Goal: Task Accomplishment & Management: Manage account settings

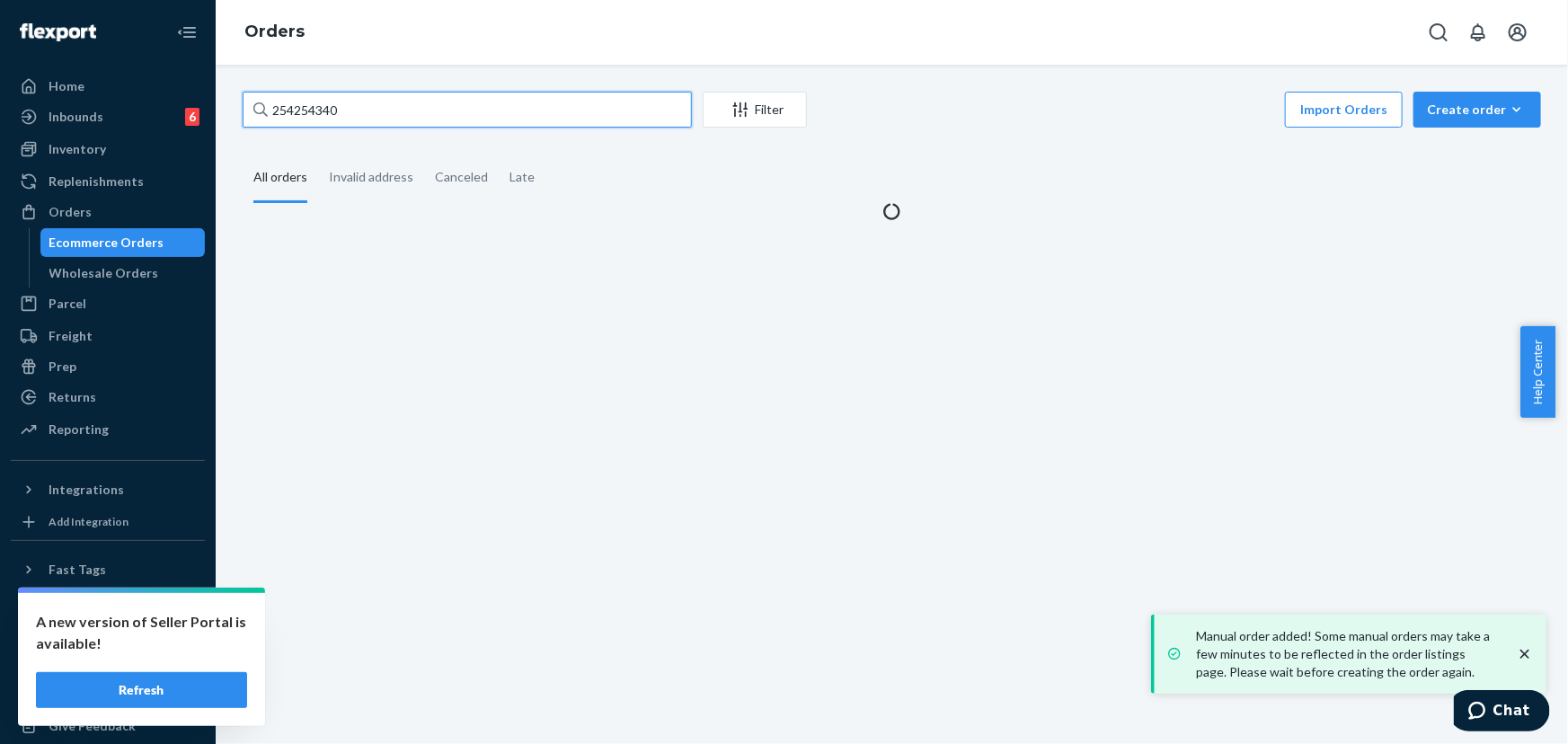
click at [370, 126] on input "254254340" at bounding box center [468, 110] width 450 height 36
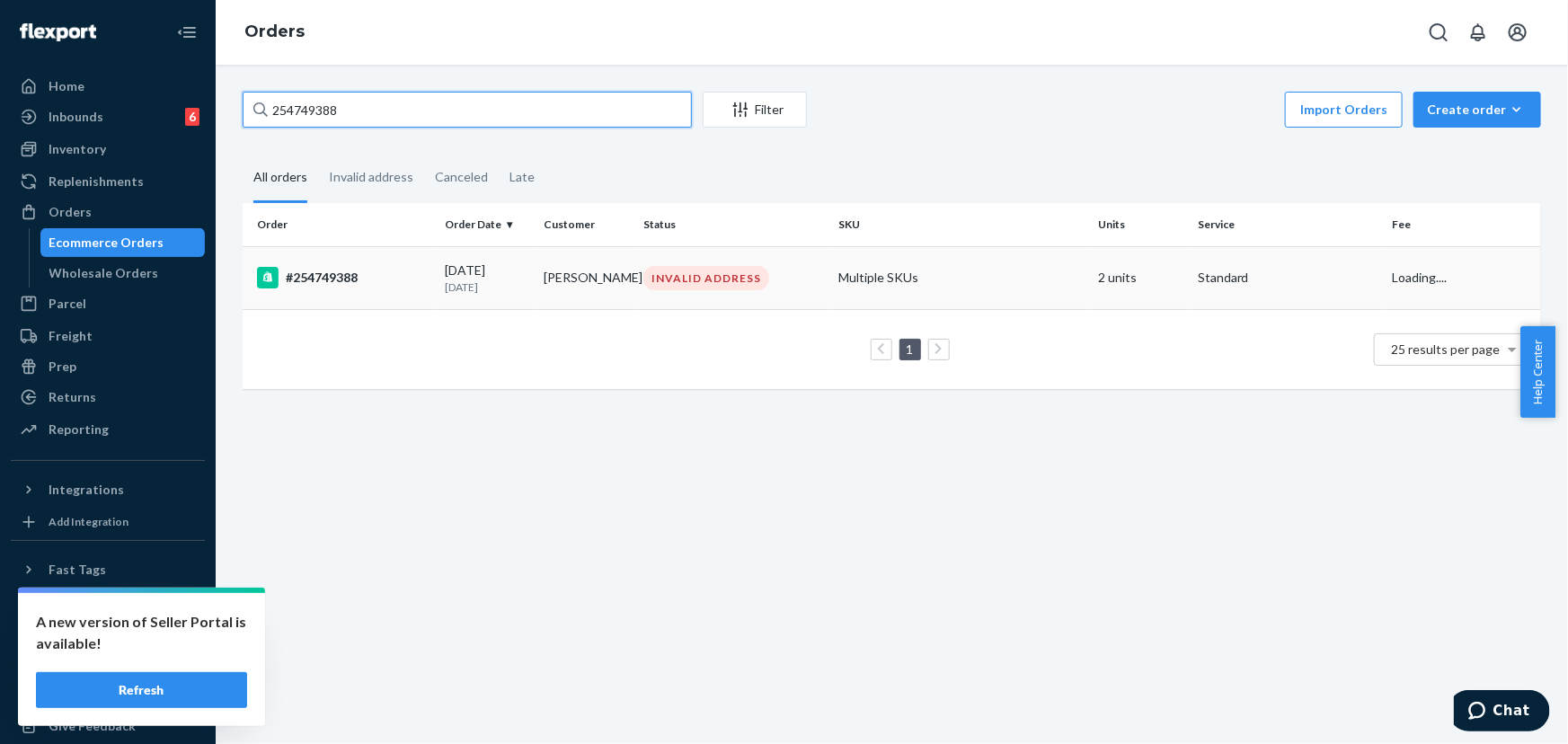
type input "254749388"
click at [541, 282] on td "[PERSON_NAME]" at bounding box center [588, 278] width 100 height 63
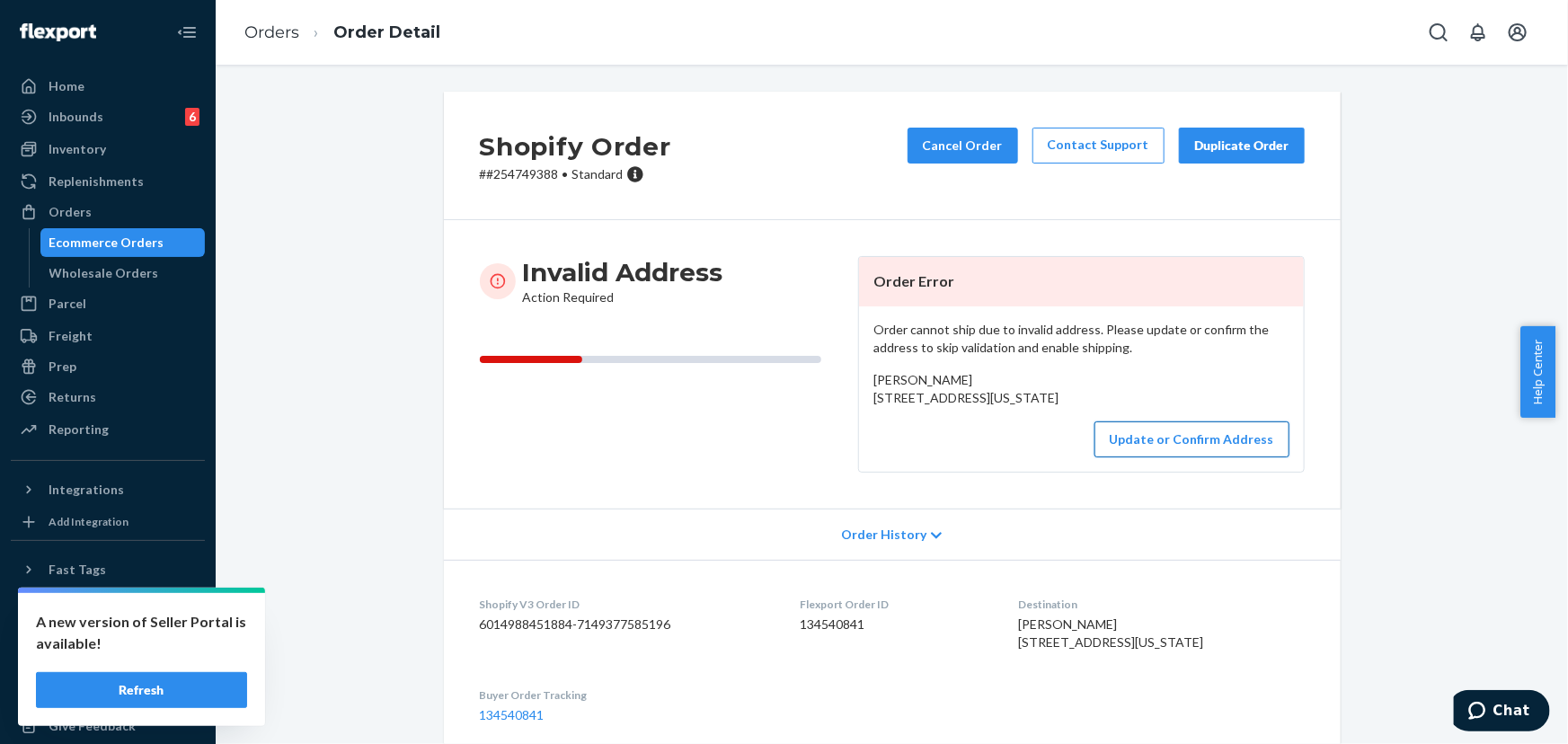
click at [1174, 457] on button "Update or Confirm Address" at bounding box center [1192, 439] width 195 height 36
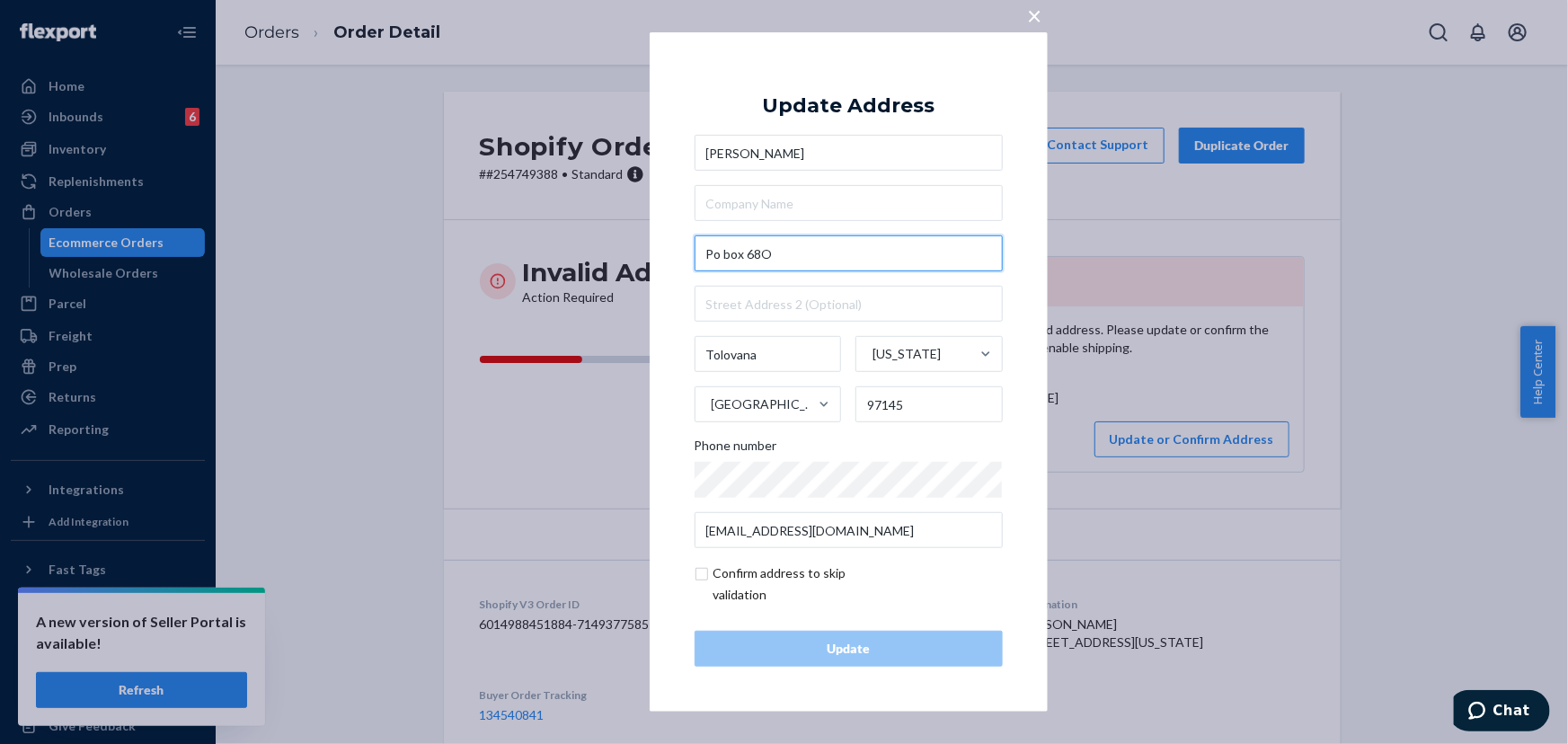
click at [801, 254] on input "Po box 68O" at bounding box center [848, 253] width 308 height 36
paste input "[STREET_ADDRESS][PERSON_NAME]"
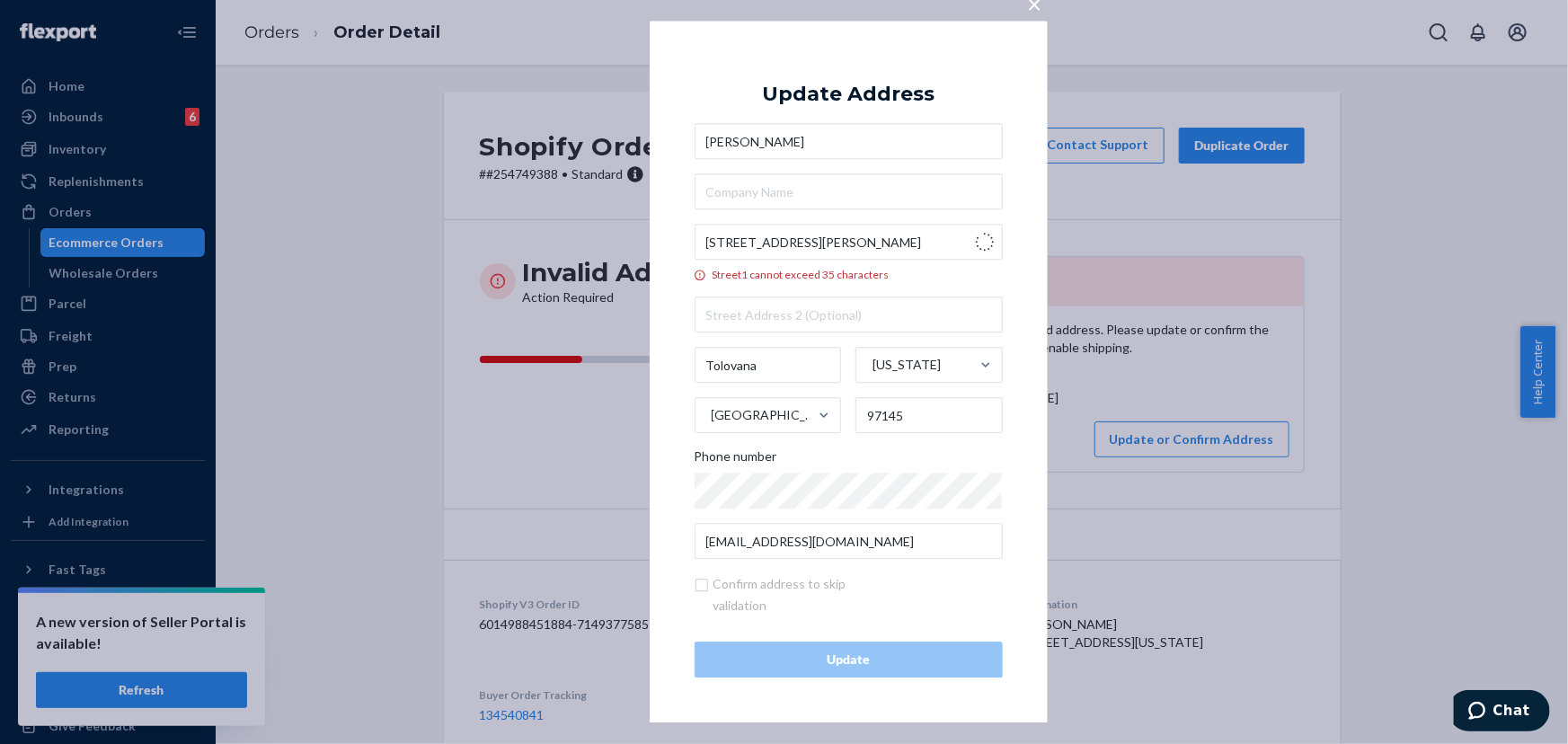
type input "[STREET_ADDRESS]"
type input "[PERSON_NAME][GEOGRAPHIC_DATA]"
type input "97110"
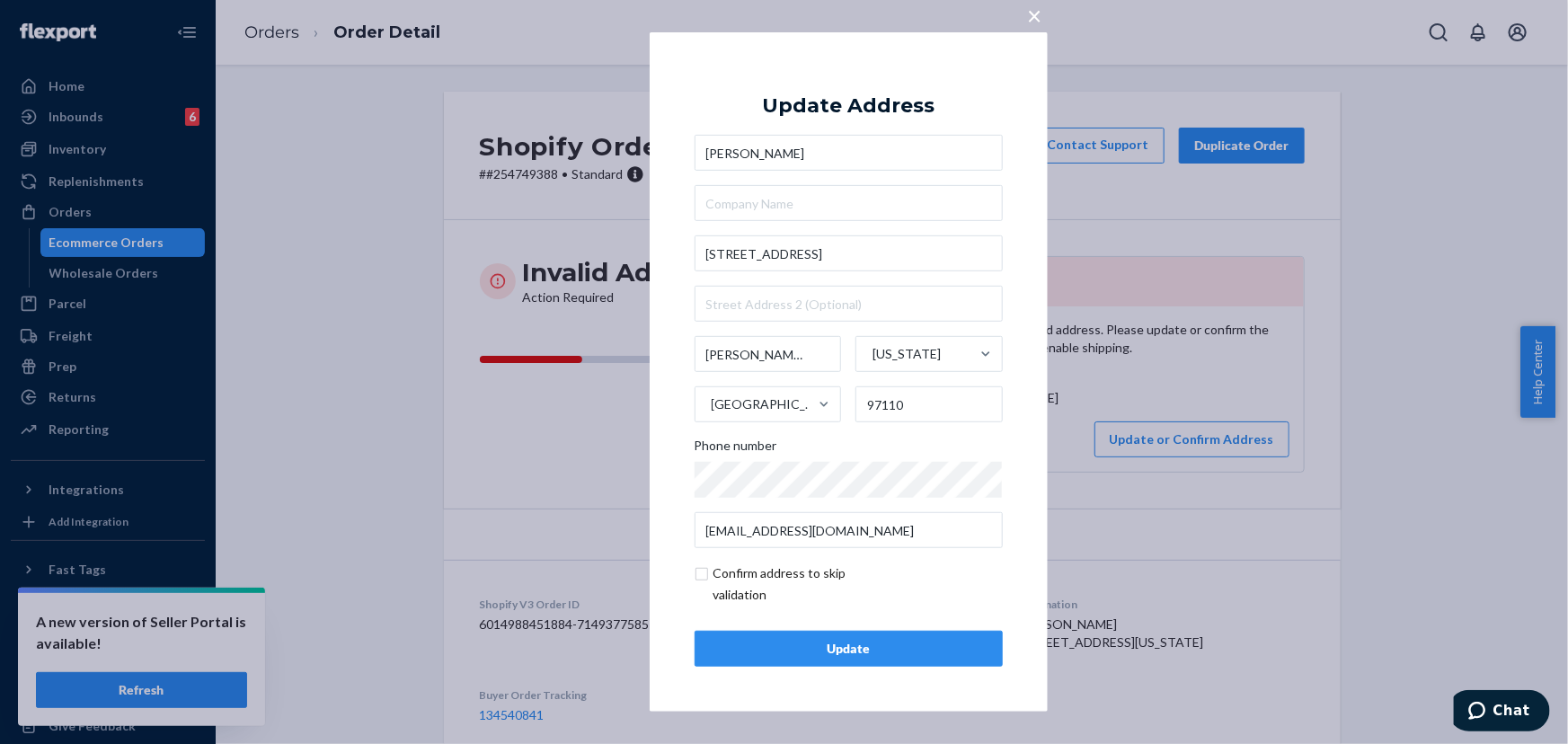
click at [907, 655] on div "Update" at bounding box center [848, 648] width 278 height 18
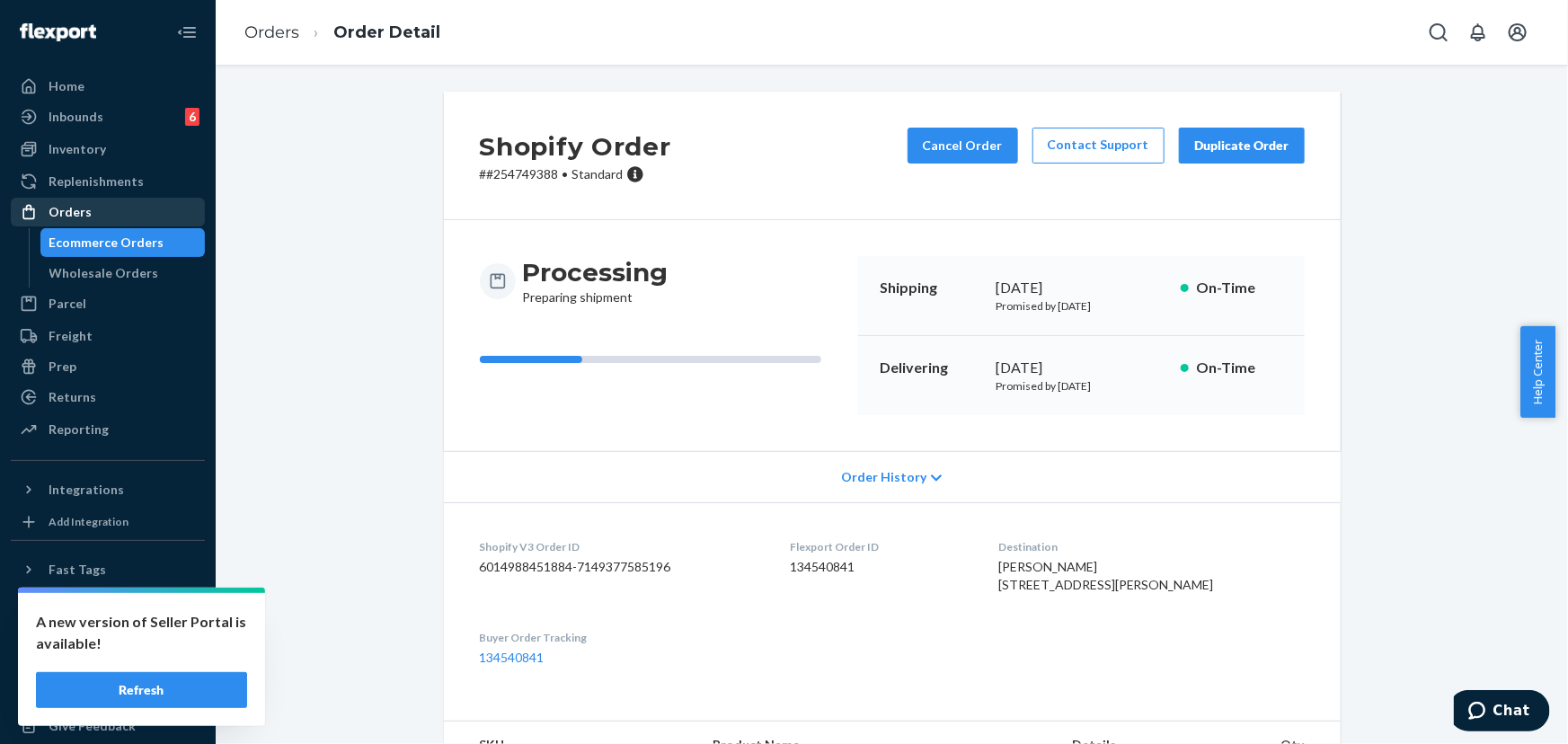
click at [107, 200] on div "Orders" at bounding box center [108, 211] width 191 height 25
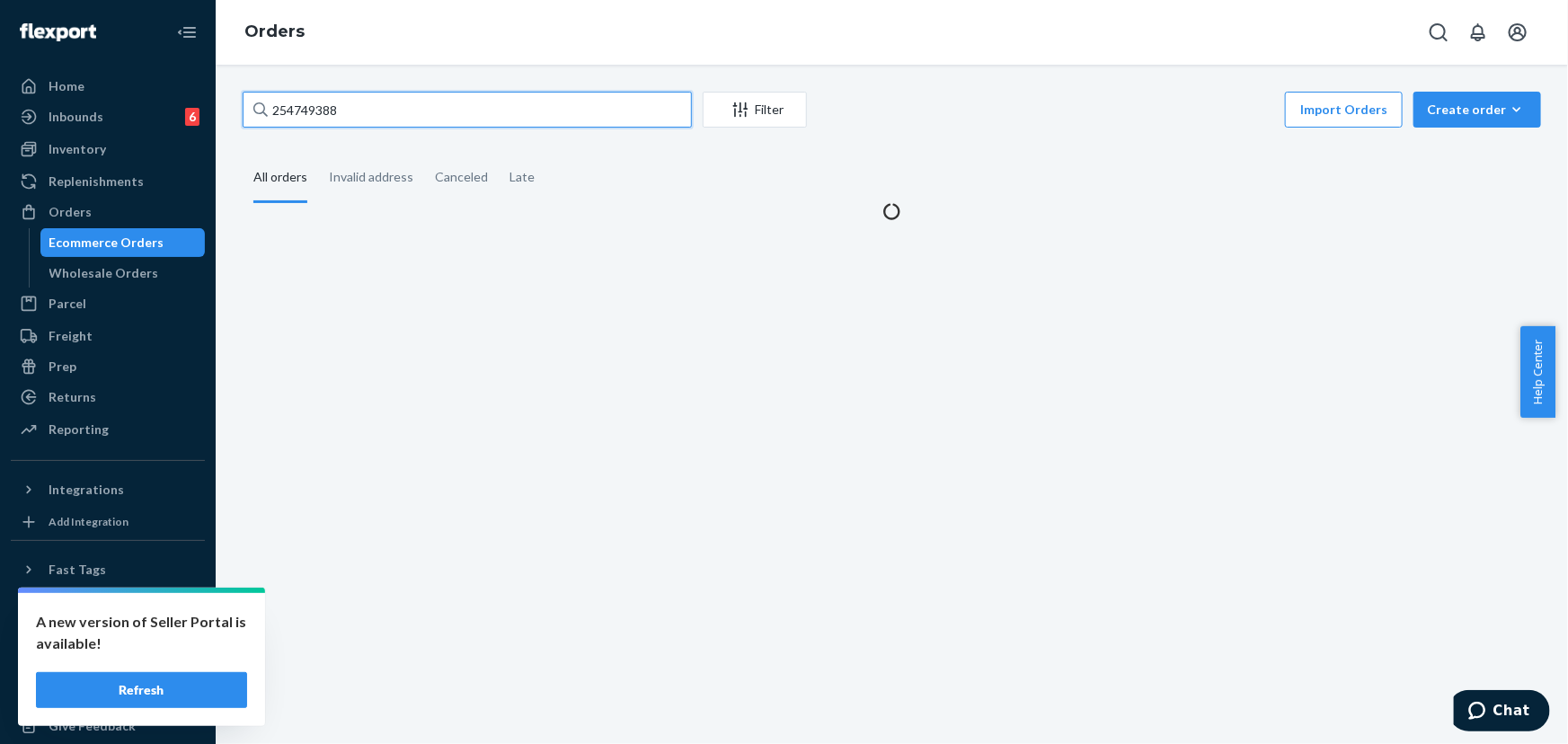
click at [335, 117] on input "254749388" at bounding box center [468, 110] width 450 height 36
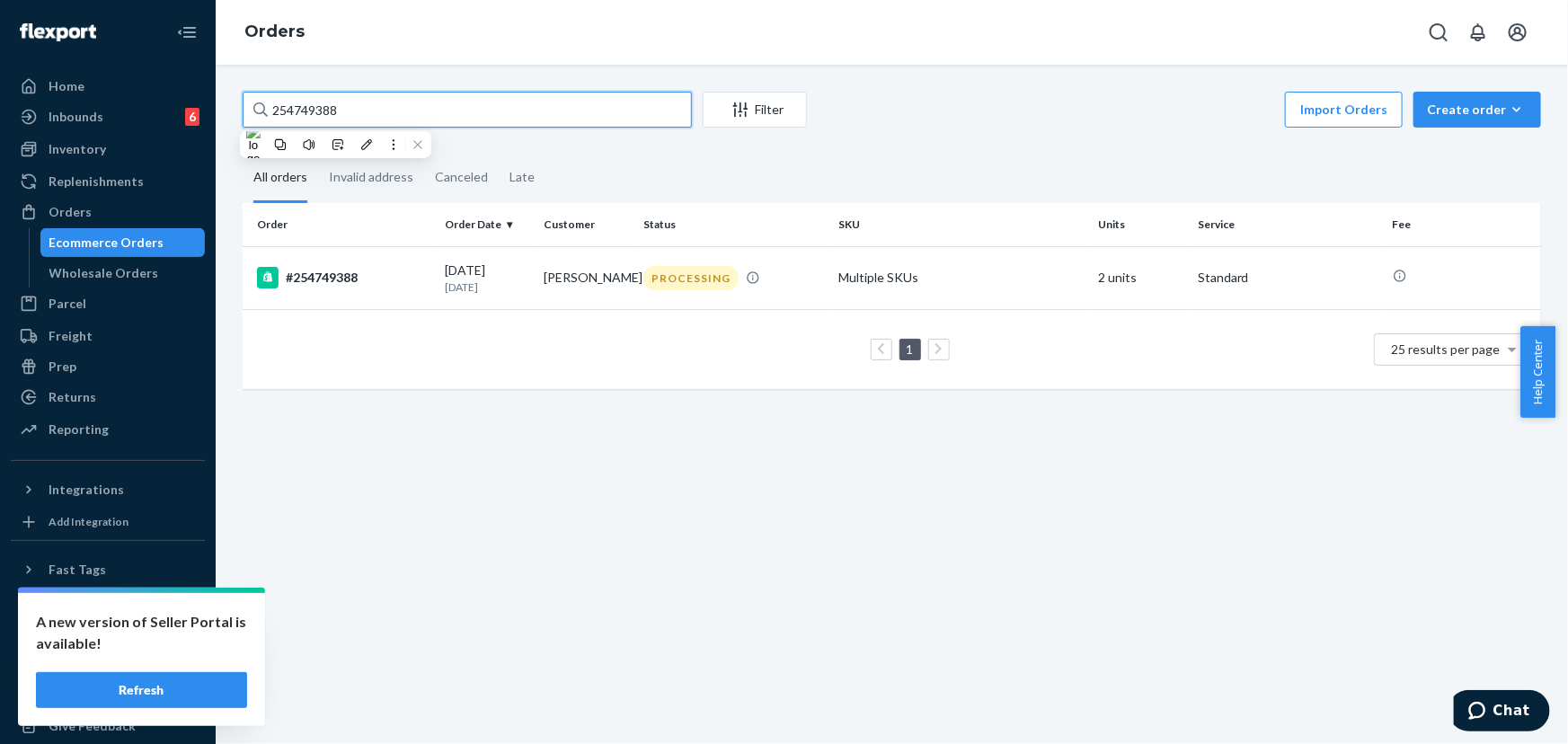
paste input "087653"
type input "254087653"
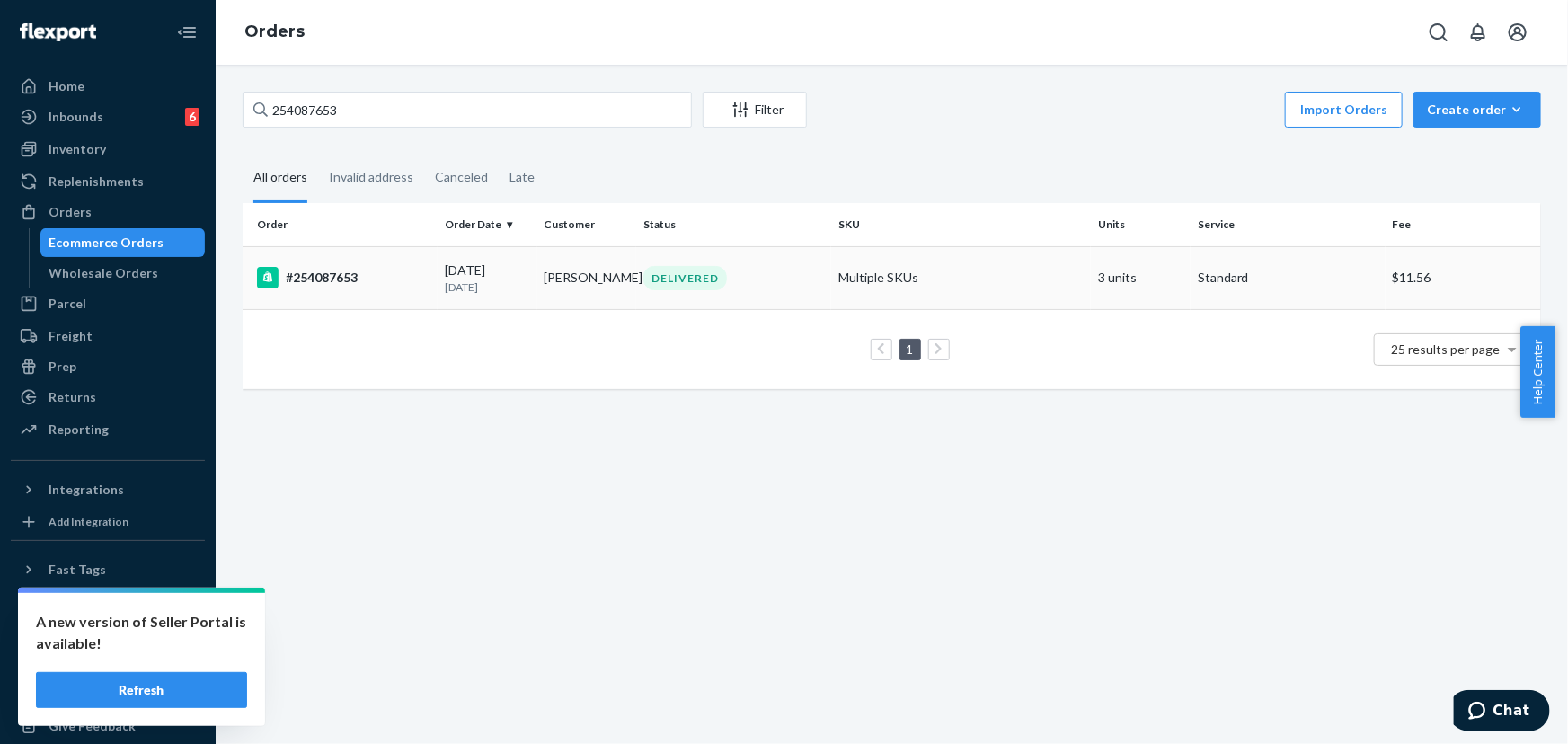
click at [614, 278] on td "[PERSON_NAME]" at bounding box center [588, 278] width 100 height 63
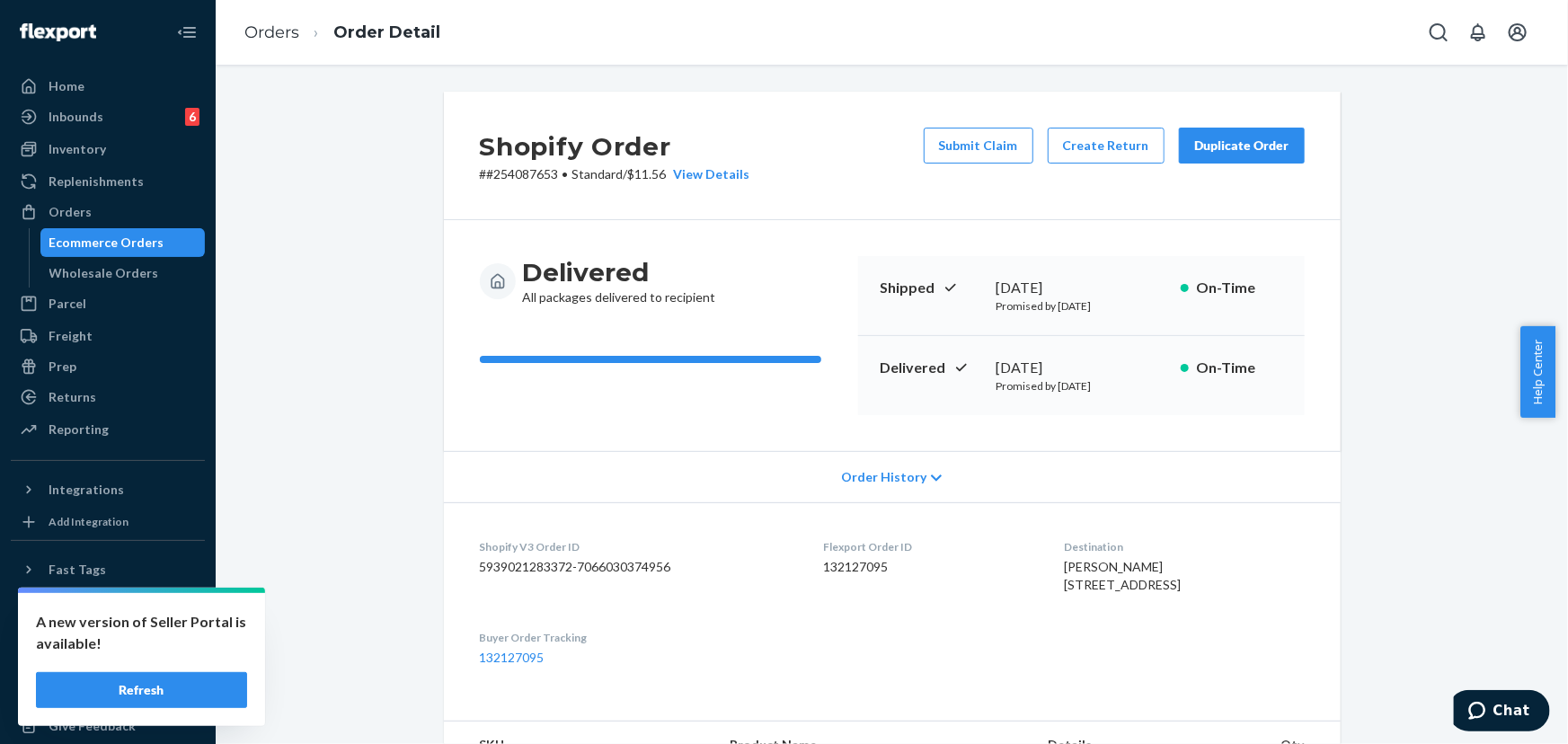
drag, startPoint x: 1022, startPoint y: 359, endPoint x: 986, endPoint y: 359, distance: 36.0
click at [986, 359] on div "Delivered [DATE] Promised by [DATE] On-Time" at bounding box center [1081, 376] width 447 height 79
copy div "[DATE]"
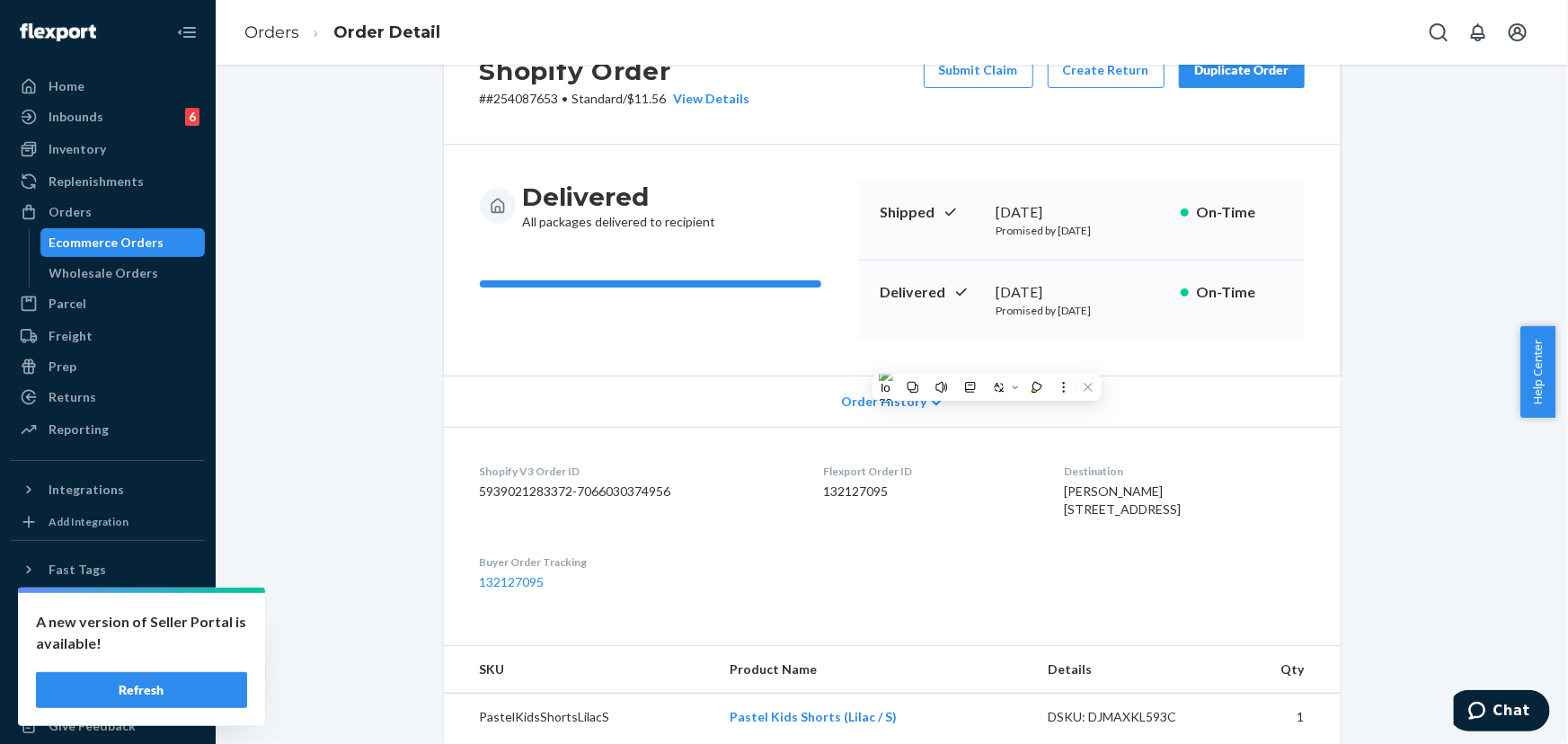
scroll to position [81, 0]
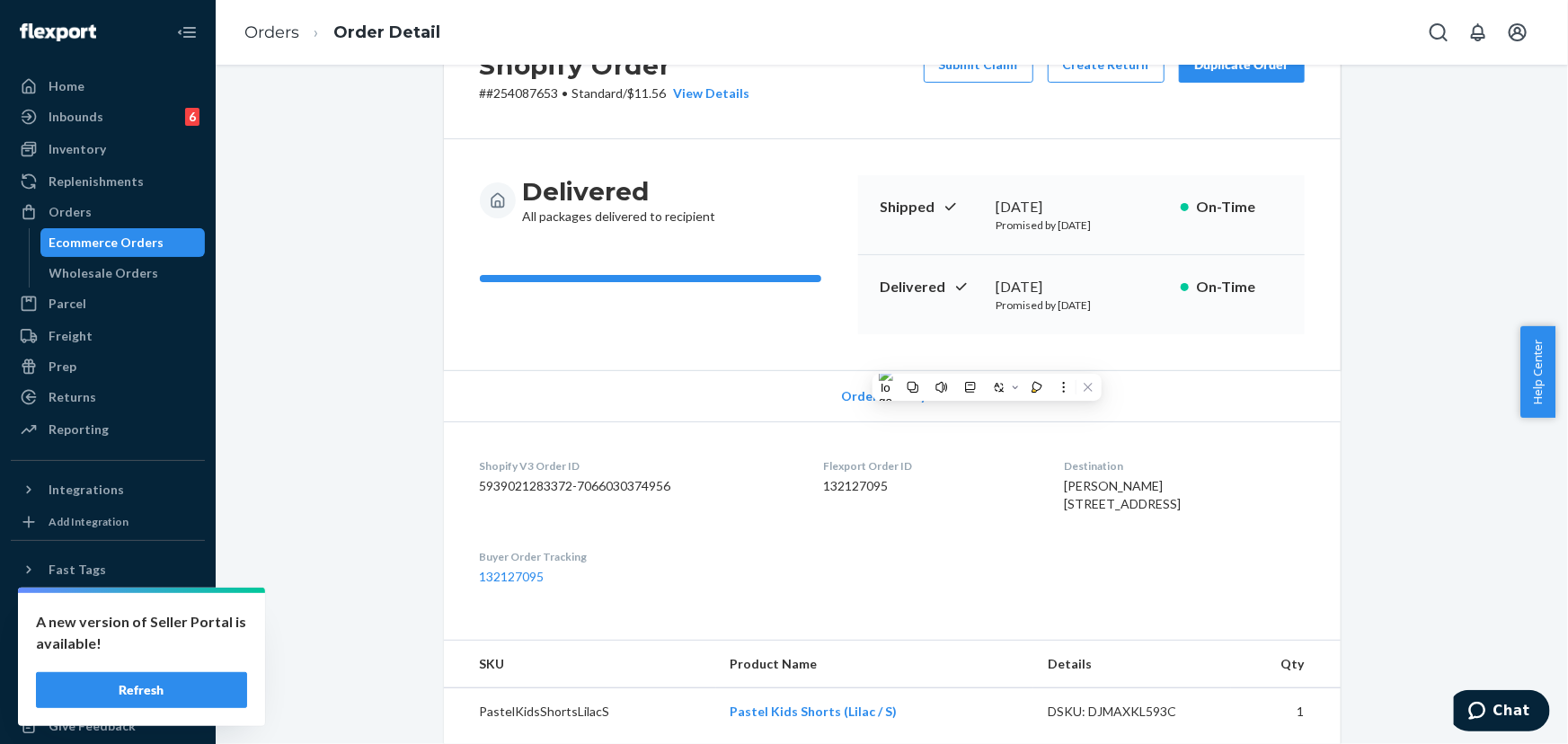
drag, startPoint x: 1183, startPoint y: 519, endPoint x: 1022, endPoint y: 502, distance: 161.9
click at [1022, 502] on dl "Shopify V3 Order ID 5939021283372-7066030374956 Flexport Order ID 132127095 Des…" at bounding box center [892, 521] width 896 height 200
copy span "[STREET_ADDRESS]"
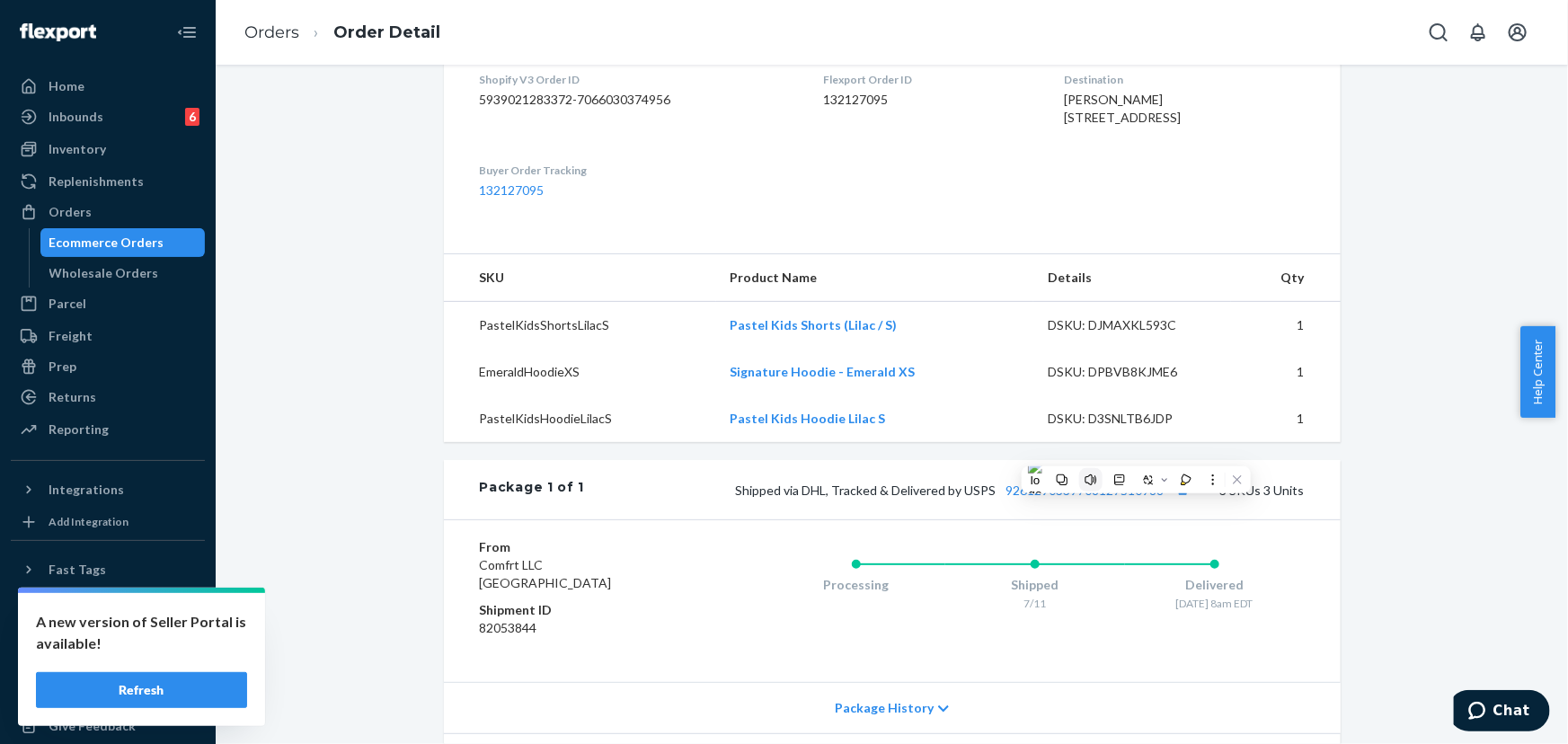
scroll to position [489, 0]
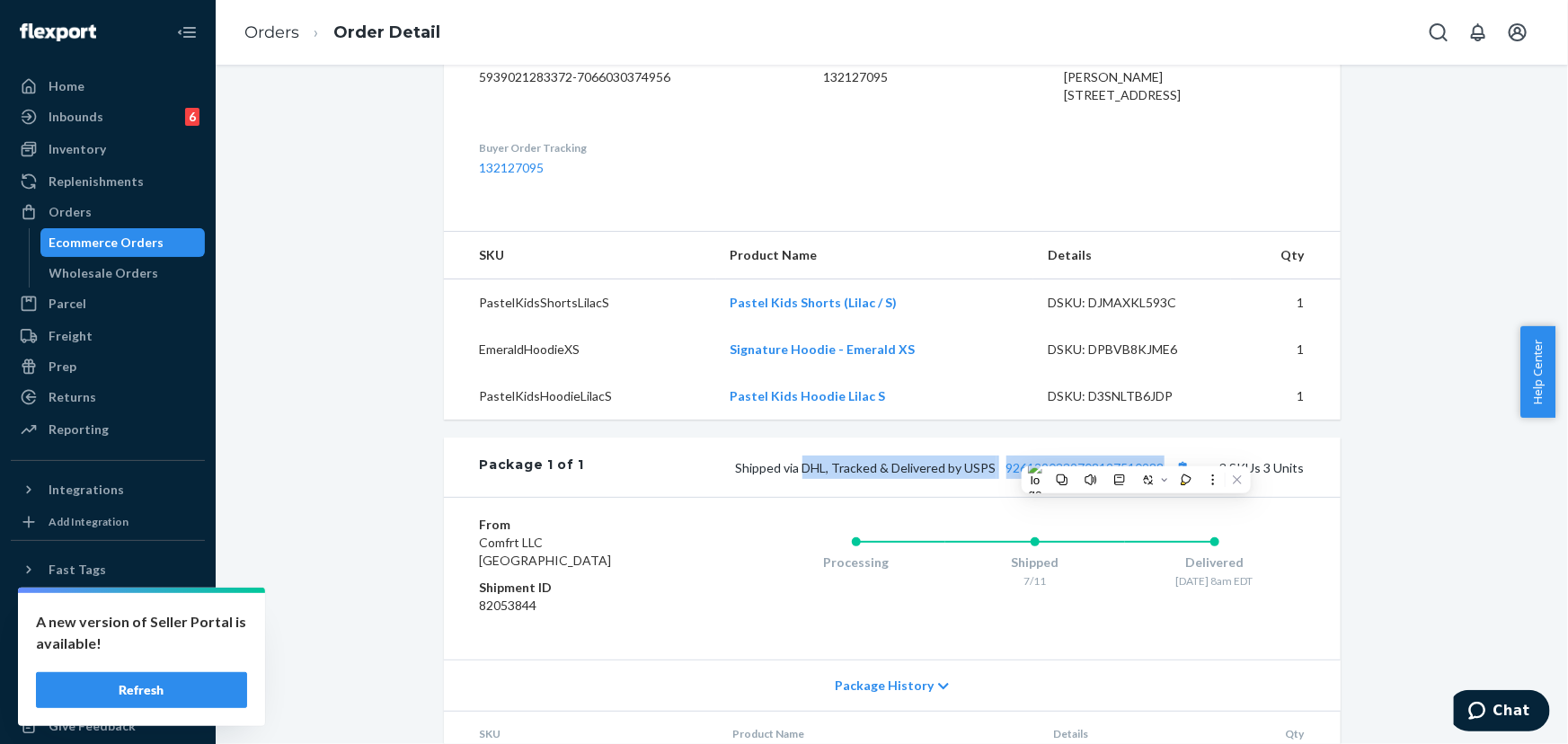
drag, startPoint x: 1164, startPoint y: 508, endPoint x: 804, endPoint y: 506, distance: 360.0
click at [804, 475] on span "Shipped via DHL, Tracked & Delivered by USPS 9261290339708127510988" at bounding box center [965, 467] width 459 height 15
copy span "DHL, Tracked & Delivered by USPS 9261290339708127510988"
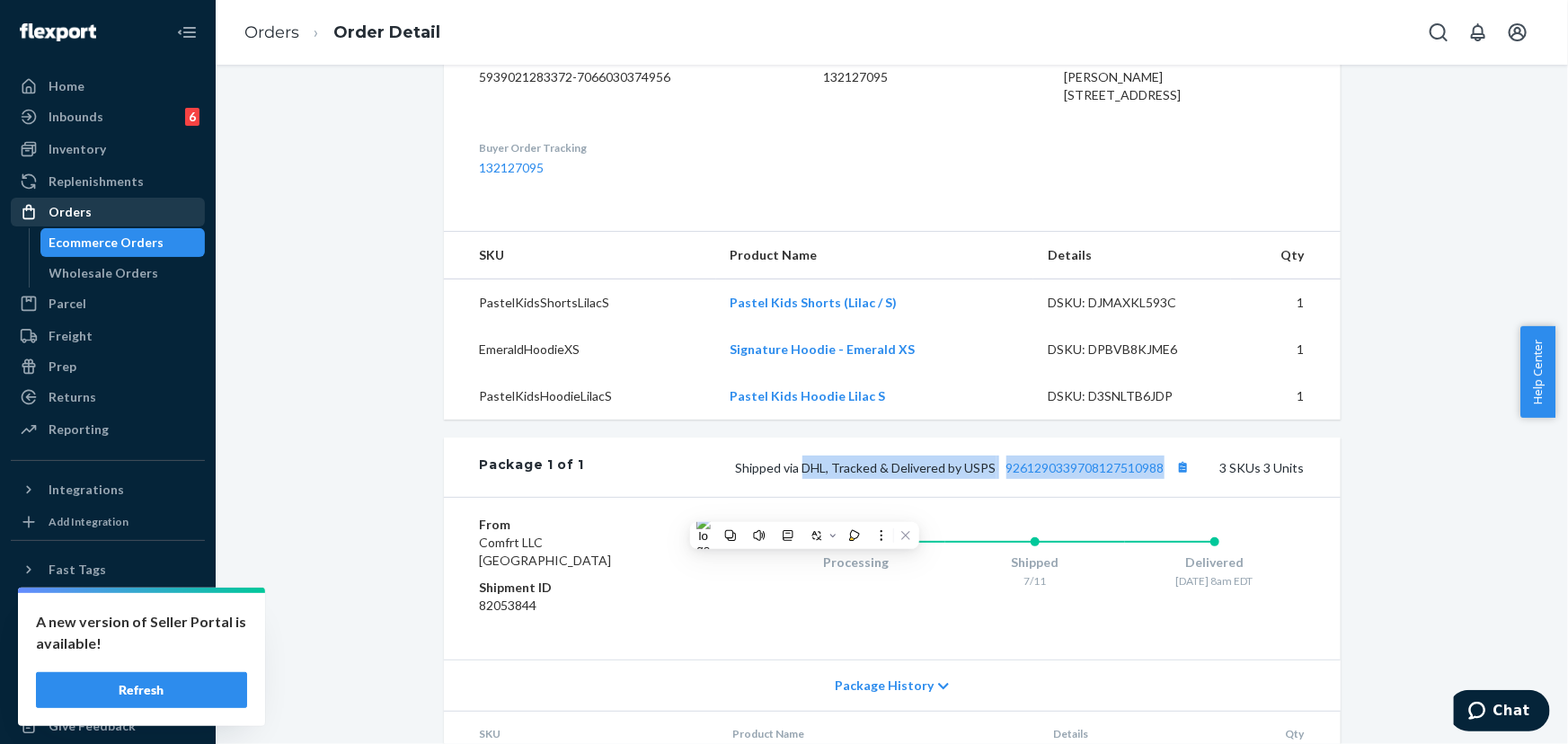
click at [80, 214] on div "Orders" at bounding box center [70, 211] width 43 height 18
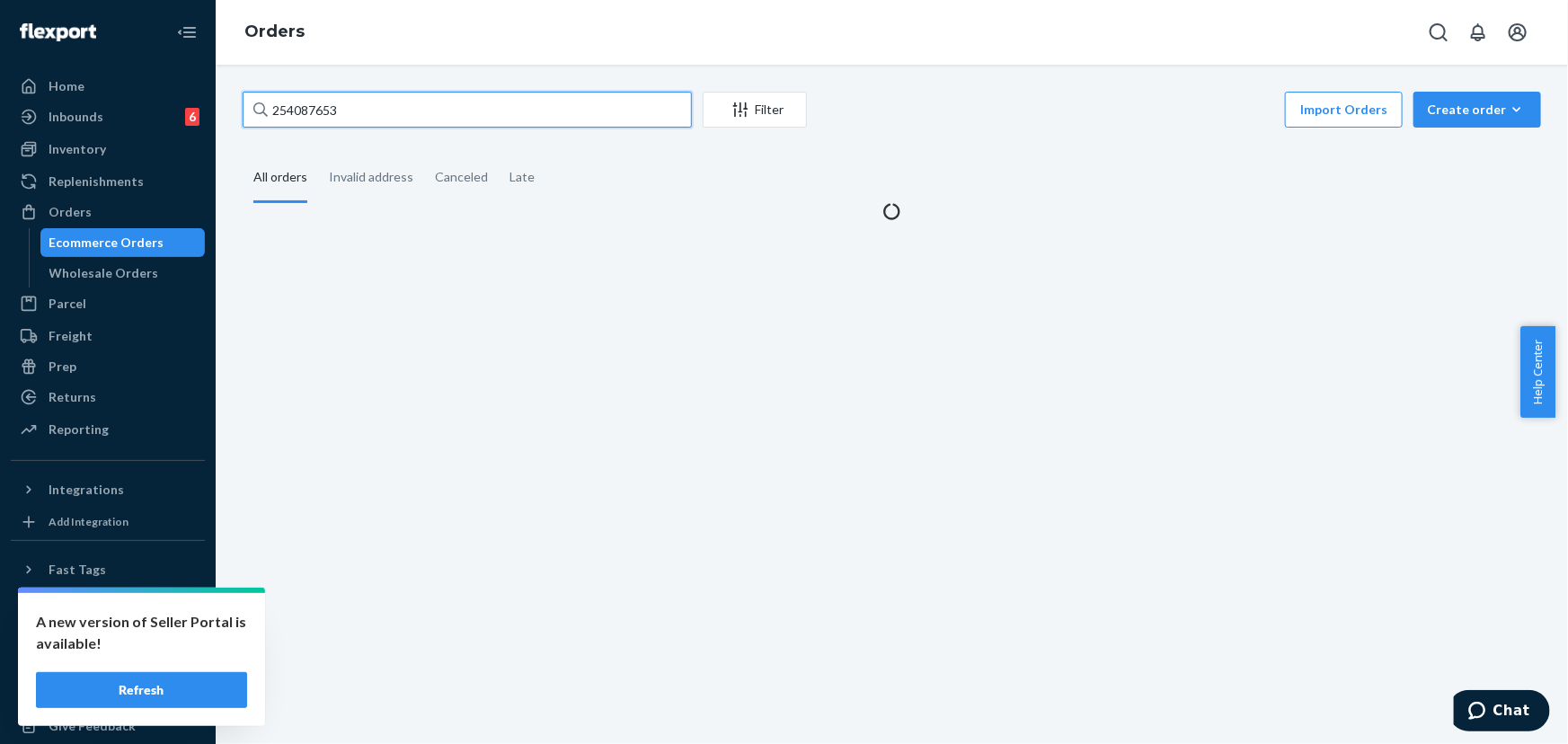
click at [371, 105] on input "254087653" at bounding box center [468, 110] width 450 height 36
paste input "3458108"
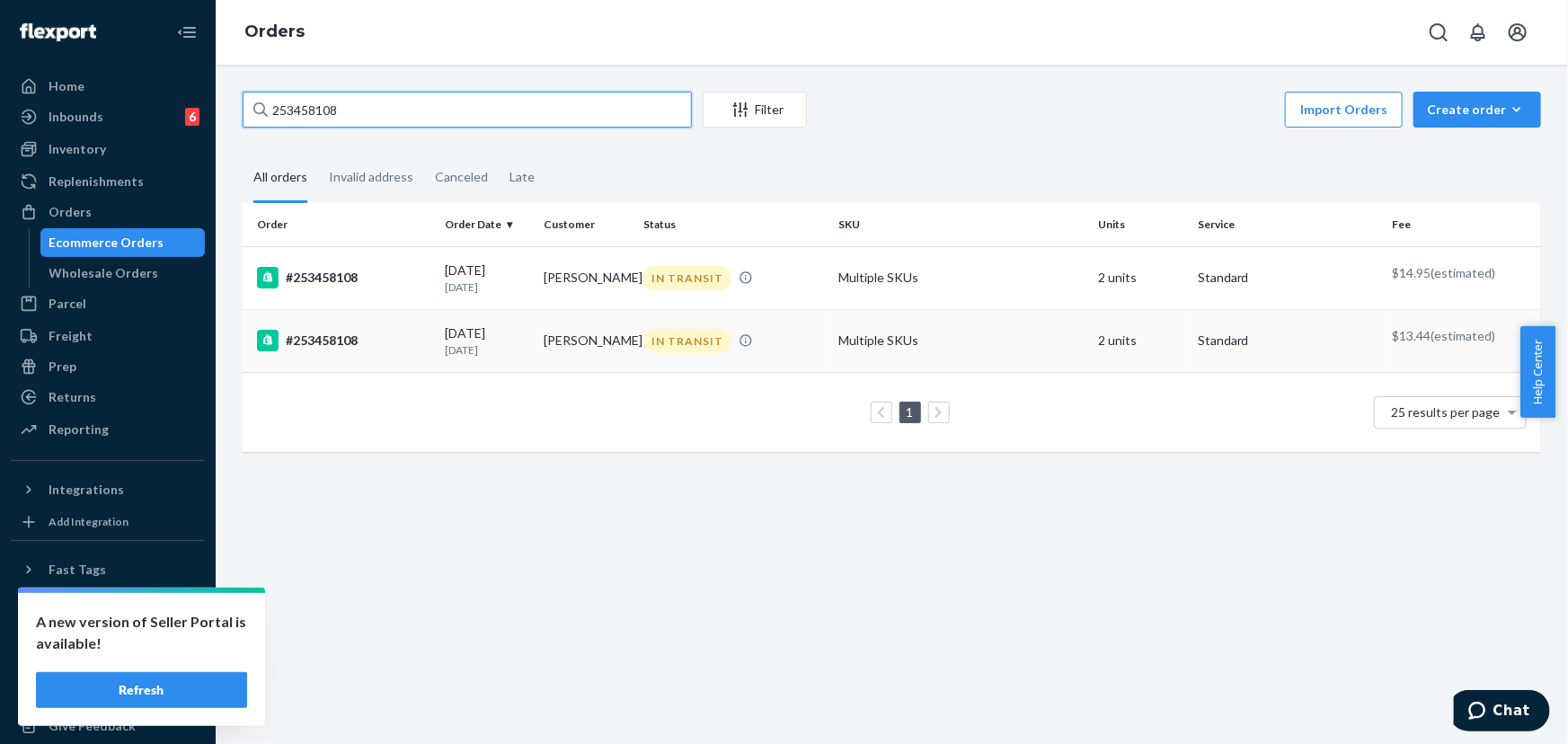
type input "253458108"
click at [608, 351] on td "[PERSON_NAME]" at bounding box center [588, 340] width 100 height 63
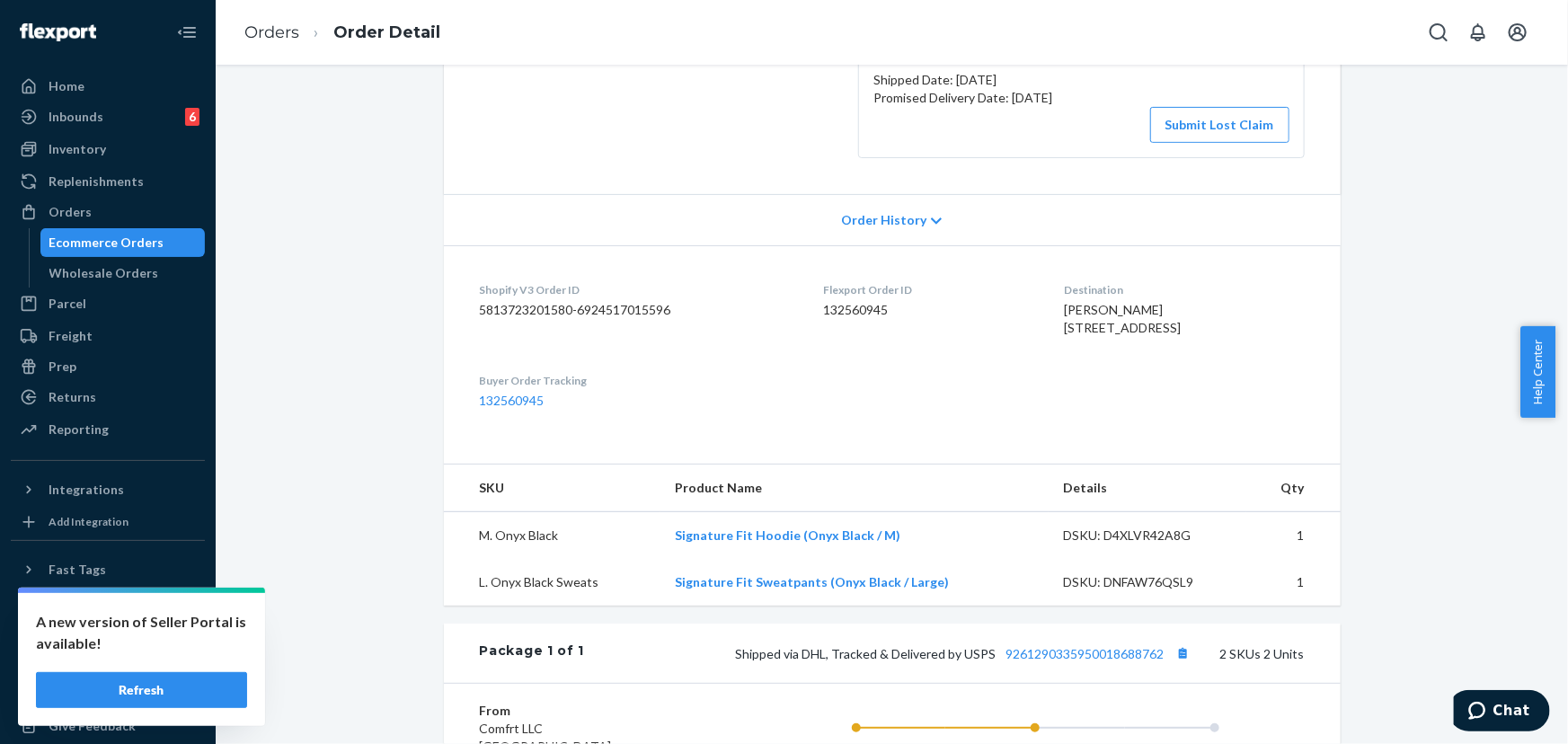
scroll to position [245, 0]
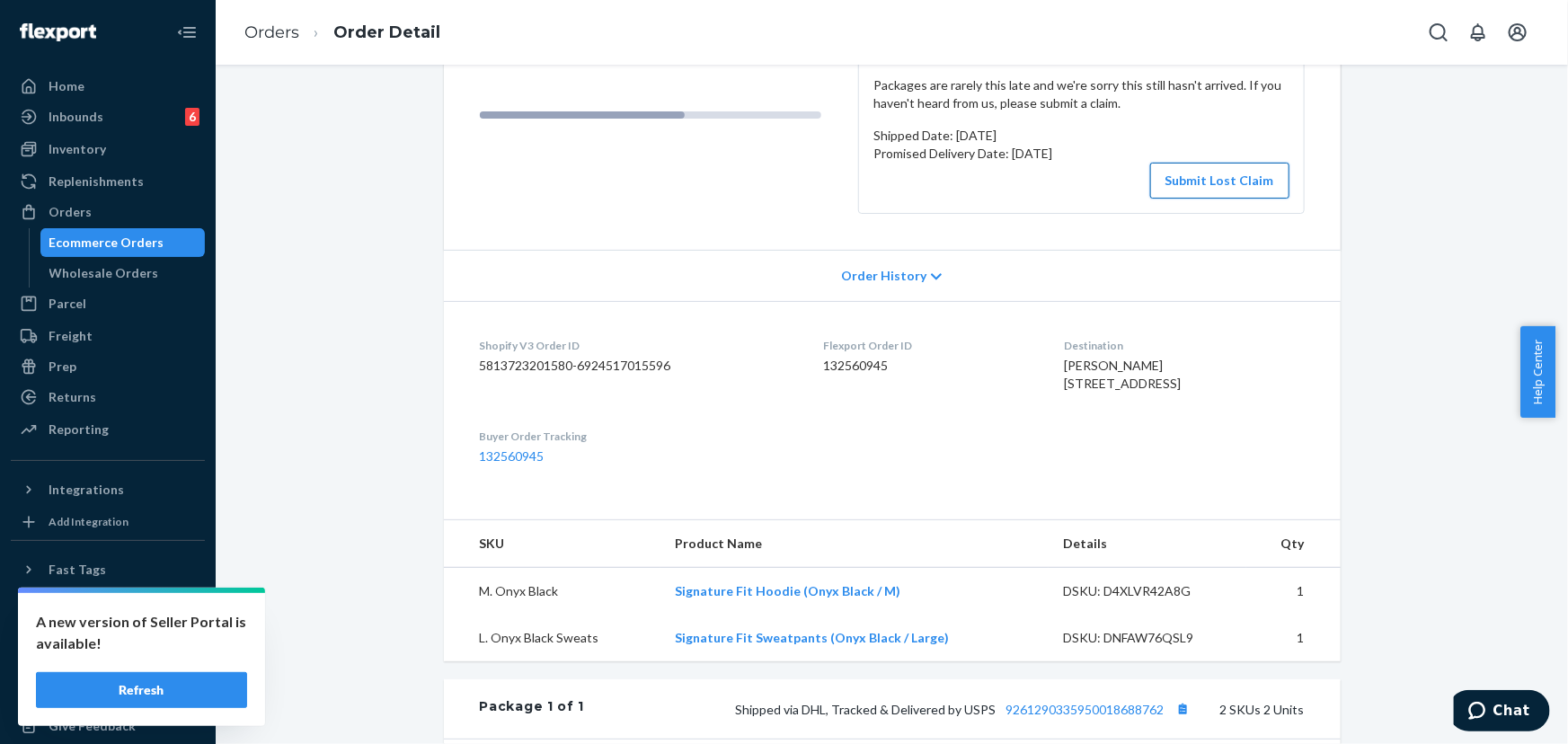
click at [1194, 181] on button "Submit Lost Claim" at bounding box center [1219, 180] width 139 height 36
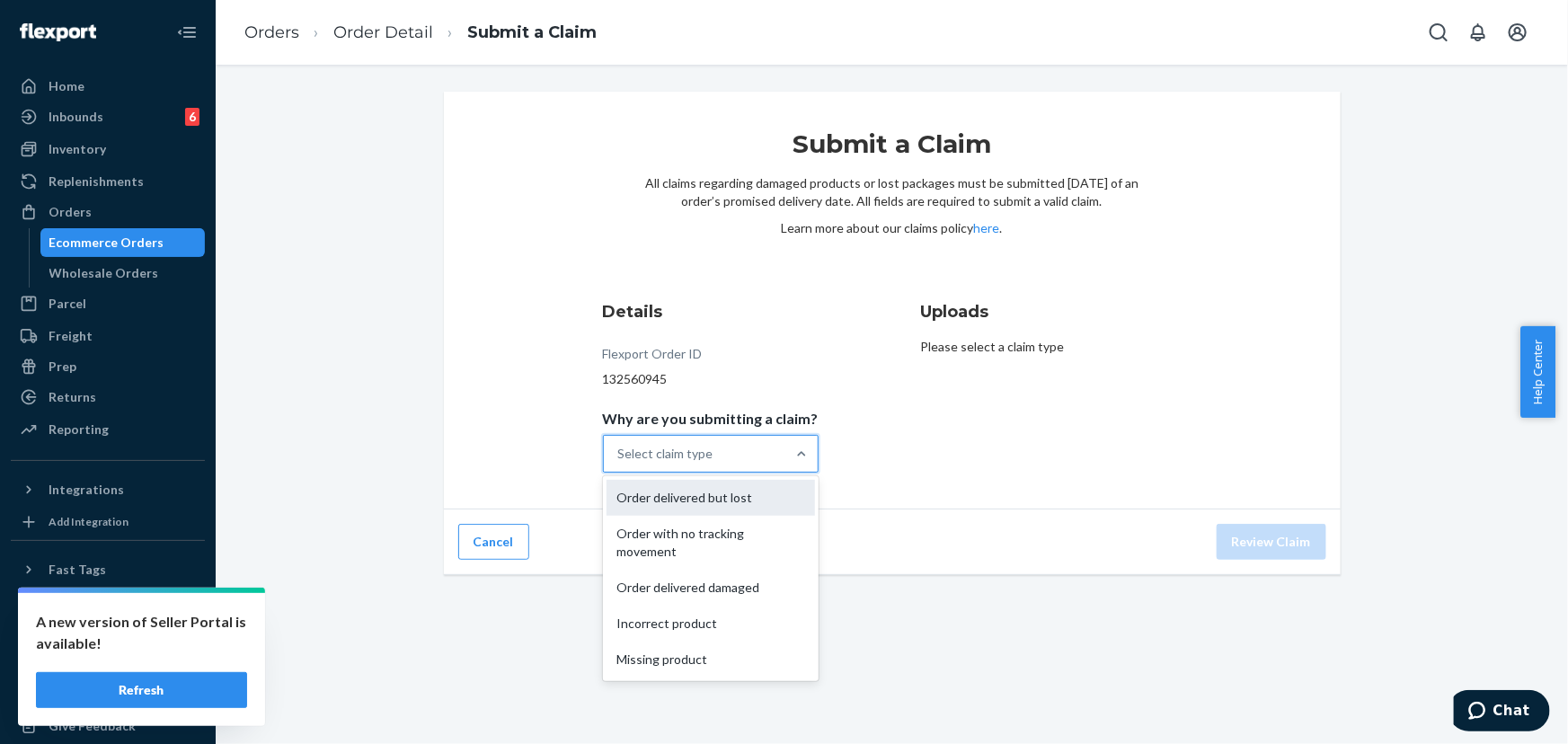
drag, startPoint x: 783, startPoint y: 451, endPoint x: 748, endPoint y: 480, distance: 45.5
click at [785, 453] on div at bounding box center [801, 453] width 32 height 18
click at [620, 453] on input "Why are you submitting a claim? option Order delivered but lost focused, 1 of 5…" at bounding box center [619, 453] width 2 height 18
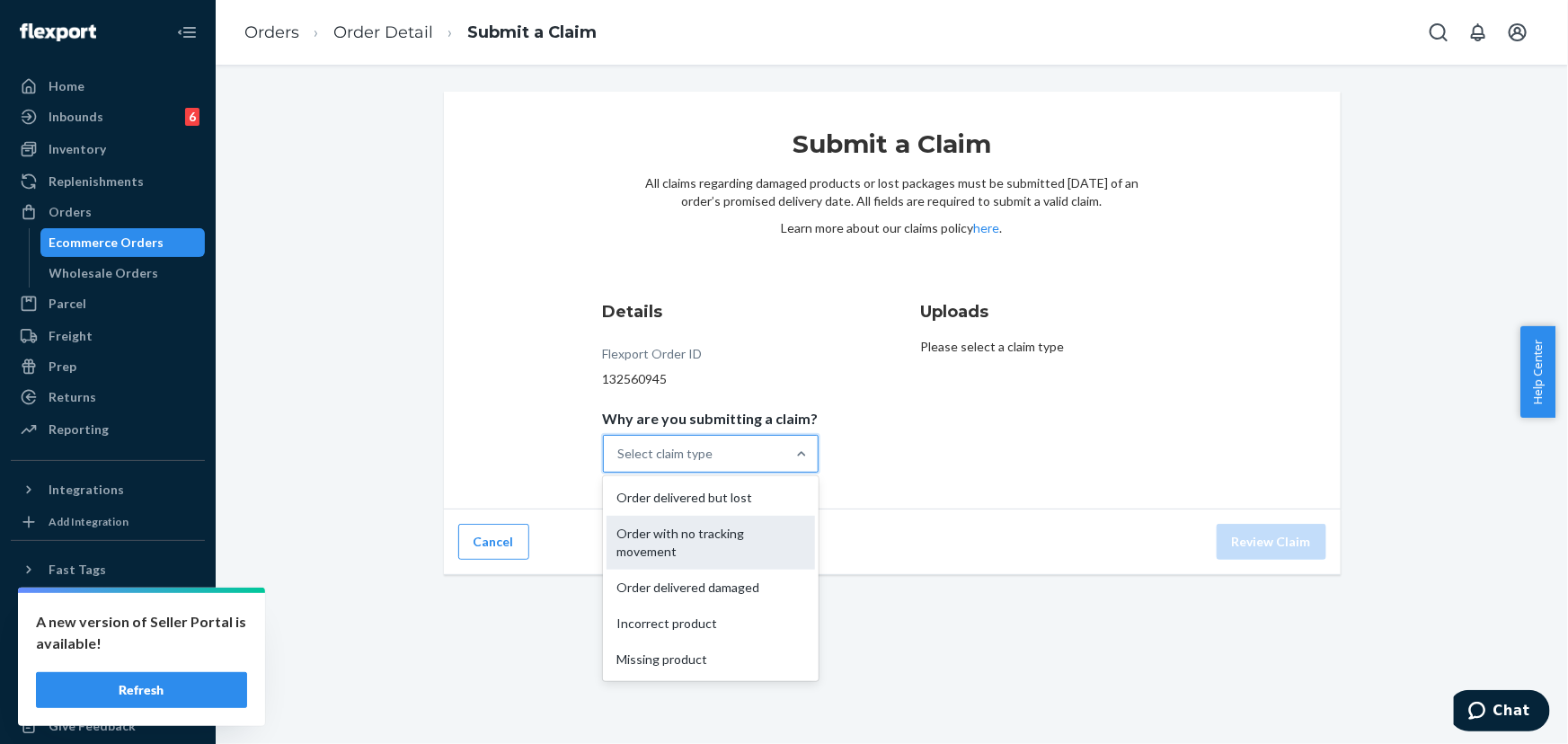
click at [720, 541] on div "Order with no tracking movement" at bounding box center [710, 542] width 209 height 54
click at [620, 463] on input "Why are you submitting a claim? option Order with no tracking movement focused,…" at bounding box center [619, 453] width 2 height 18
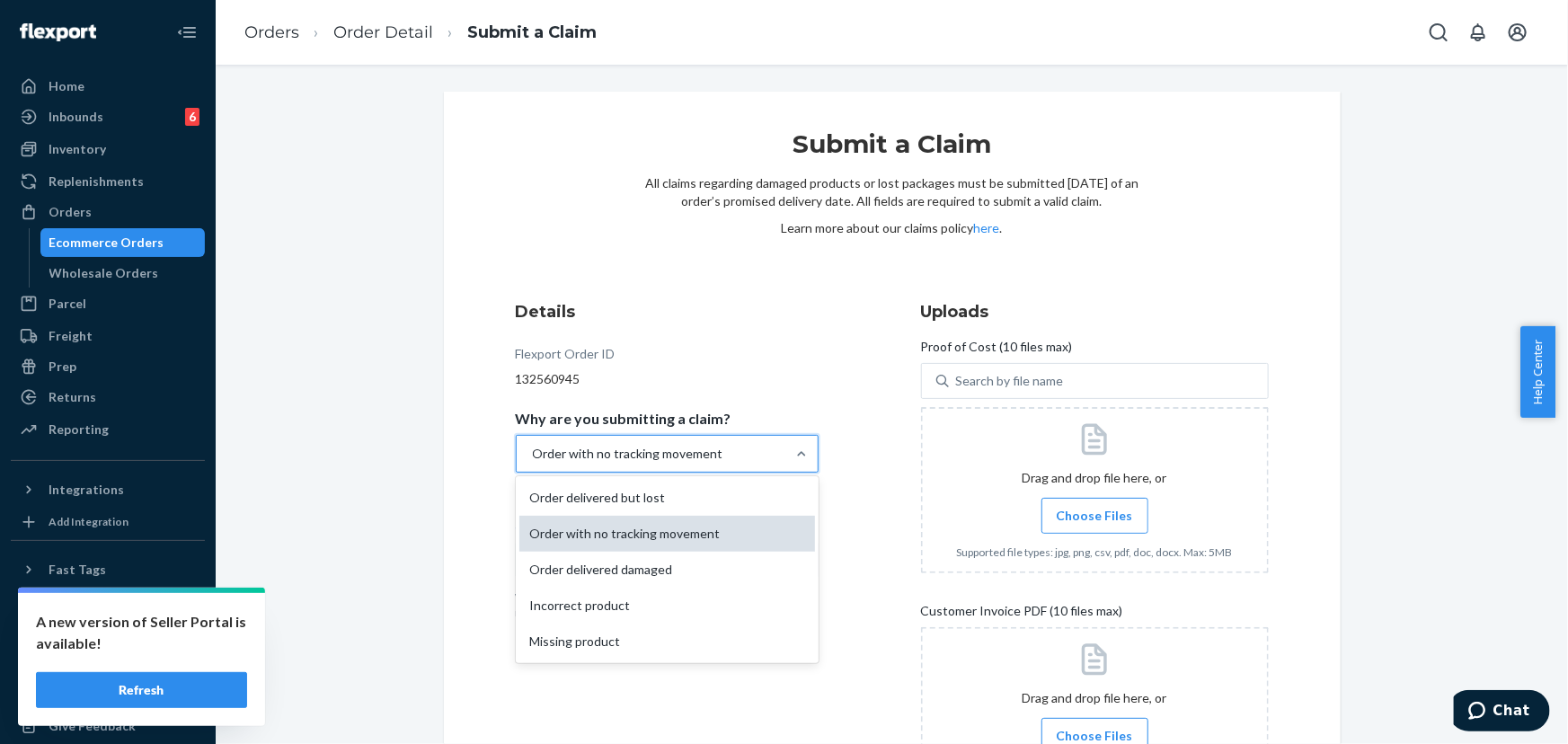
click at [716, 533] on div "Order with no tracking movement" at bounding box center [667, 533] width 296 height 36
click at [533, 463] on input "Why are you submitting a claim? option Order with no tracking movement, selecte…" at bounding box center [532, 453] width 2 height 18
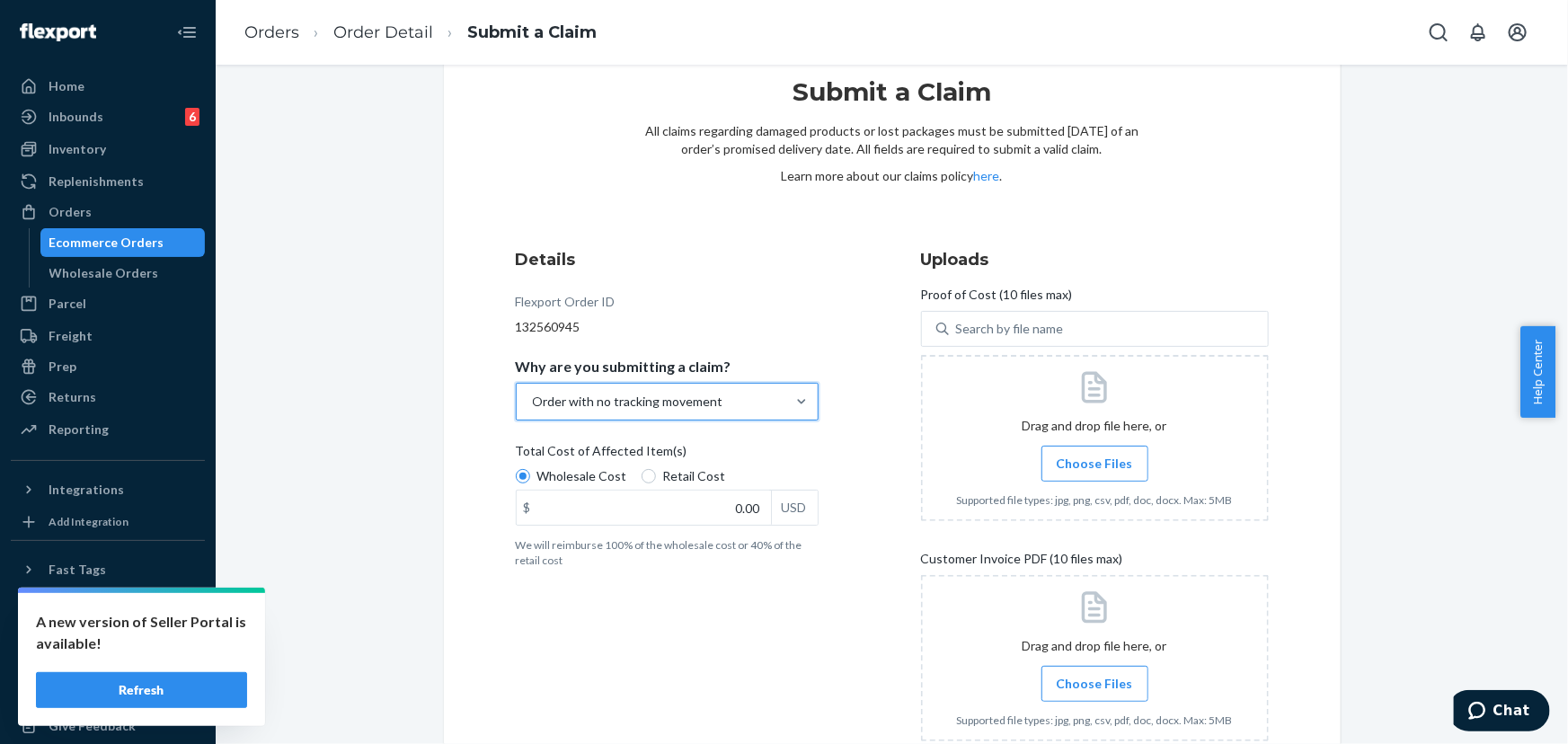
scroll to position [188, 0]
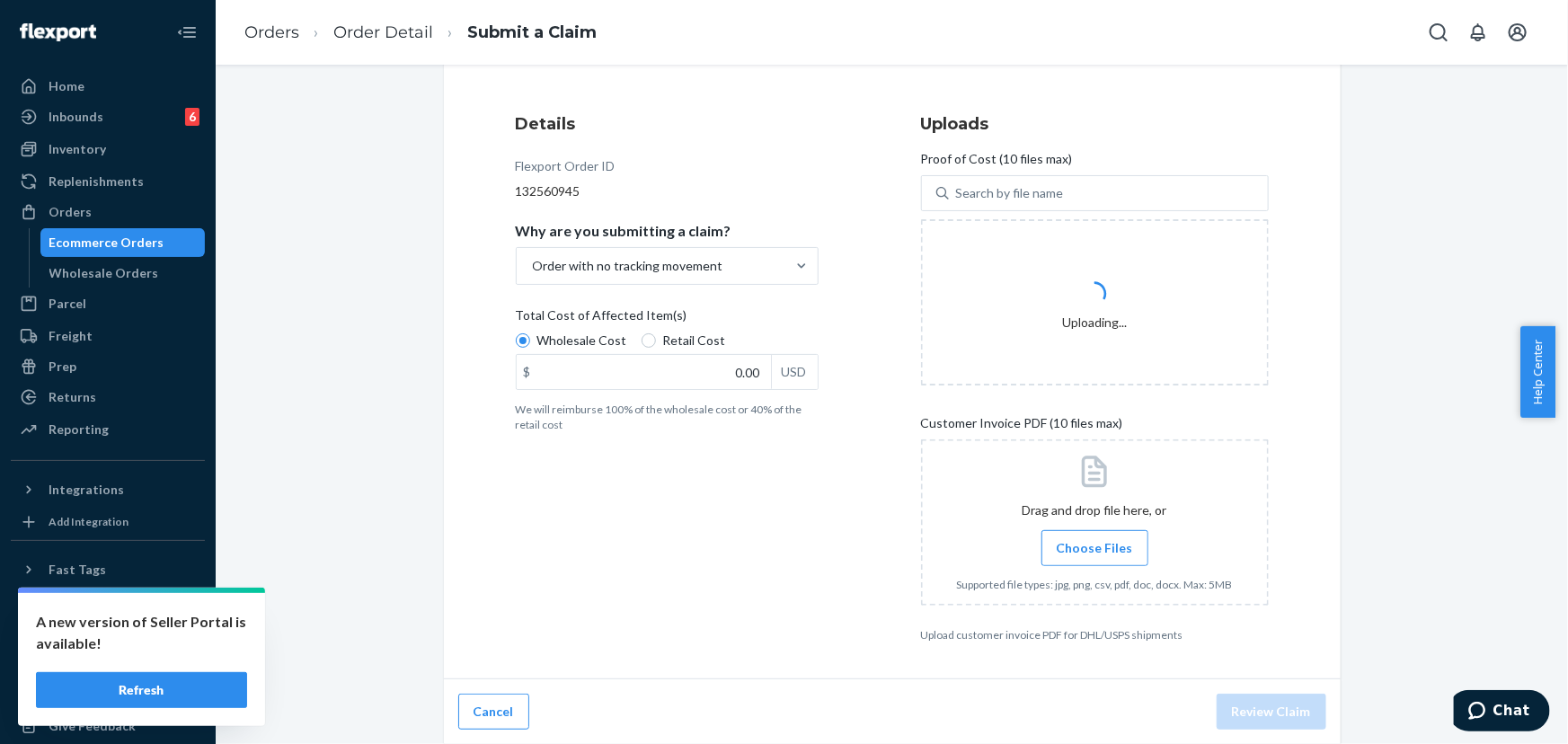
click at [1104, 545] on span "Choose Files" at bounding box center [1095, 548] width 77 height 18
click at [1096, 545] on input "Choose Files" at bounding box center [1095, 548] width 1 height 20
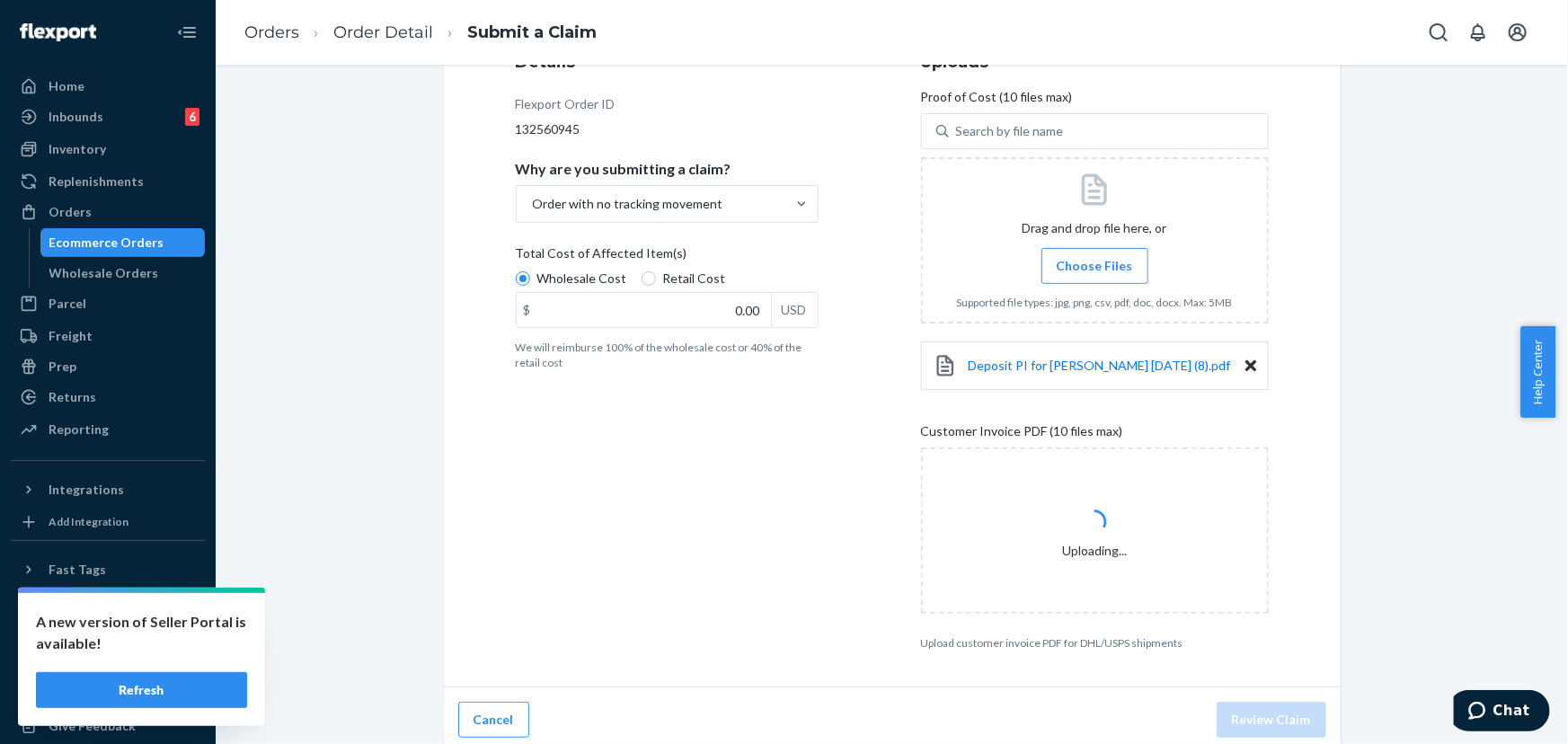
scroll to position [258, 0]
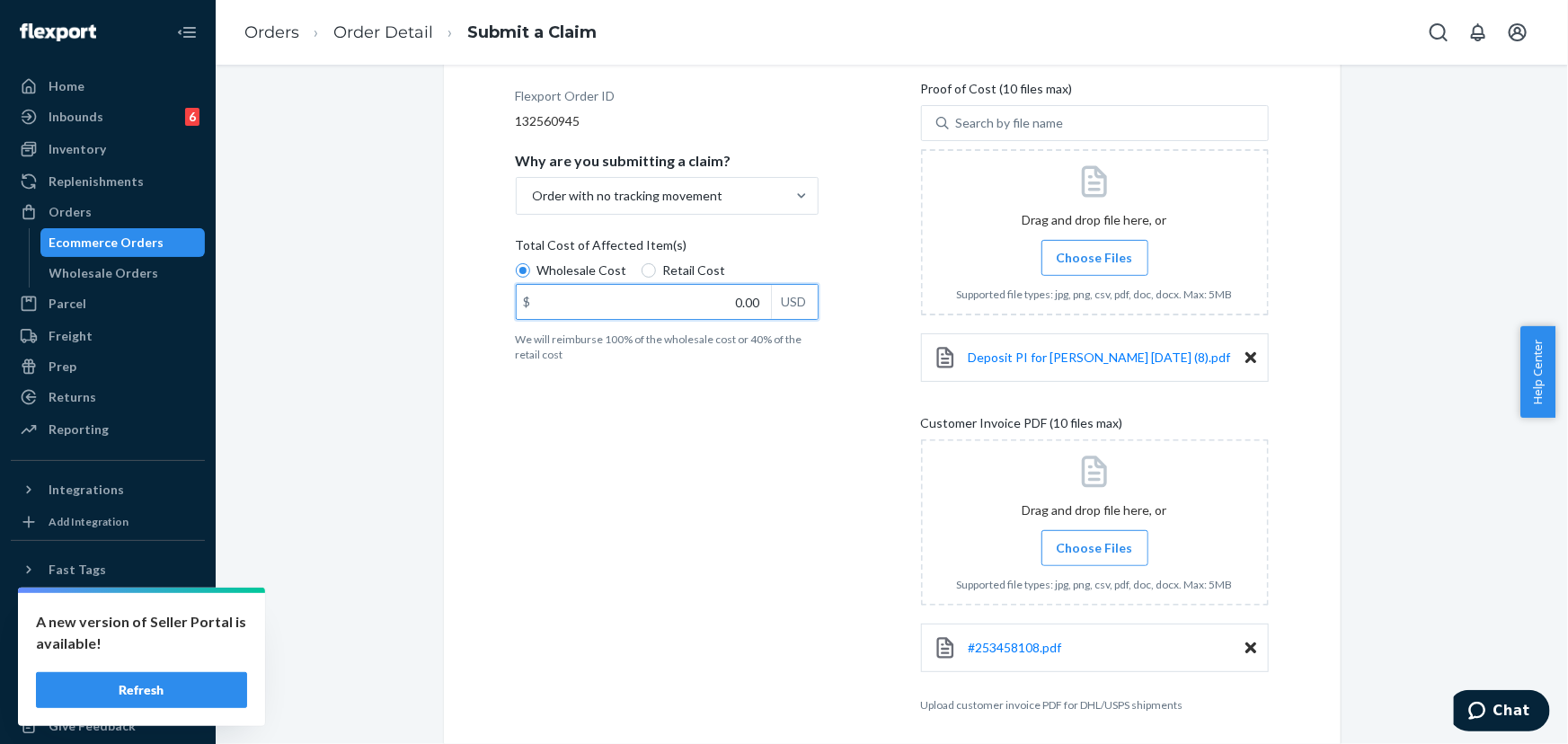
drag, startPoint x: 835, startPoint y: 305, endPoint x: 859, endPoint y: 305, distance: 24.0
click at [859, 305] on div "Details Flexport Order ID 132560945 Why are you submitting a claim? Order with …" at bounding box center [892, 378] width 753 height 670
paste input "79"
type input "79.00"
click at [825, 430] on div "Details Flexport Order ID 132560945 Why are you submitting a claim? Order with …" at bounding box center [690, 377] width 348 height 691
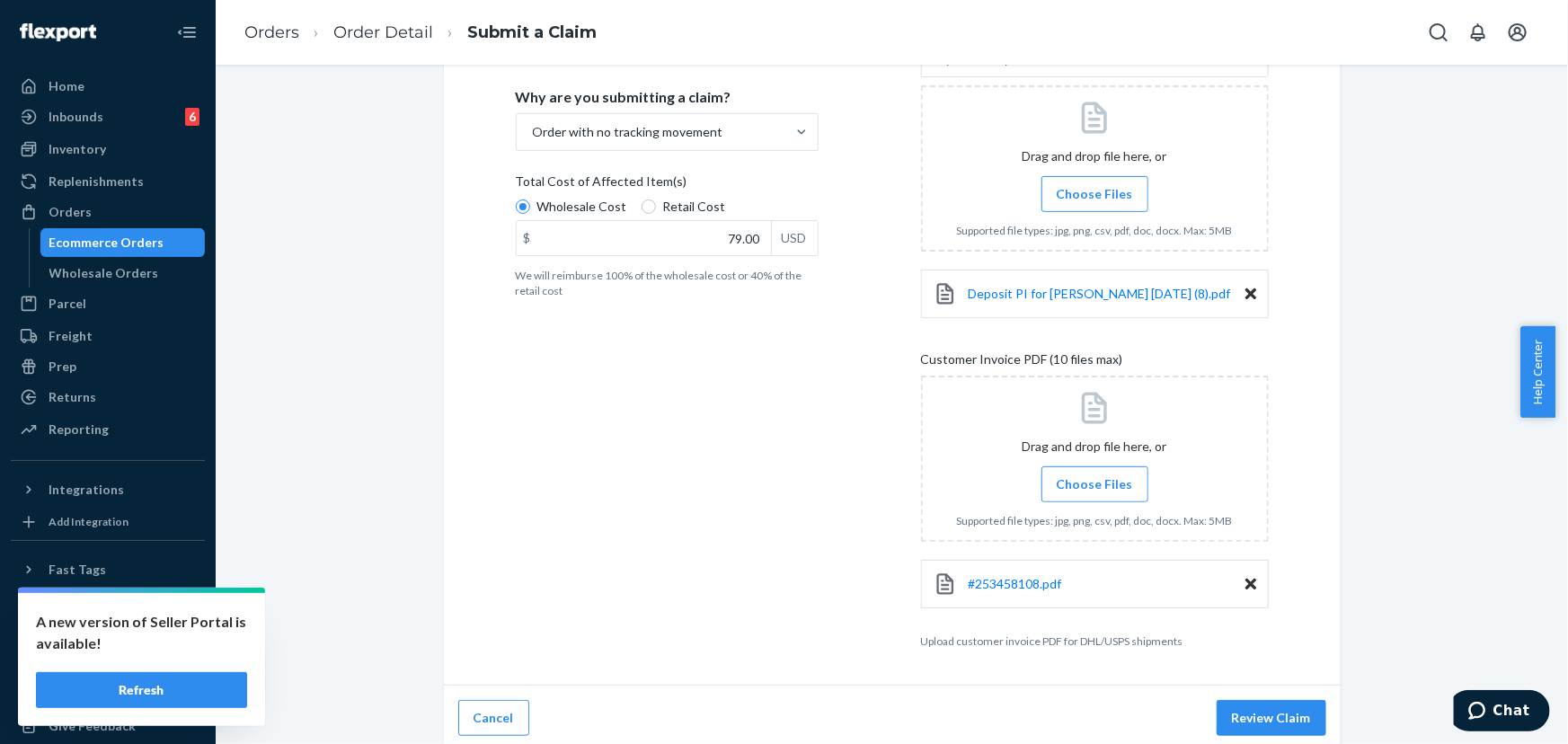
scroll to position [328, 0]
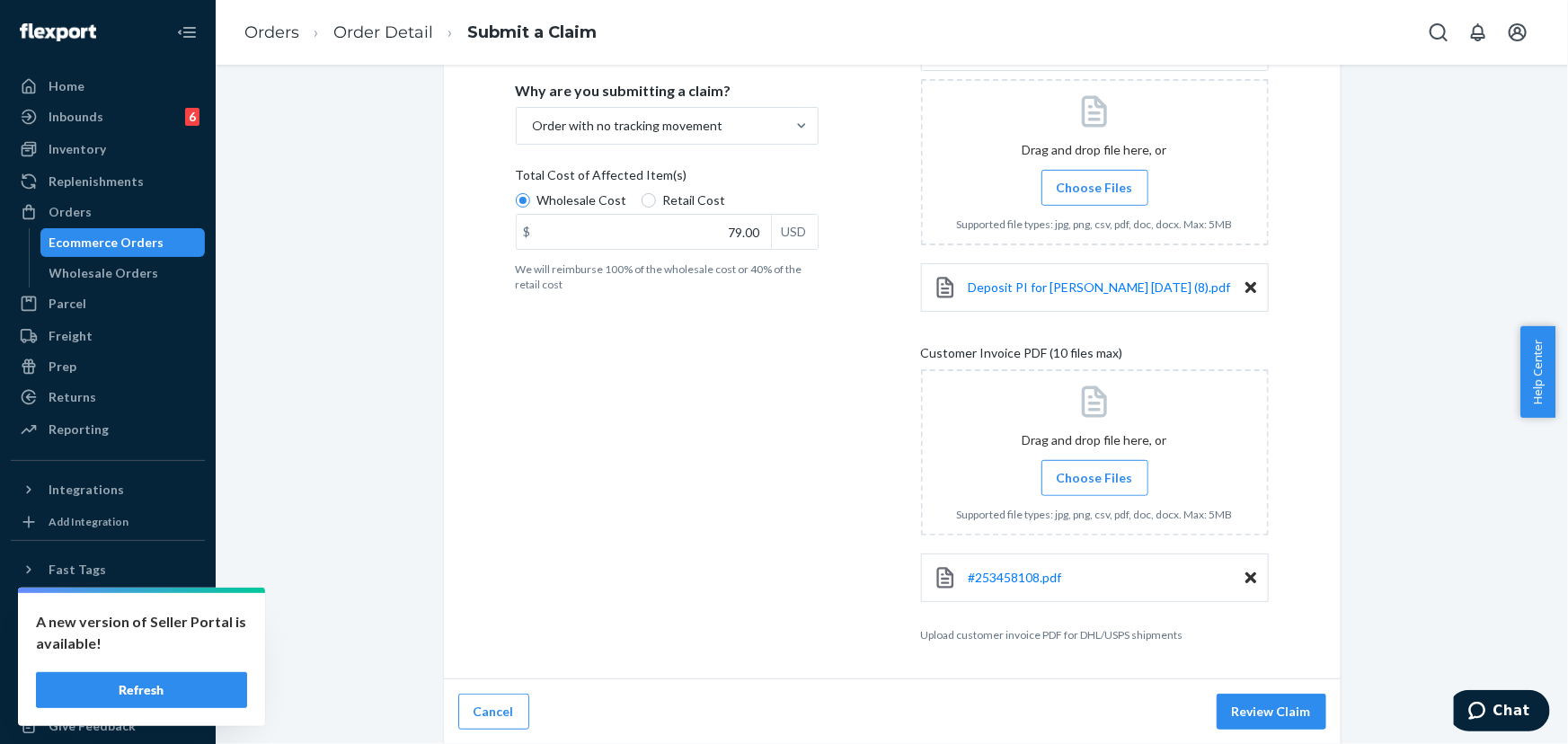
click at [1267, 715] on button "Review Claim" at bounding box center [1271, 711] width 110 height 36
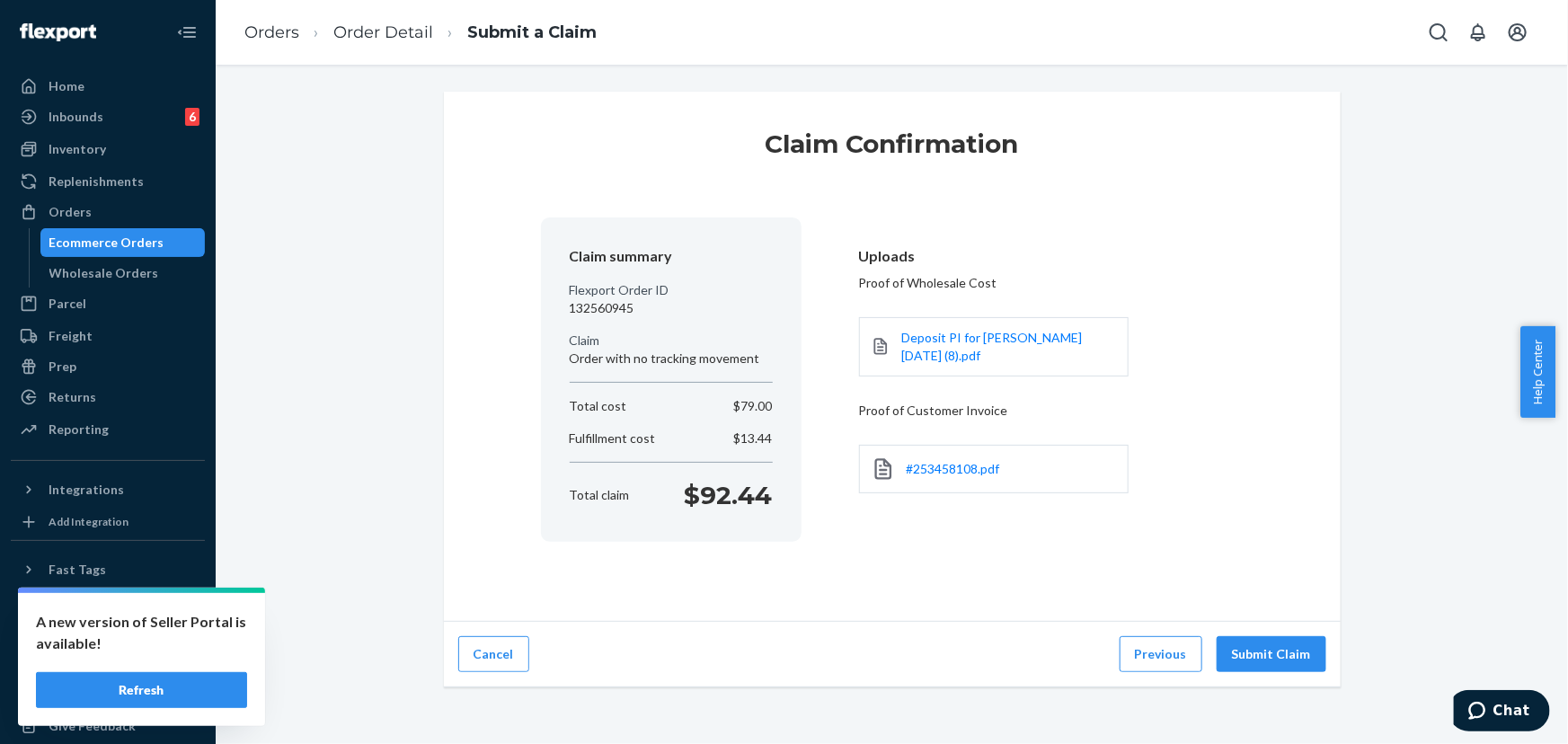
scroll to position [0, 0]
click at [1264, 662] on button "Submit Claim" at bounding box center [1271, 653] width 110 height 36
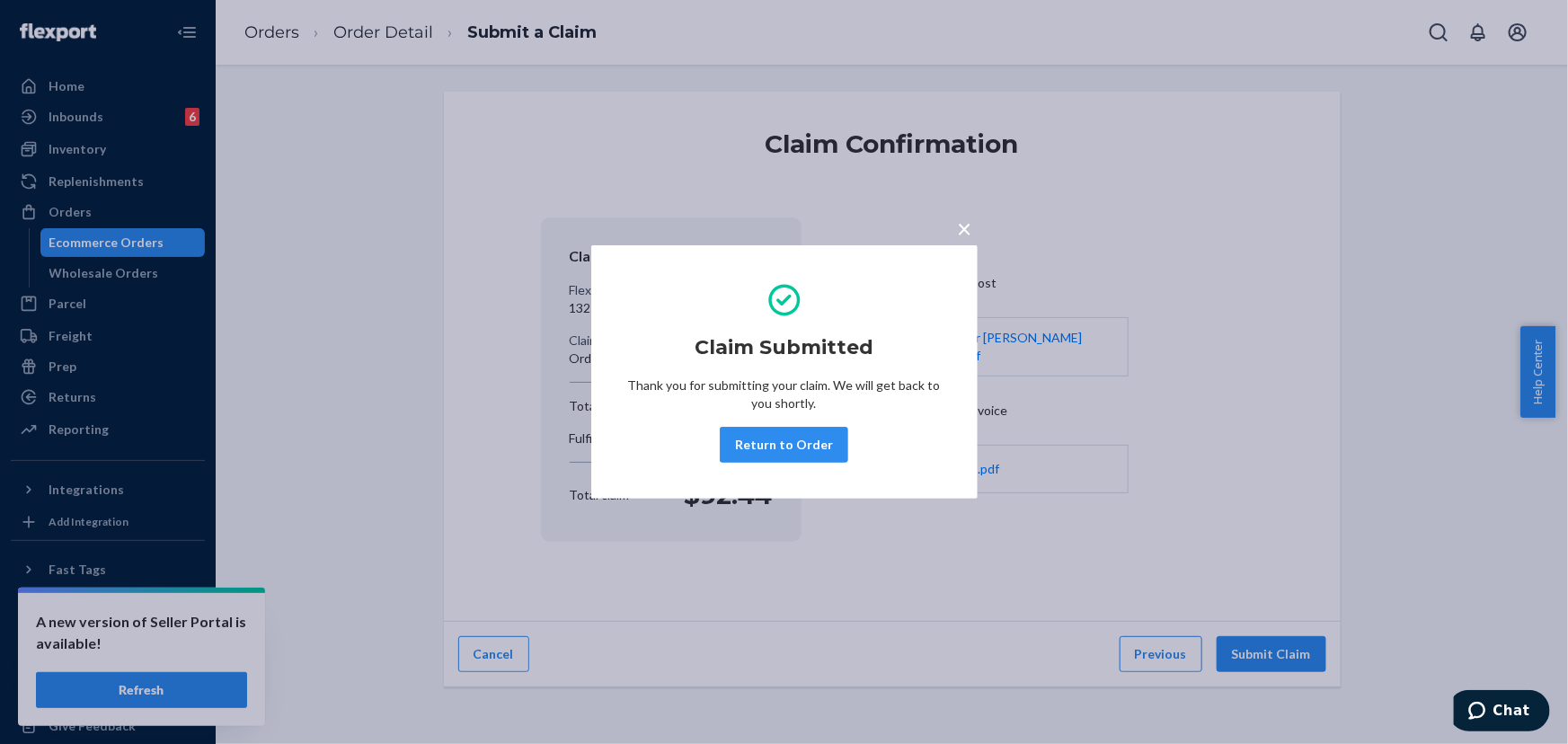
click at [781, 435] on button "Return to Order" at bounding box center [784, 445] width 128 height 36
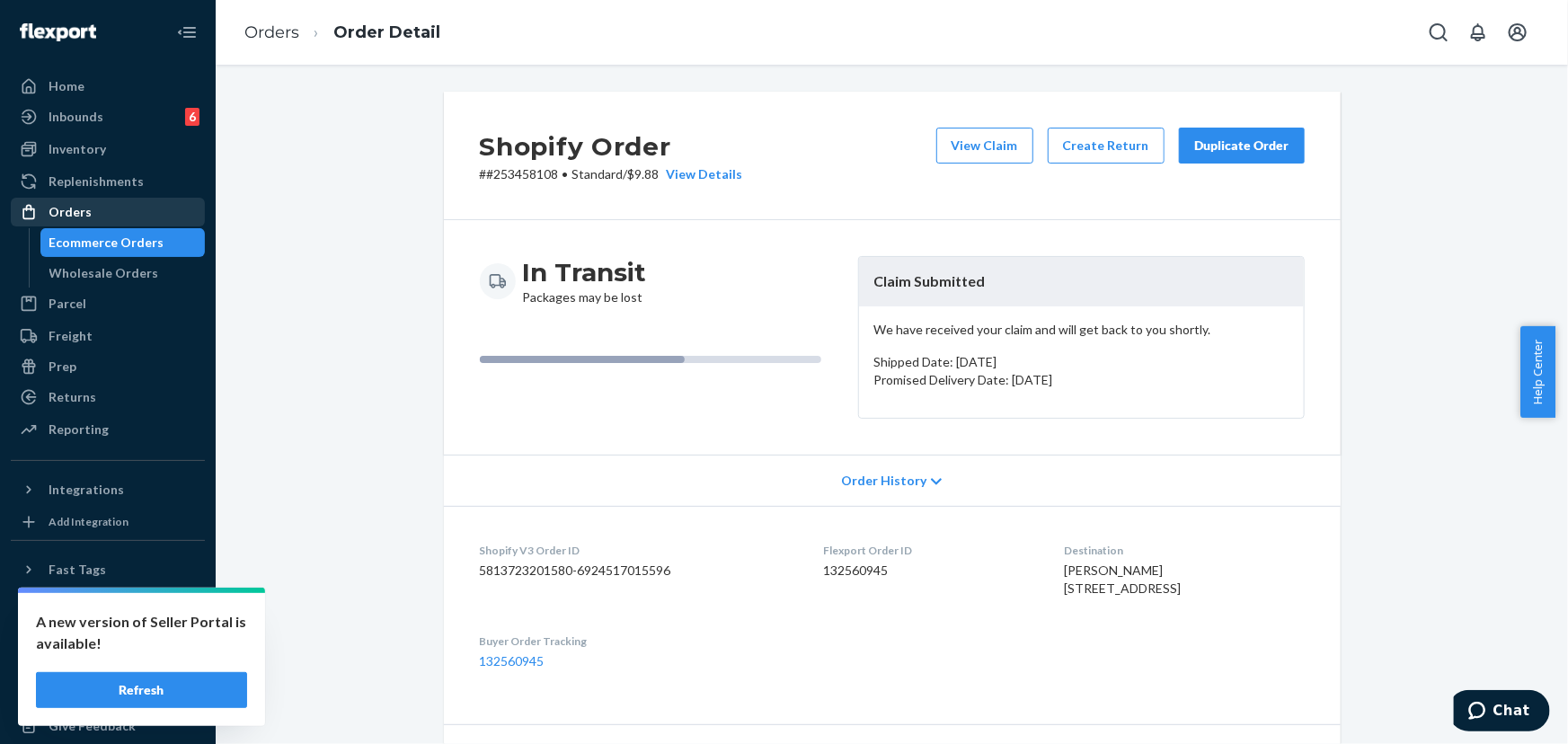
click at [120, 205] on div "Orders" at bounding box center [108, 211] width 191 height 25
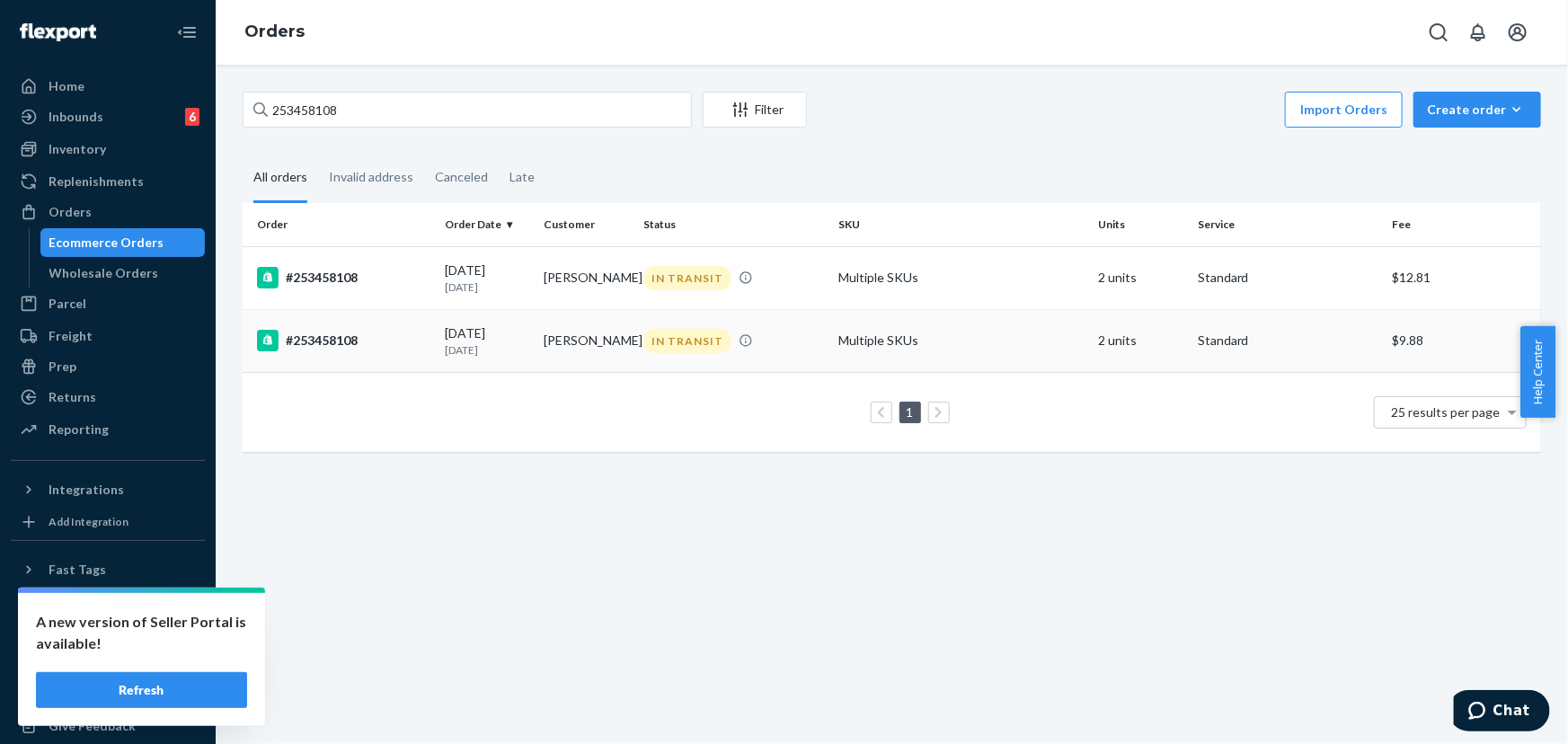
click at [801, 346] on div "IN TRANSIT" at bounding box center [733, 341] width 188 height 25
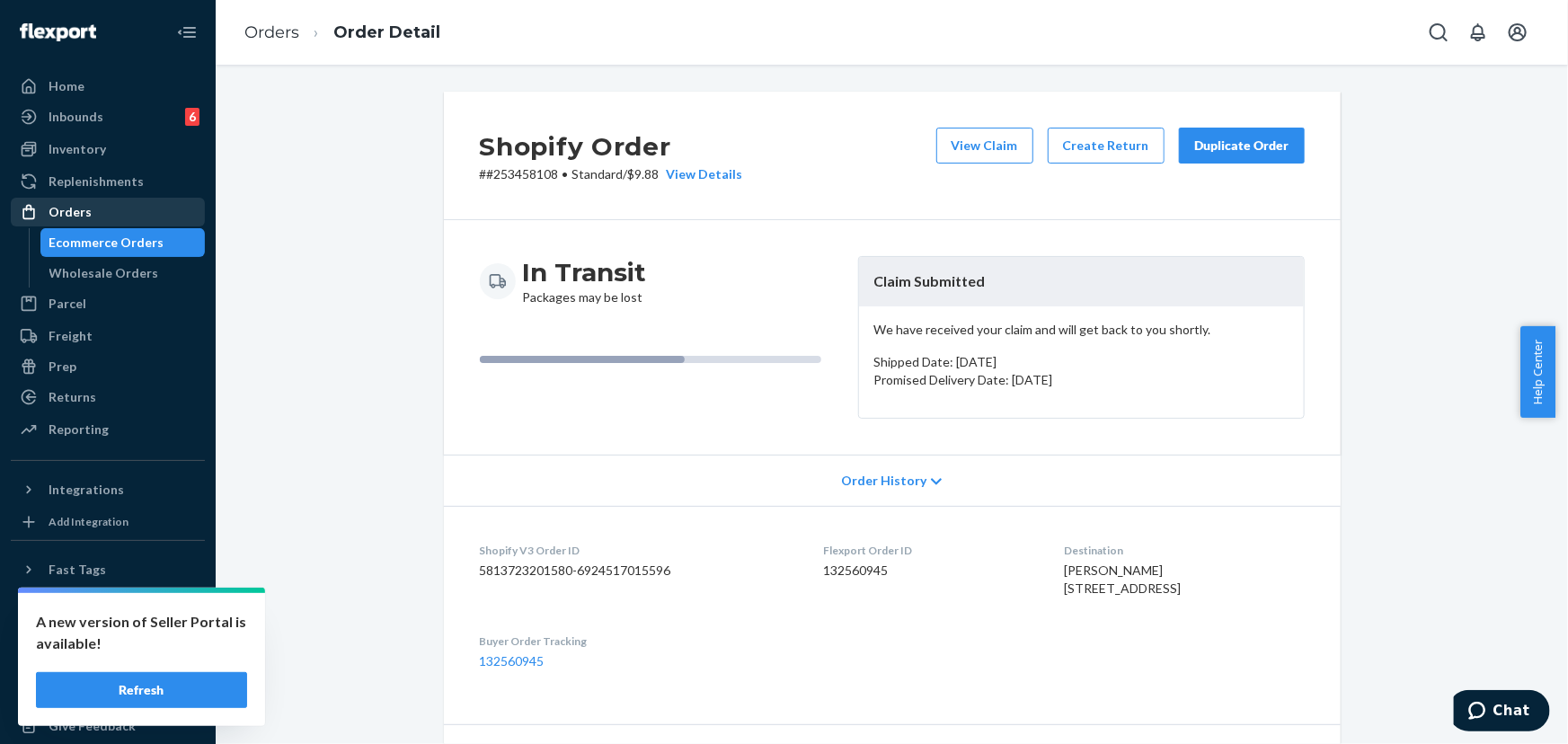
click at [97, 200] on div "Orders" at bounding box center [108, 211] width 191 height 25
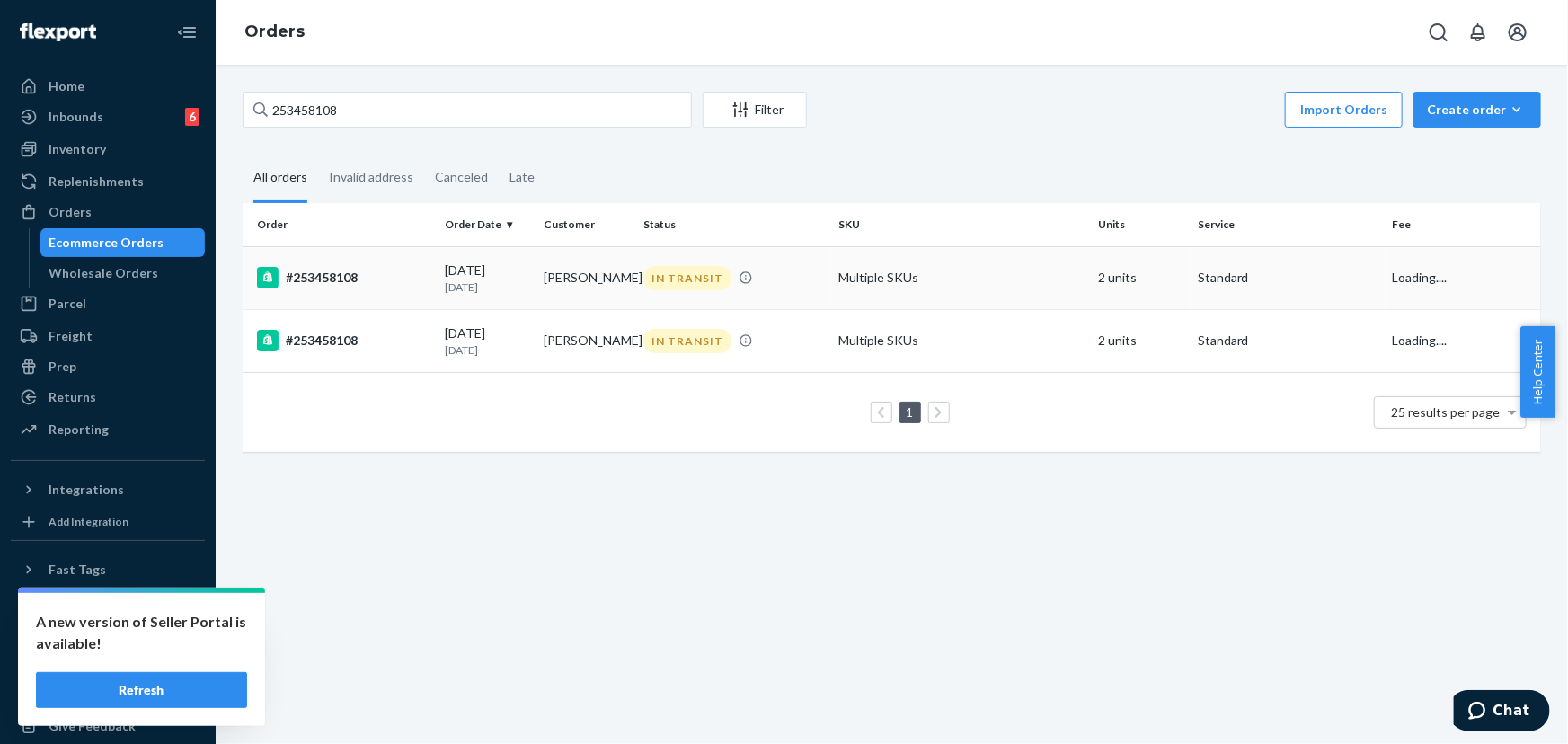
click at [718, 261] on td "IN TRANSIT" at bounding box center [733, 278] width 195 height 63
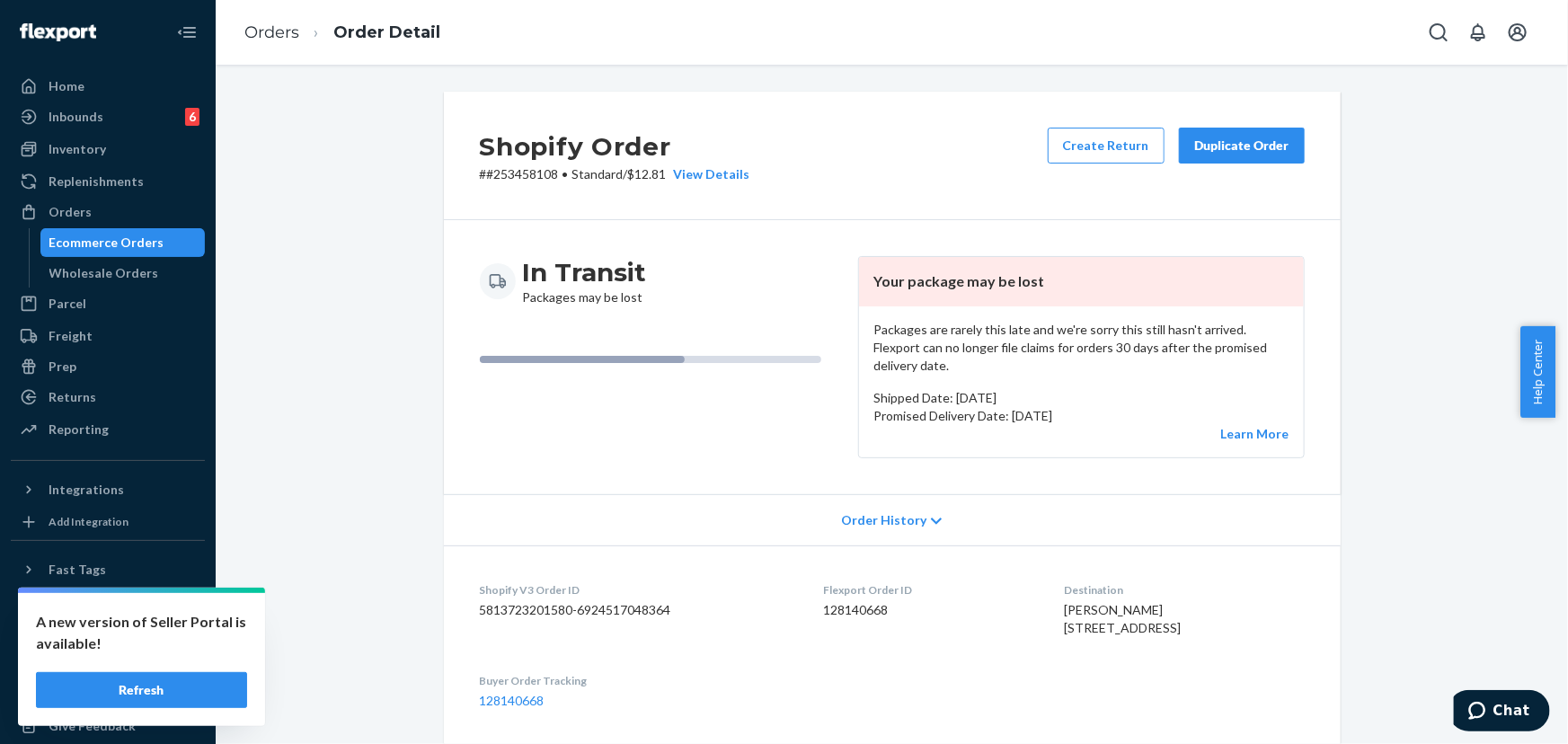
click at [1243, 151] on div "Duplicate Order" at bounding box center [1241, 145] width 95 height 18
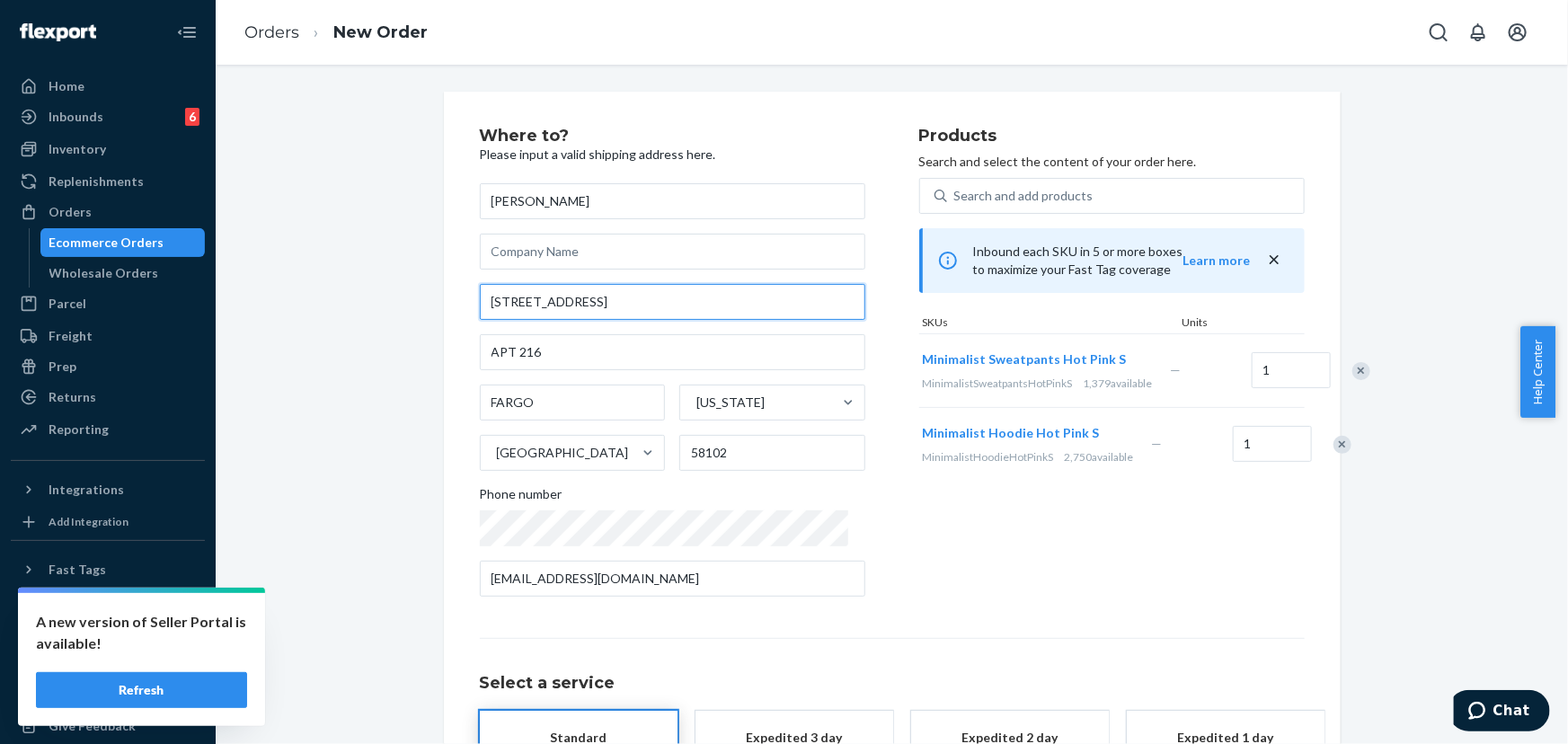
drag, startPoint x: 596, startPoint y: 305, endPoint x: 437, endPoint y: 313, distance: 159.2
click at [444, 313] on div "Where to? Please input a valid shipping address here. [PERSON_NAME] [STREET_ADD…" at bounding box center [892, 499] width 896 height 817
paste input "[STREET_ADDRESS]"
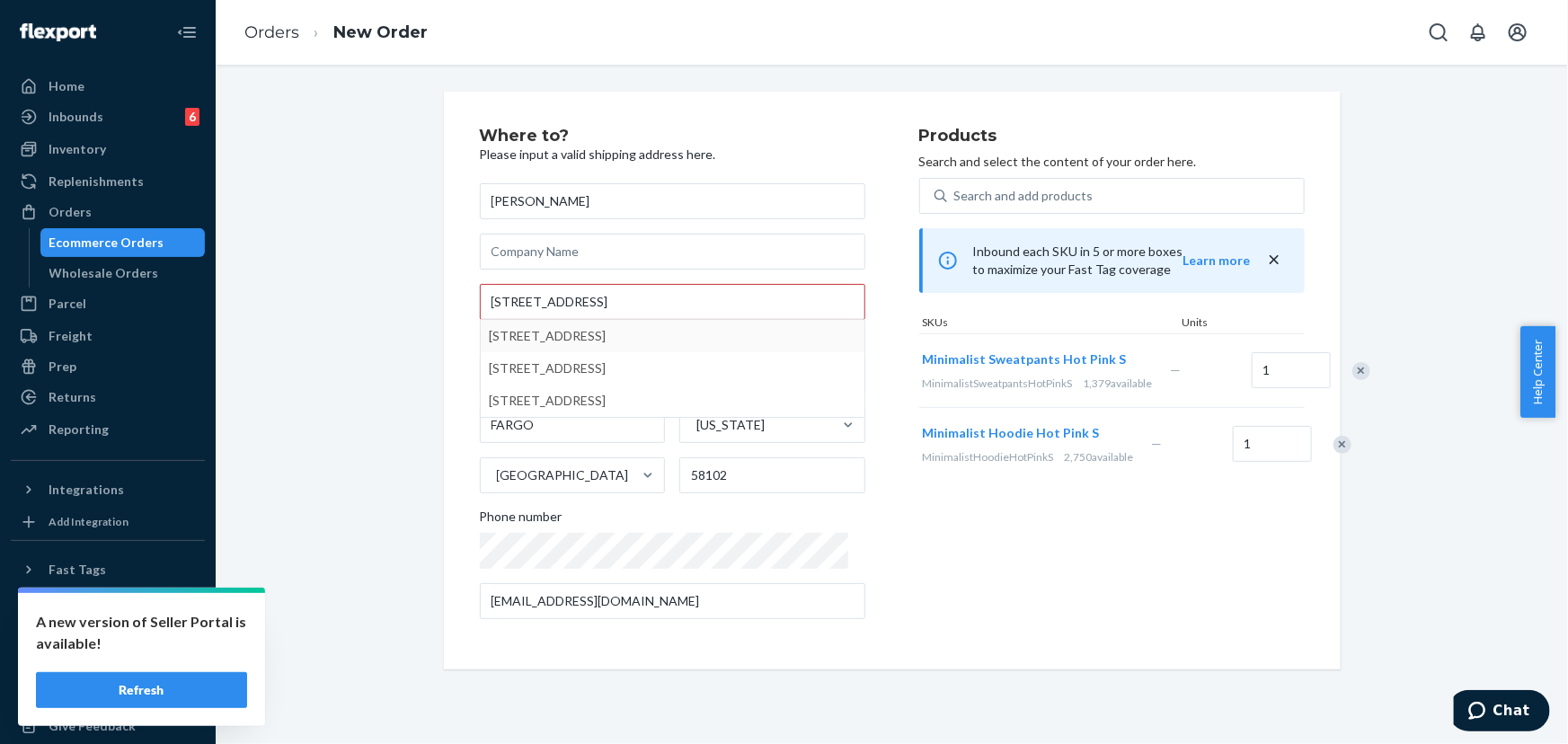
type input "[STREET_ADDRESS]"
type input "216"
type input "Fargo"
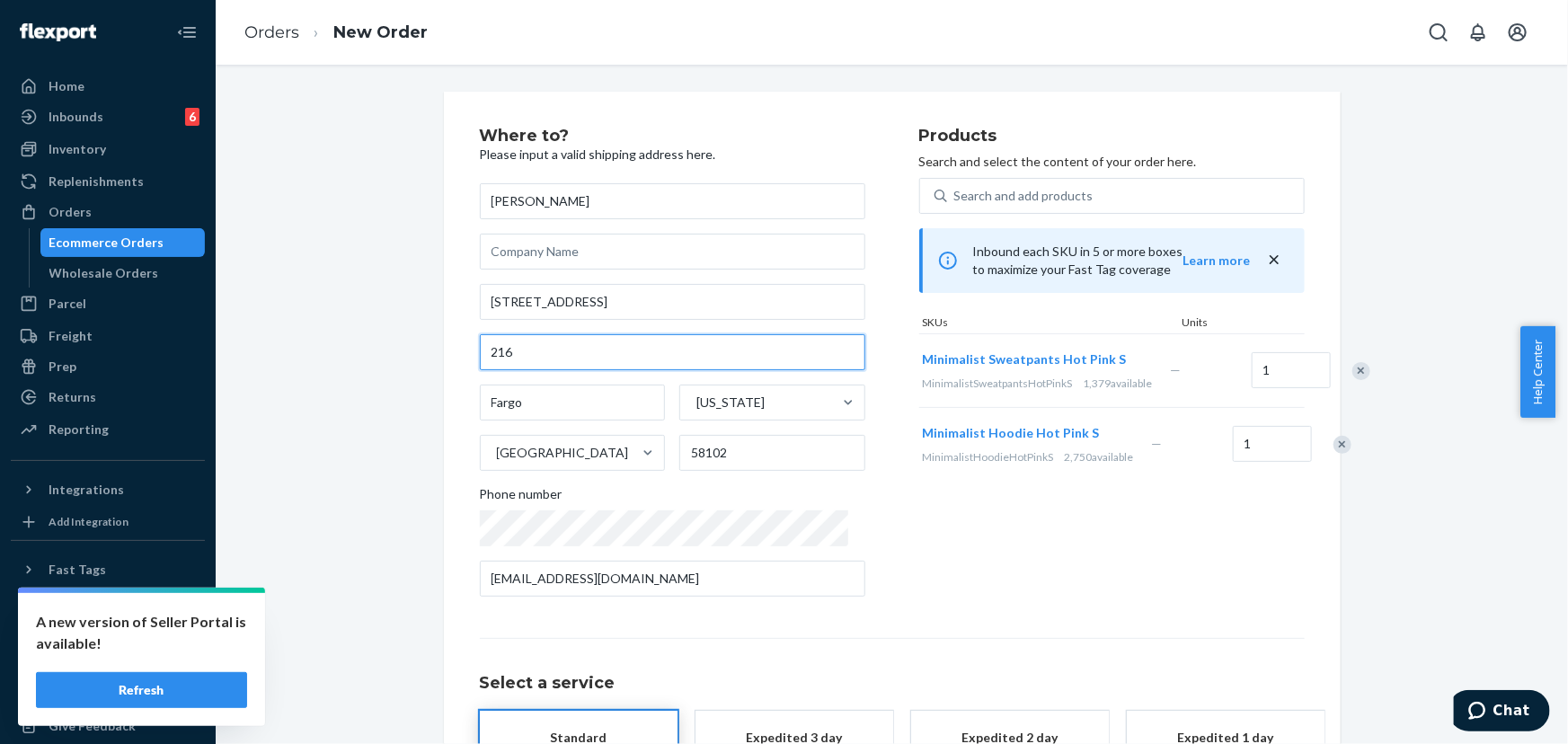
click at [486, 356] on input "216" at bounding box center [673, 352] width 385 height 36
type input "Apt 216"
click at [937, 570] on div "Products Search and select the content of your order here. Search and add produ…" at bounding box center [1112, 369] width 385 height 483
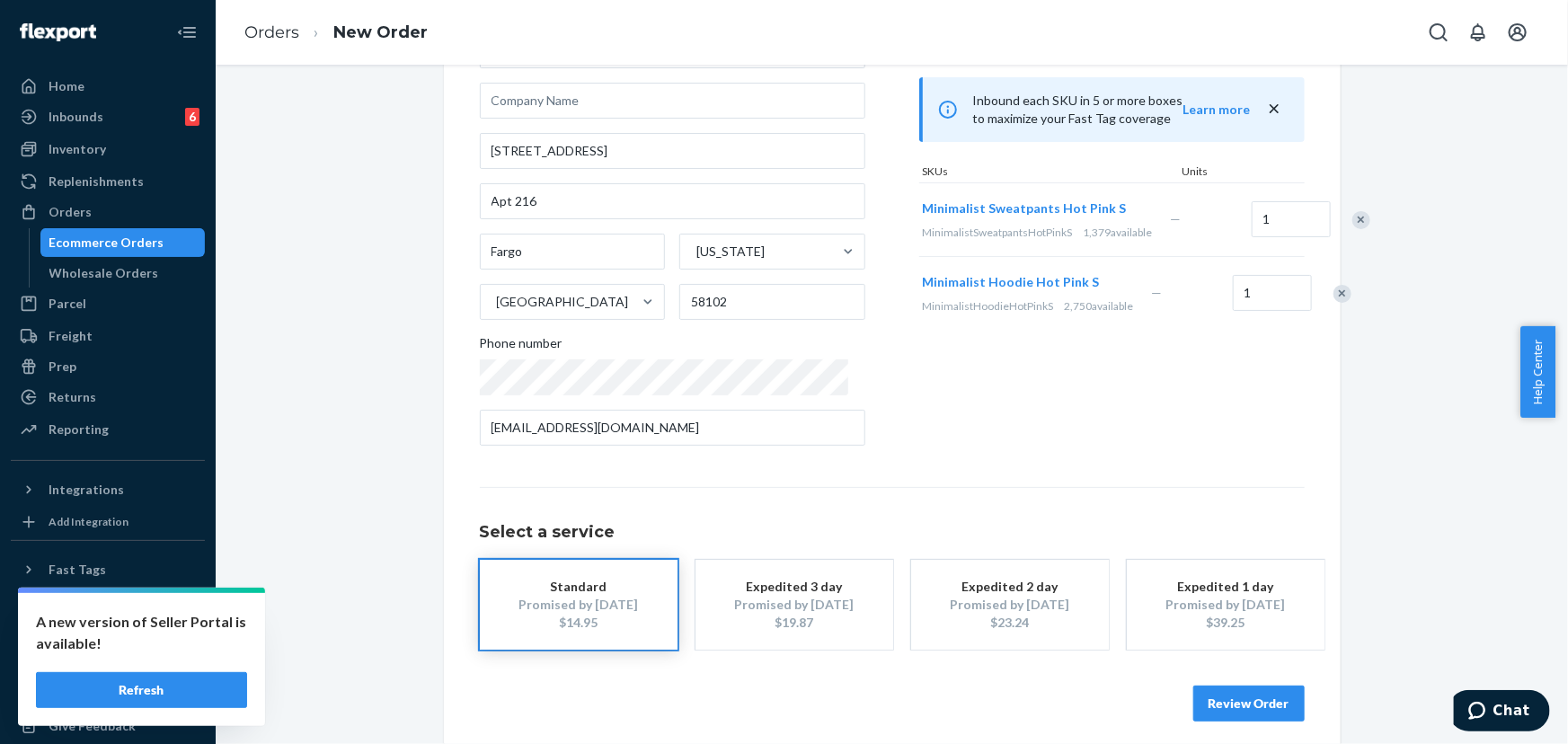
scroll to position [162, 0]
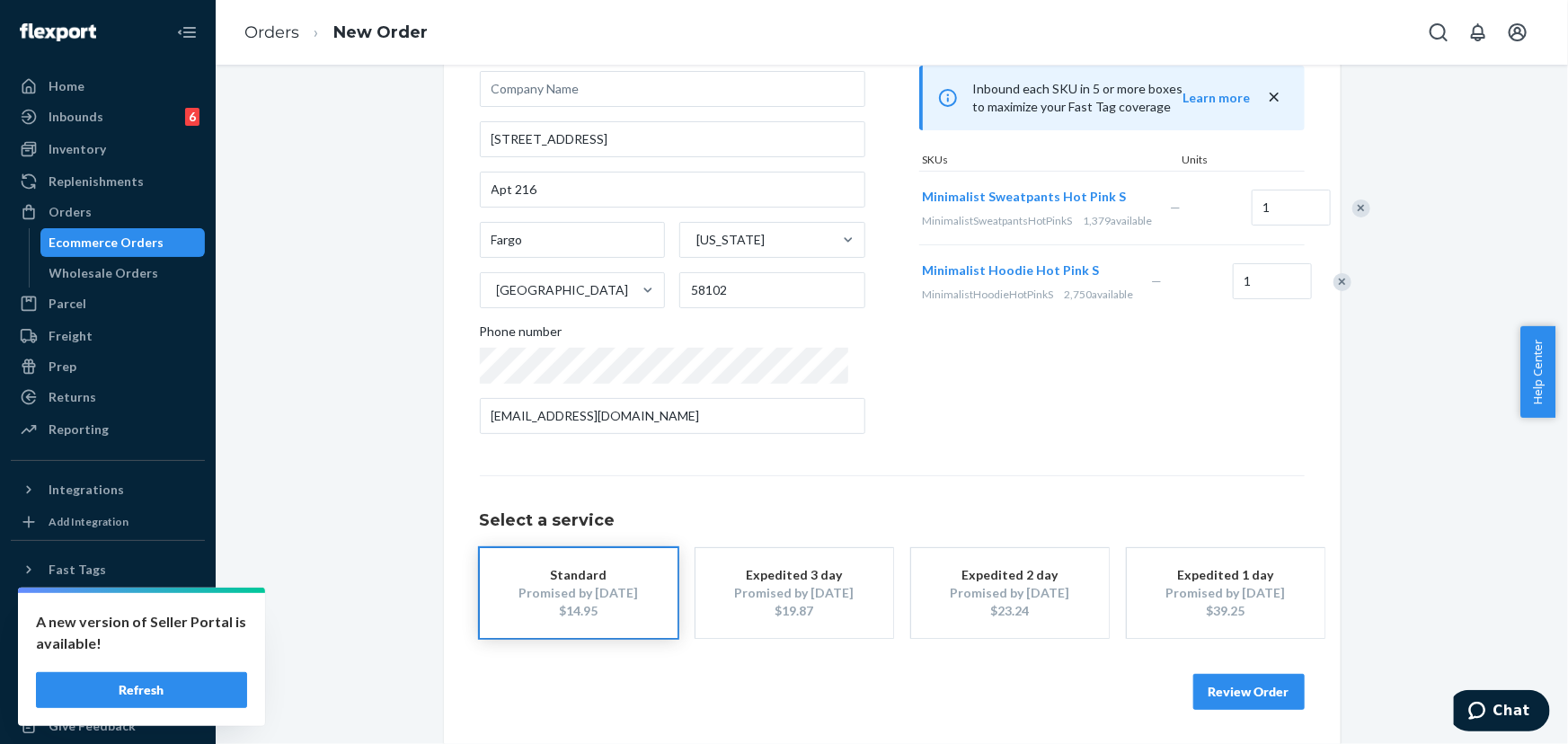
click at [1233, 691] on button "Review Order" at bounding box center [1249, 691] width 111 height 36
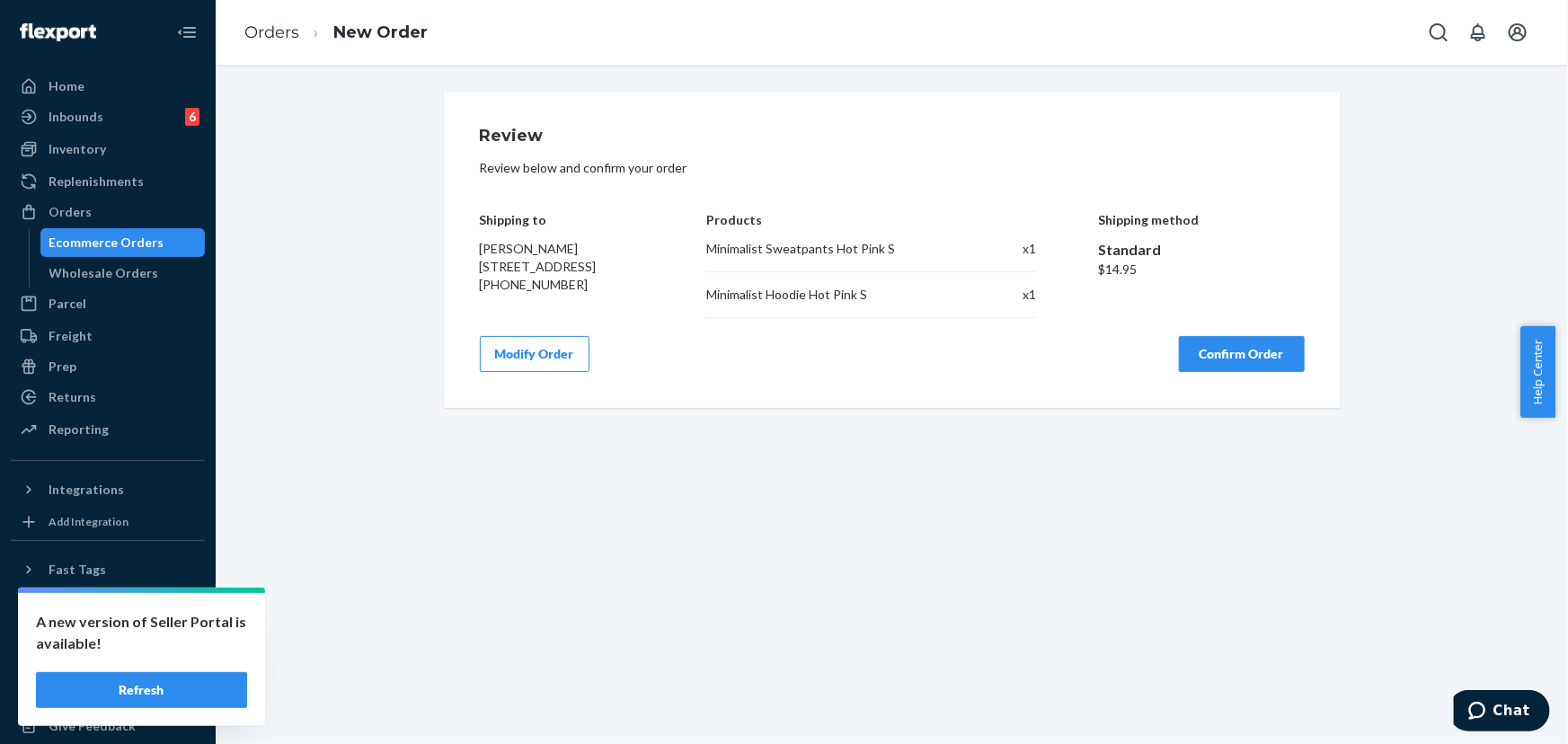
scroll to position [0, 0]
click at [1232, 365] on button "Confirm Order" at bounding box center [1241, 354] width 126 height 36
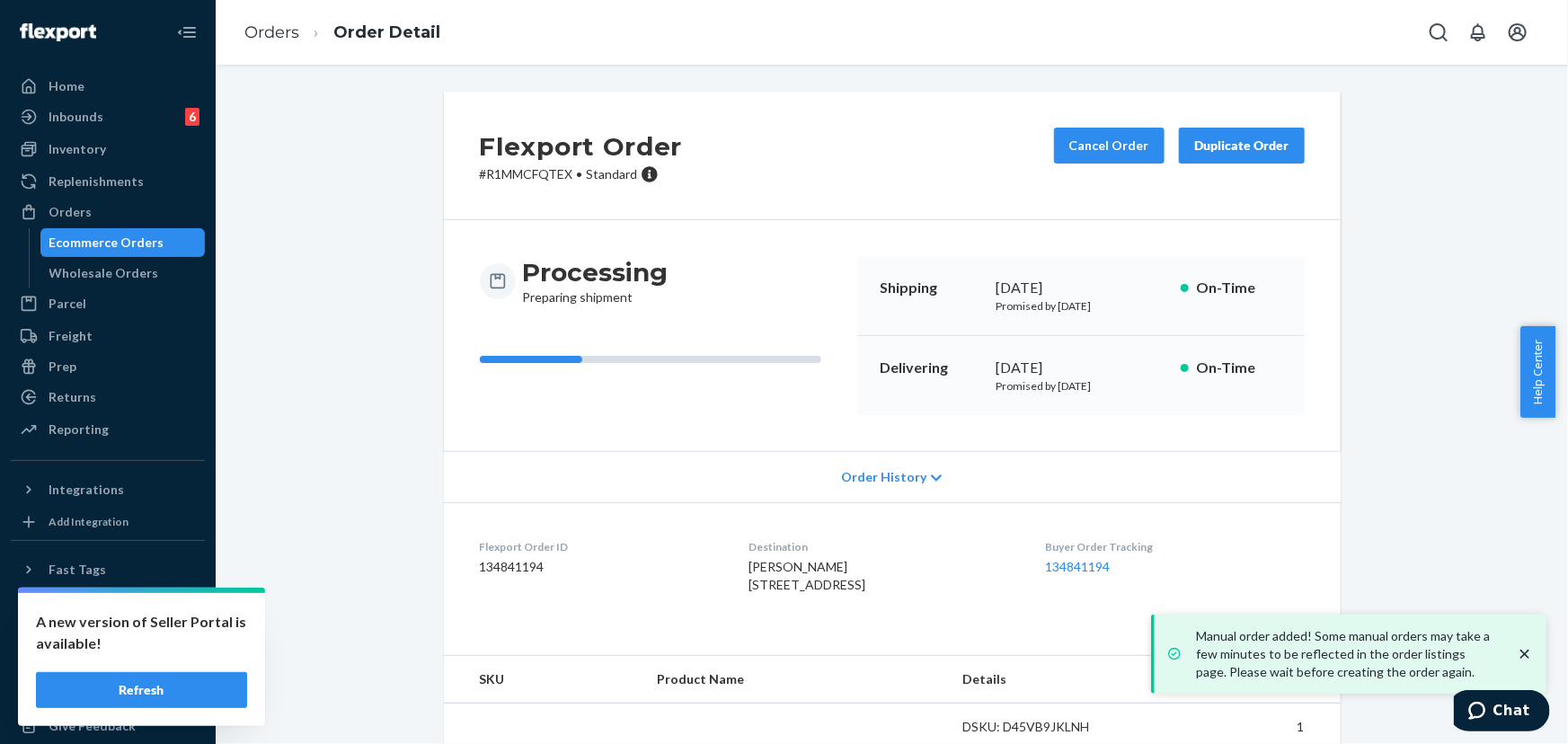
click at [532, 180] on p "# R1MMCFQTEX • Standard" at bounding box center [581, 174] width 203 height 18
copy p "R1MMCFQTEX"
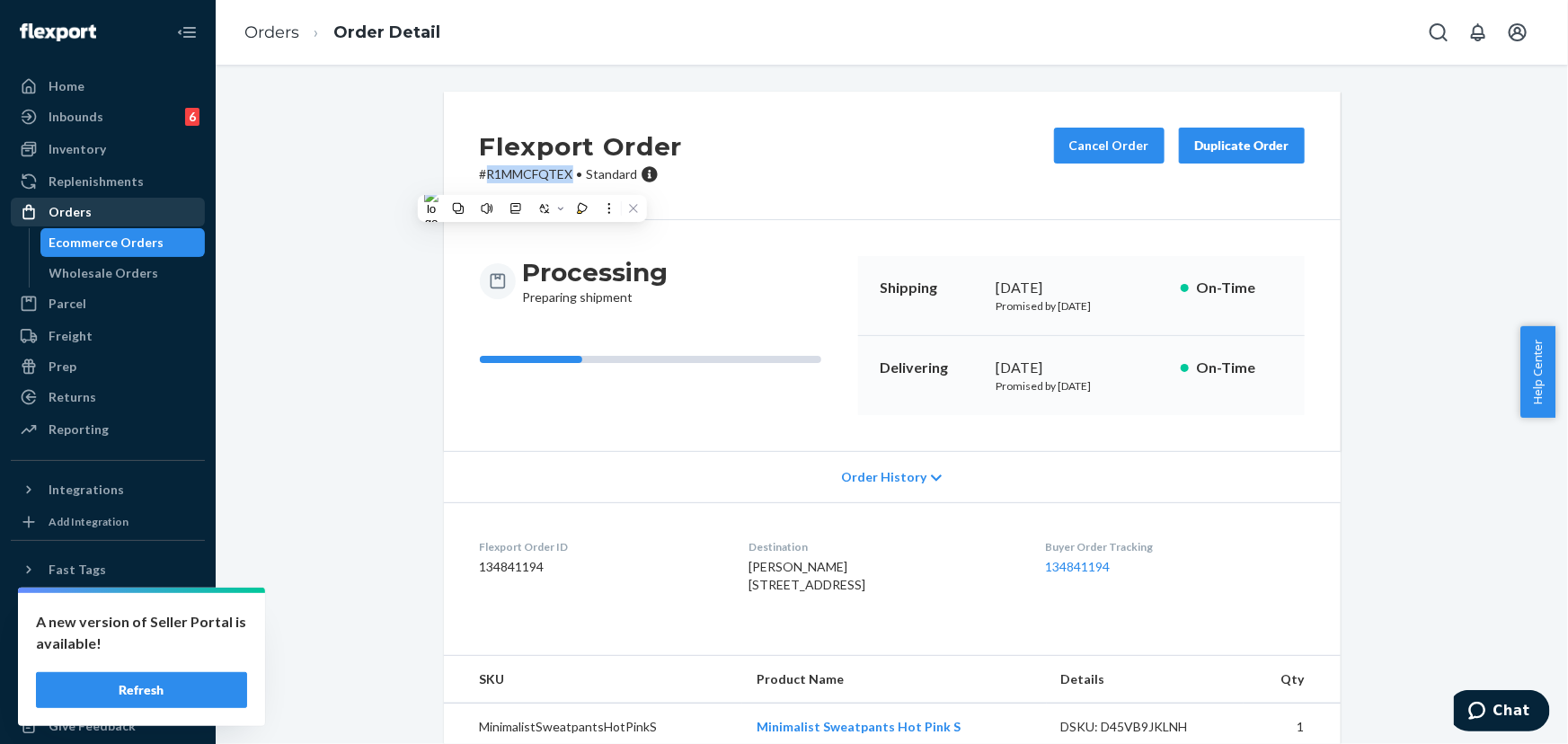
click at [126, 219] on div "Orders" at bounding box center [108, 211] width 191 height 25
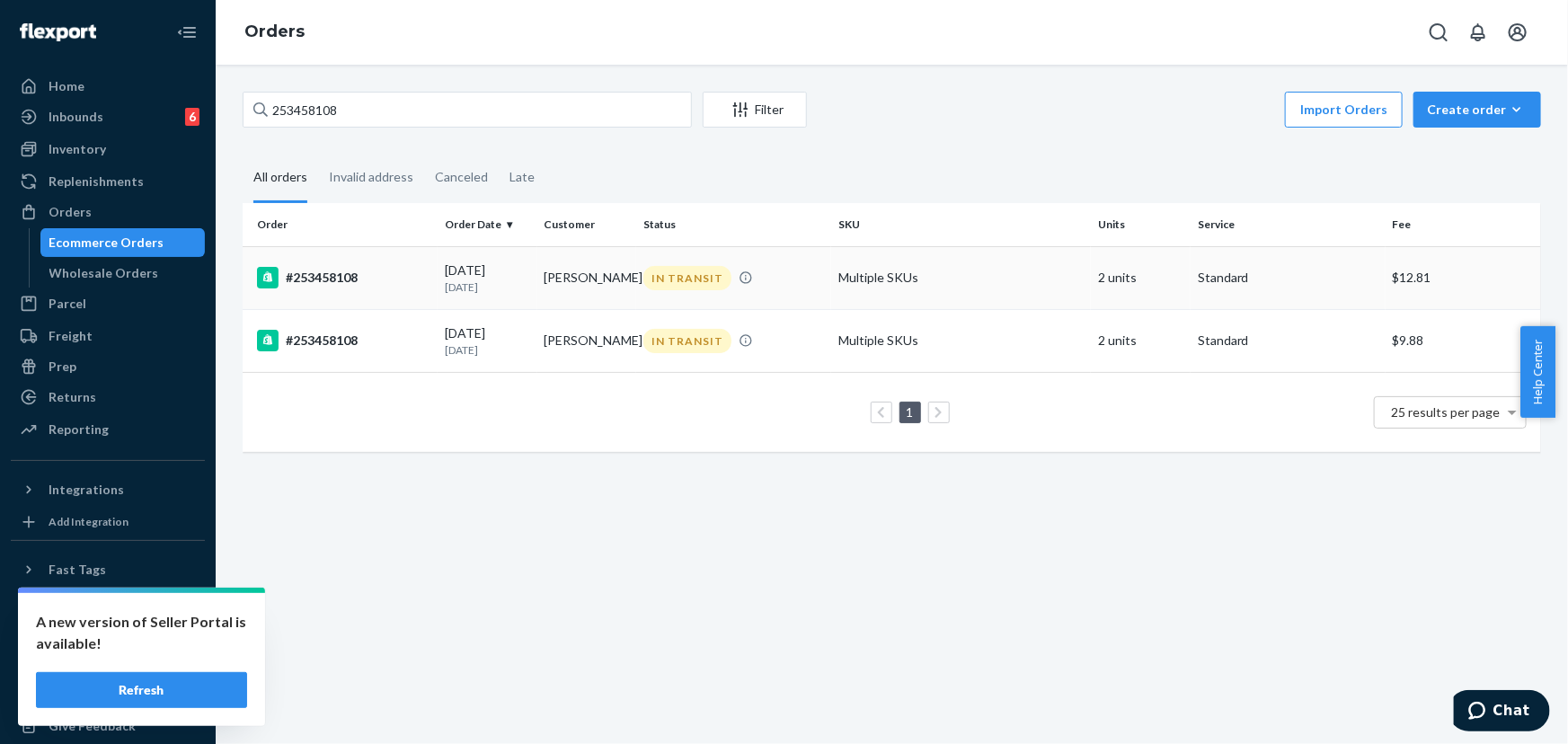
click at [630, 280] on td "[PERSON_NAME]" at bounding box center [588, 278] width 100 height 63
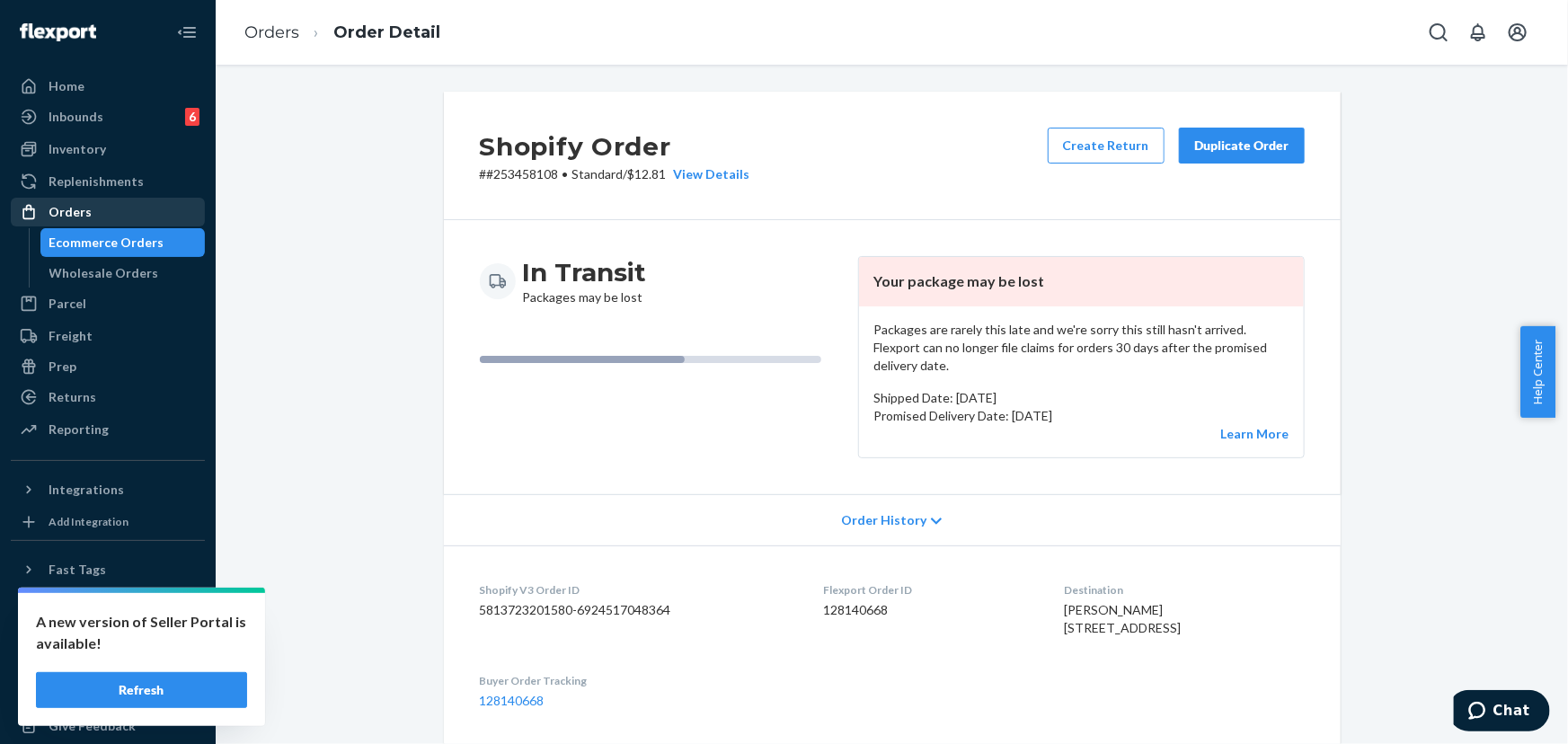
click at [45, 199] on div "Orders" at bounding box center [108, 211] width 191 height 25
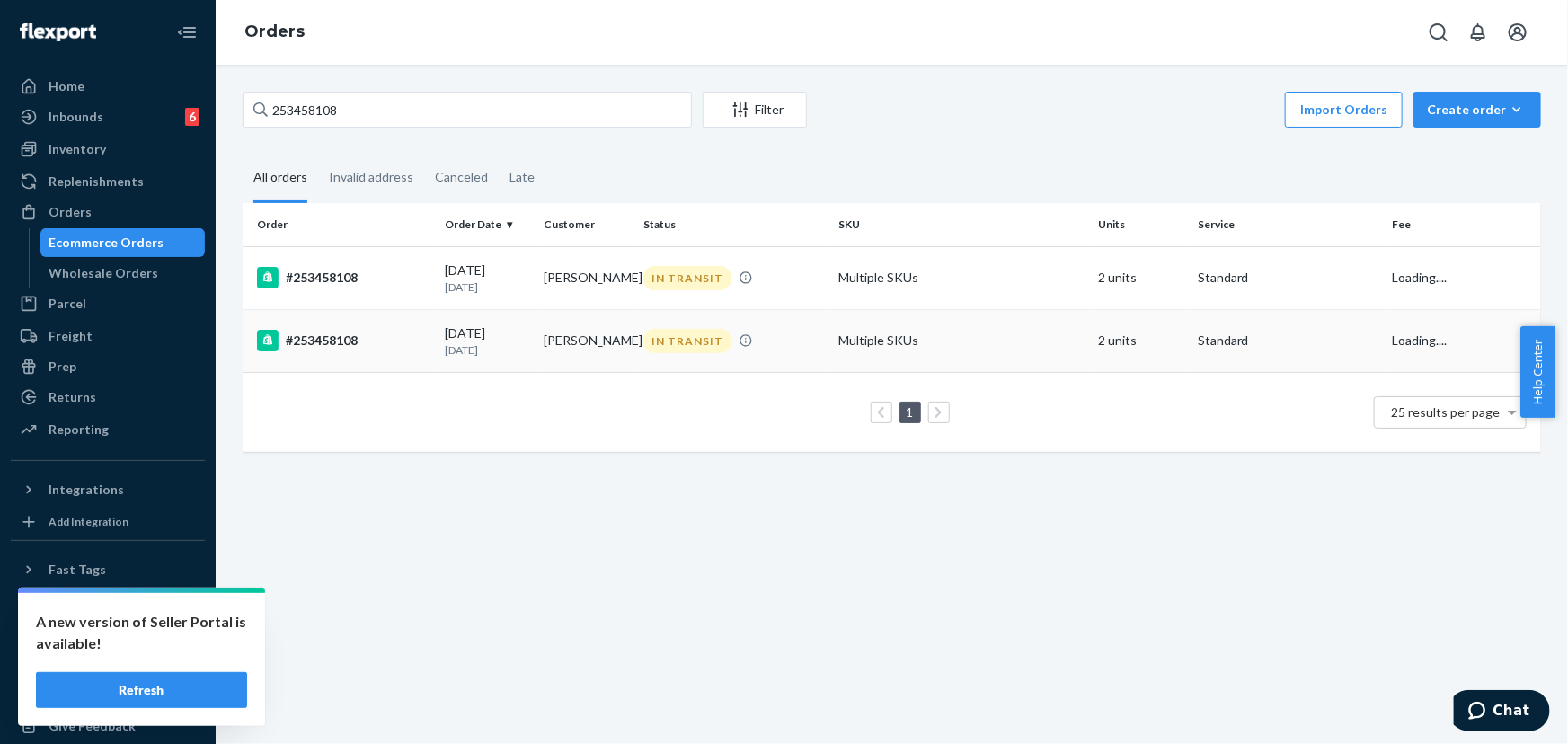
click at [538, 344] on td "[PERSON_NAME]" at bounding box center [588, 340] width 100 height 63
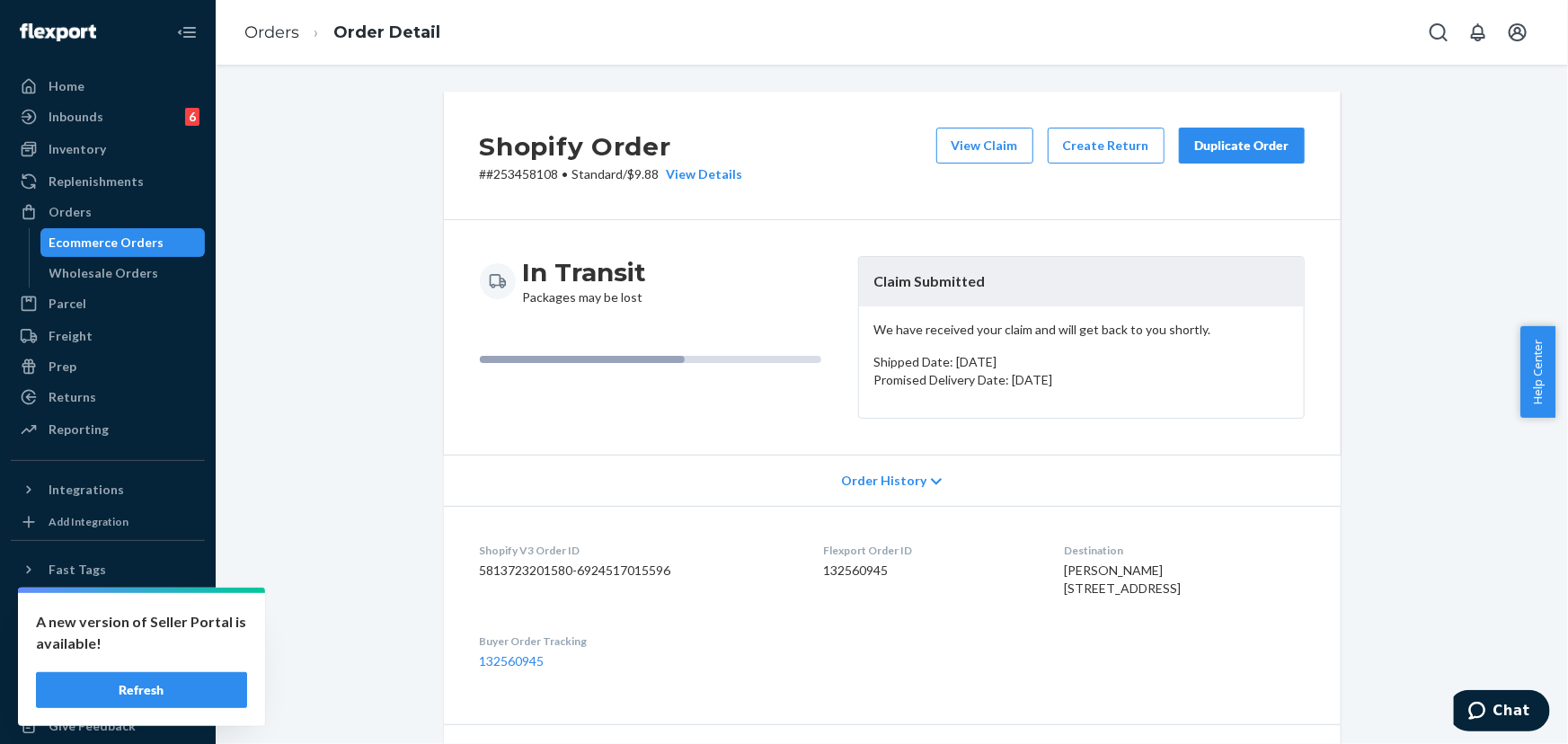
click at [1209, 144] on div "Duplicate Order" at bounding box center [1241, 145] width 95 height 18
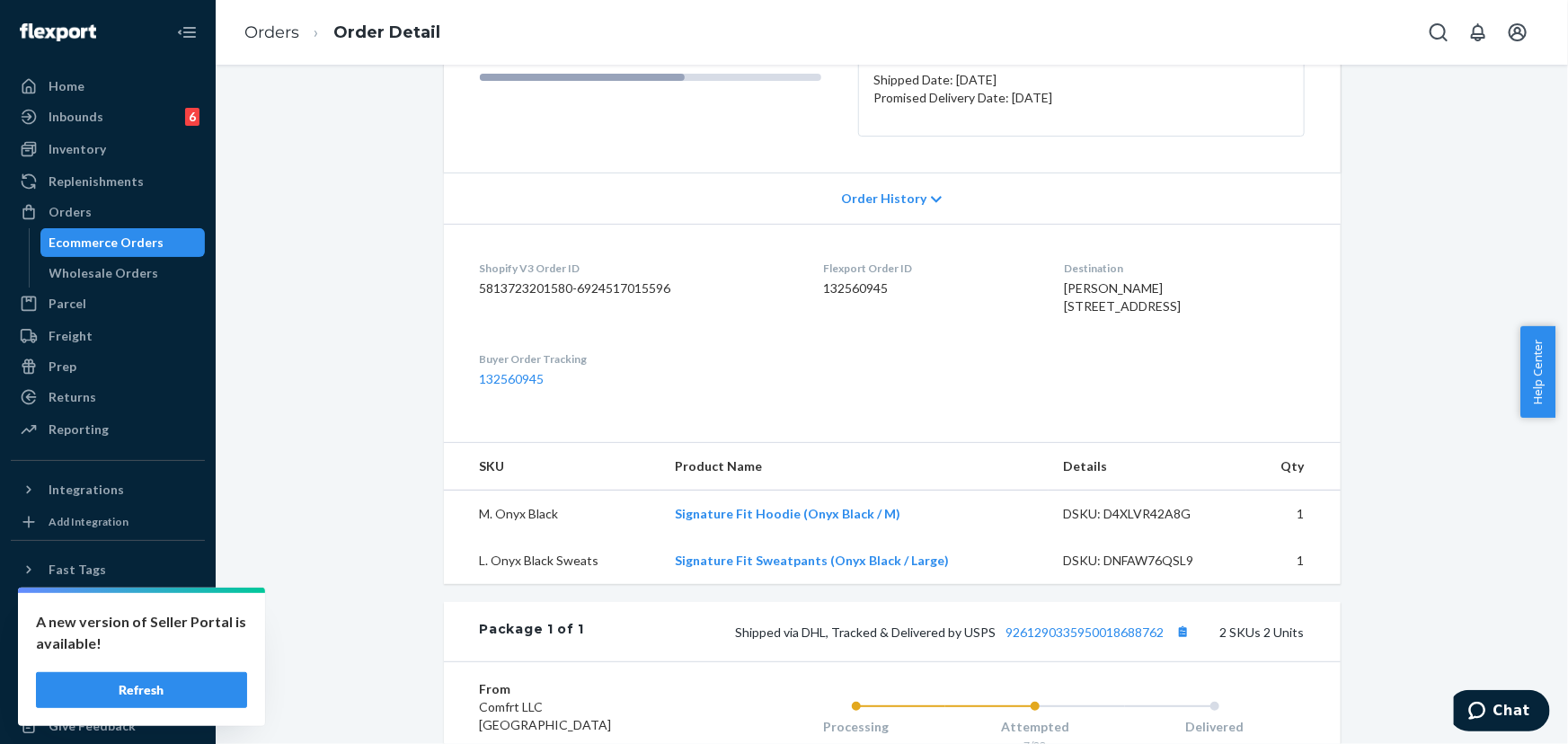
scroll to position [326, 0]
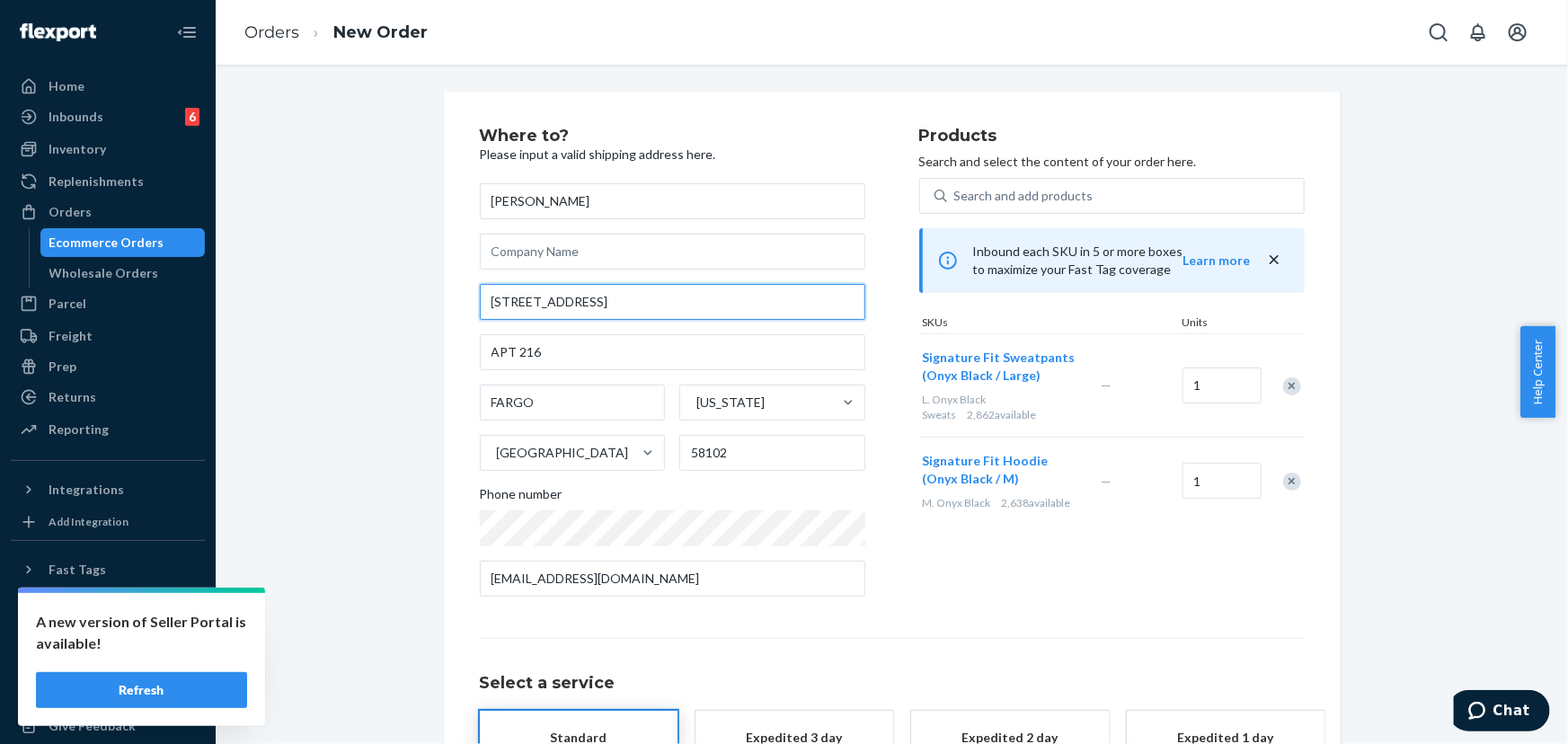
click at [626, 304] on input "[STREET_ADDRESS]" at bounding box center [673, 302] width 385 height 36
paste input "[STREET_ADDRESS]"
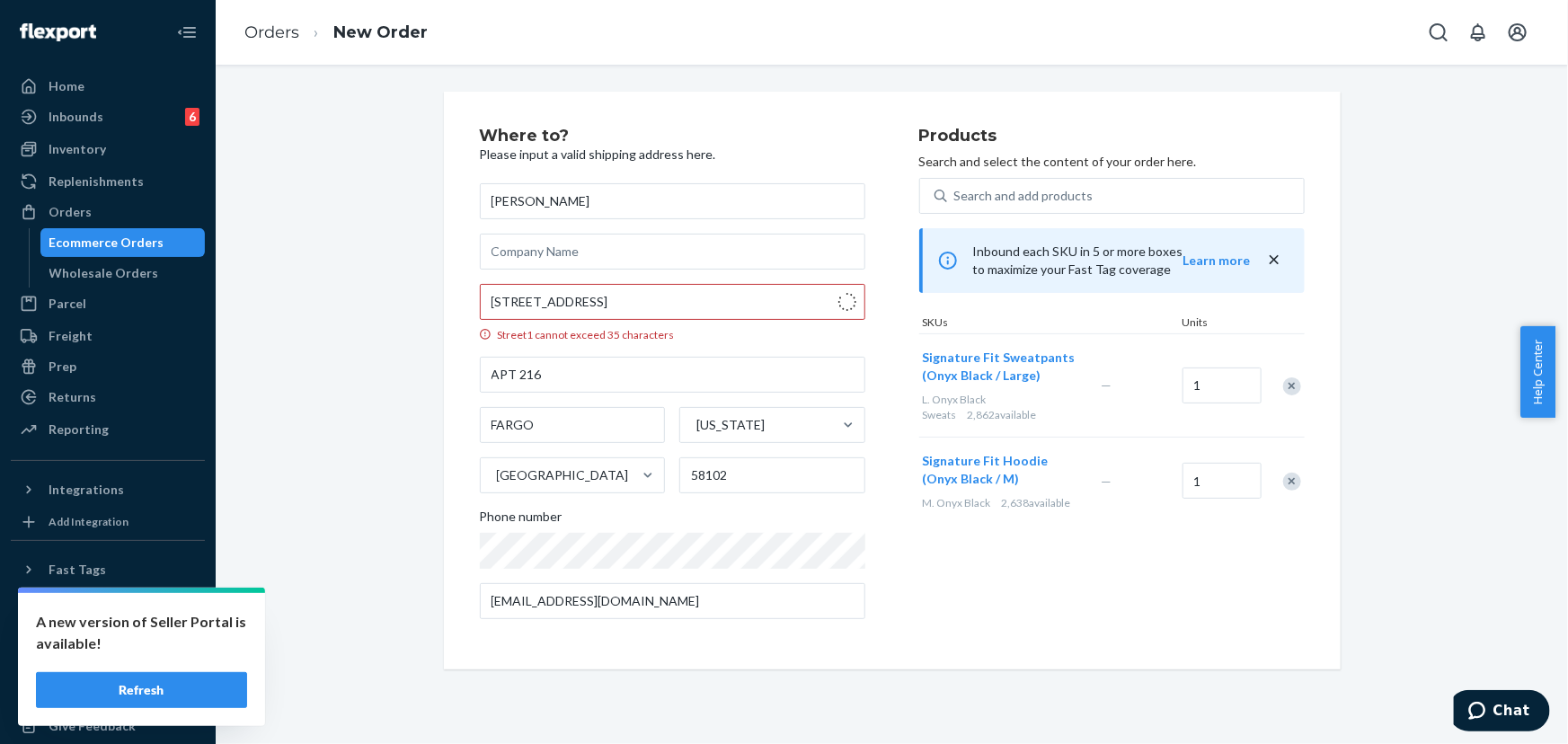
type input "[STREET_ADDRESS]"
type input "216"
type input "Fargo"
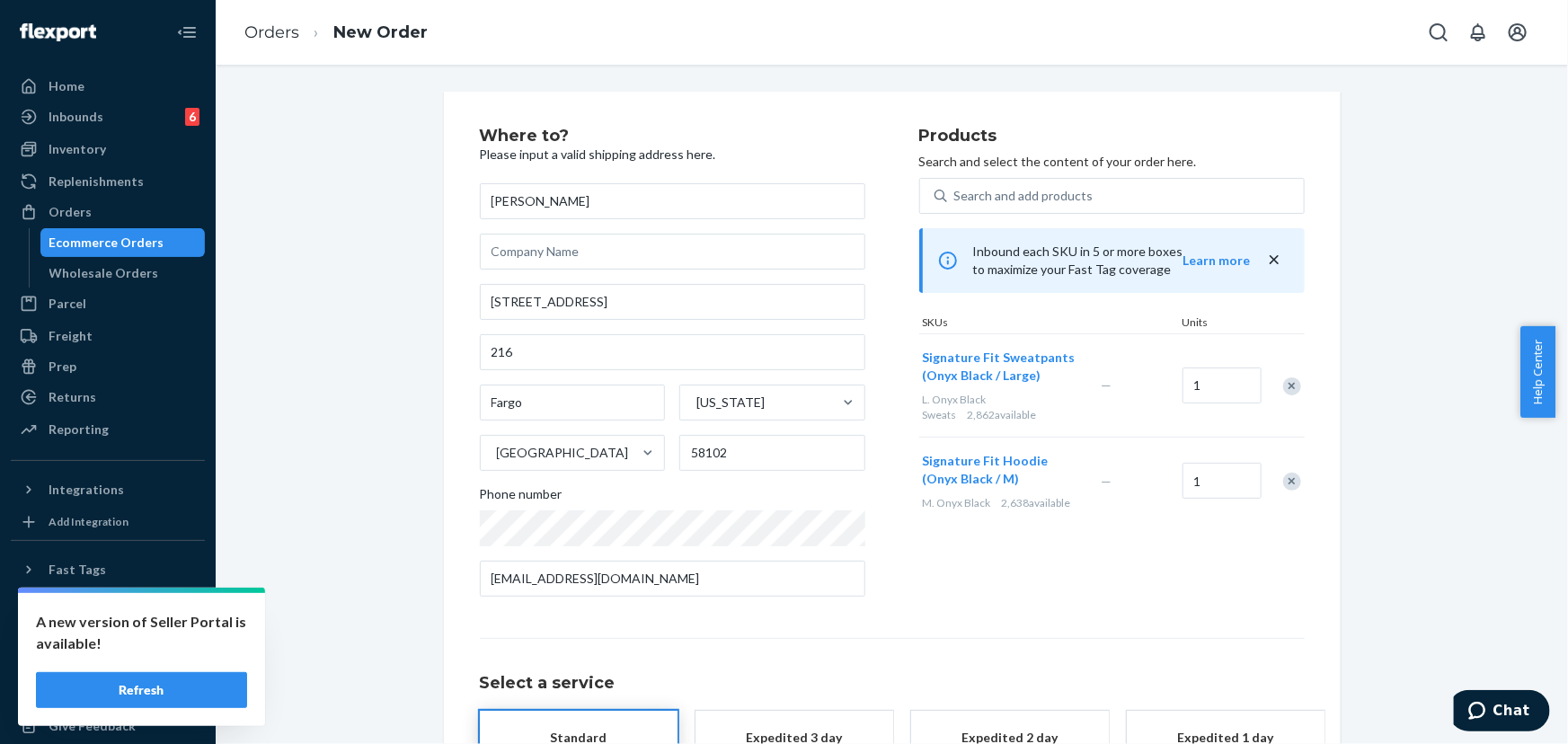
click at [1006, 596] on div "Products Search and select the content of your order here. Search and add produ…" at bounding box center [1112, 369] width 385 height 483
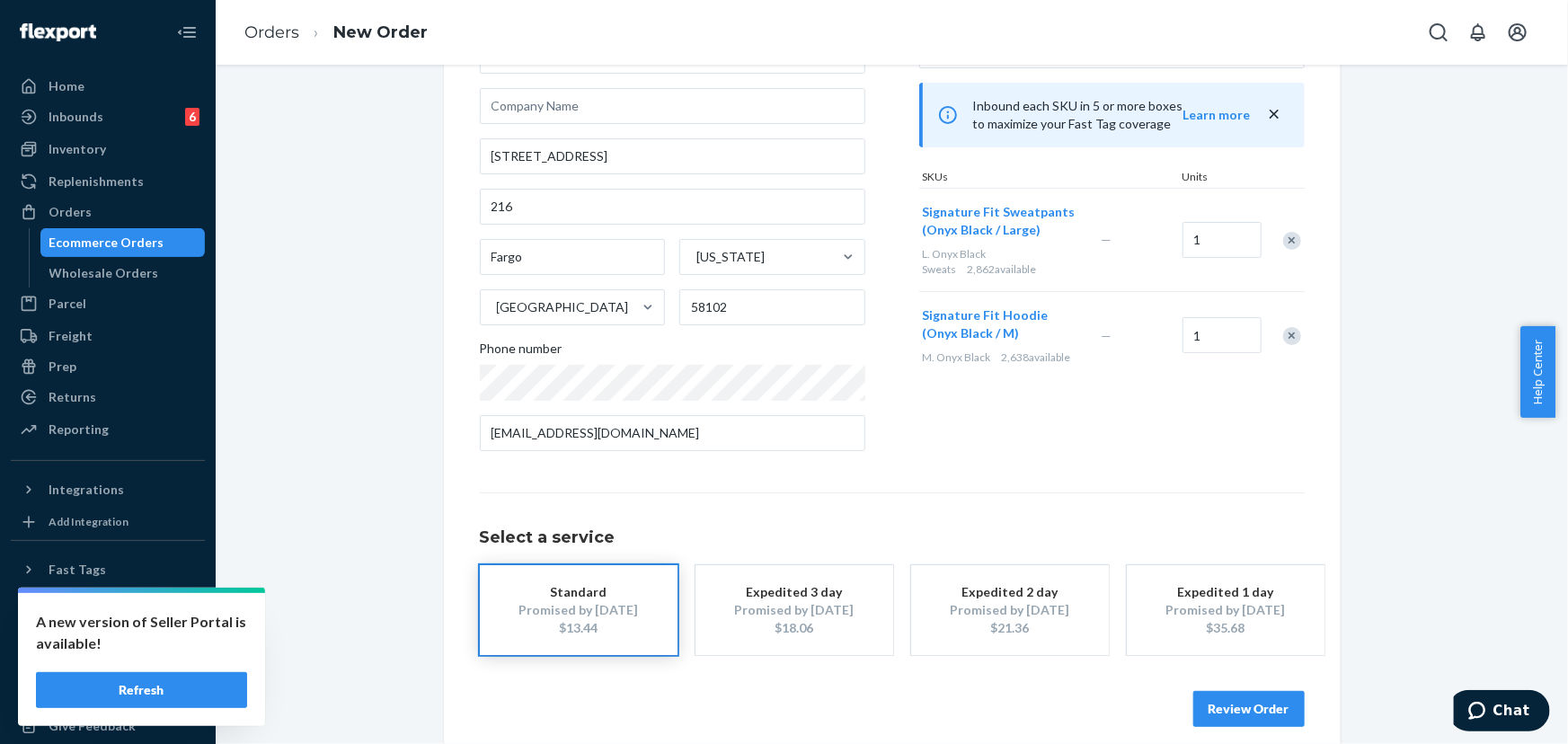
scroll to position [162, 0]
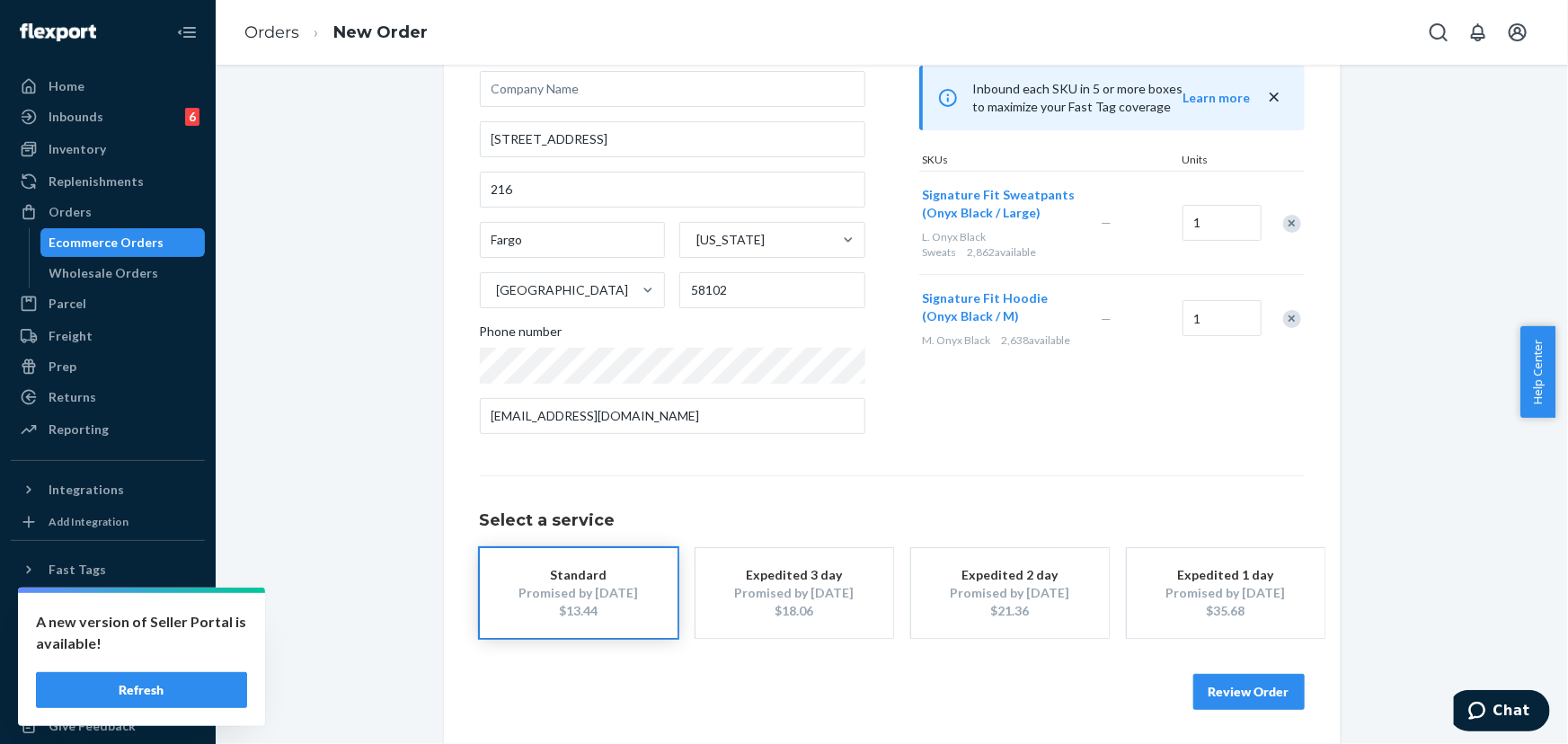
click at [1248, 699] on button "Review Order" at bounding box center [1249, 691] width 111 height 36
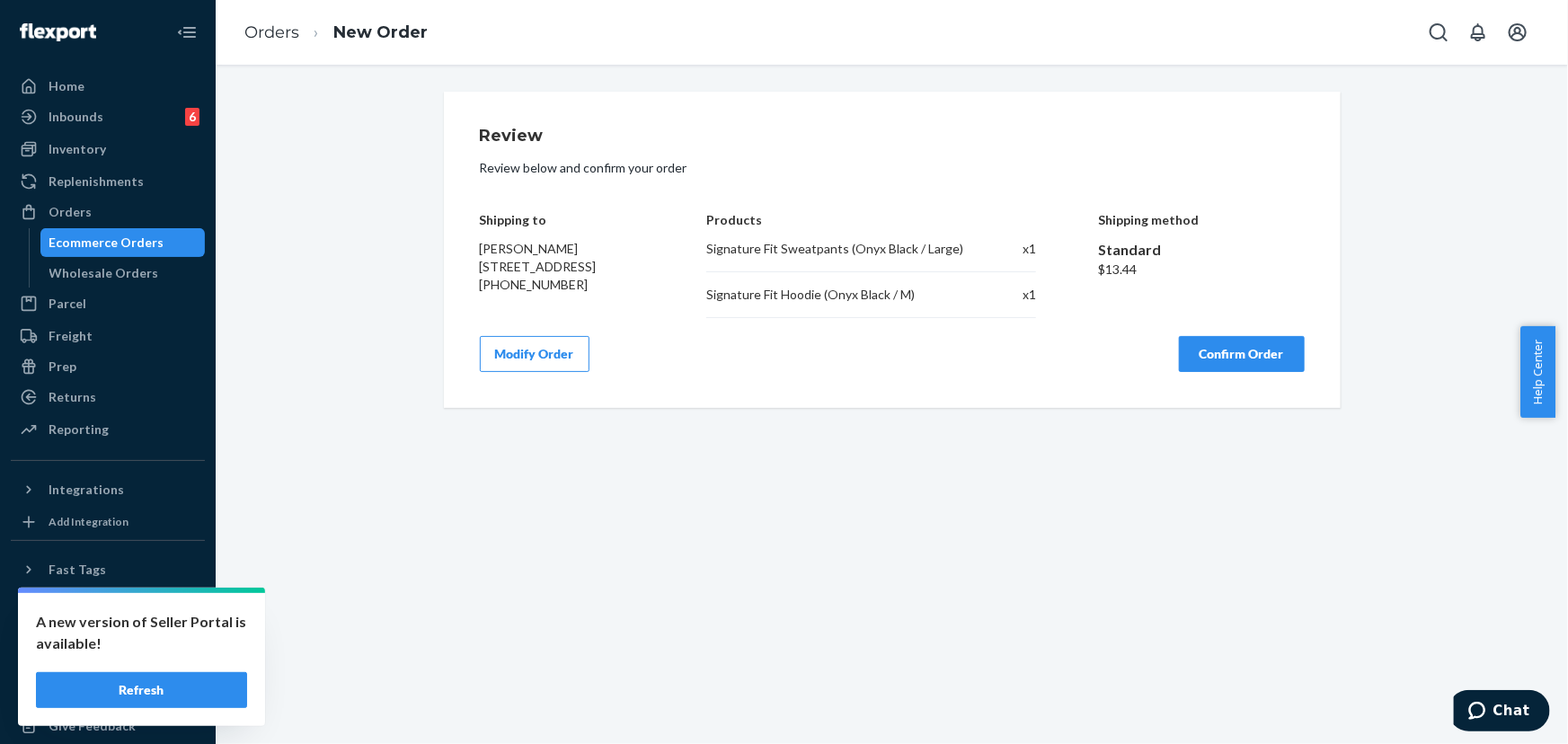
scroll to position [0, 0]
click at [1227, 372] on button "Confirm Order" at bounding box center [1241, 354] width 126 height 36
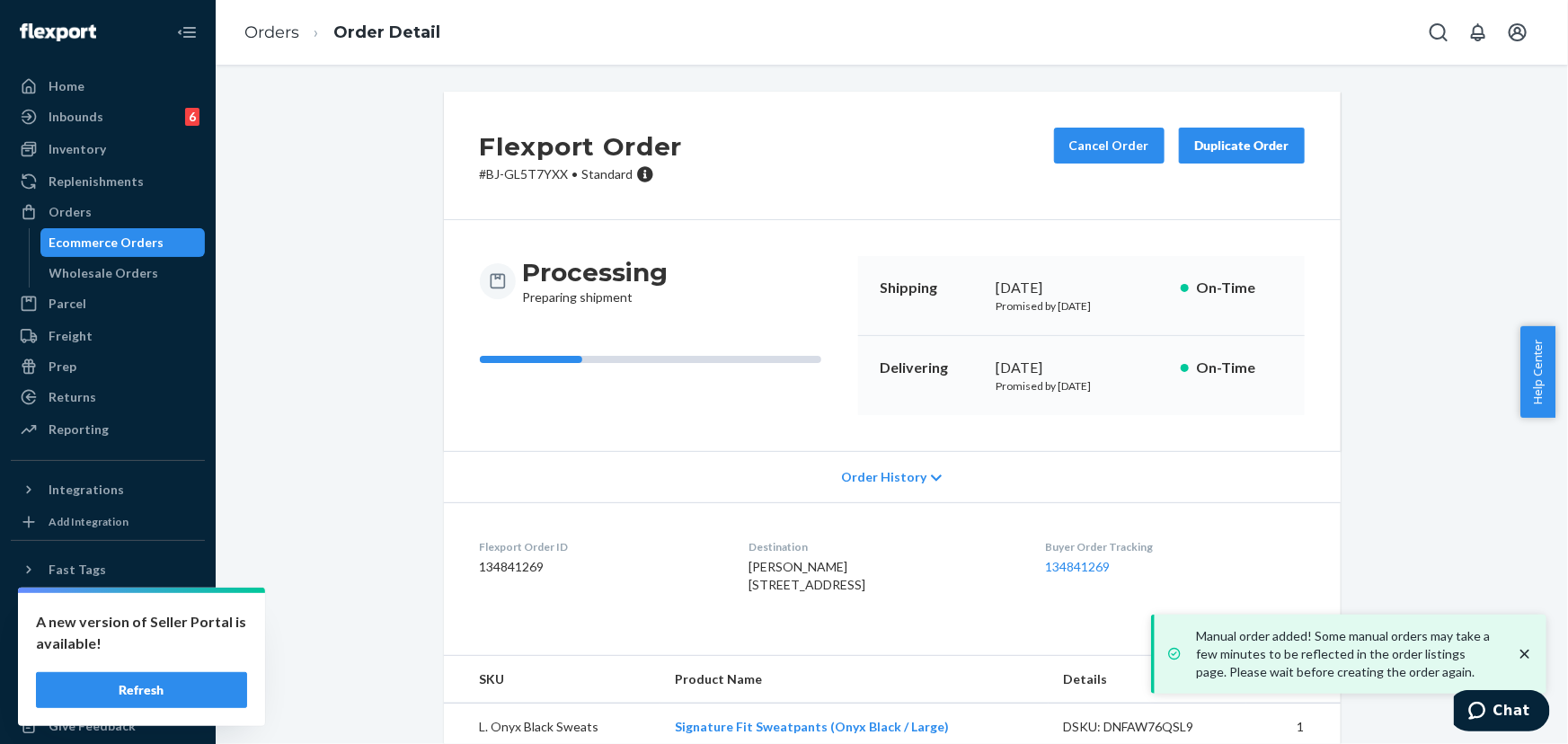
click at [537, 177] on p "# BJ-GL5T7YXX • Standard" at bounding box center [581, 174] width 203 height 18
copy p "GL5T7YXX"
click at [539, 163] on div "Translate into: English" at bounding box center [548, 175] width 120 height 27
drag, startPoint x: 506, startPoint y: 146, endPoint x: 539, endPoint y: 142, distance: 33.2
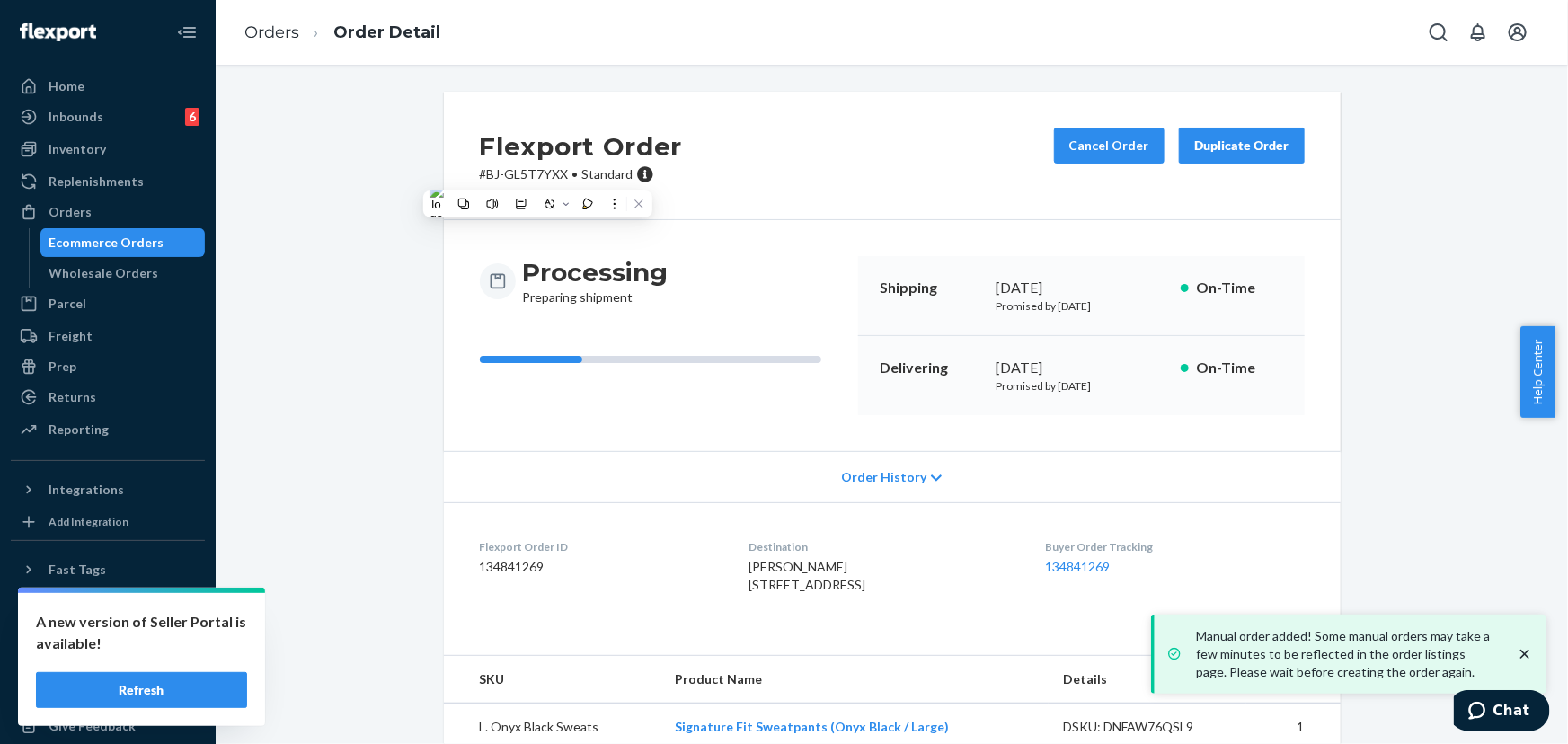
click at [506, 145] on h2 "Flexport Order" at bounding box center [581, 146] width 203 height 38
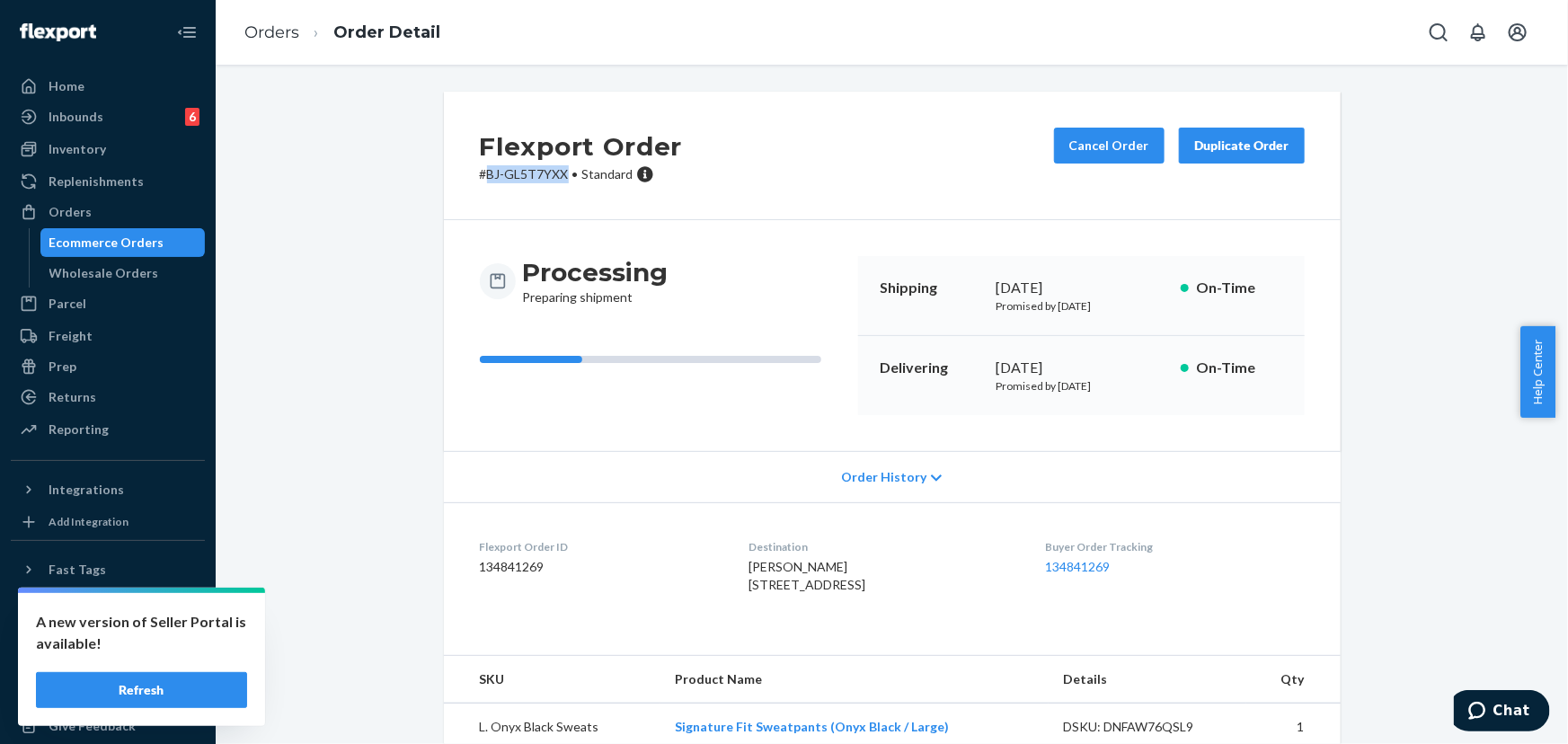
drag, startPoint x: 557, startPoint y: 175, endPoint x: 483, endPoint y: 178, distance: 74.1
click at [483, 178] on p "# BJ-GL5T7YXX • Standard" at bounding box center [581, 174] width 203 height 18
copy p "BJ-GL5T7YXX"
click at [104, 197] on link "Orders" at bounding box center [107, 211] width 194 height 28
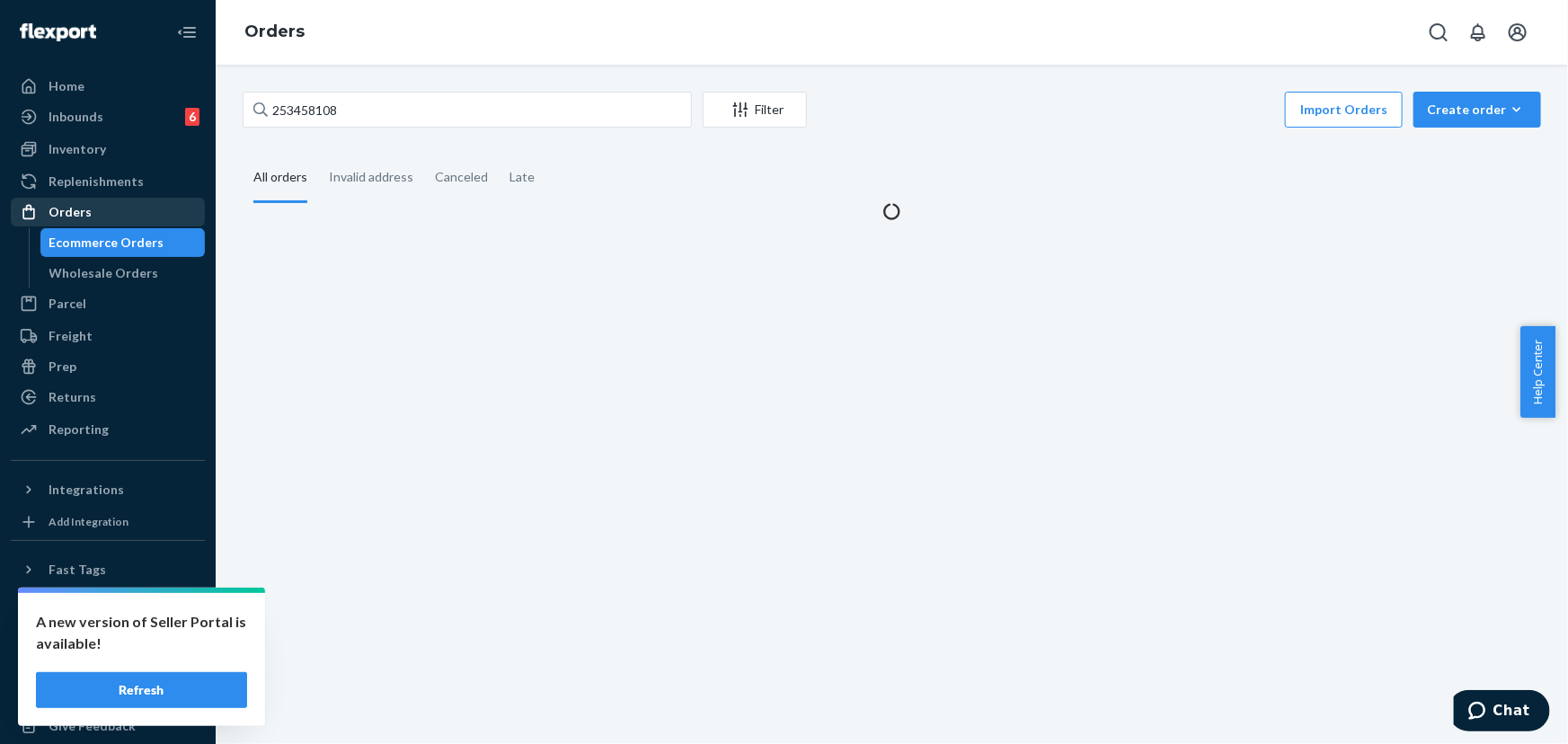
click at [97, 212] on div "Orders" at bounding box center [108, 211] width 191 height 25
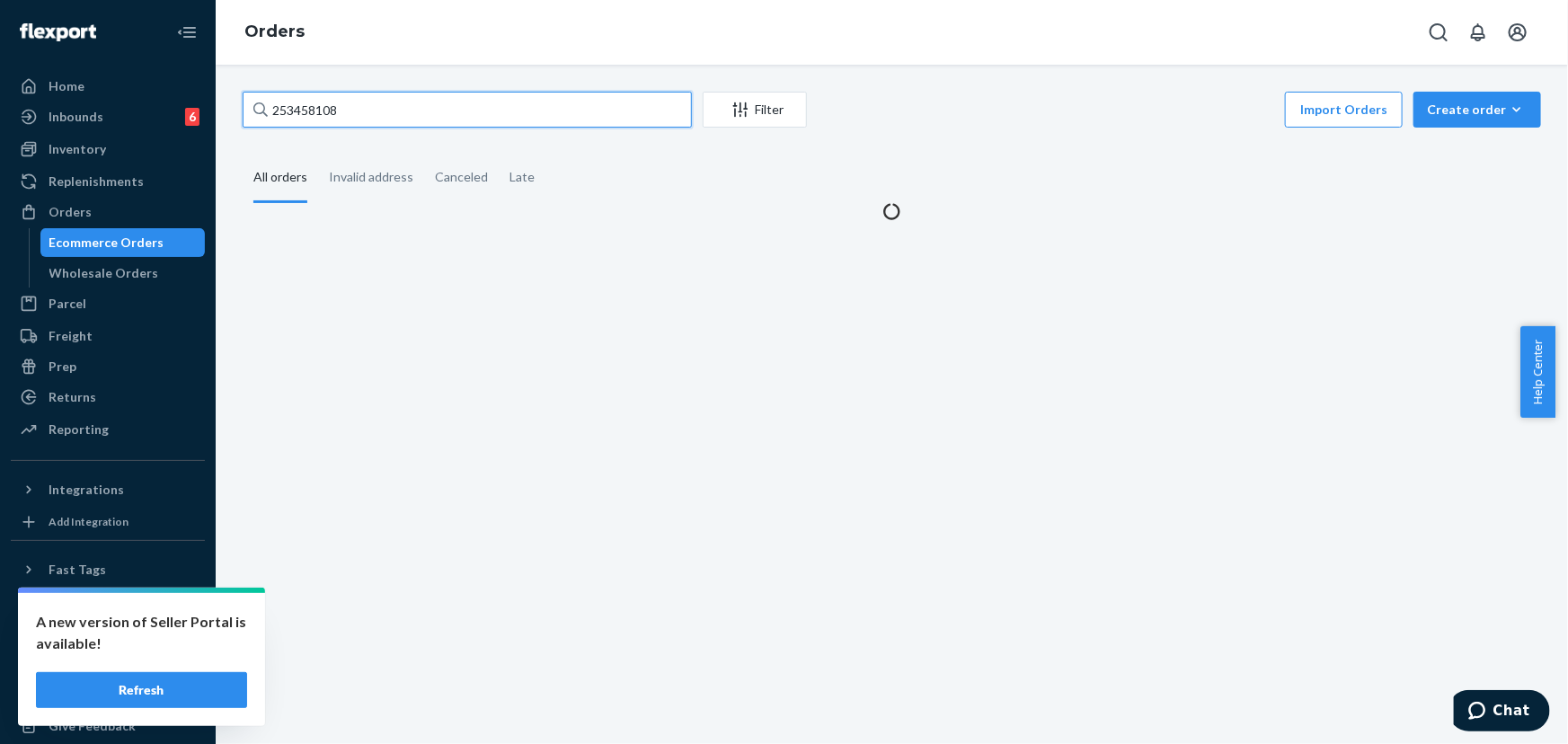
click at [386, 113] on input "253458108" at bounding box center [468, 110] width 450 height 36
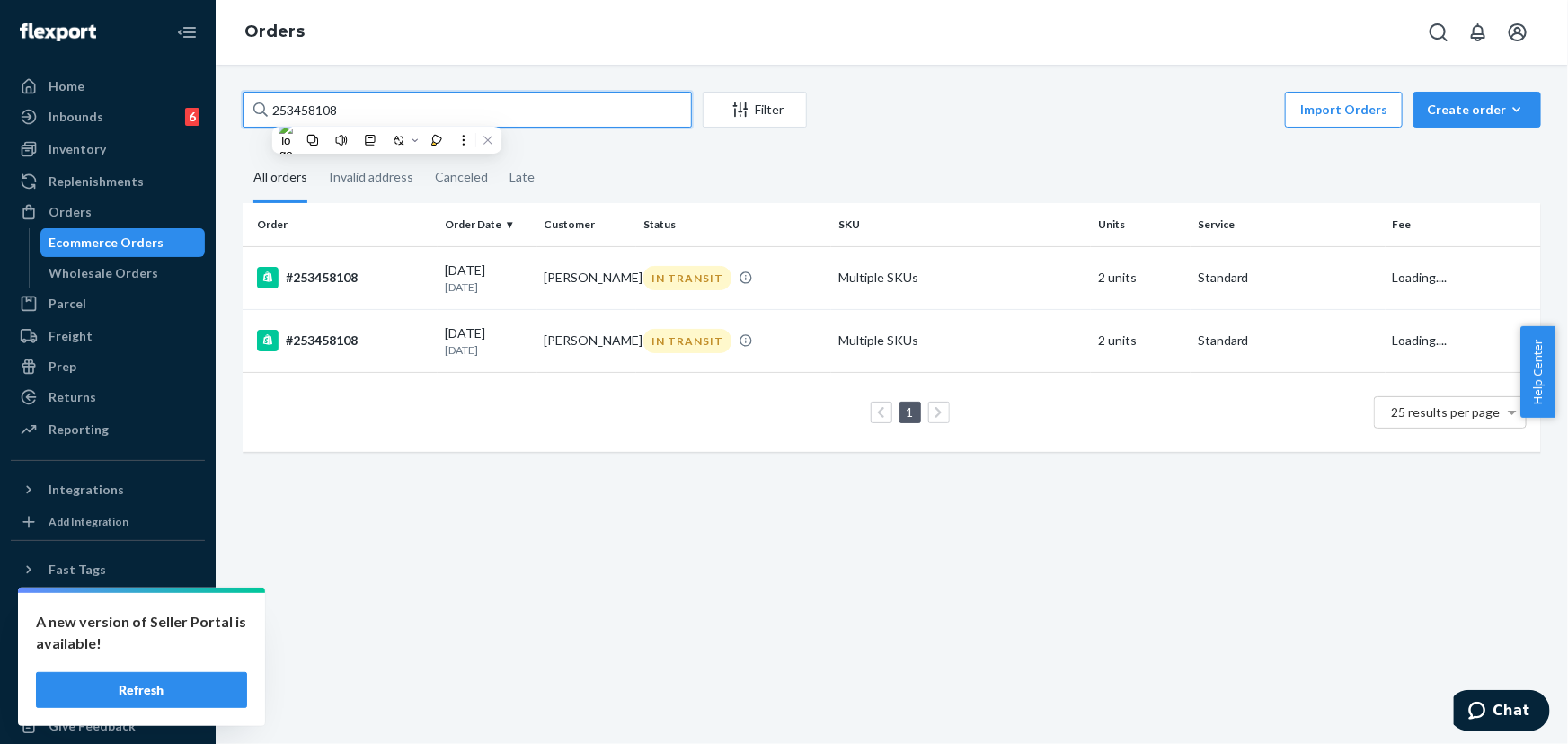
paste input "4601820"
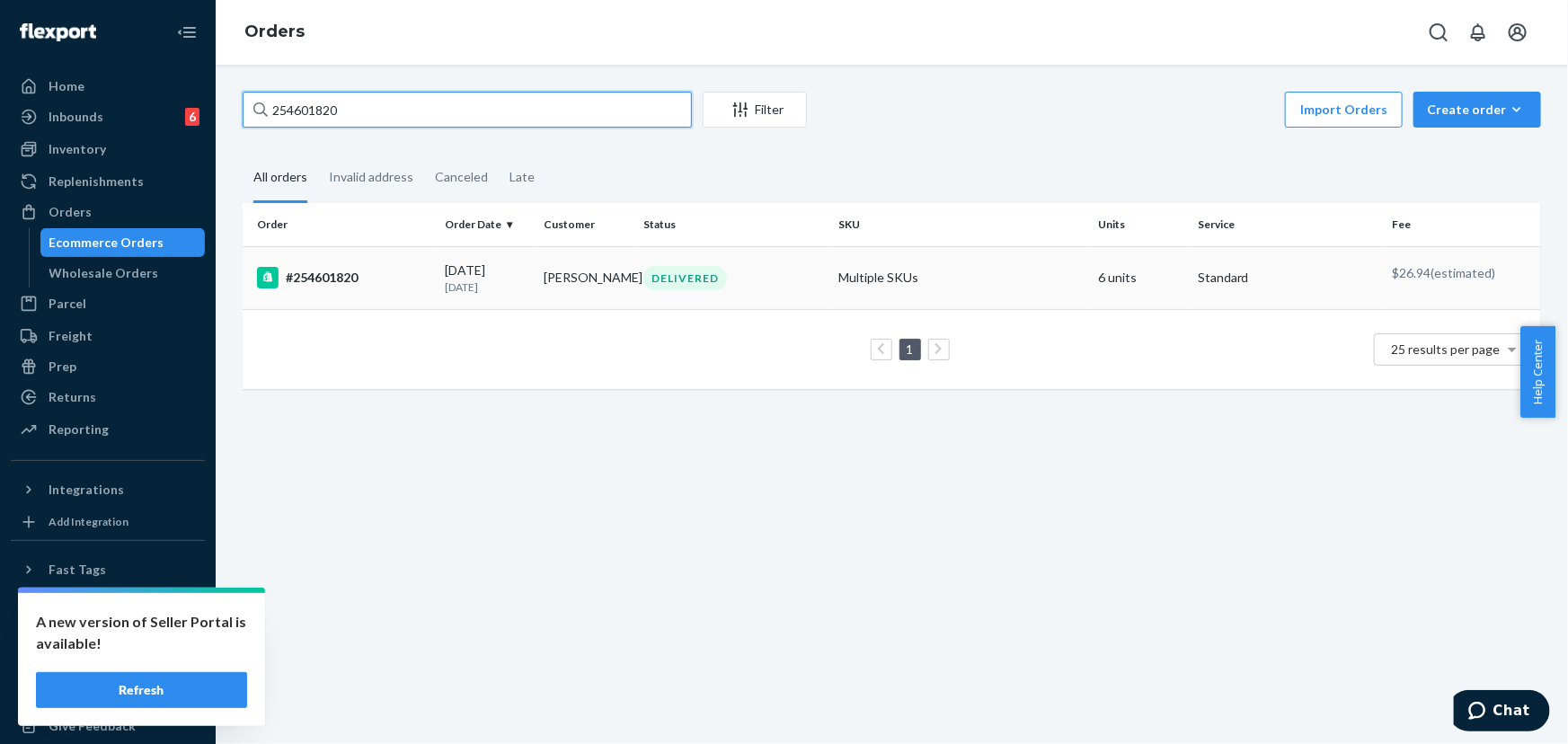
type input "254601820"
click at [673, 293] on td "DELIVERED" at bounding box center [733, 278] width 195 height 63
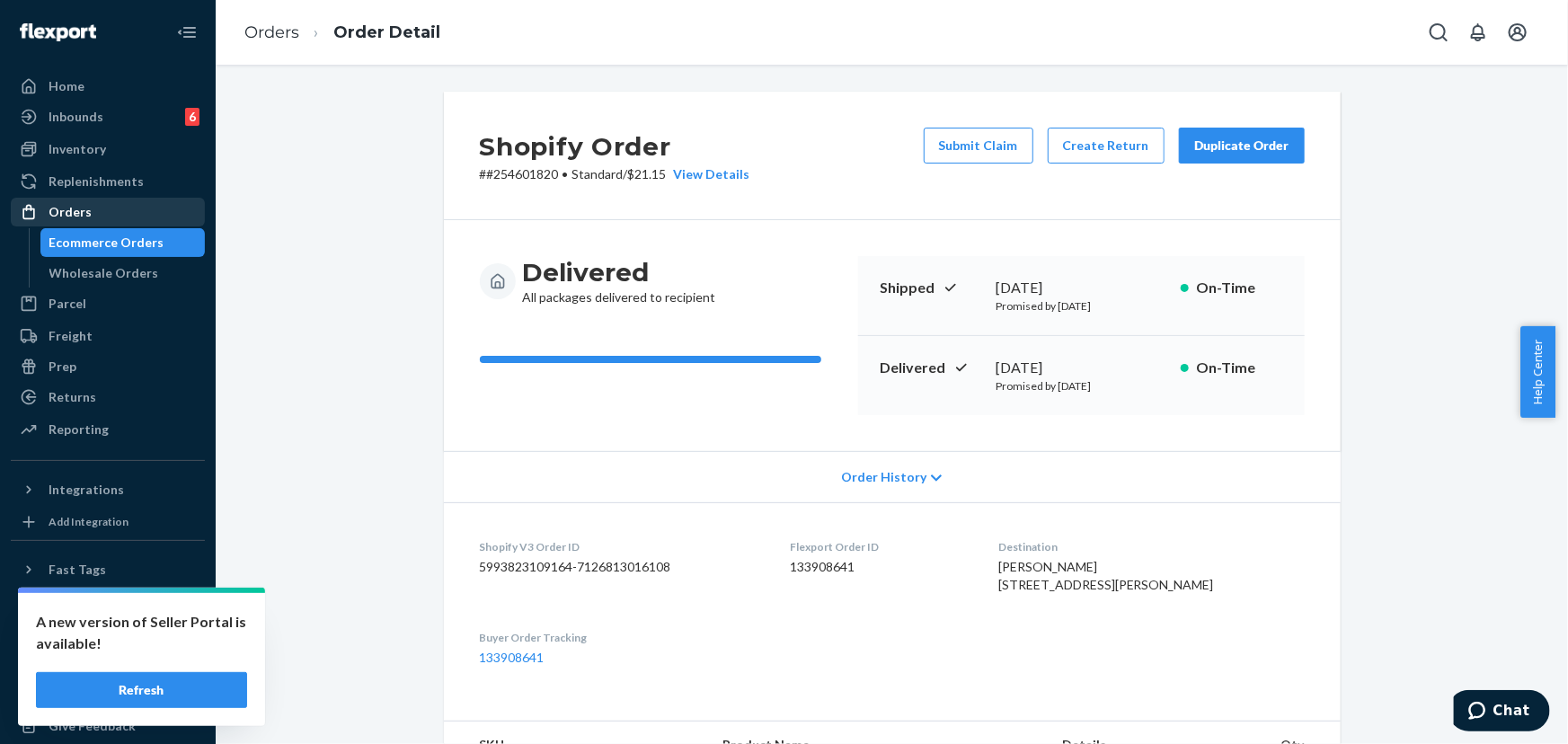
click at [71, 214] on div "Orders" at bounding box center [70, 211] width 43 height 18
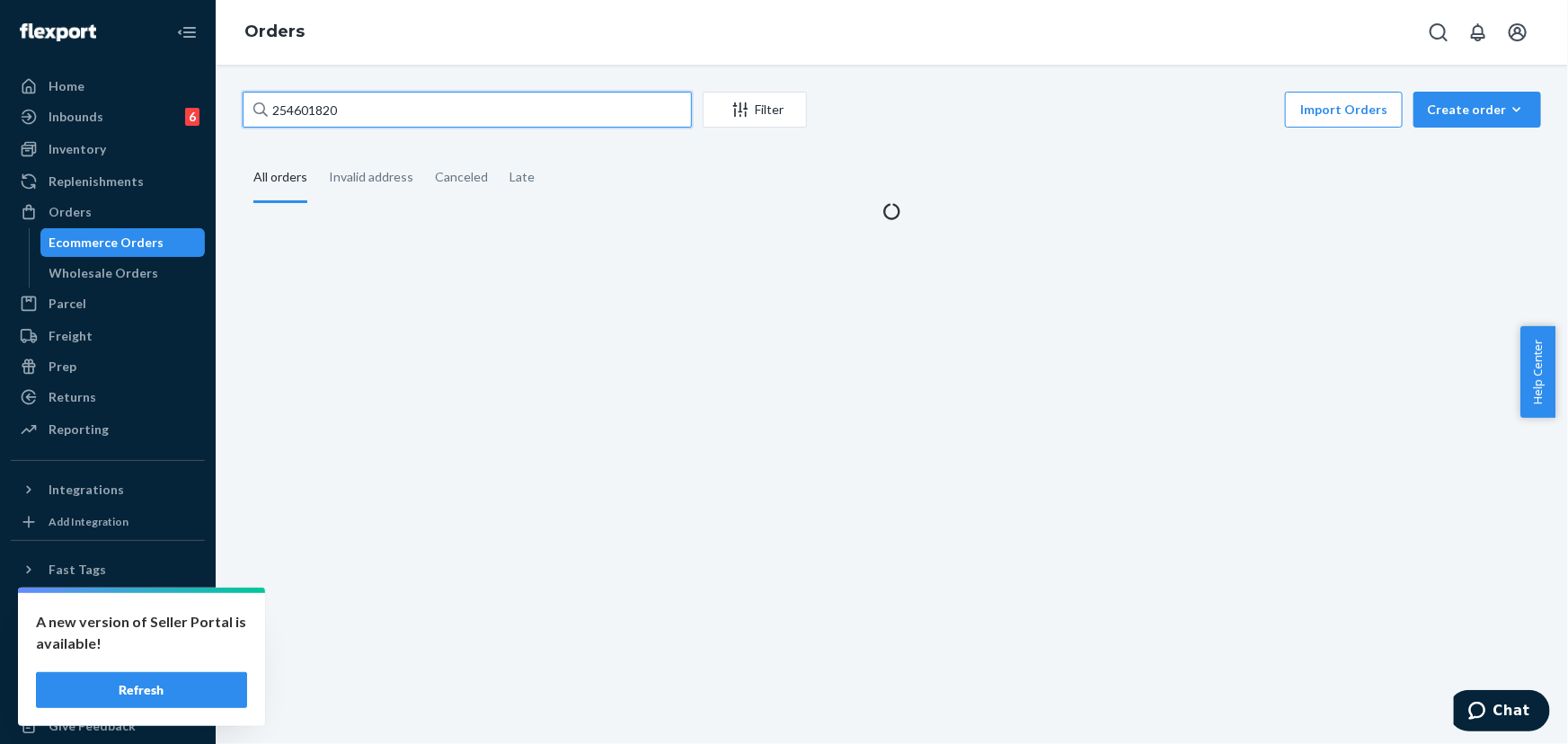
click at [441, 101] on input "254601820" at bounding box center [468, 110] width 450 height 36
paste input "97718"
type input "254697718"
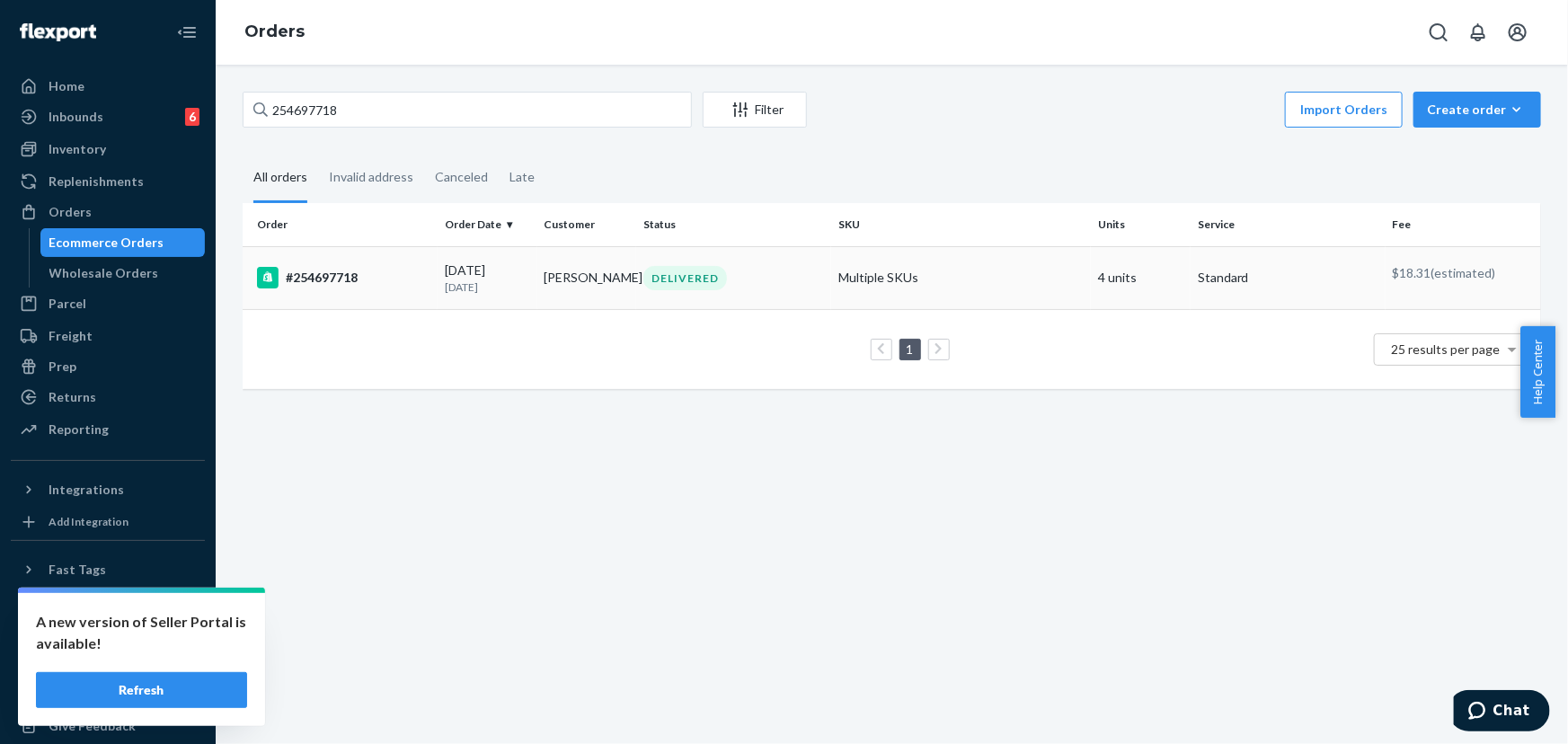
click at [697, 281] on div "DELIVERED" at bounding box center [685, 279] width 83 height 25
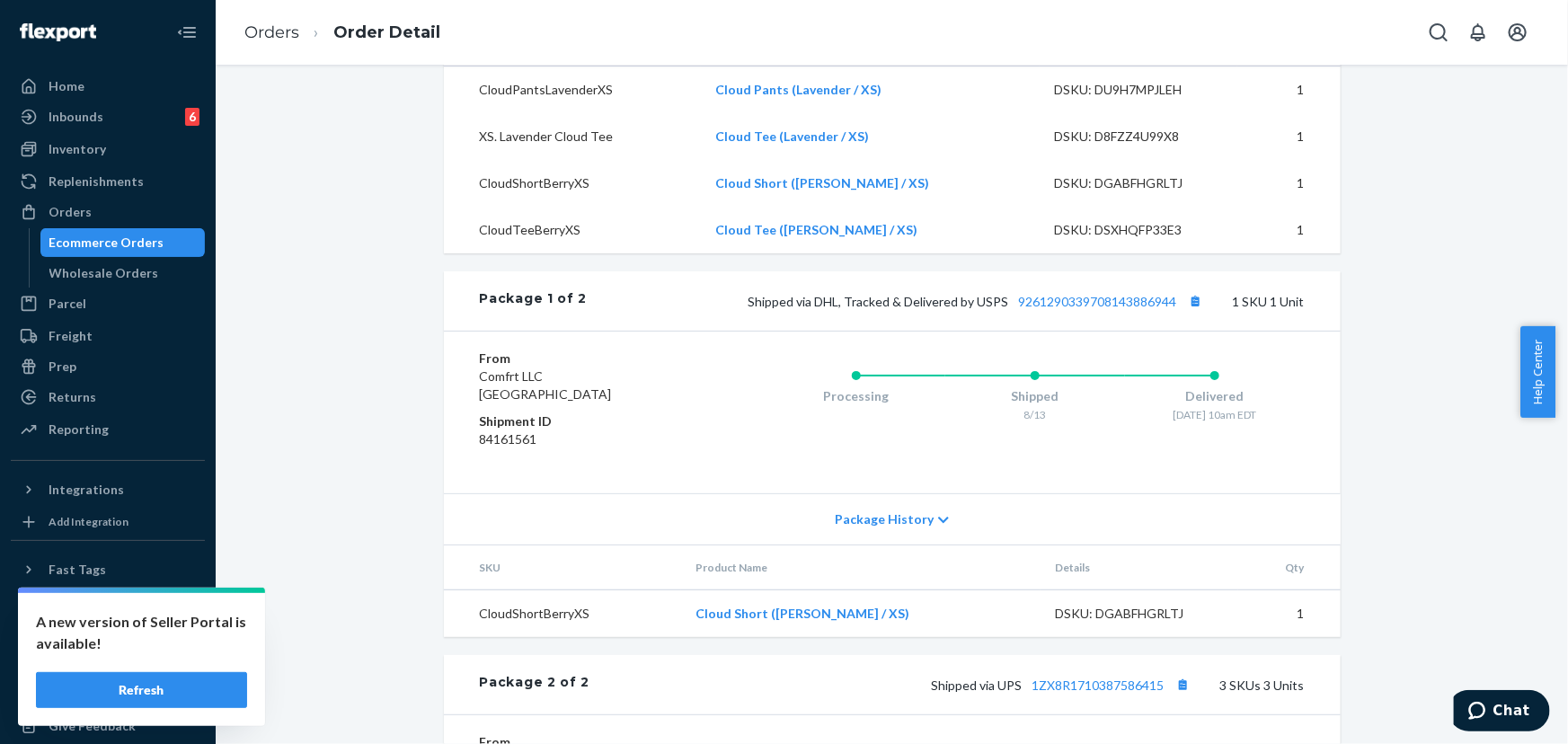
scroll to position [898, 0]
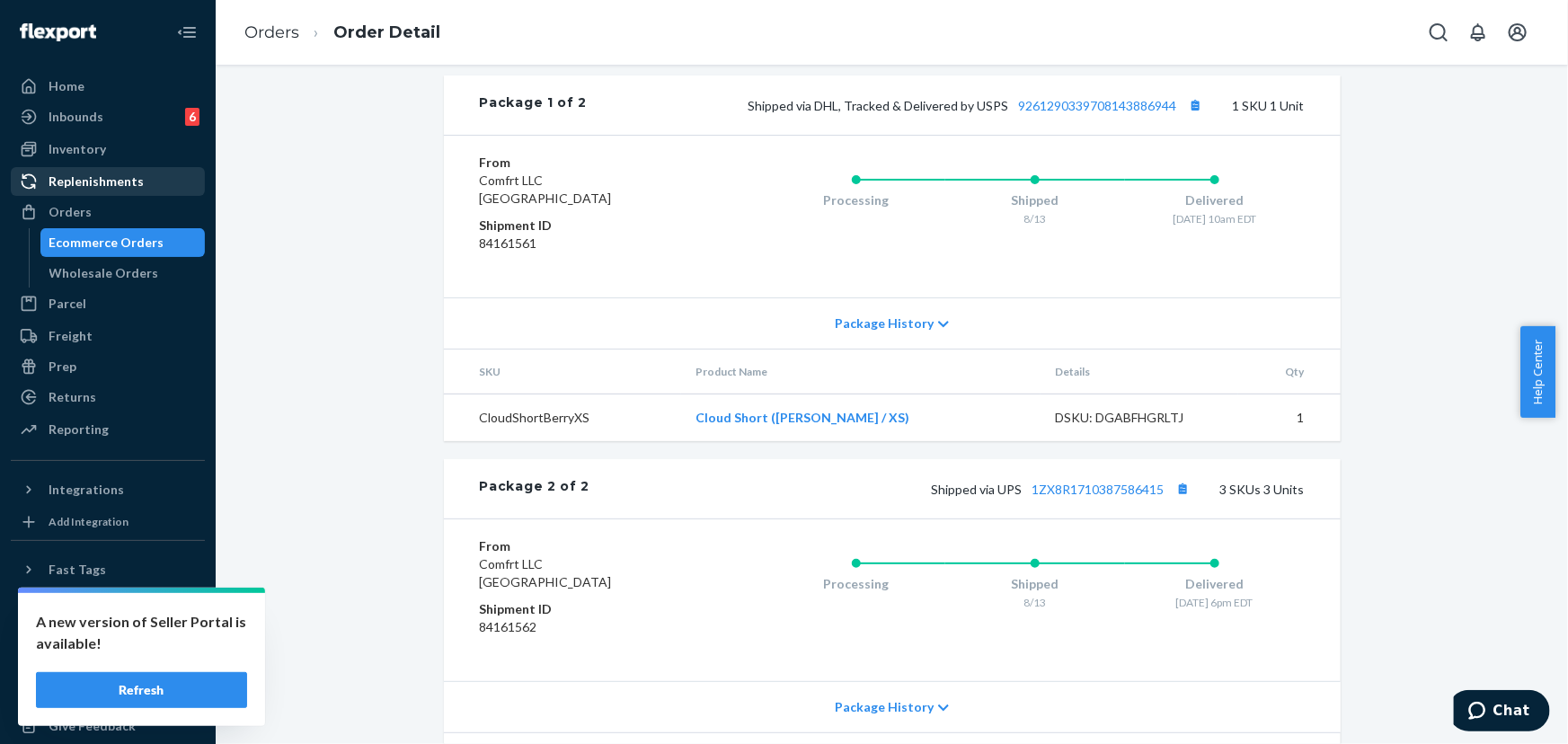
drag, startPoint x: 72, startPoint y: 211, endPoint x: 142, endPoint y: 183, distance: 75.4
click at [73, 210] on div "Orders" at bounding box center [70, 211] width 43 height 18
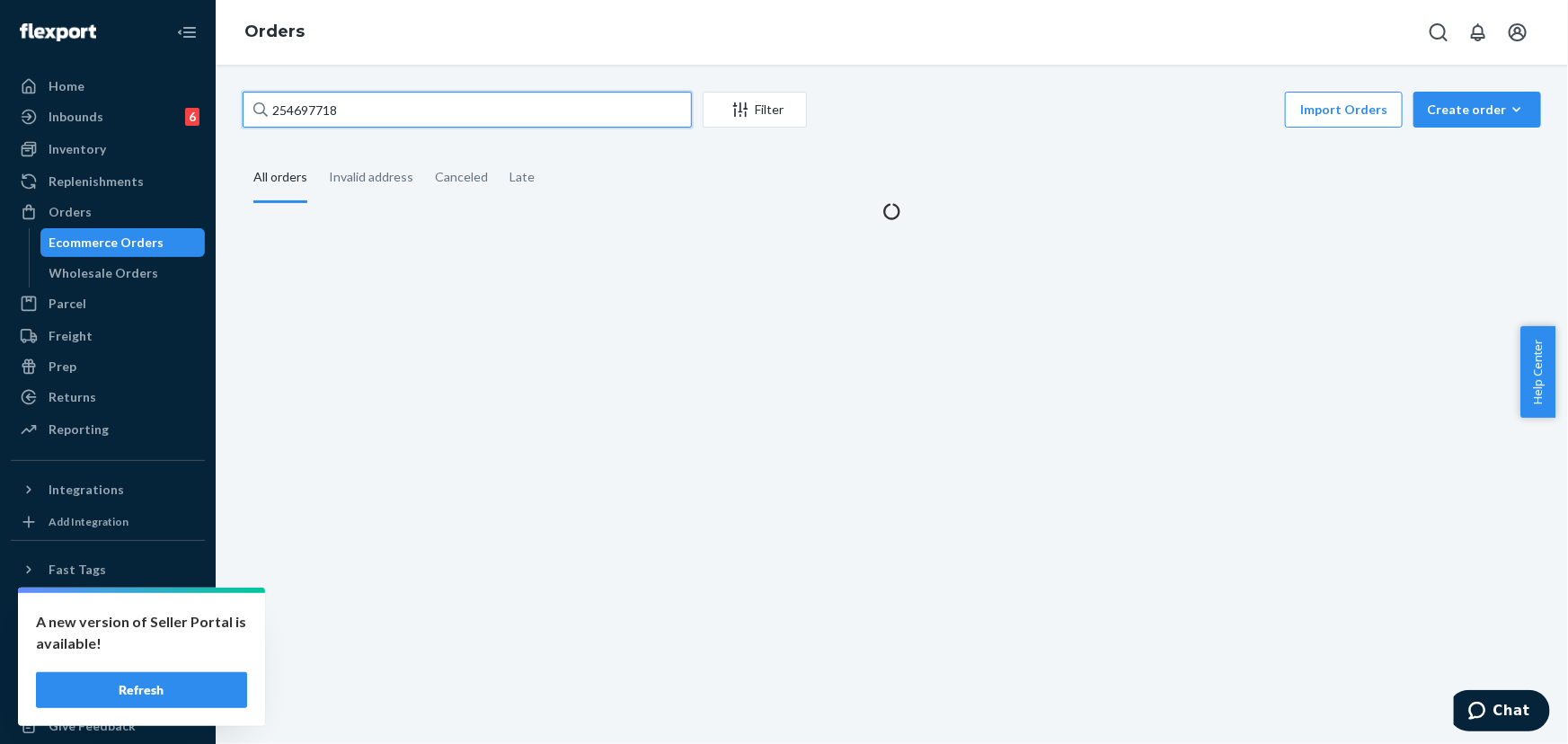
click at [364, 121] on input "254697718" at bounding box center [468, 110] width 450 height 36
paste input "47846"
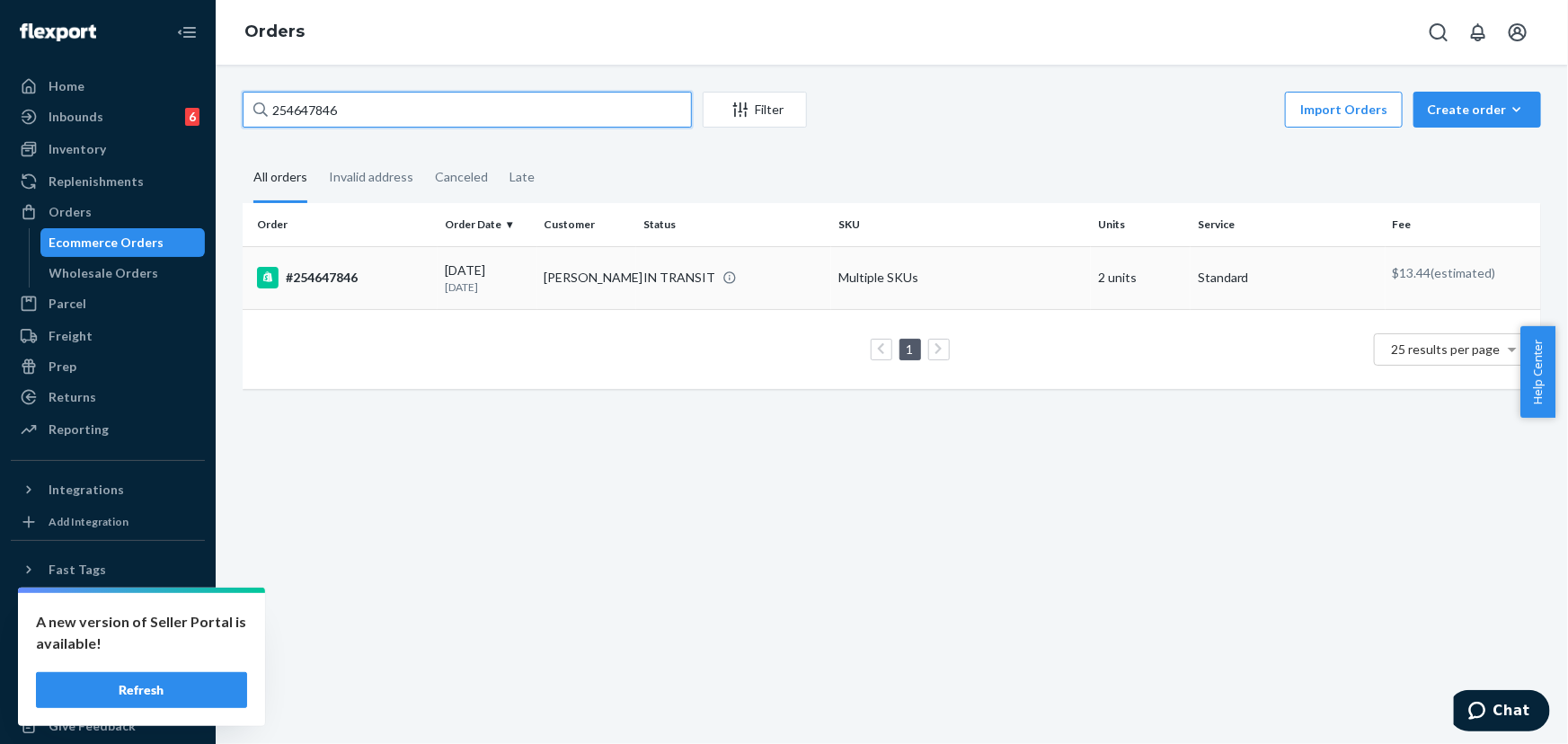
type input "254647846"
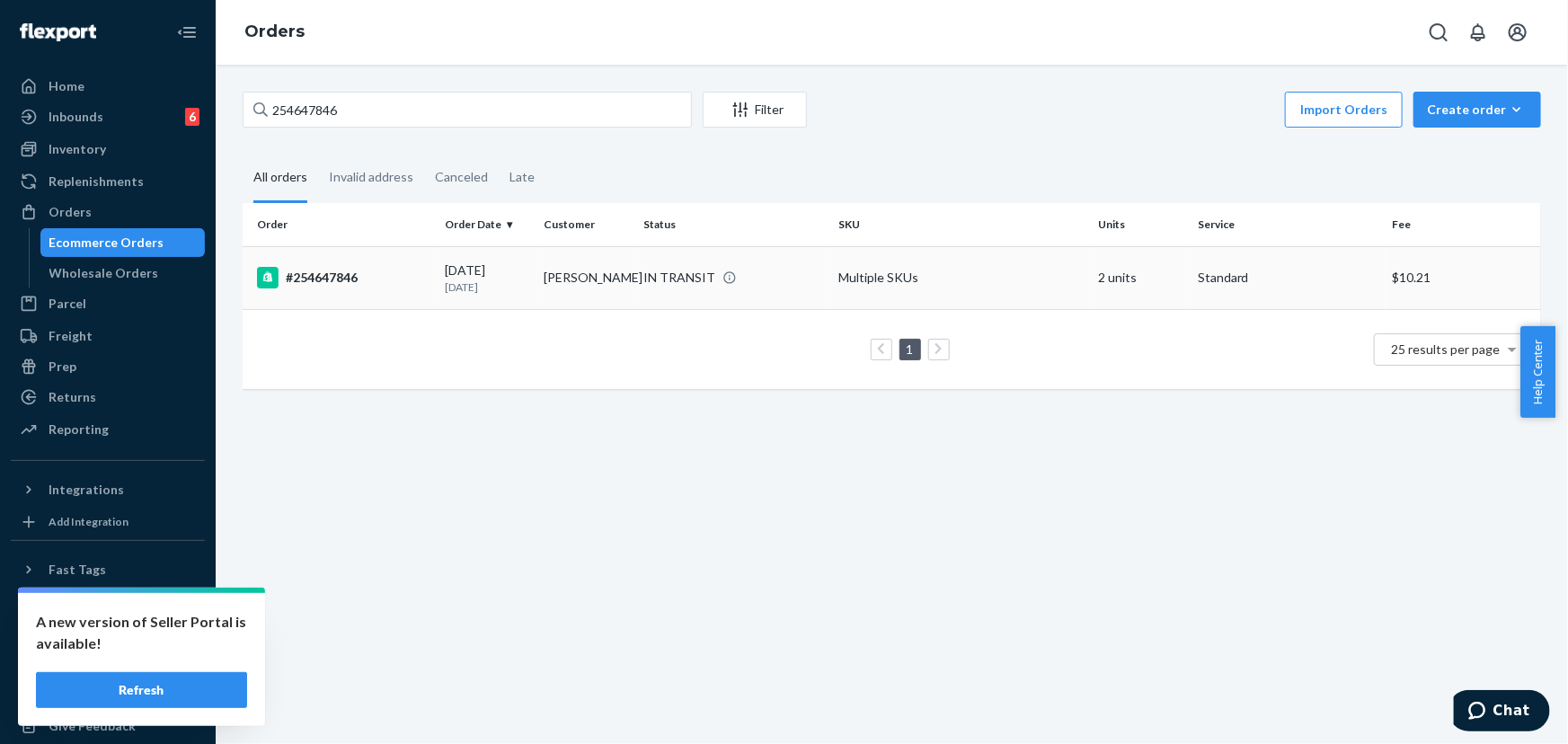
click at [601, 280] on td "[PERSON_NAME]" at bounding box center [588, 278] width 100 height 63
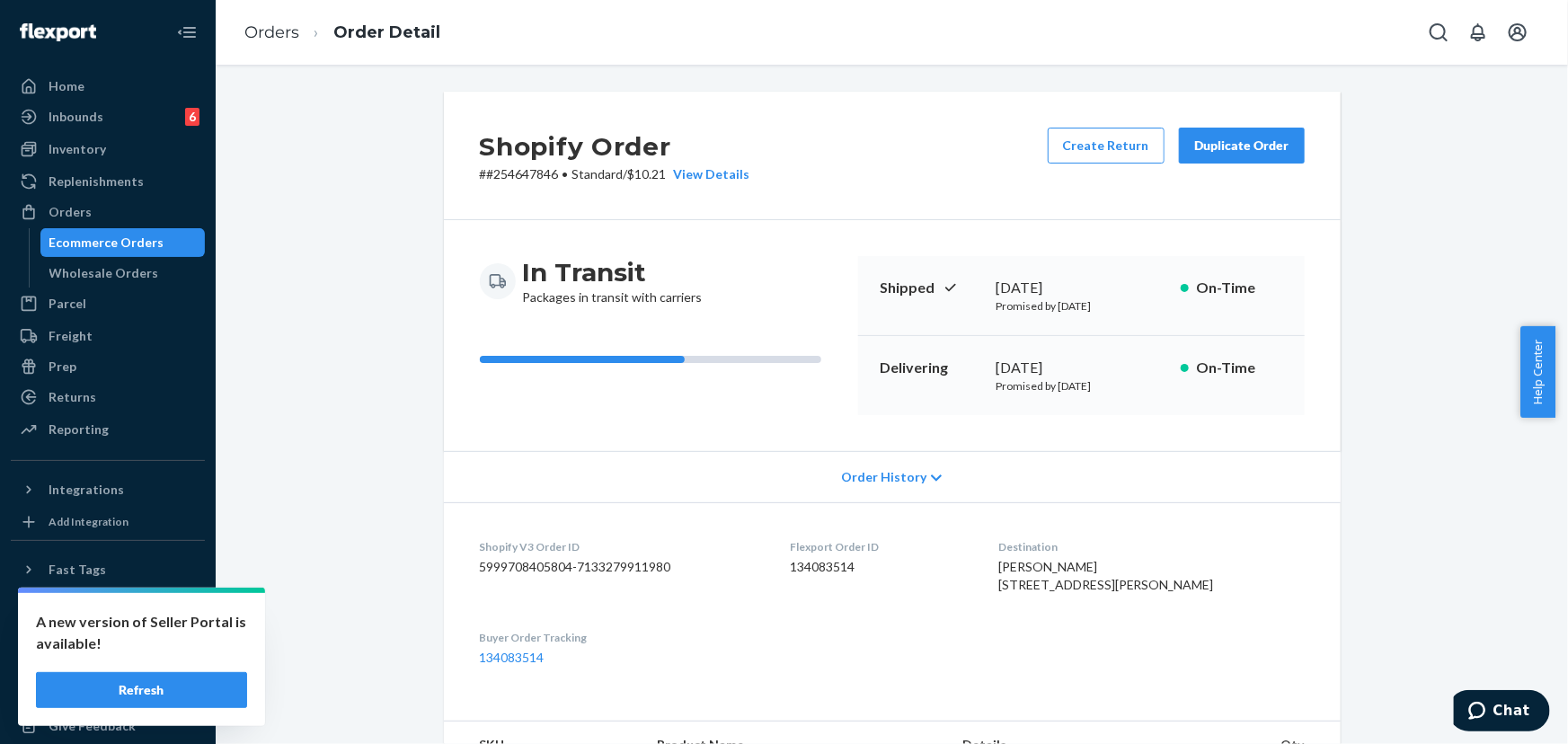
scroll to position [408, 0]
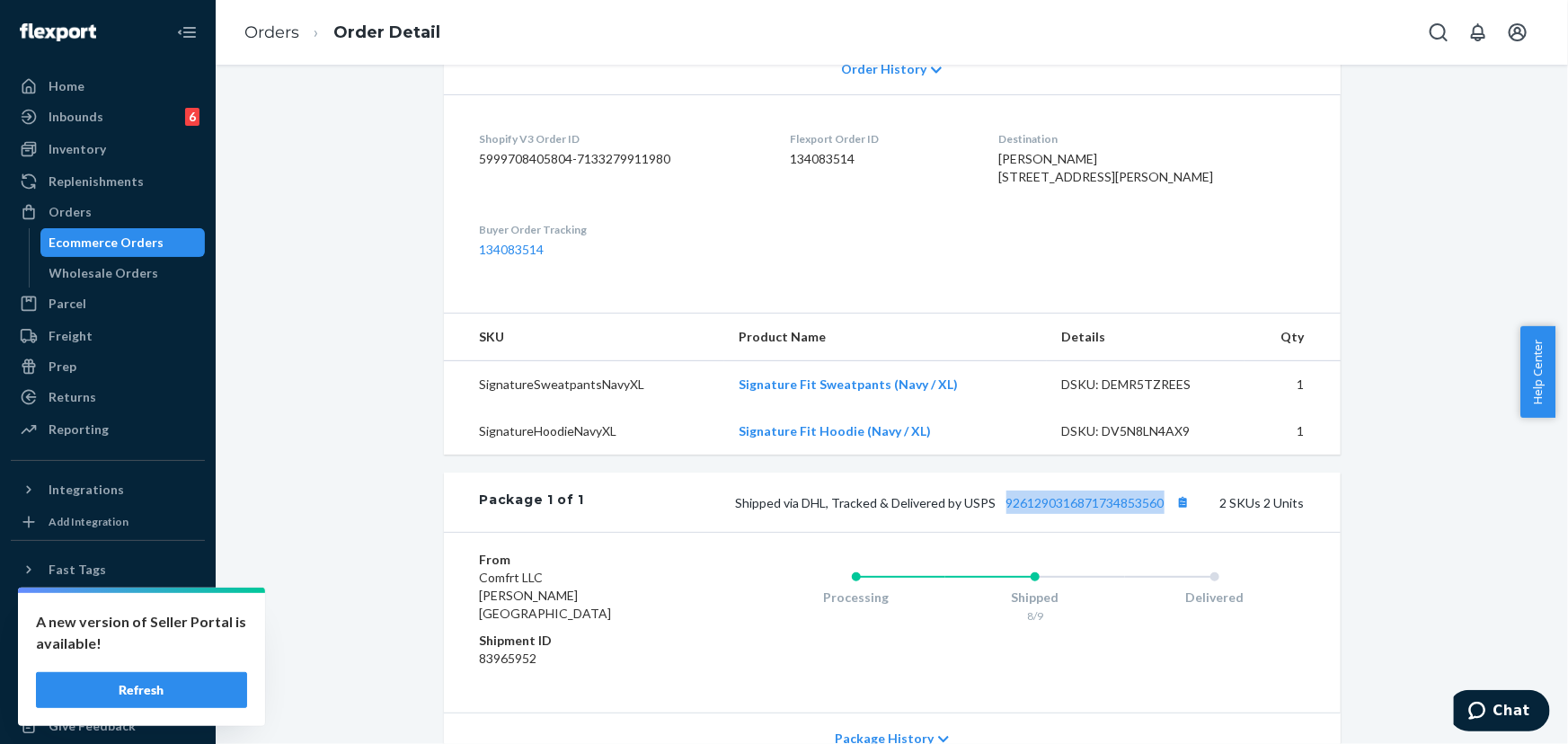
drag, startPoint x: 1162, startPoint y: 539, endPoint x: 998, endPoint y: 539, distance: 164.0
click at [998, 510] on span "Shipped via DHL, Tracked & Delivered by USPS 9261290316871734853560" at bounding box center [965, 502] width 459 height 15
copy link "9261290316871734853560"
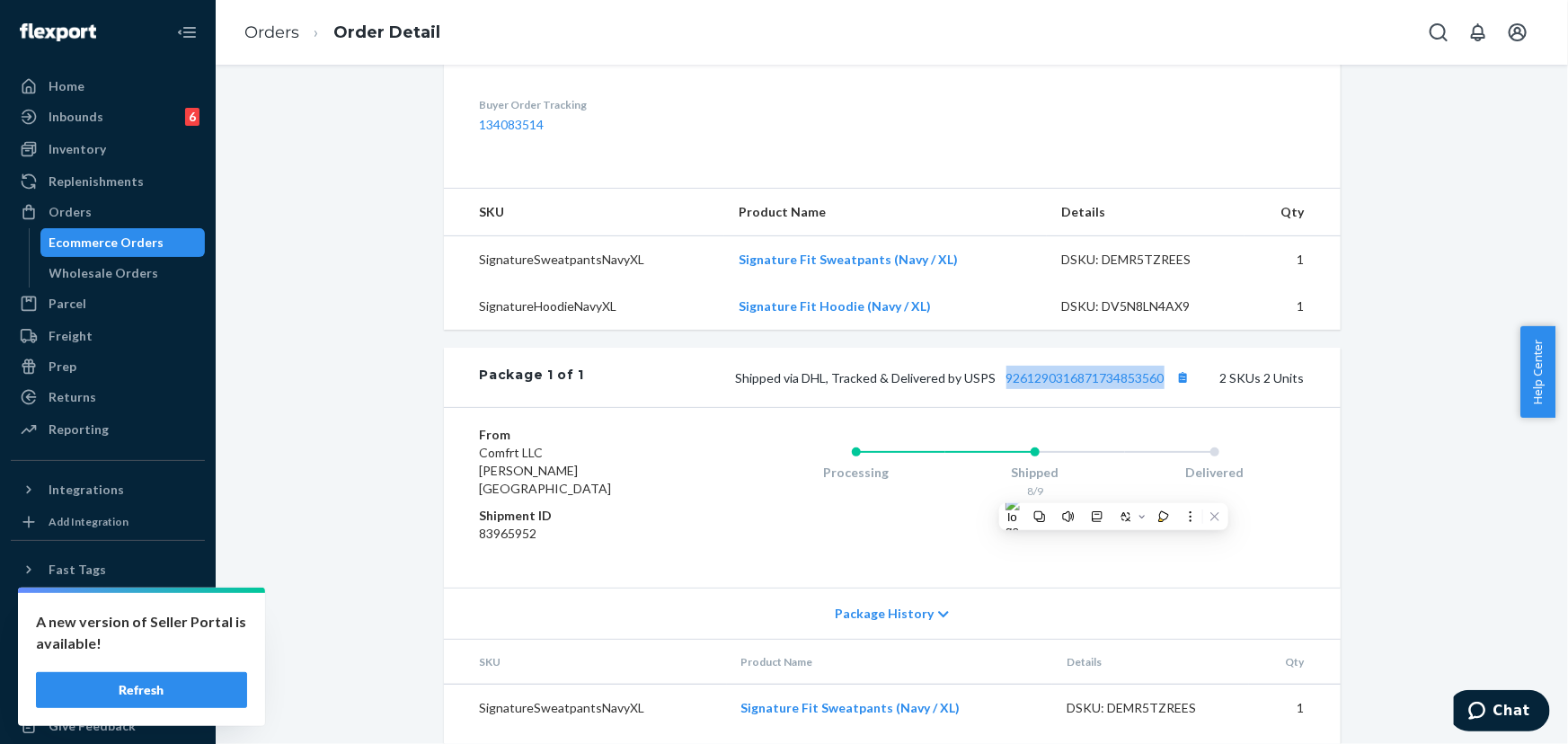
scroll to position [524, 0]
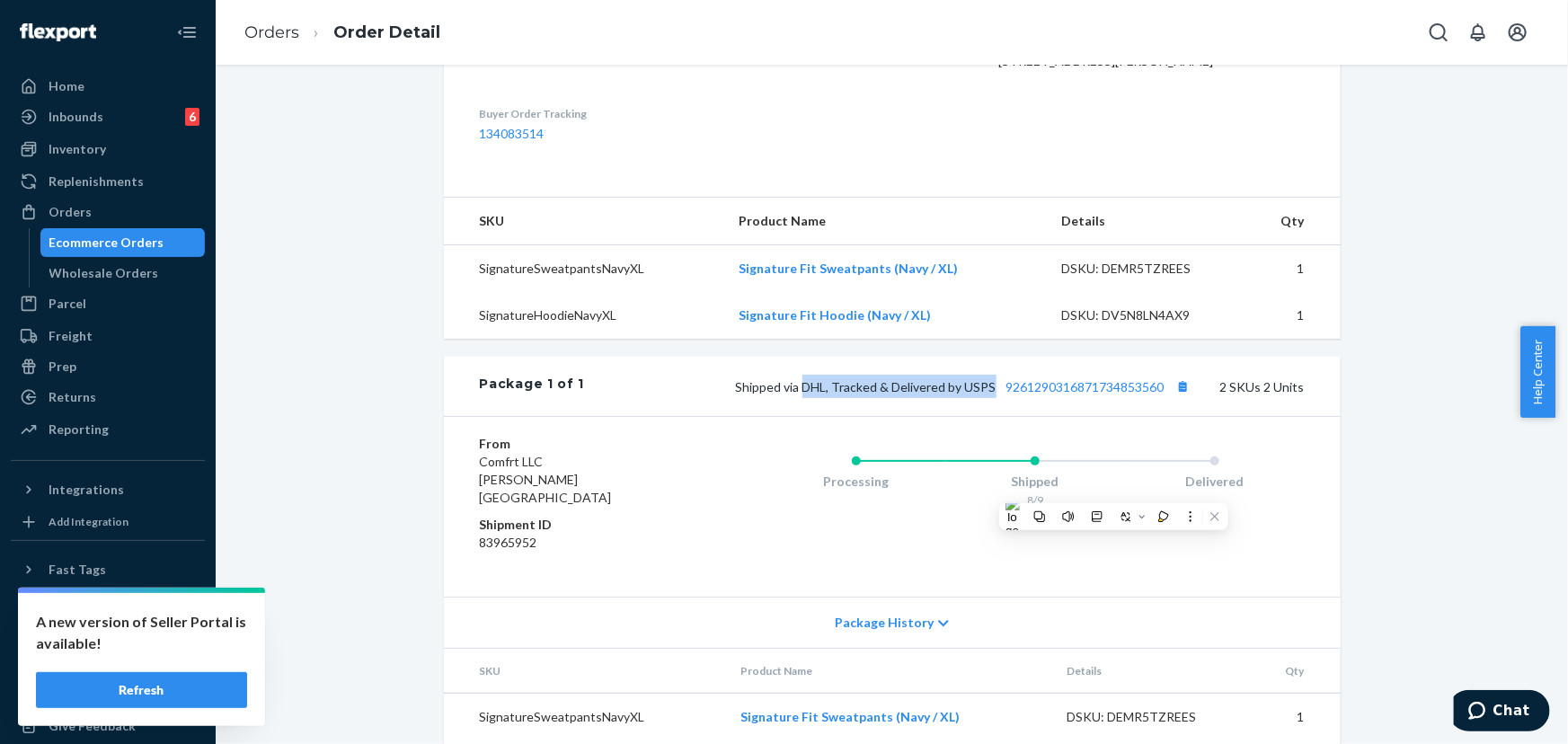
drag, startPoint x: 989, startPoint y: 422, endPoint x: 801, endPoint y: 419, distance: 188.0
click at [801, 395] on span "Shipped via DHL, Tracked & Delivered by USPS 9261290316871734853560" at bounding box center [965, 386] width 459 height 15
copy span "DHL, Tracked & Delivered by USPS"
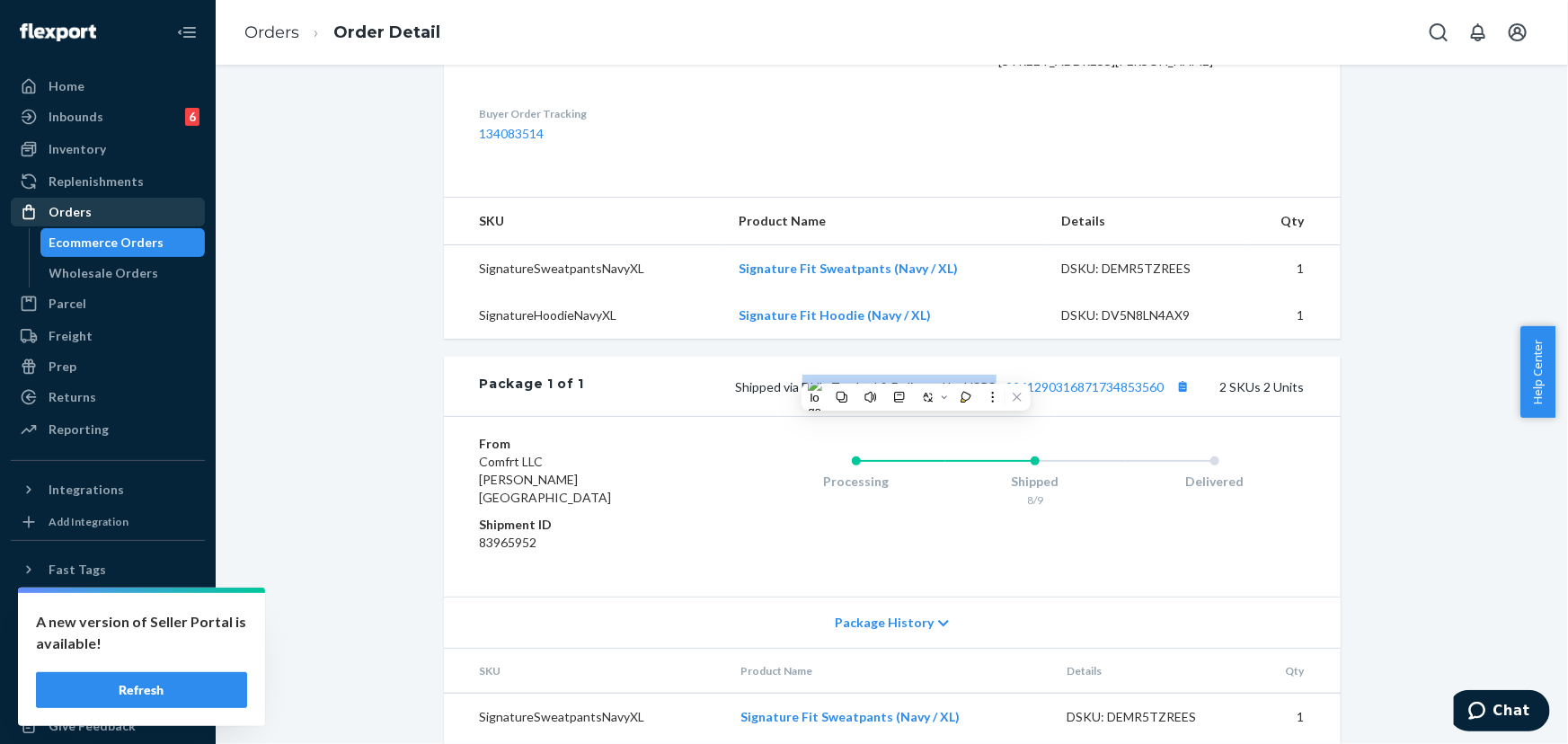
click at [97, 214] on div "Orders" at bounding box center [108, 211] width 191 height 25
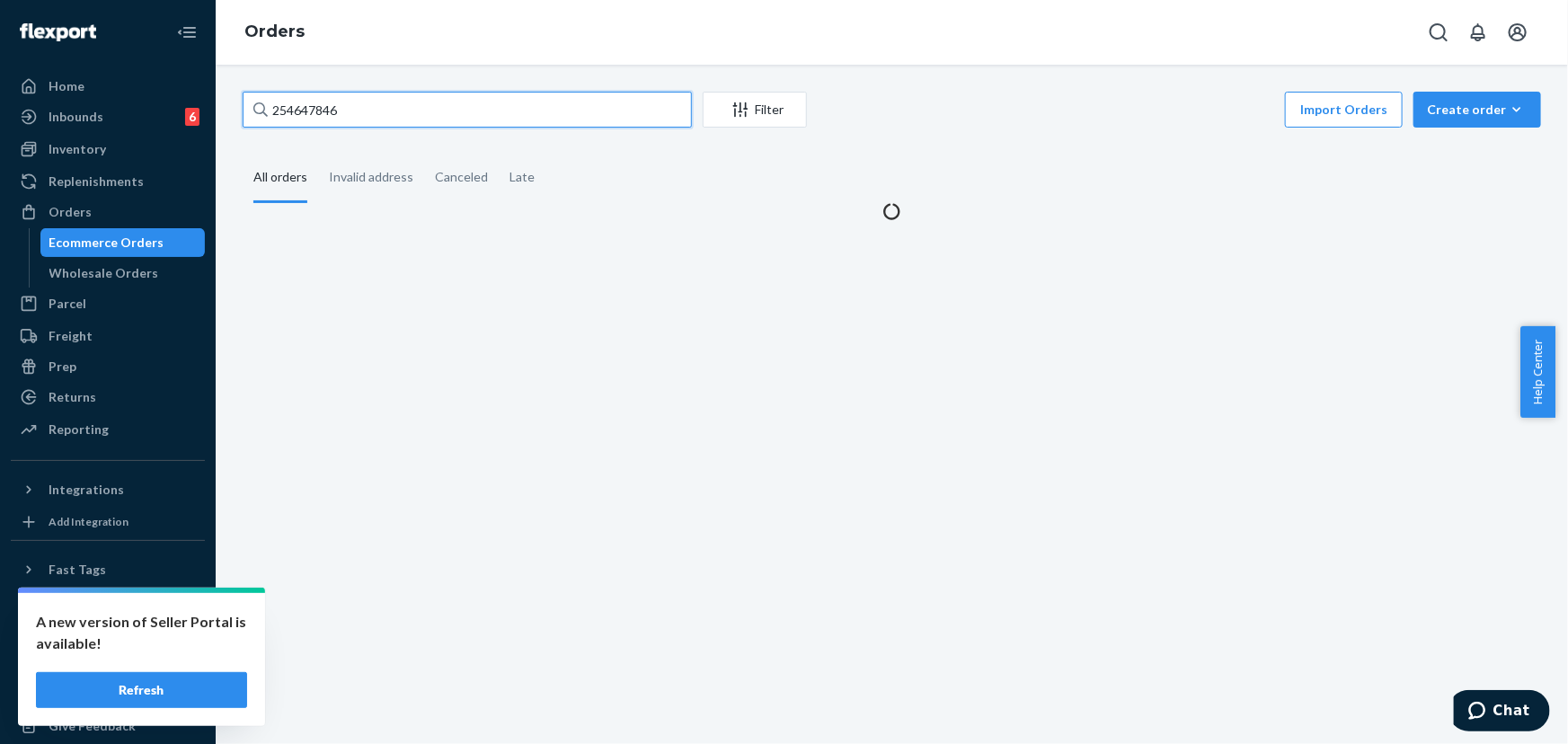
click at [414, 120] on input "254647846" at bounding box center [468, 110] width 450 height 36
paste input "332643"
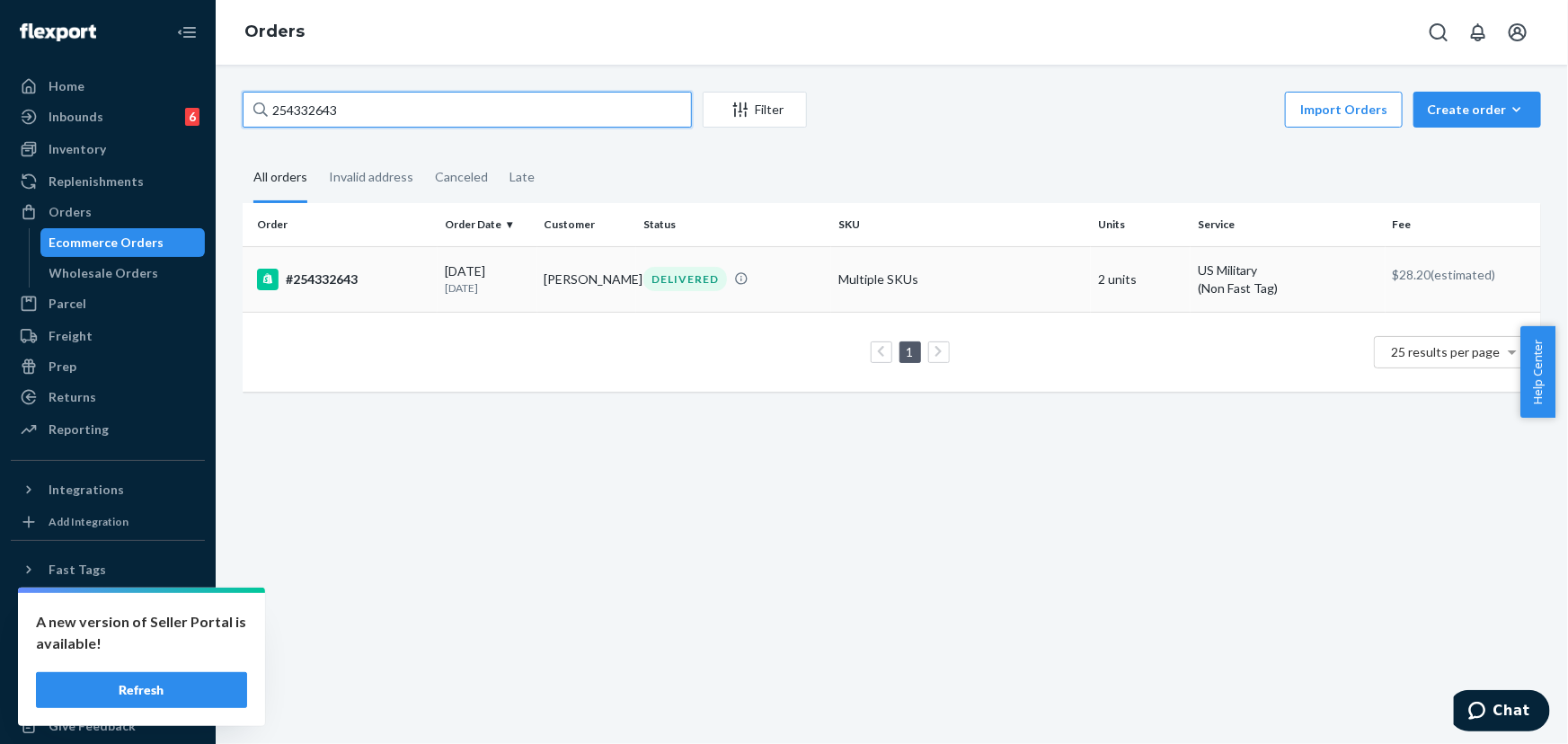
type input "254332643"
click at [727, 302] on td "DELIVERED" at bounding box center [733, 279] width 195 height 65
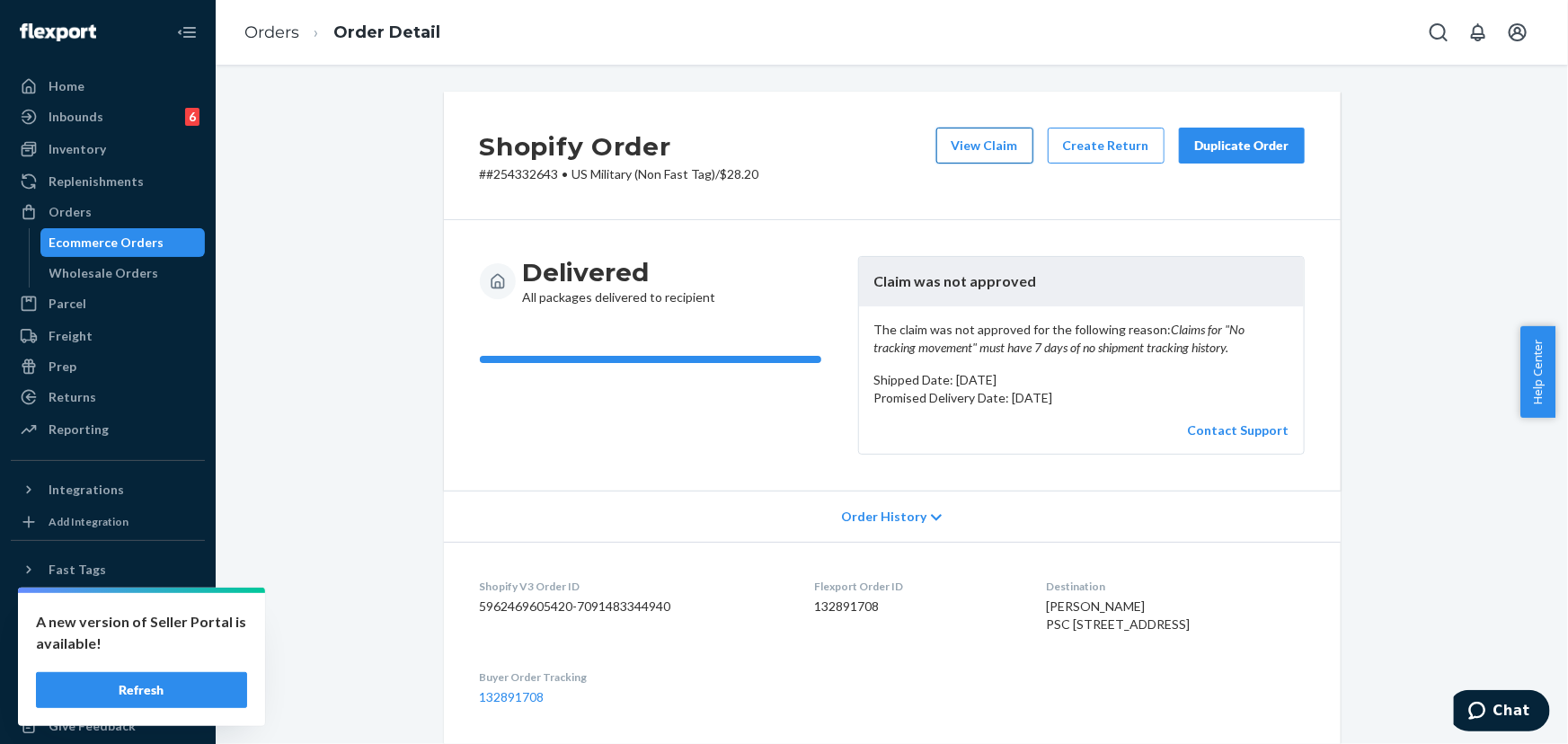
click at [968, 132] on button "View Claim" at bounding box center [984, 145] width 97 height 36
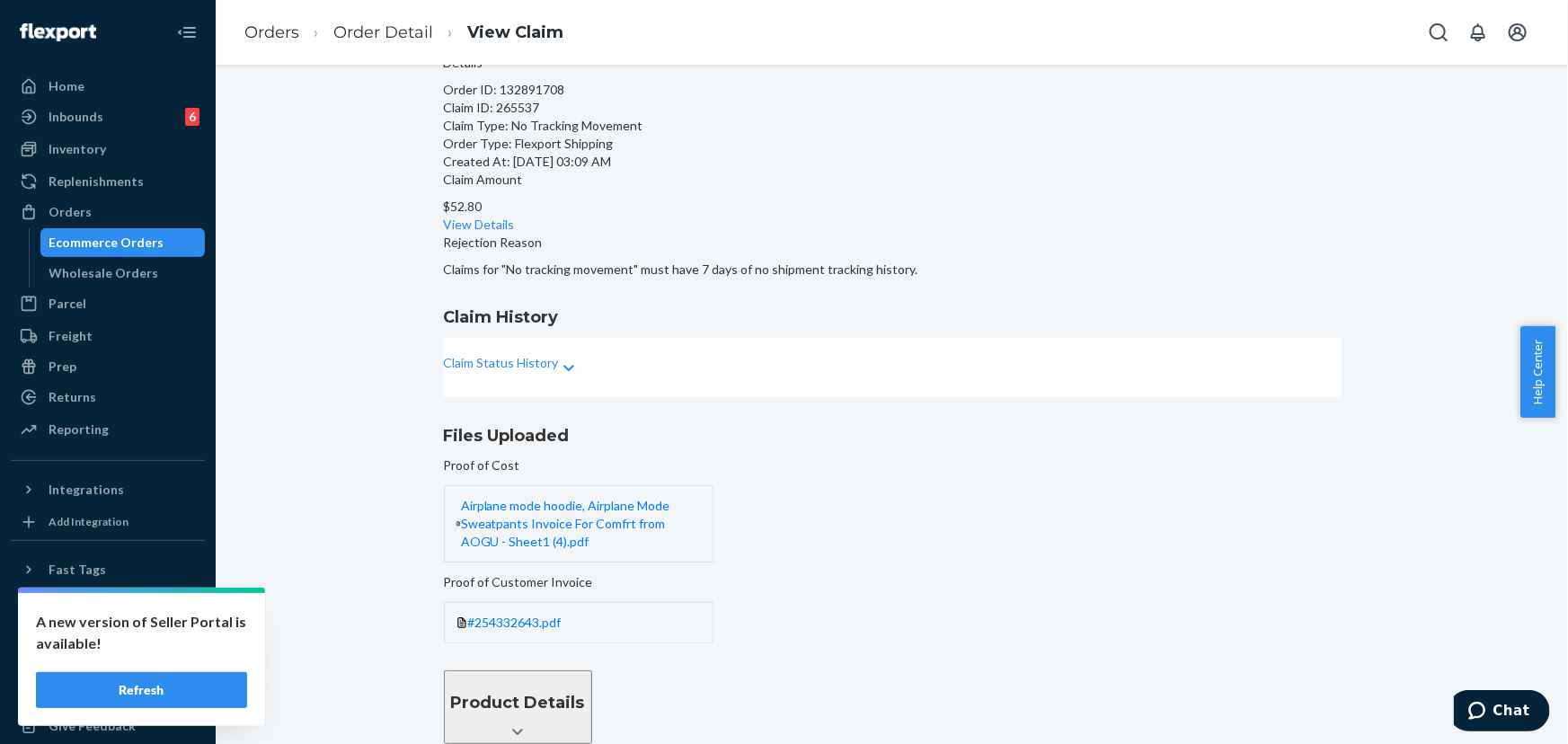
scroll to position [170, 0]
drag, startPoint x: 577, startPoint y: 293, endPoint x: 587, endPoint y: 296, distance: 10.4
click at [559, 354] on p "Claim Status History" at bounding box center [502, 363] width 115 height 18
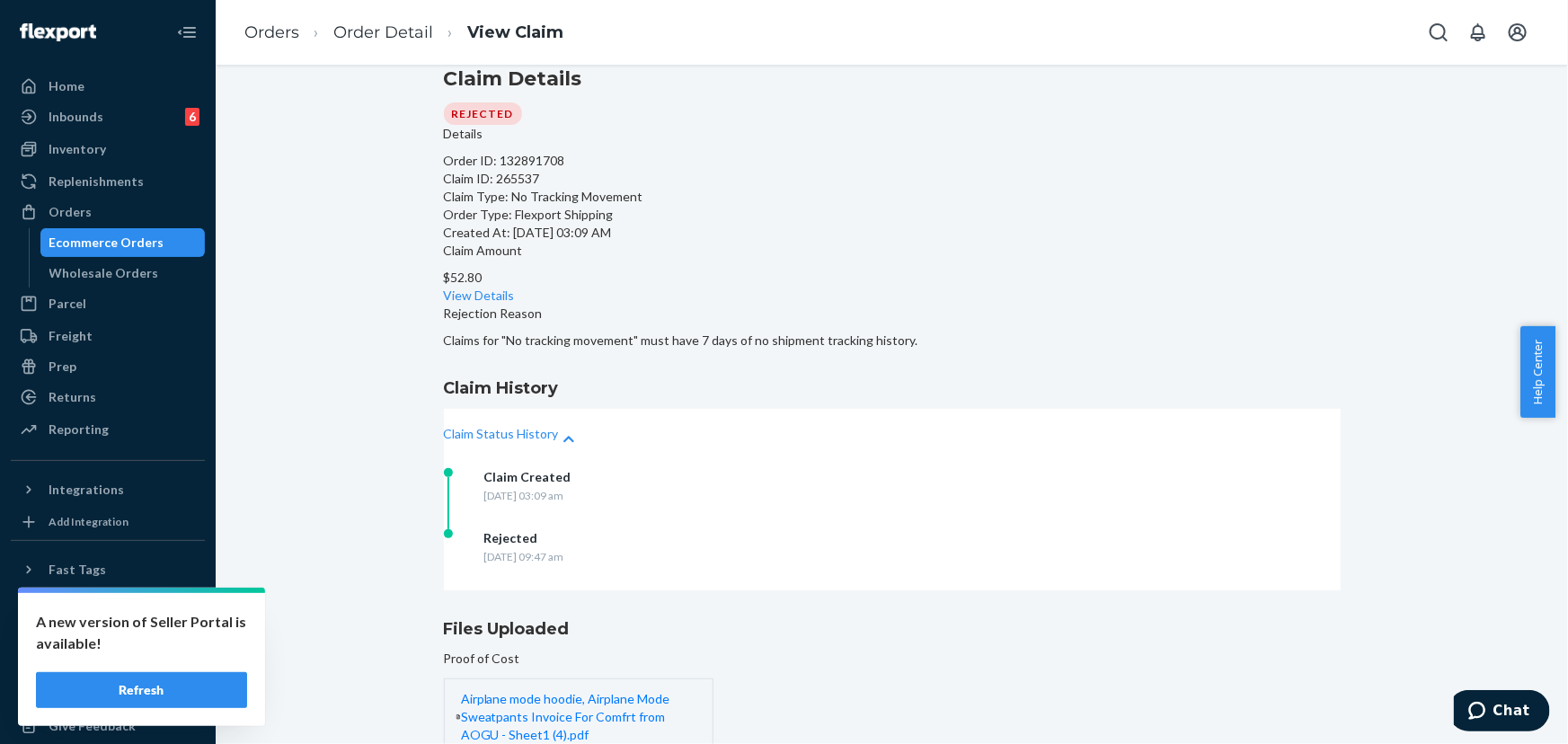
scroll to position [0, 0]
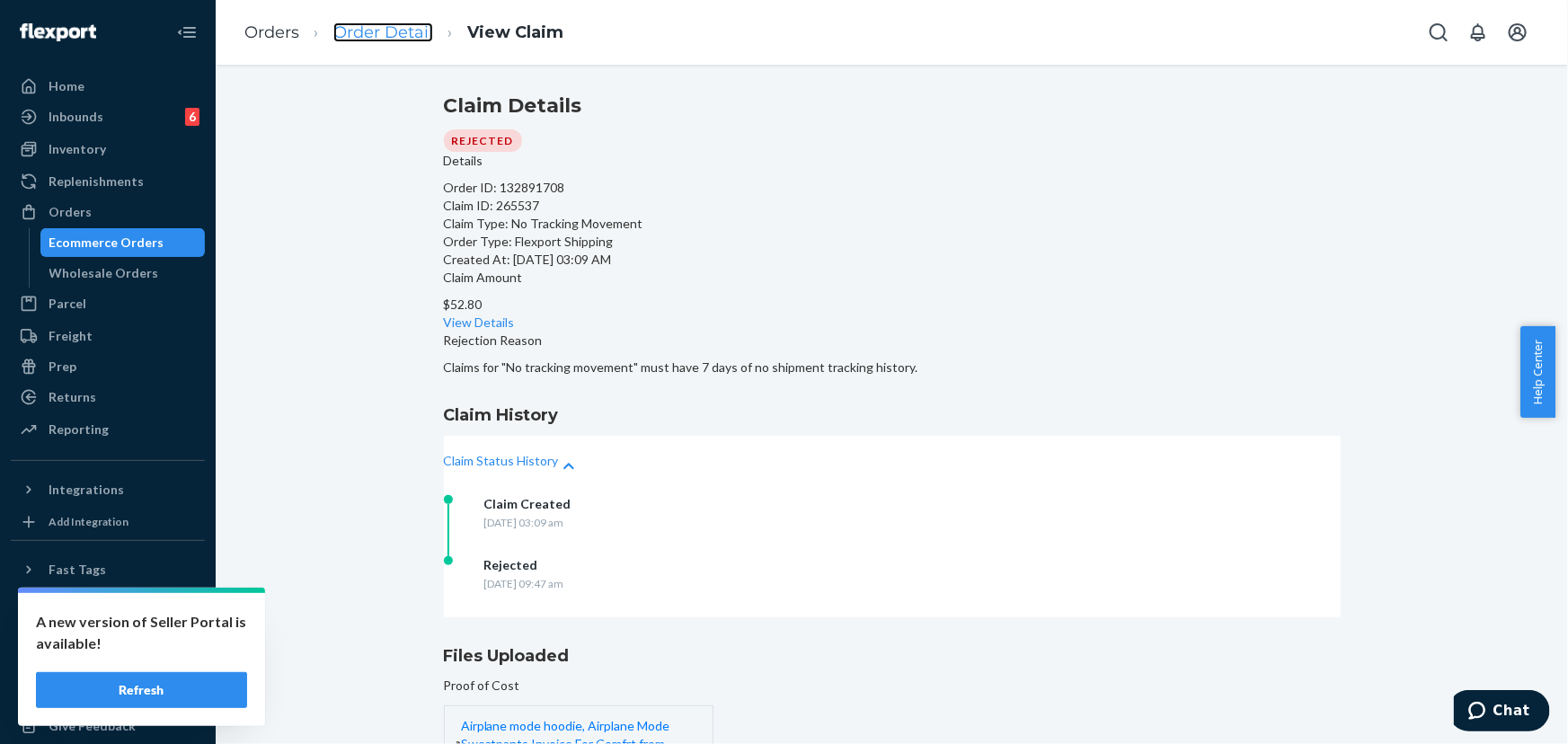
click at [398, 28] on link "Order Detail" at bounding box center [383, 32] width 100 height 20
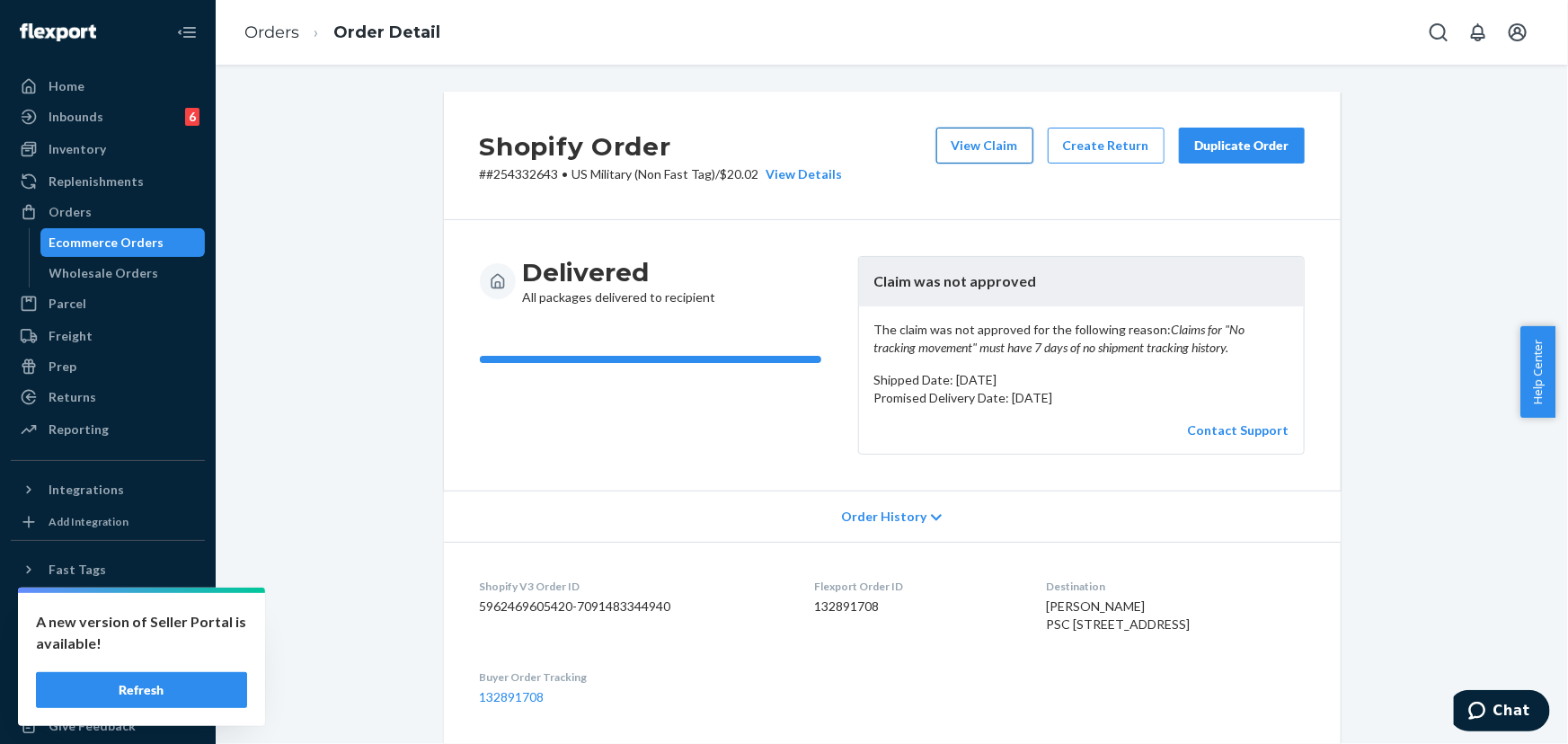
click at [997, 142] on button "View Claim" at bounding box center [984, 145] width 97 height 36
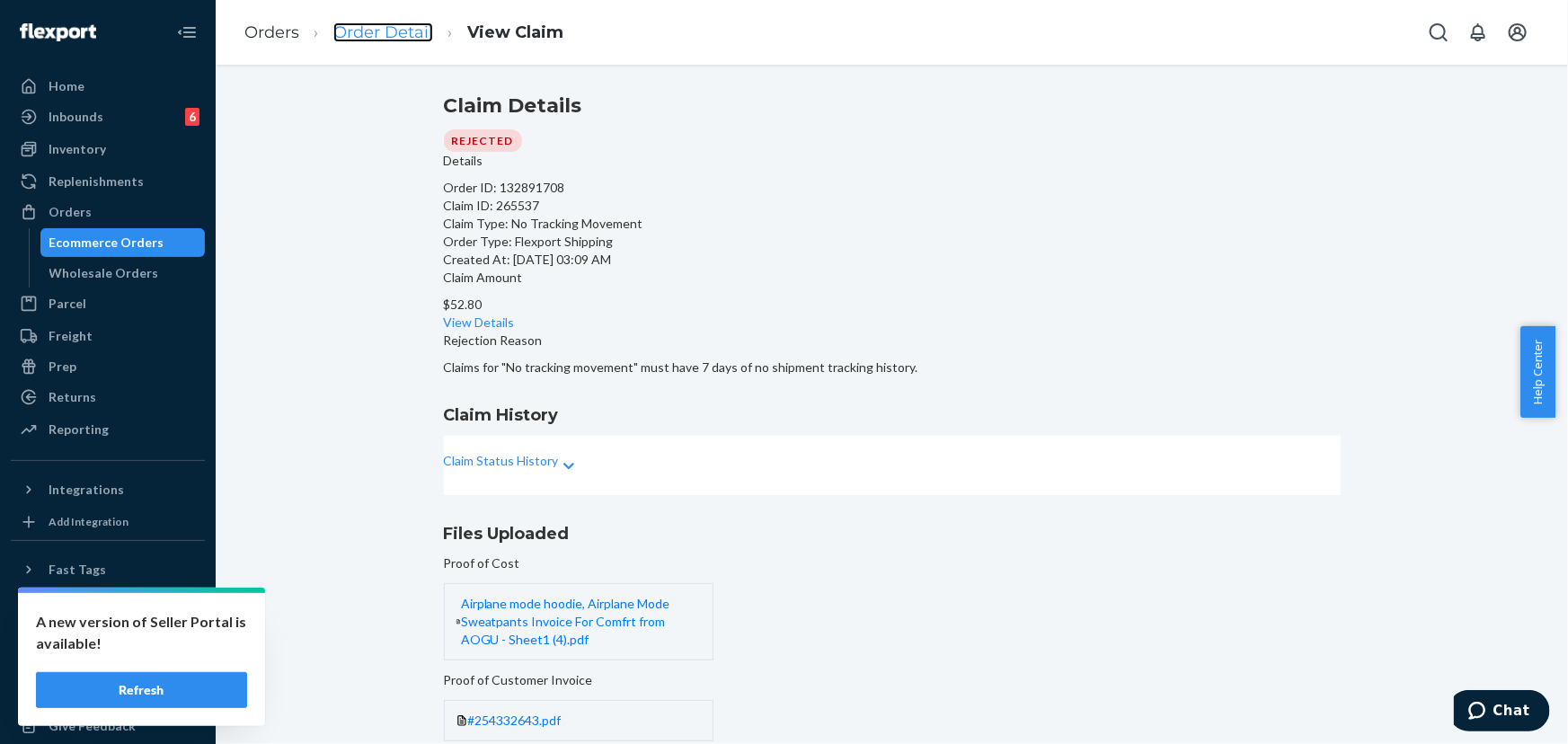
click at [392, 30] on link "Order Detail" at bounding box center [383, 32] width 100 height 20
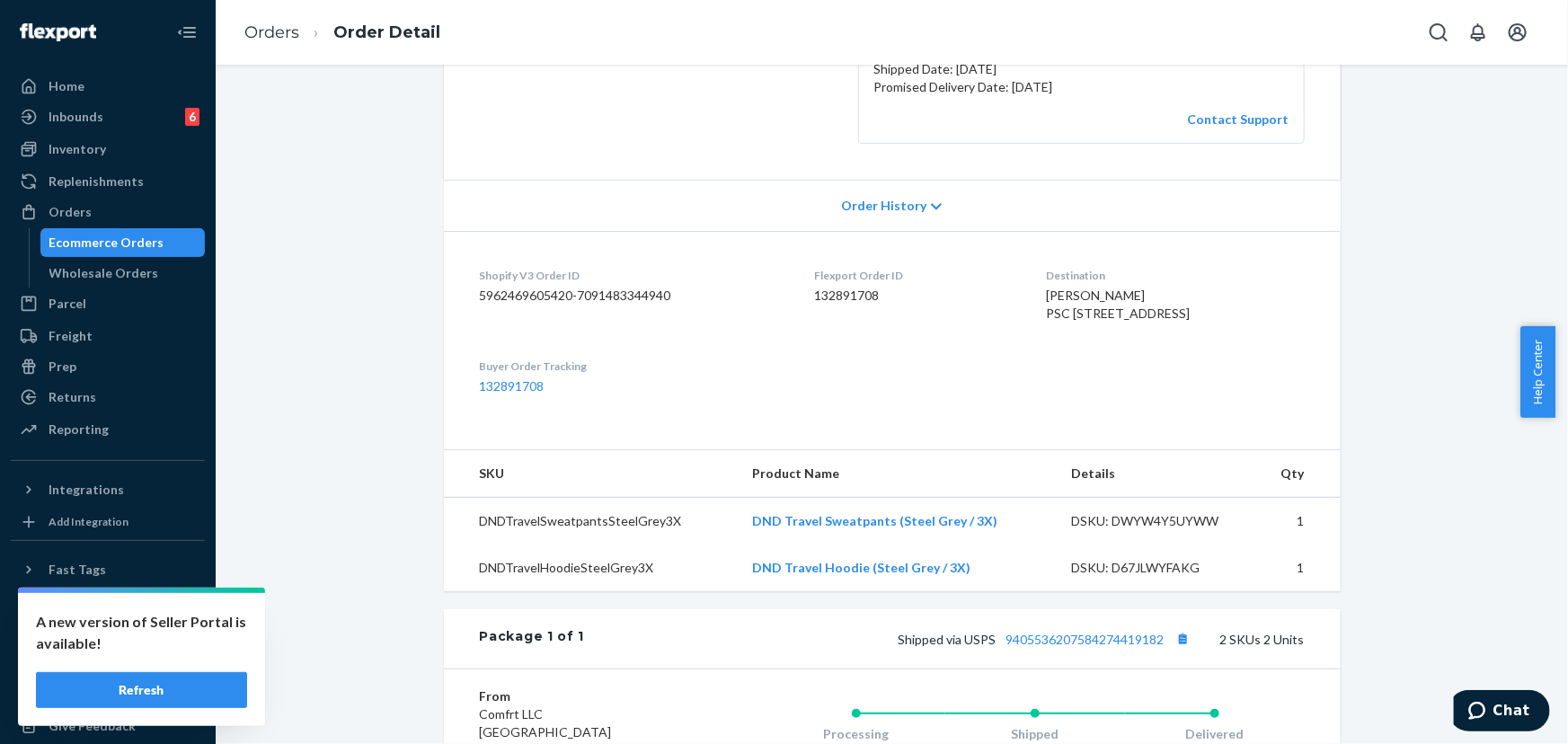
scroll to position [326, 0]
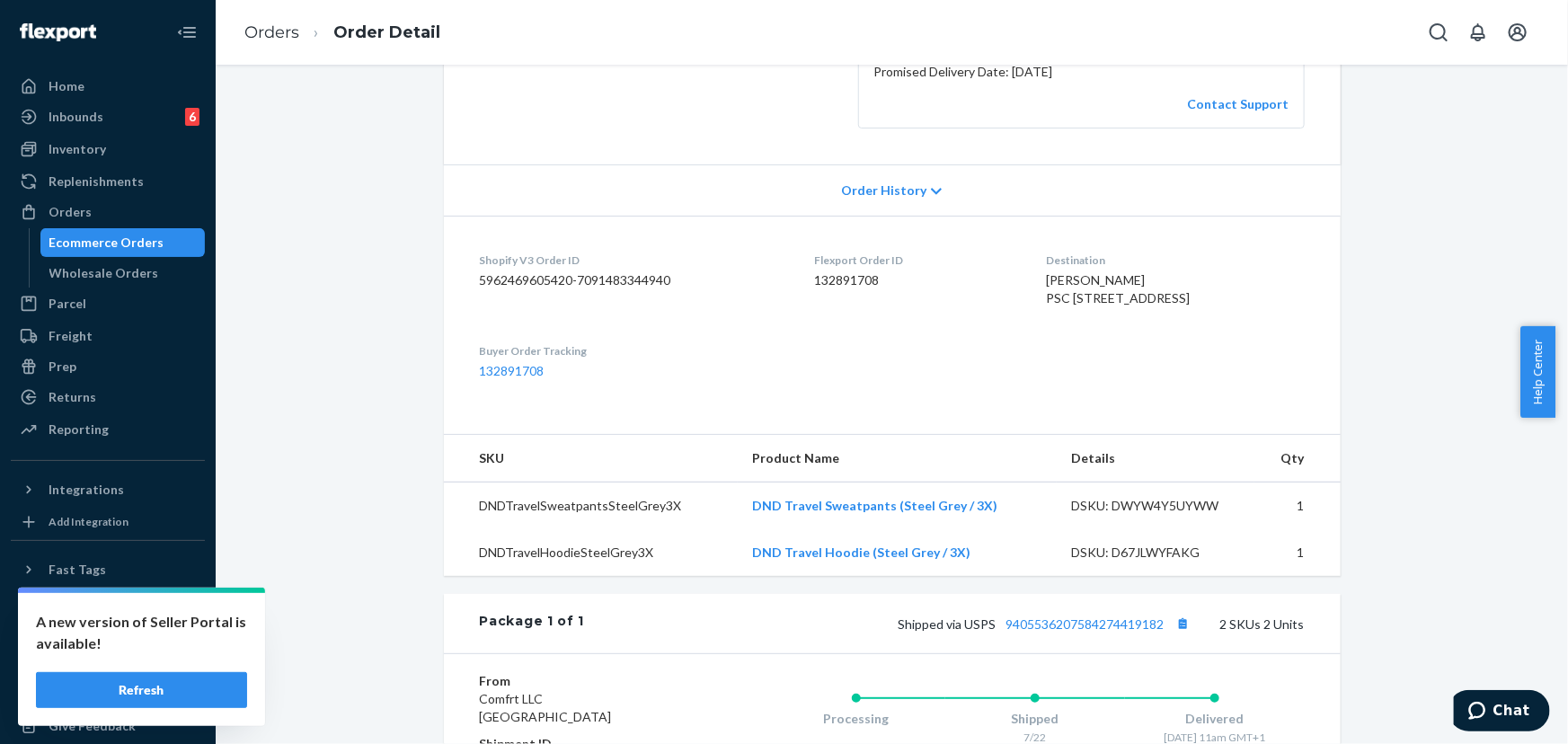
drag, startPoint x: 1181, startPoint y: 346, endPoint x: 1051, endPoint y: 332, distance: 130.8
click at [1051, 332] on dl "Shopify V3 Order ID 5962469605420-7091483344940 Flexport Order ID 132891708 Des…" at bounding box center [892, 315] width 896 height 200
copy span "[STREET_ADDRESS] 09459-0050"
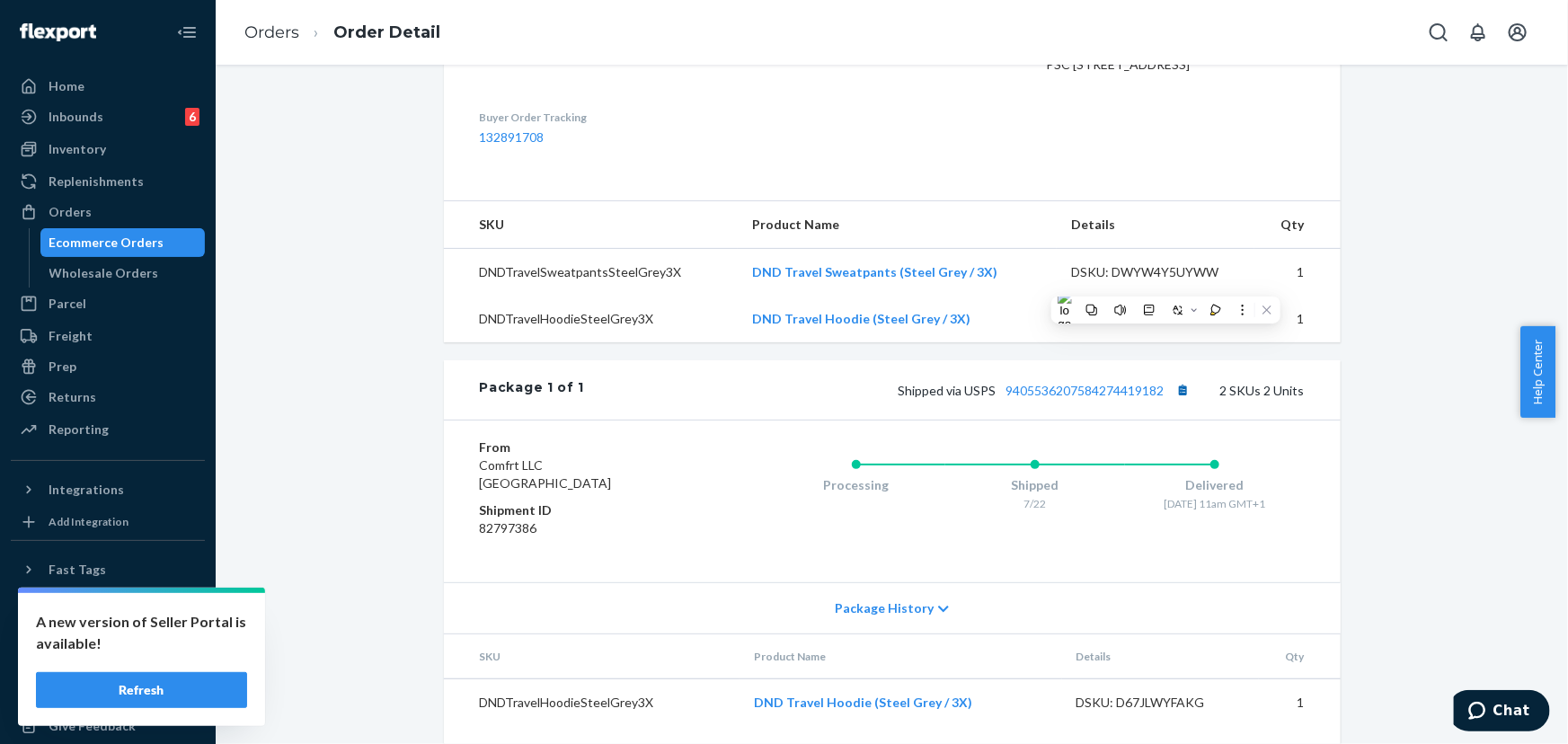
scroll to position [571, 0]
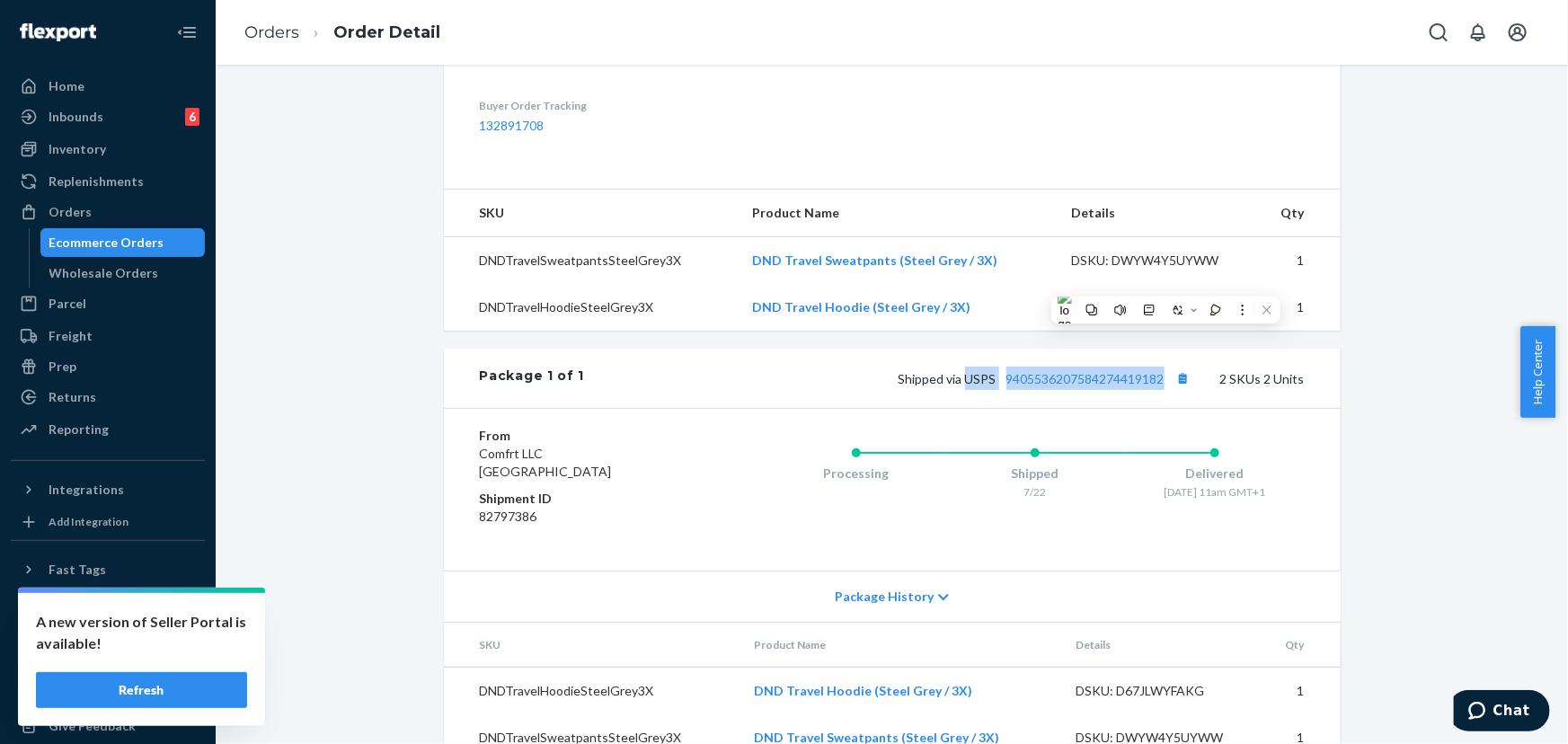
drag, startPoint x: 1164, startPoint y: 448, endPoint x: 951, endPoint y: 439, distance: 213.2
click at [962, 386] on span "Shipped via USPS 9405536207584274419182" at bounding box center [1047, 379] width 297 height 15
copy span "USPS 9405536207584274419182"
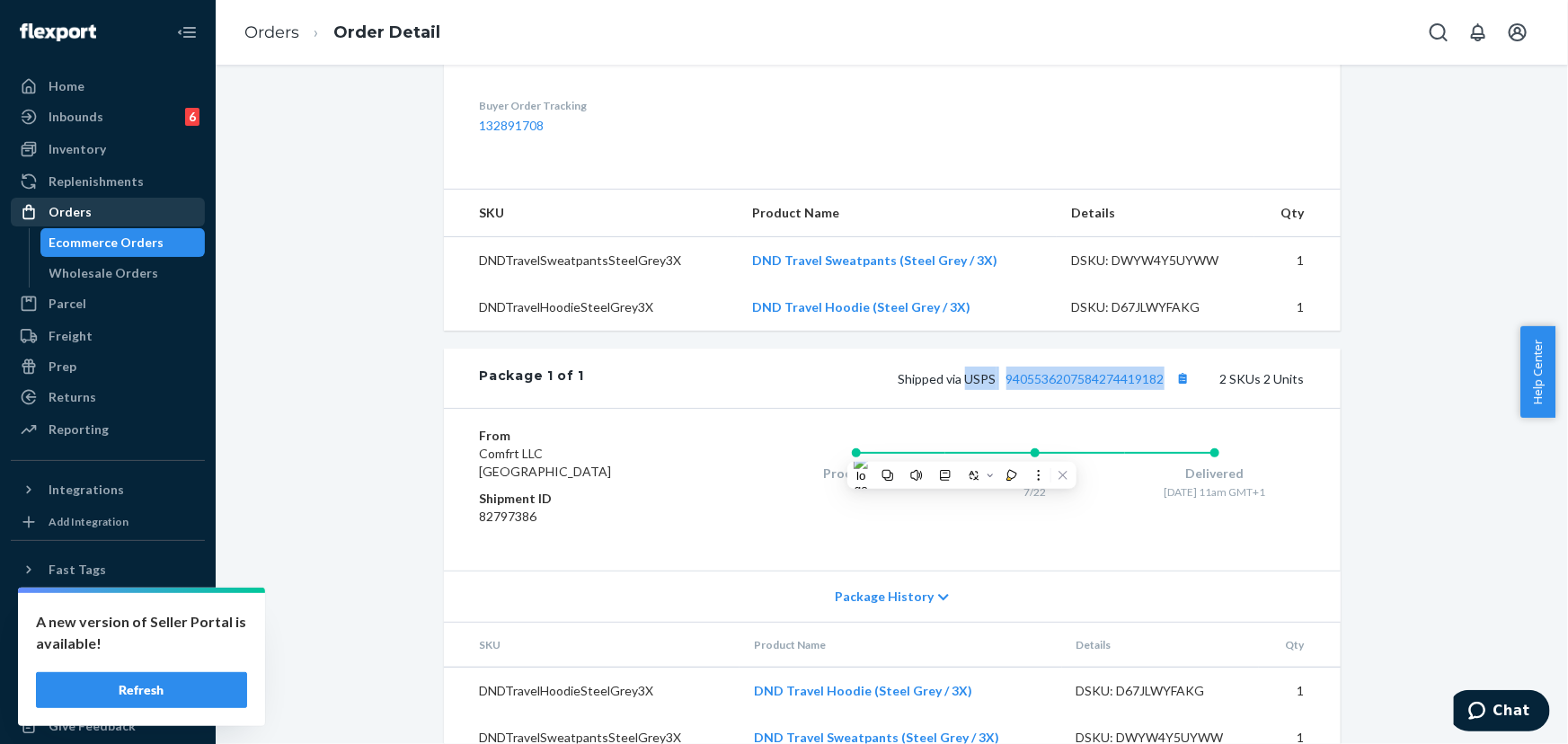
drag, startPoint x: 101, startPoint y: 220, endPoint x: 136, endPoint y: 201, distance: 39.8
click at [101, 220] on div "Orders" at bounding box center [108, 211] width 191 height 25
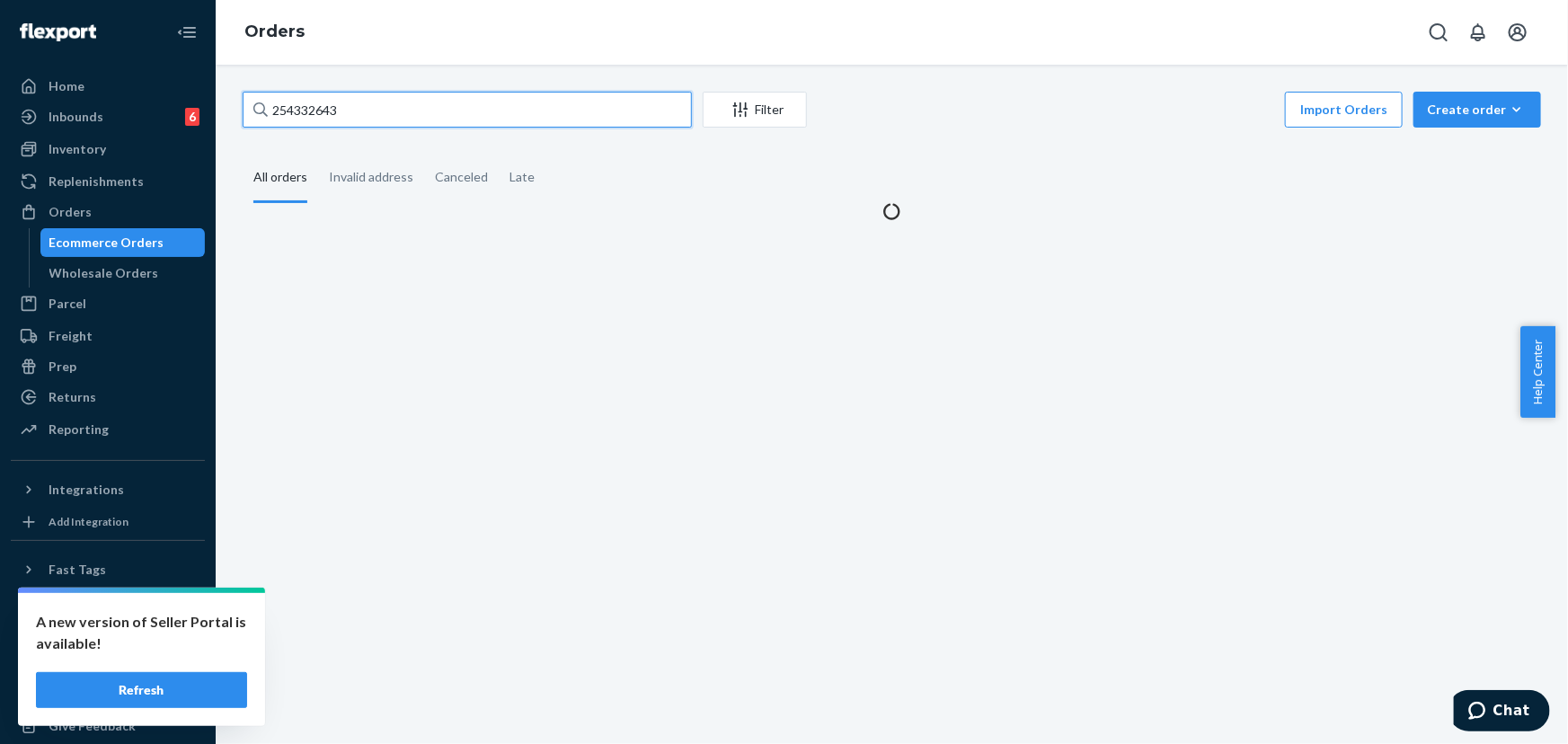
click at [355, 106] on input "254332643" at bounding box center [468, 110] width 450 height 36
paste input "BJGVAWKRGE"
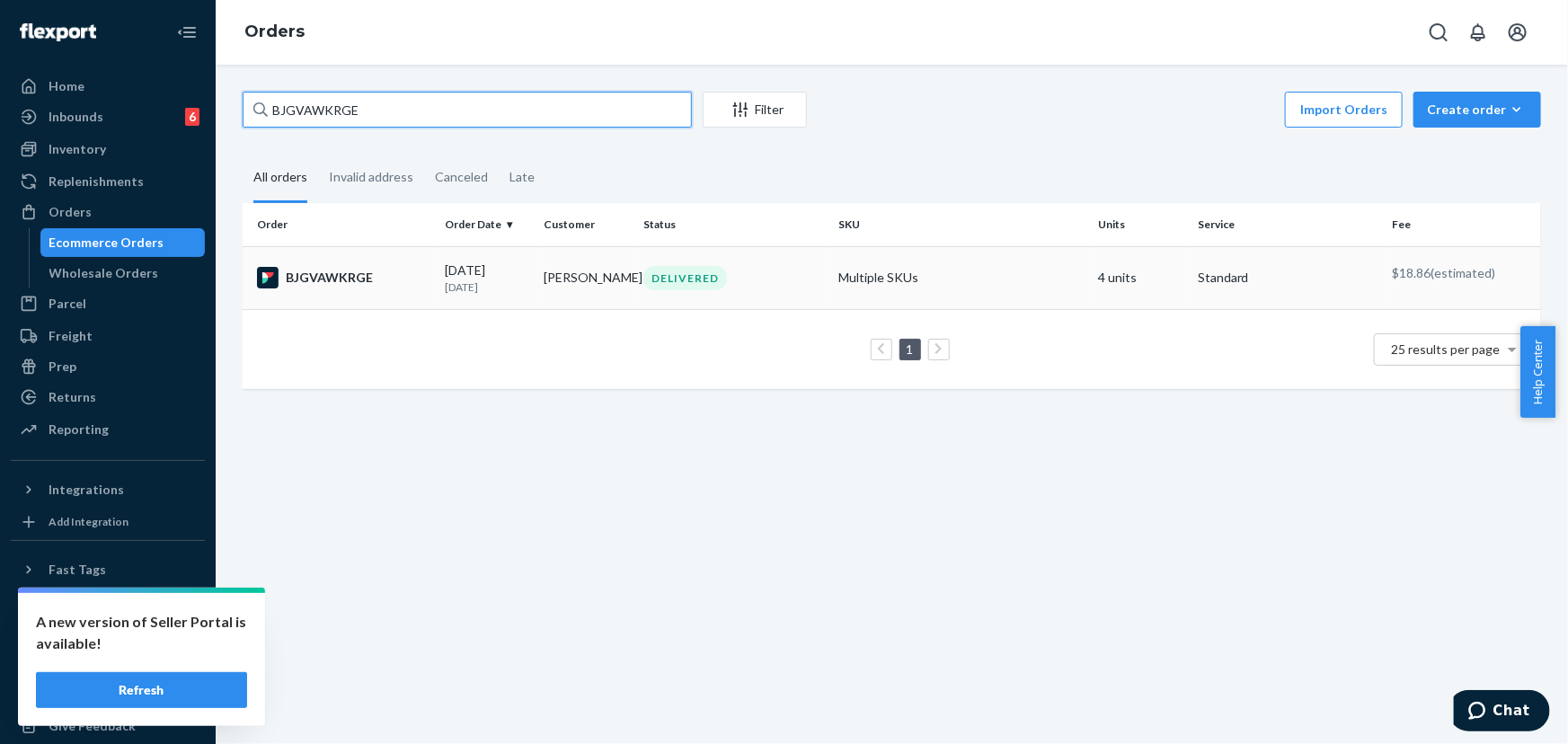
type input "BJGVAWKRGE"
click at [655, 271] on div "DELIVERED" at bounding box center [685, 279] width 83 height 25
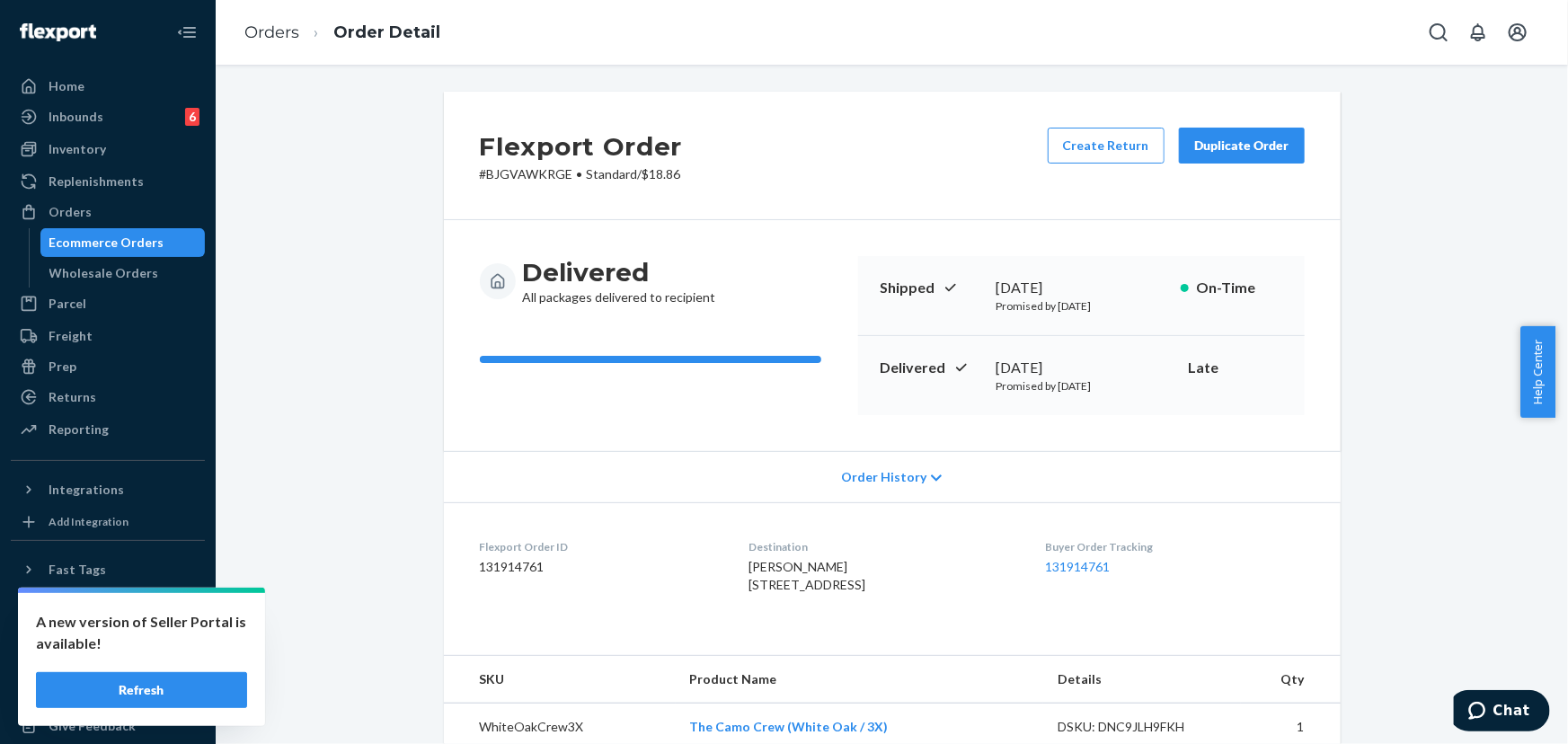
click at [1243, 153] on div "Duplicate Order" at bounding box center [1241, 145] width 95 height 18
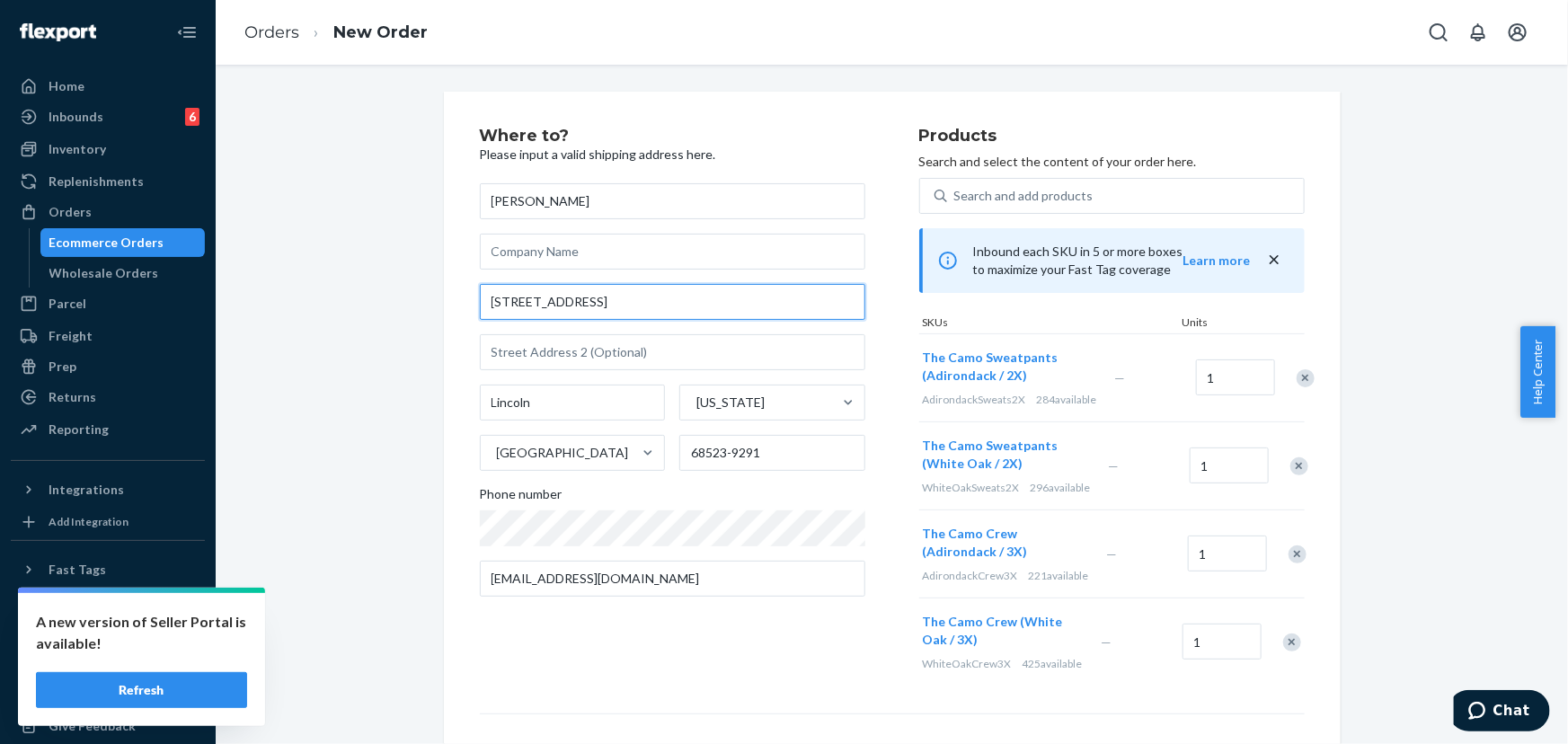
click at [658, 305] on input "[STREET_ADDRESS]" at bounding box center [673, 302] width 385 height 36
paste input "[STREET_ADDRESS][PERSON_NAME]"
type input "[STREET_ADDRESS]"
type input "[PERSON_NAME]"
type input "51558"
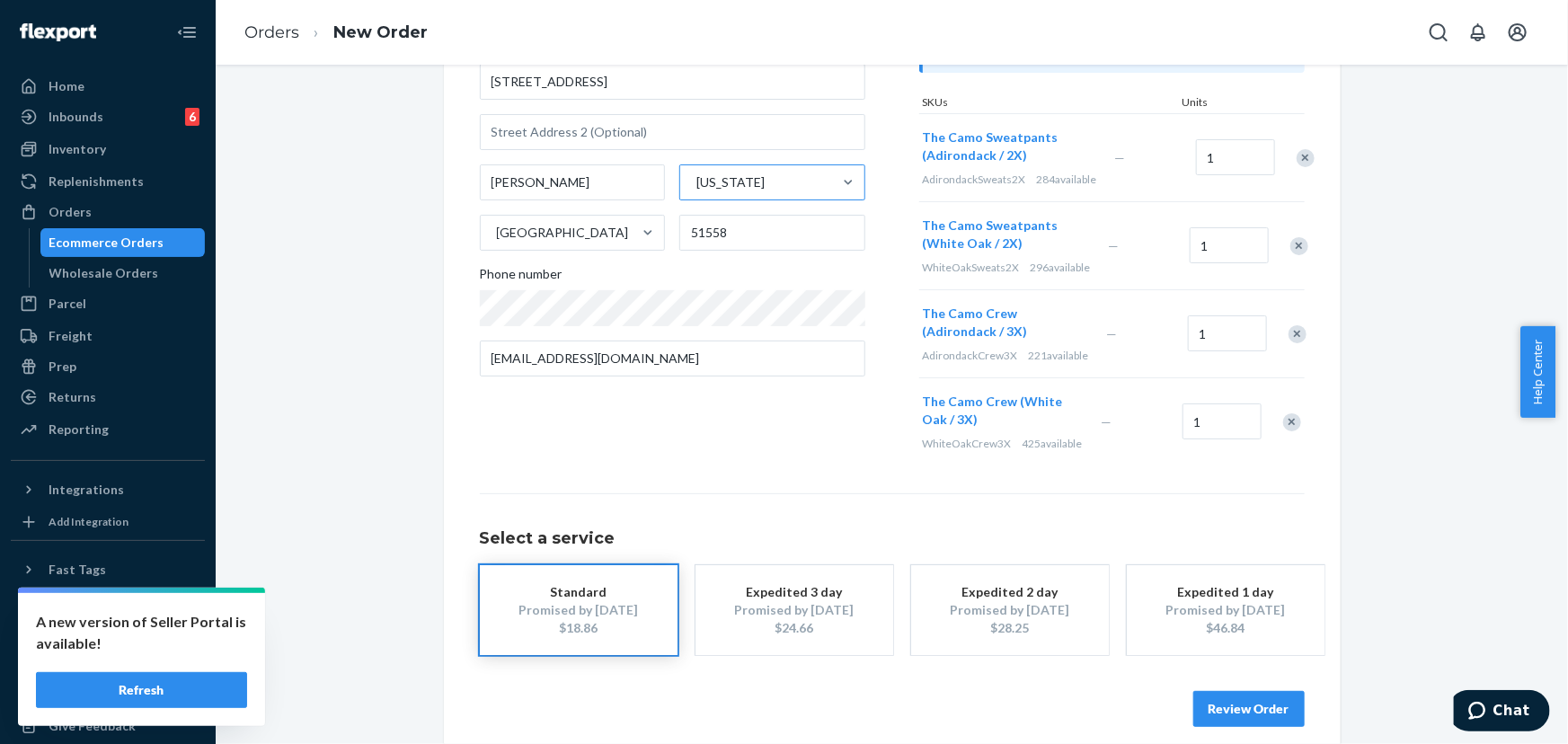
scroll to position [299, 0]
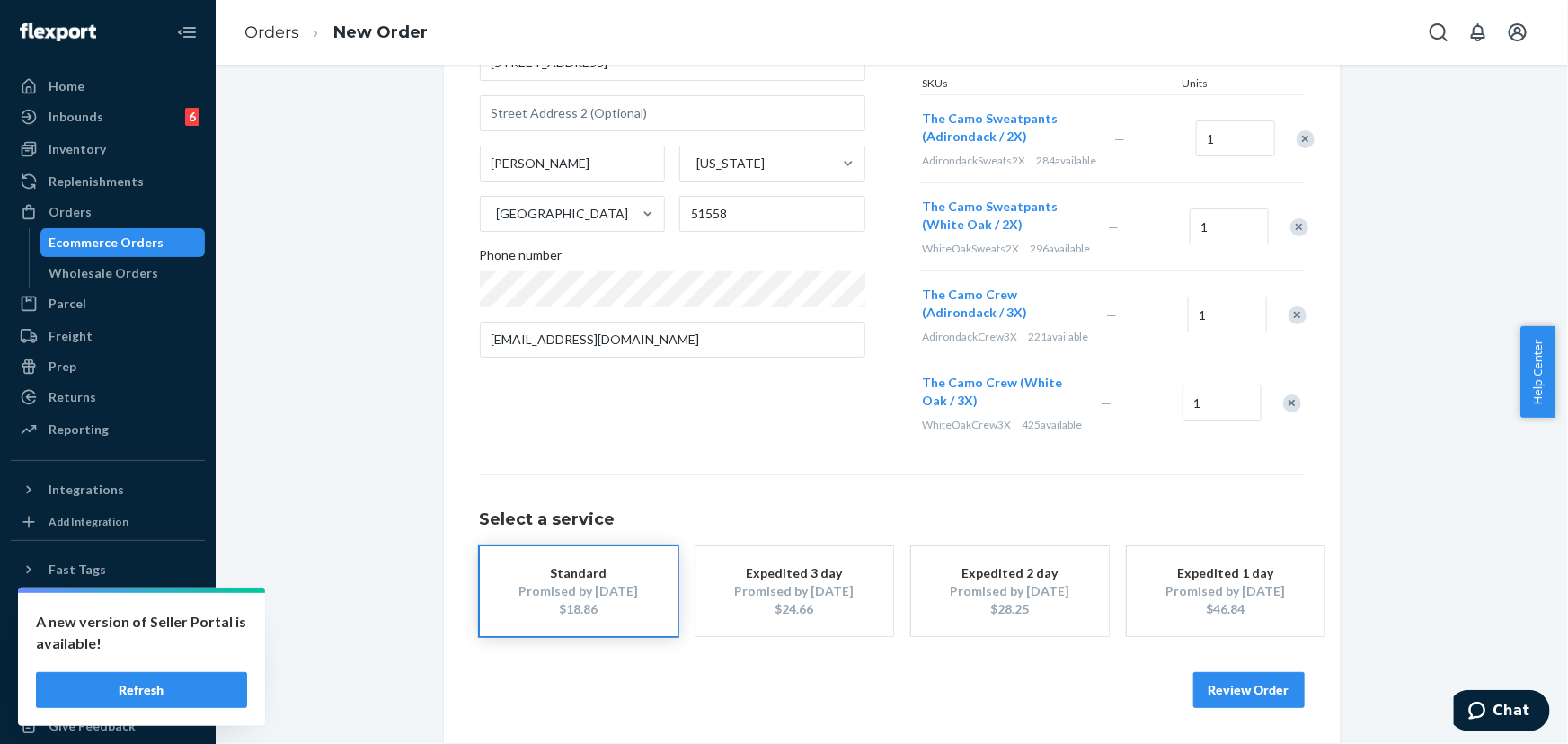
click at [1243, 699] on button "Review Order" at bounding box center [1249, 690] width 111 height 36
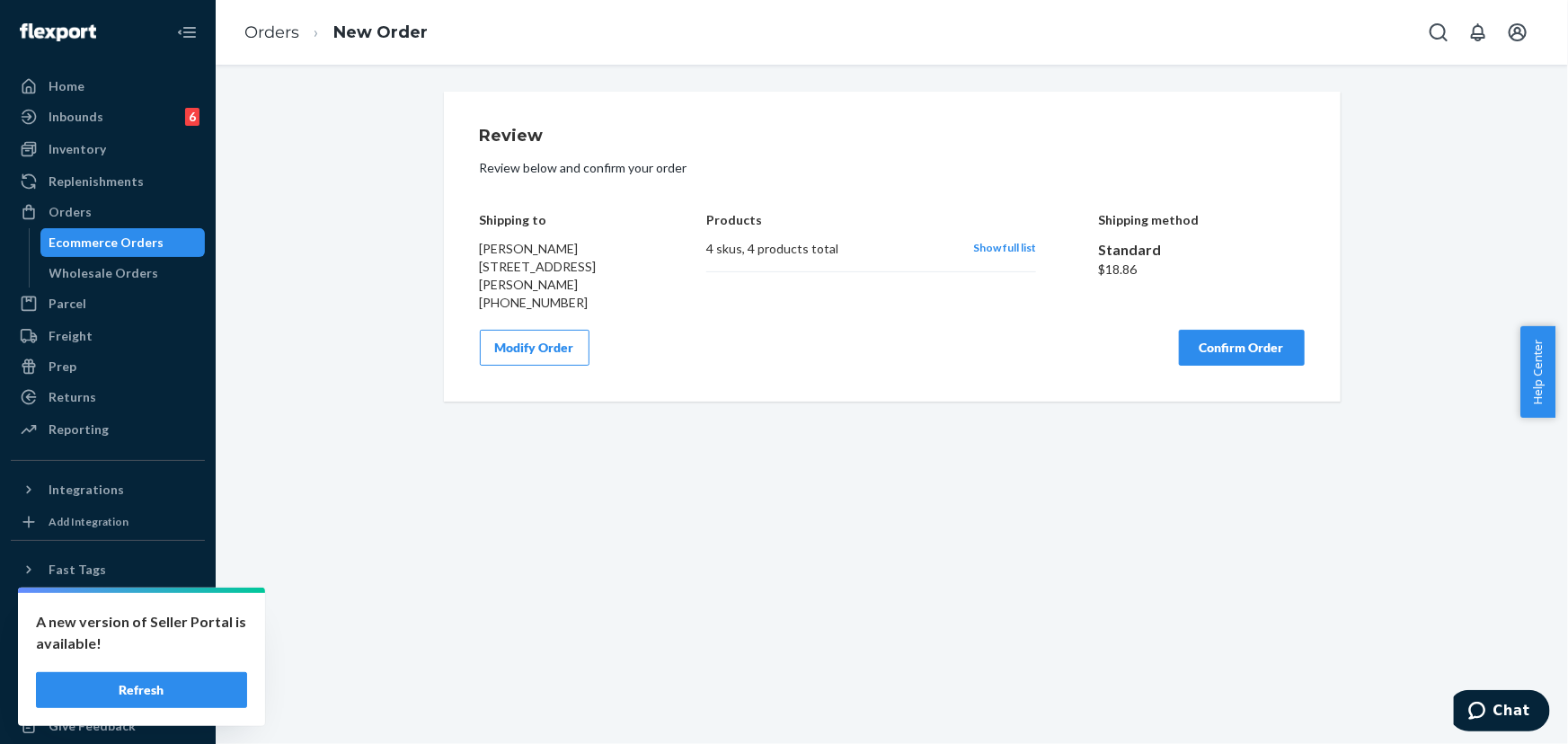
click at [1237, 354] on button "Confirm Order" at bounding box center [1241, 347] width 126 height 36
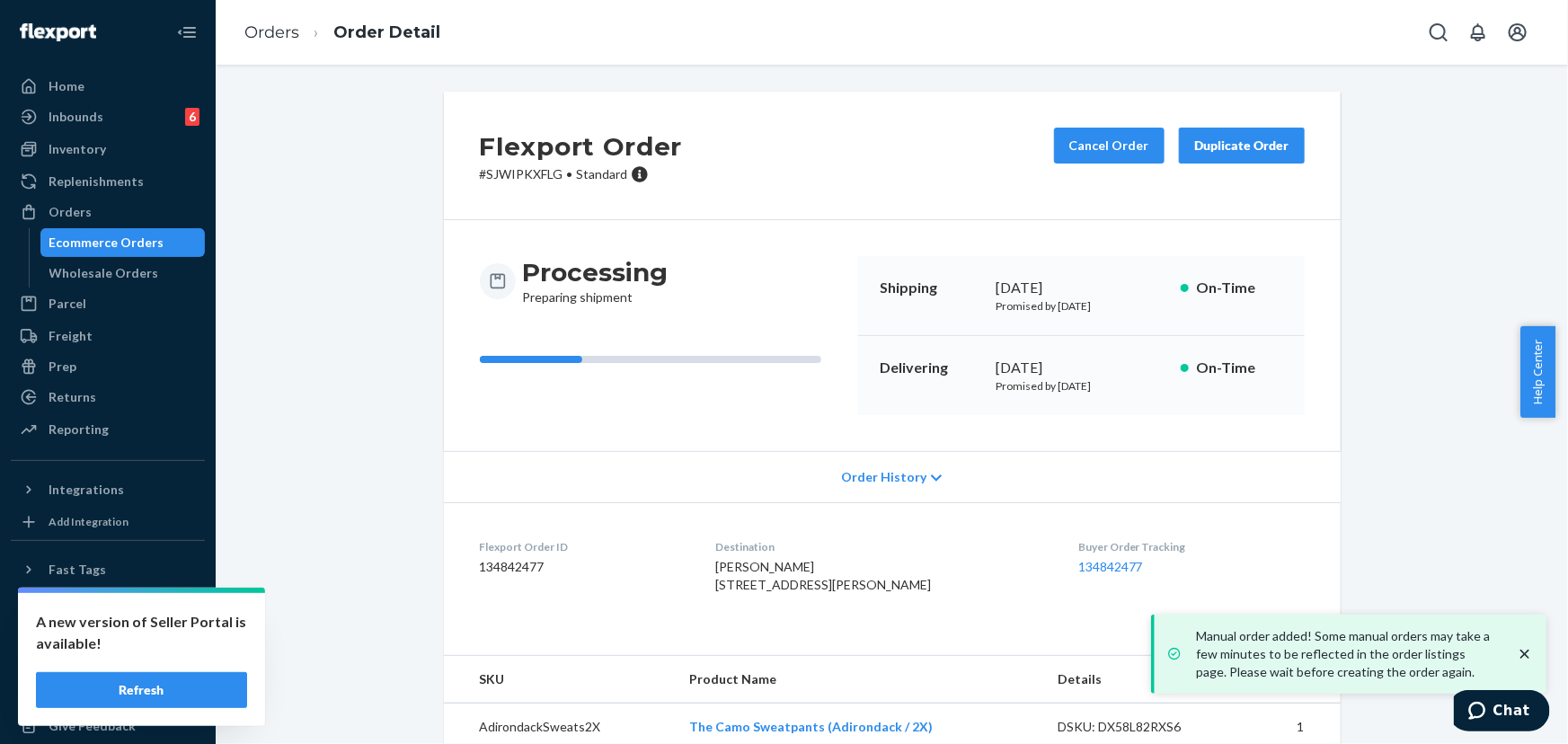
click at [516, 171] on p "# SJWIPKXFLG • Standard" at bounding box center [581, 174] width 203 height 18
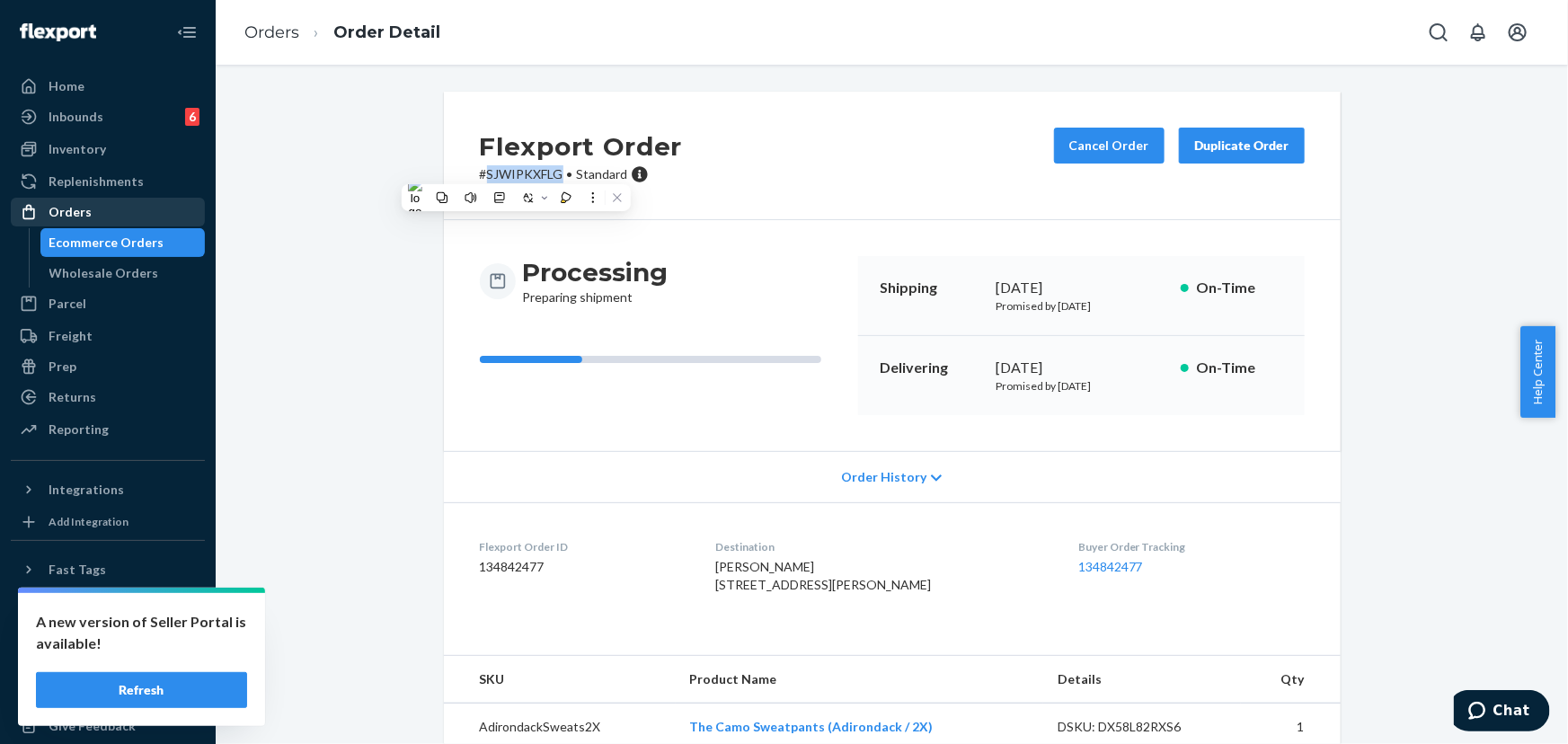
click at [106, 216] on div "Orders" at bounding box center [108, 211] width 191 height 25
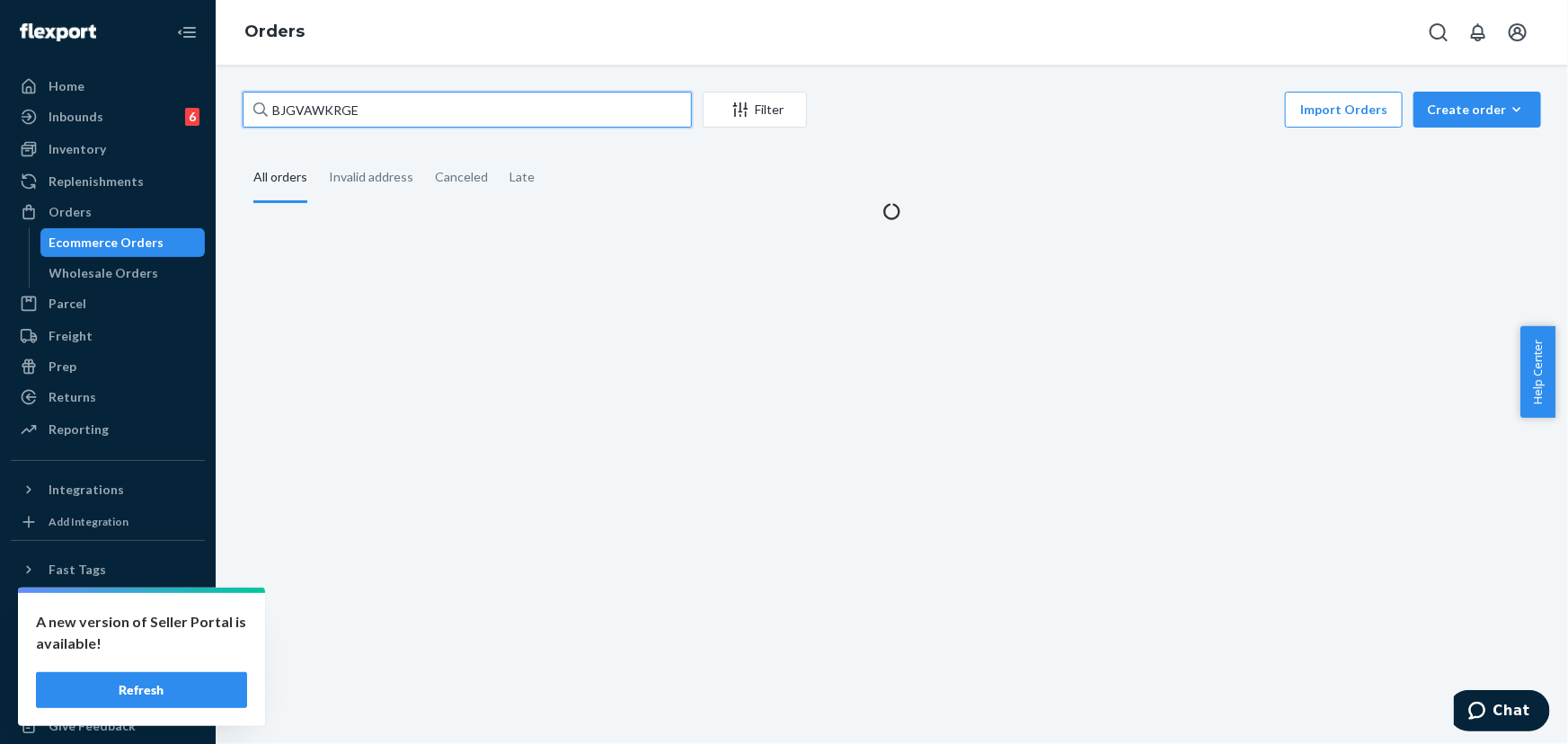
click at [370, 112] on input "BJGVAWKRGE" at bounding box center [468, 110] width 450 height 36
paste input "253647882"
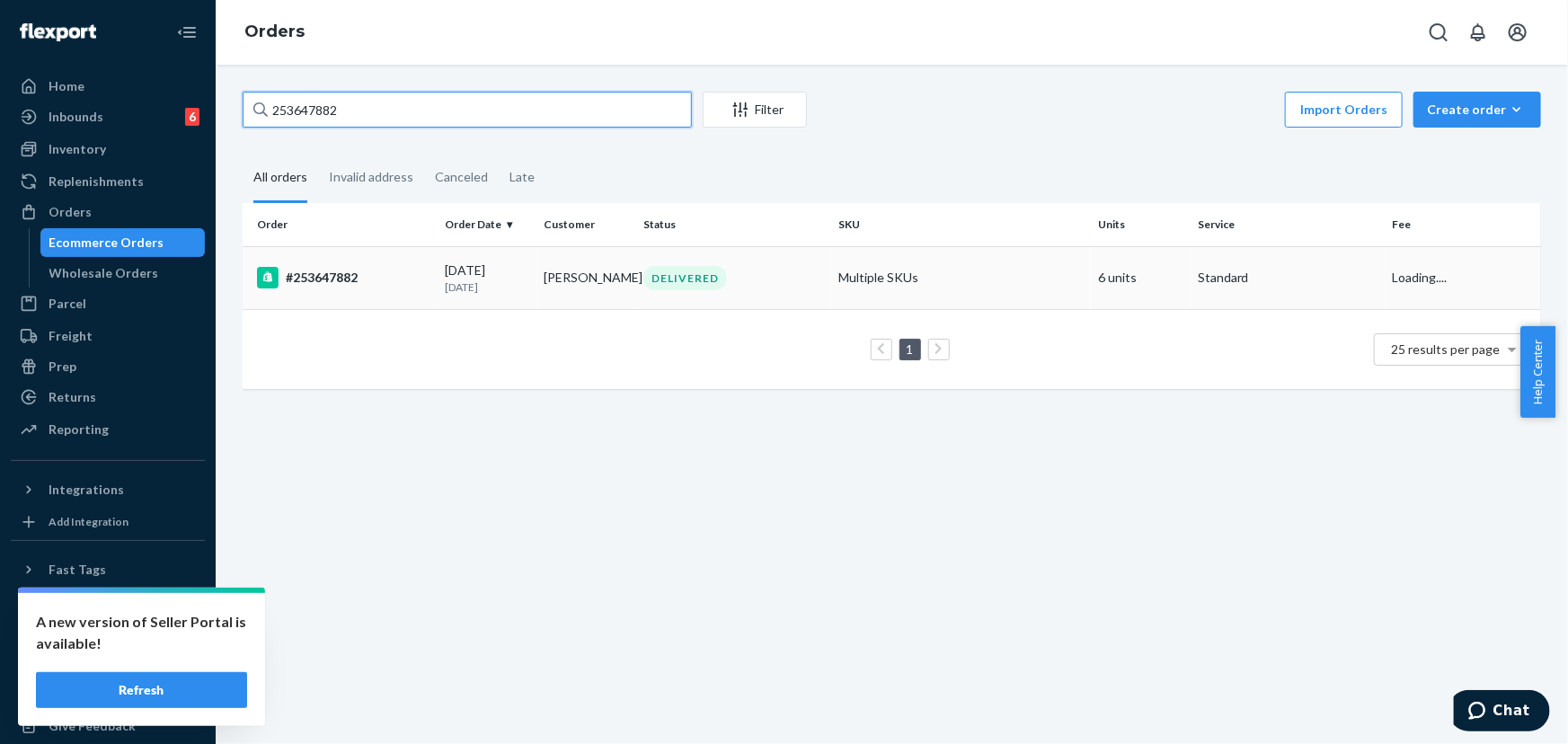
type input "253647882"
click at [594, 280] on td "[PERSON_NAME]" at bounding box center [588, 278] width 100 height 63
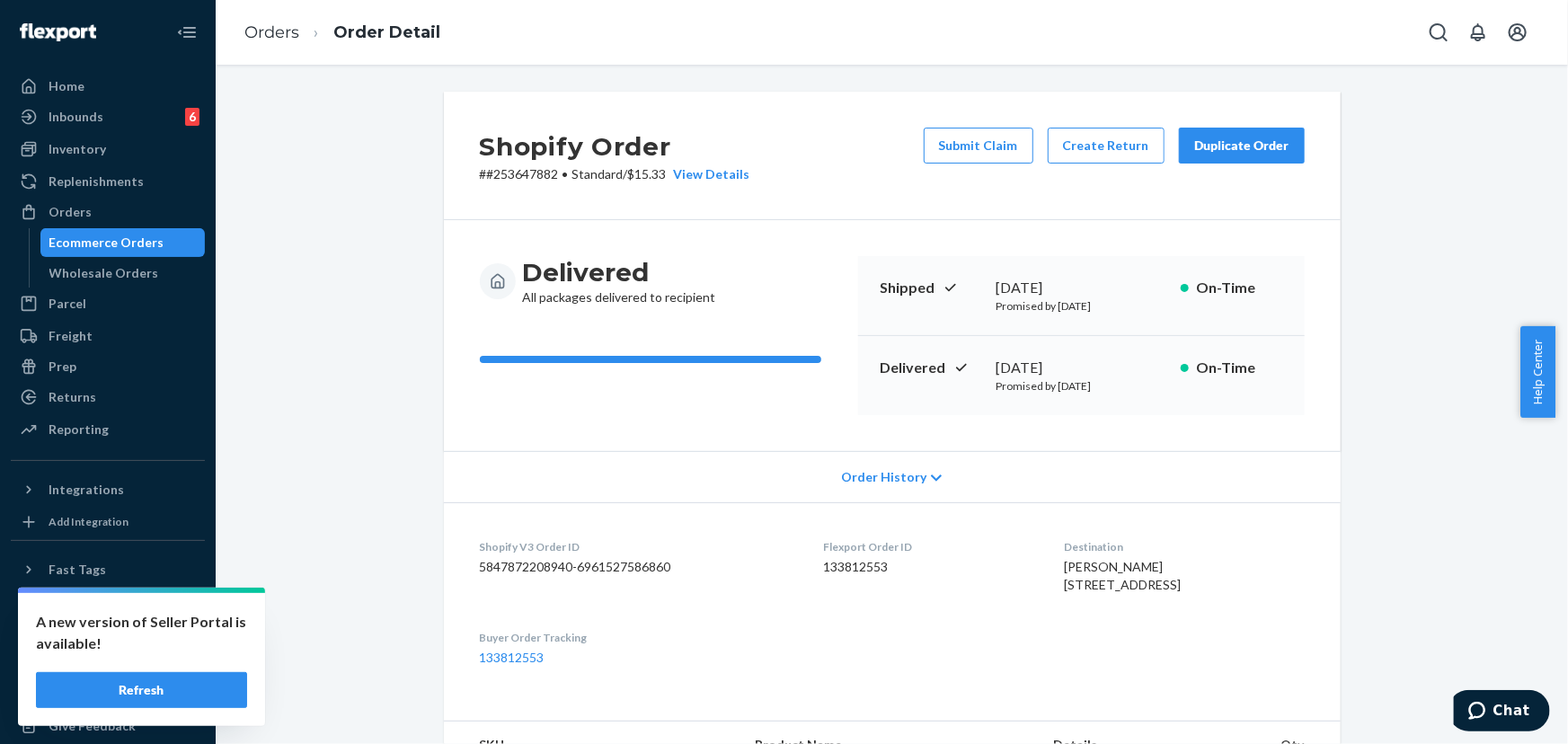
click at [1222, 138] on div "Duplicate Order" at bounding box center [1241, 145] width 95 height 18
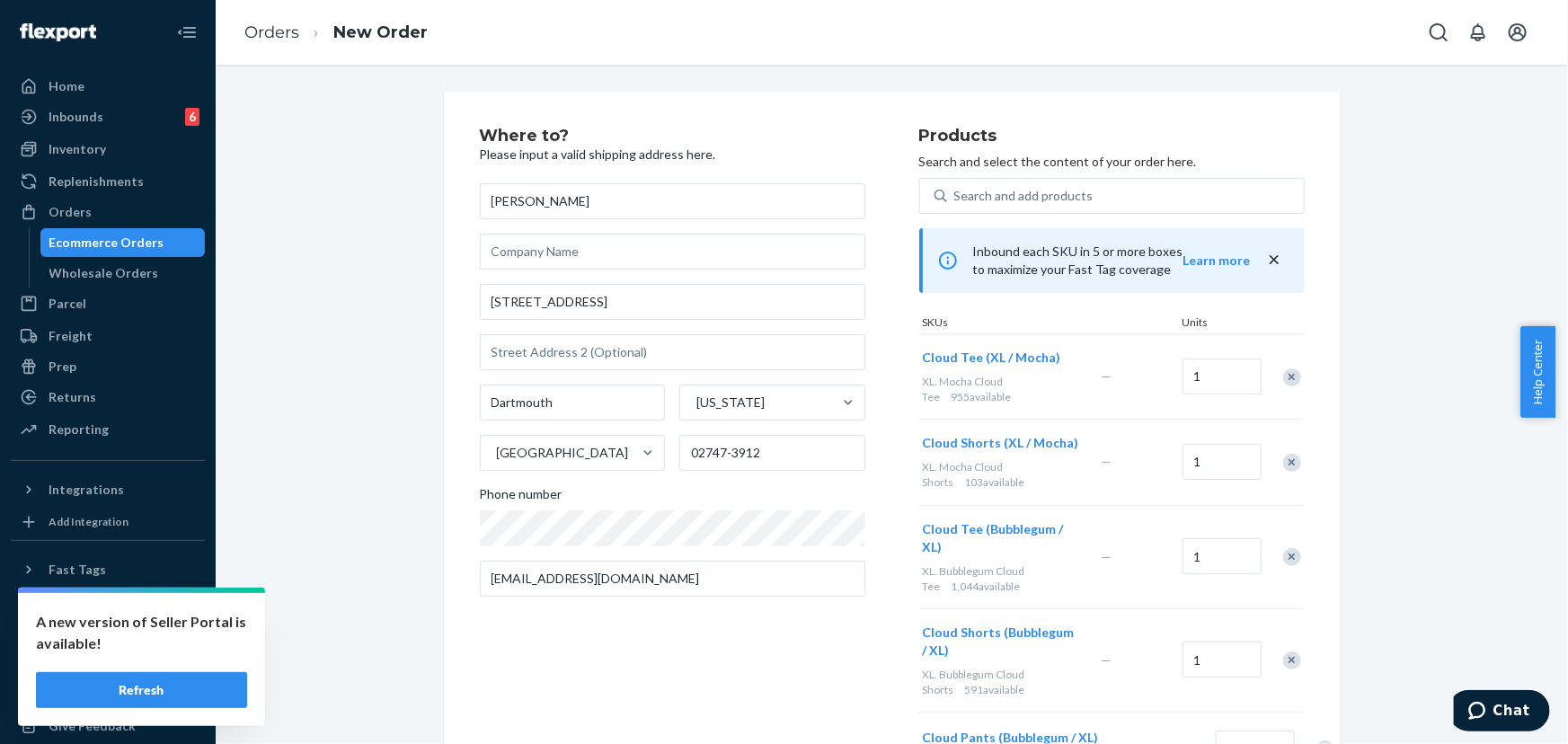
click at [1286, 378] on div "Remove Item" at bounding box center [1291, 377] width 18 height 18
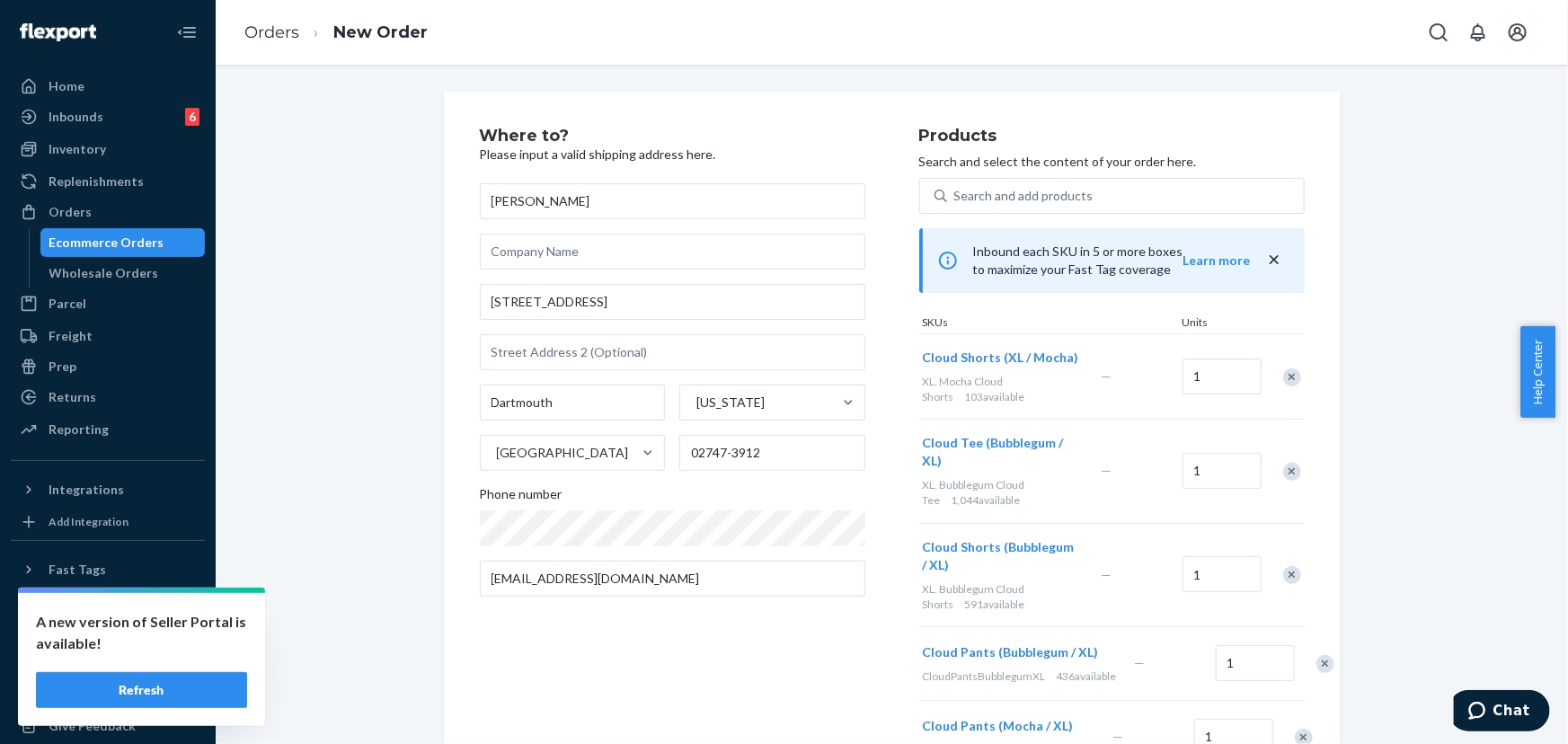
click at [1285, 463] on div "Remove Item" at bounding box center [1291, 471] width 18 height 18
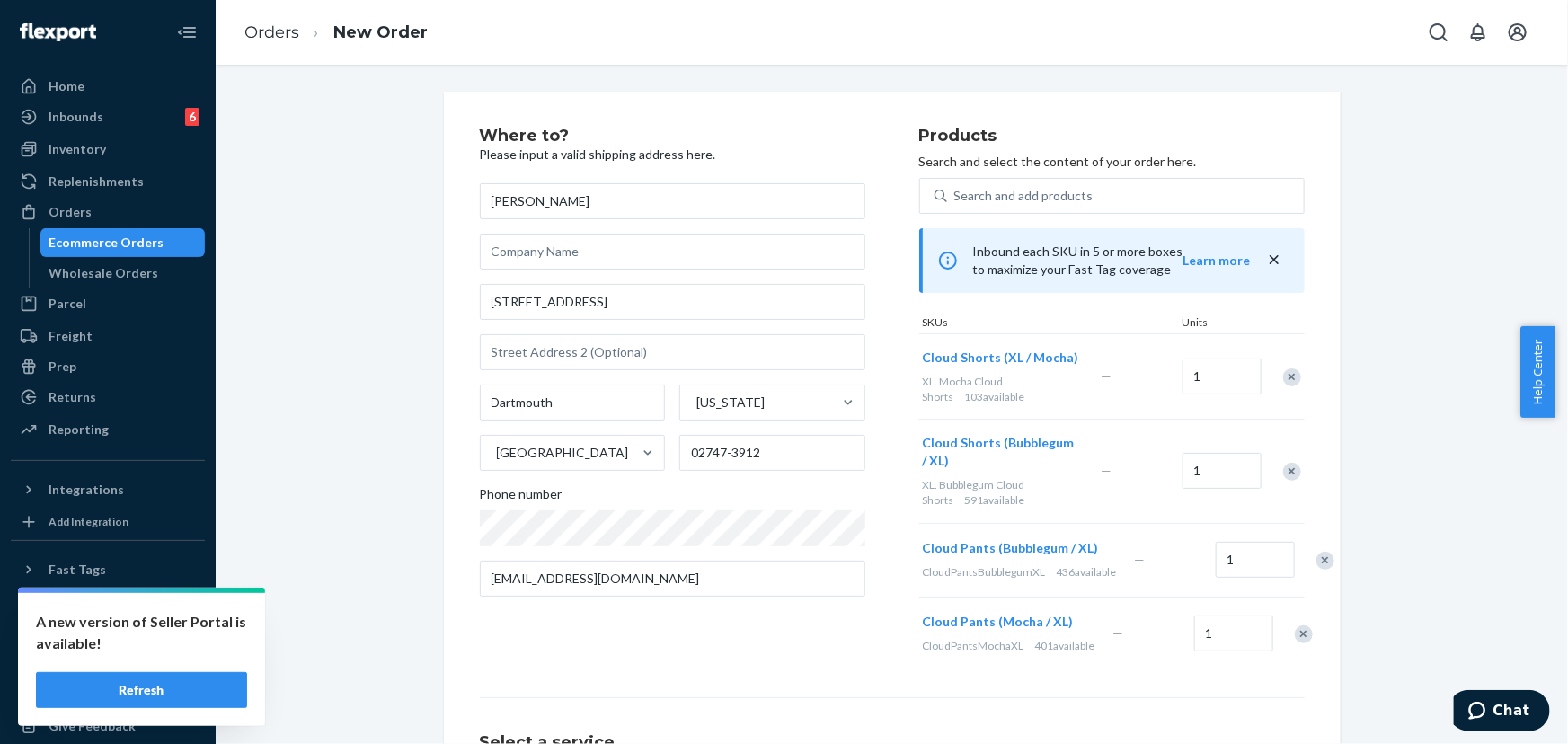
drag, startPoint x: 1282, startPoint y: 469, endPoint x: 1285, endPoint y: 507, distance: 38.1
click at [1283, 470] on div "Remove Item" at bounding box center [1291, 471] width 18 height 18
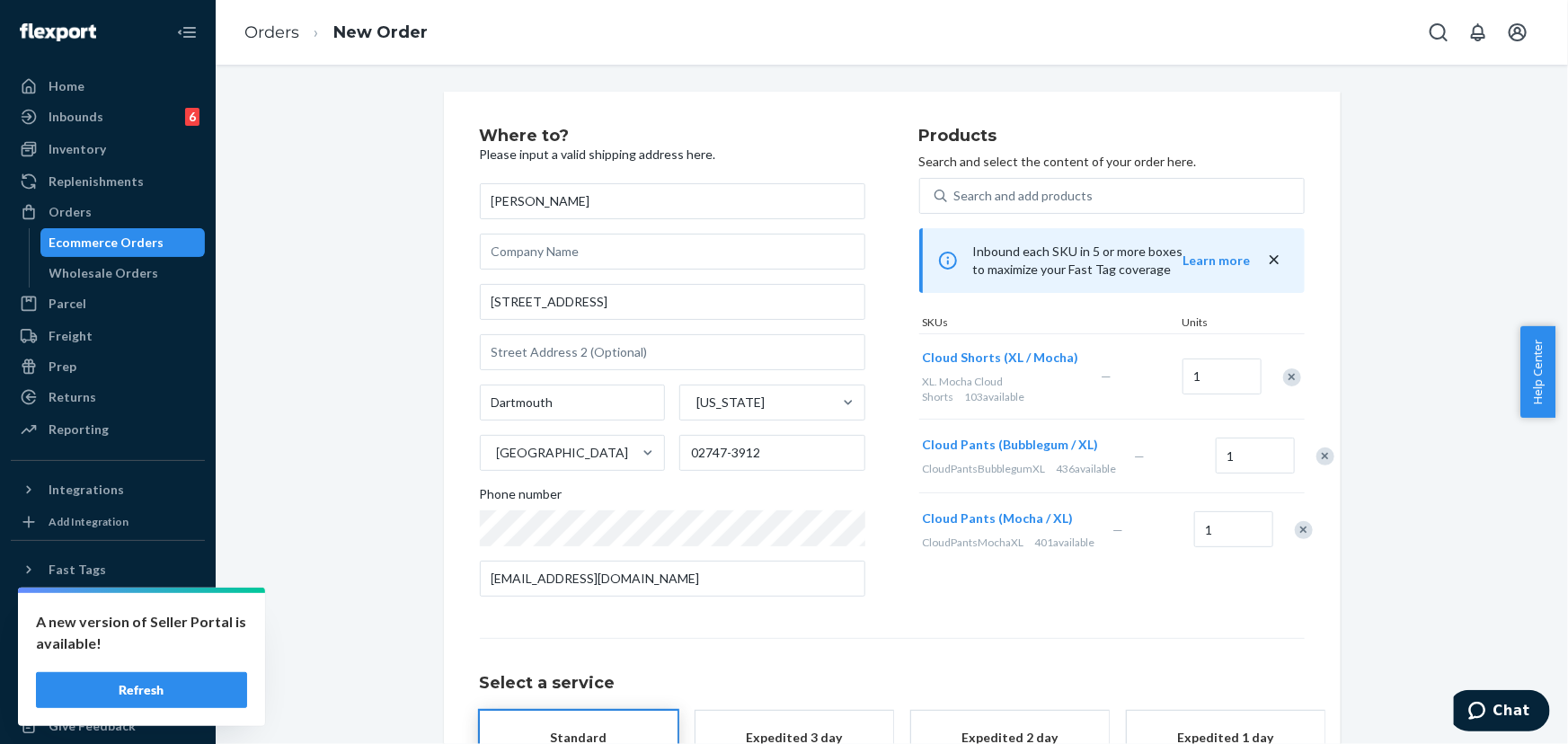
click at [1317, 465] on div "Remove Item" at bounding box center [1325, 456] width 18 height 18
click at [1295, 458] on div "Remove Item" at bounding box center [1304, 456] width 18 height 18
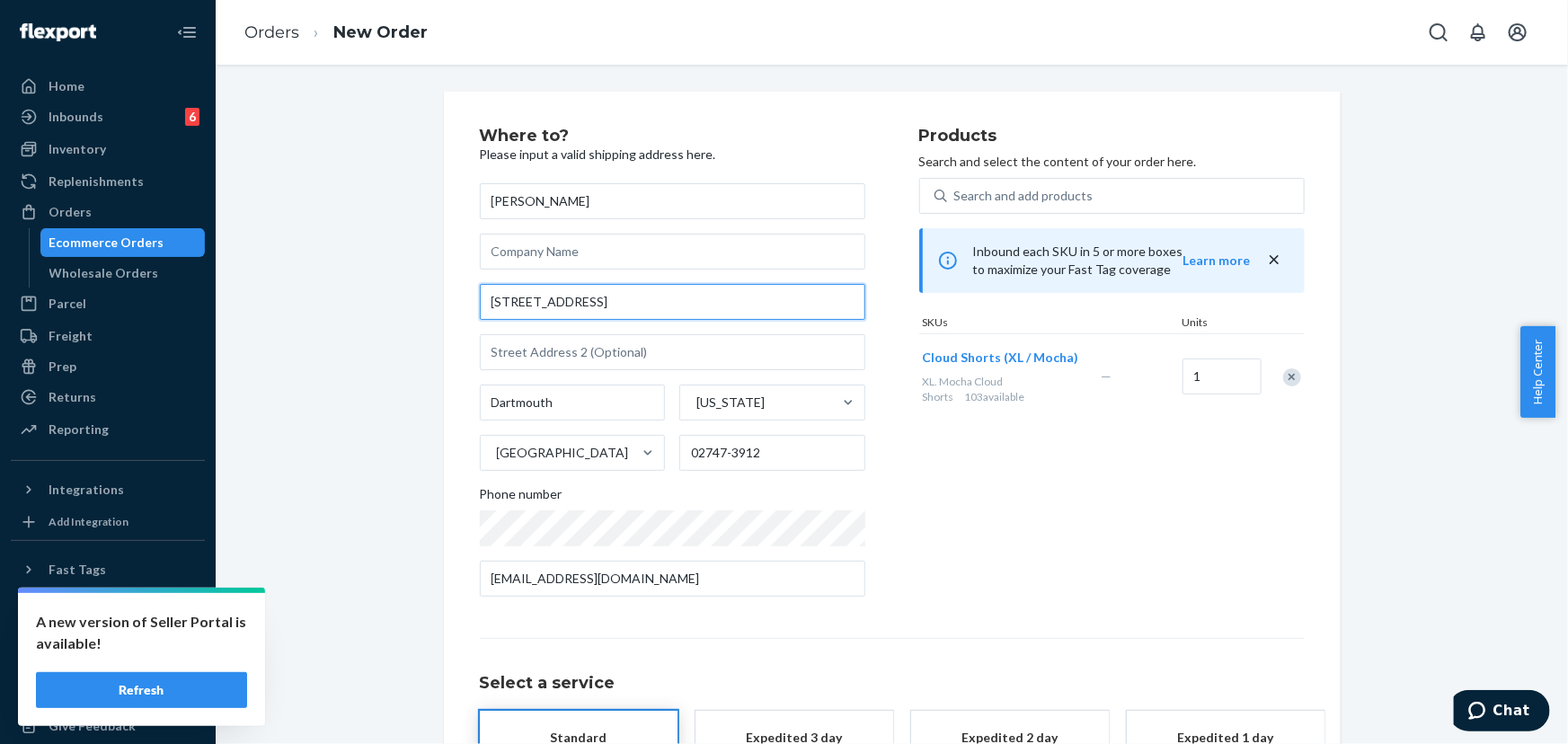
click at [610, 303] on input "[STREET_ADDRESS]" at bounding box center [673, 302] width 385 height 36
paste input "race [GEOGRAPHIC_DATA] Ma 02747"
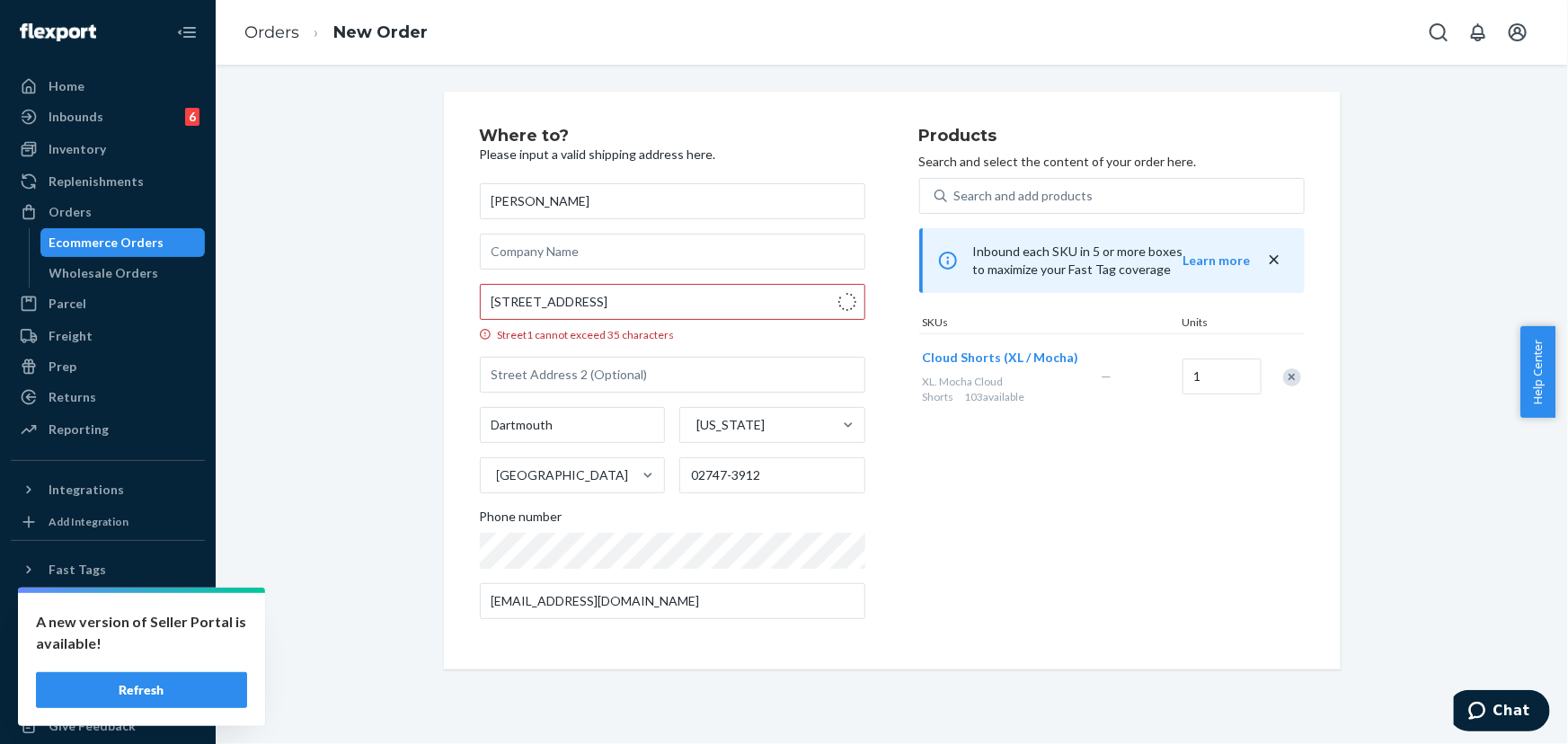
type input "[STREET_ADDRESS]"
type input "02747"
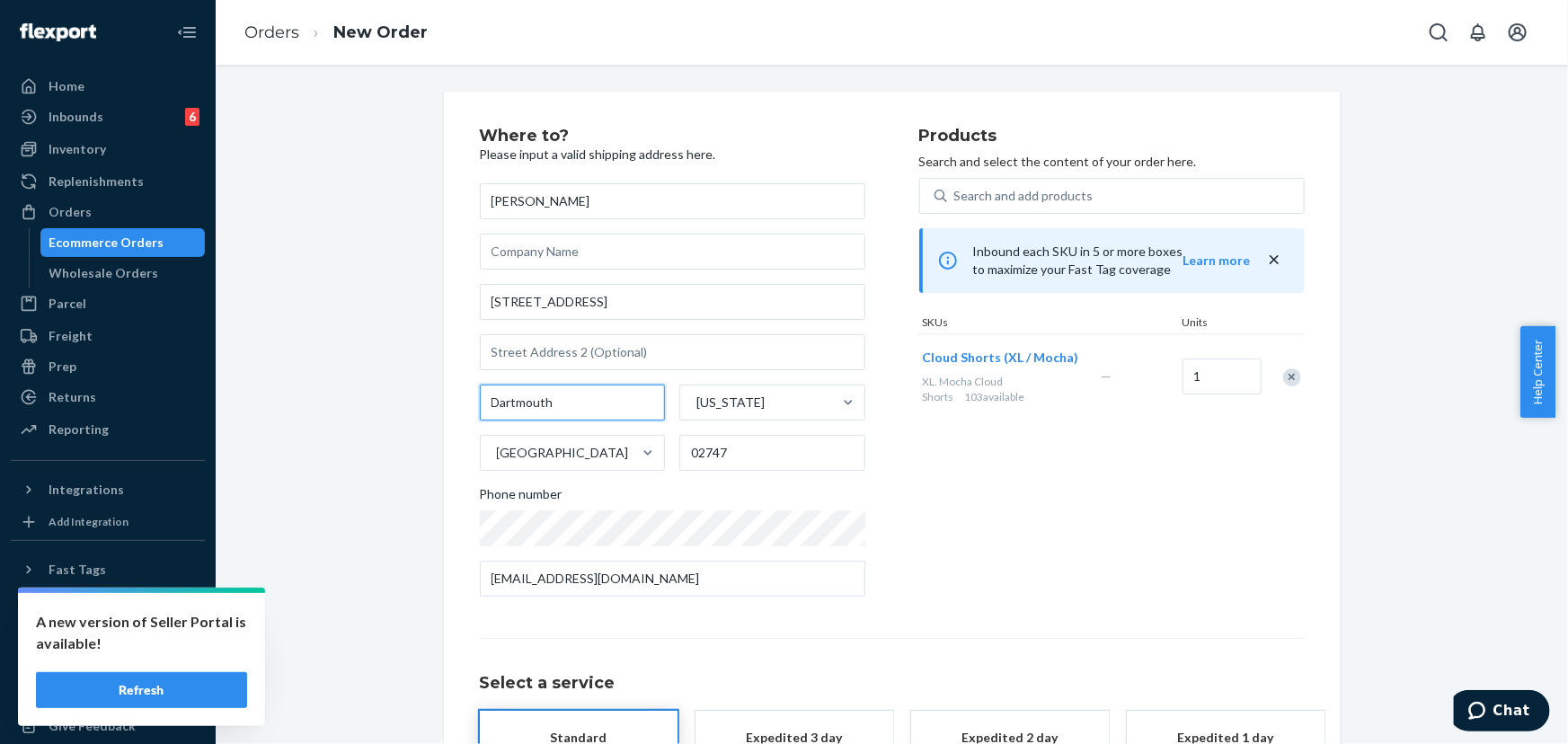
click at [486, 401] on input "Dartmouth" at bounding box center [572, 402] width 186 height 36
type input "North Dartmouth"
click at [930, 538] on div "Products Search and select the content of your order here. Search and add produ…" at bounding box center [1112, 369] width 385 height 483
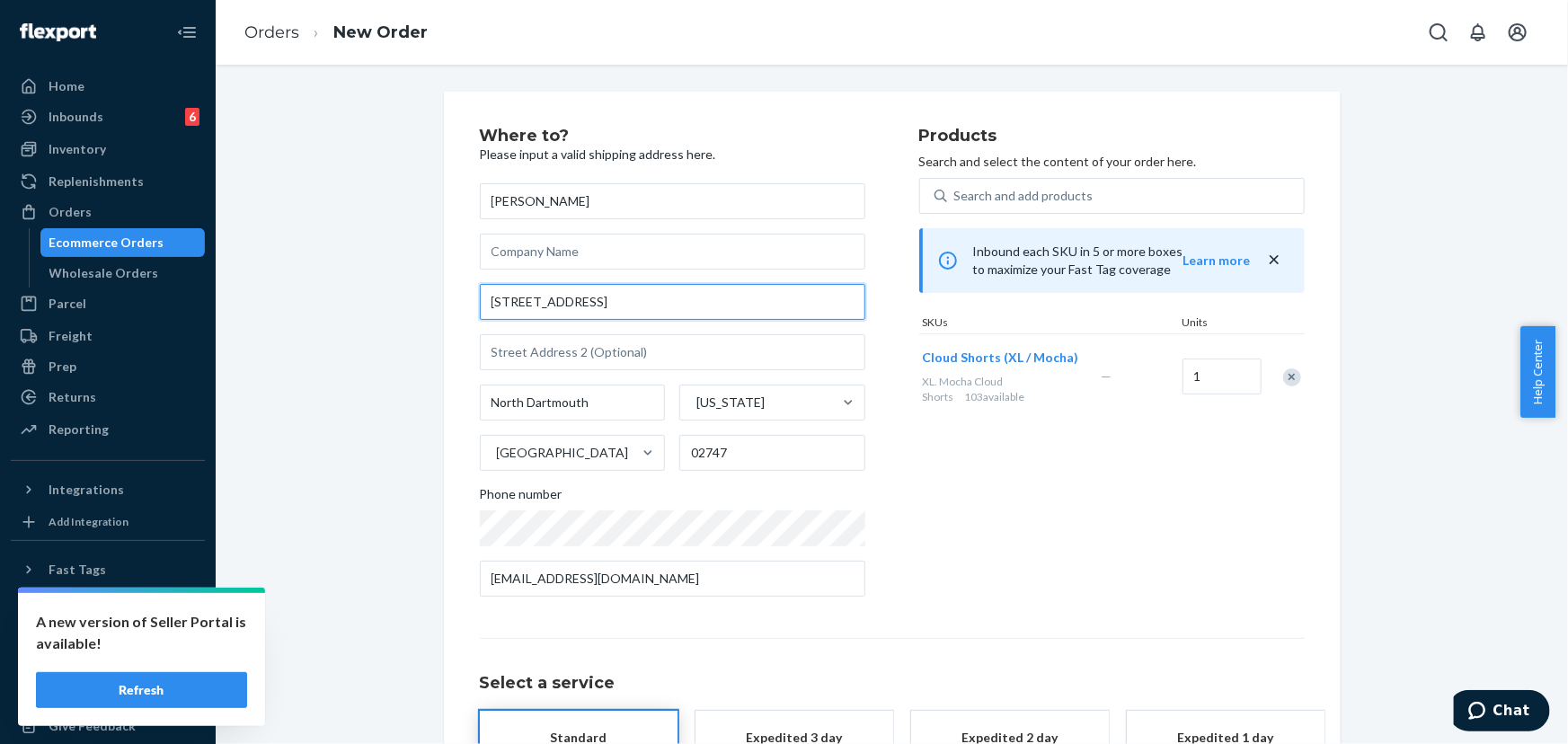
click at [651, 312] on input "[STREET_ADDRESS]" at bounding box center [673, 302] width 385 height 36
paste input "[GEOGRAPHIC_DATA] Ma 02747"
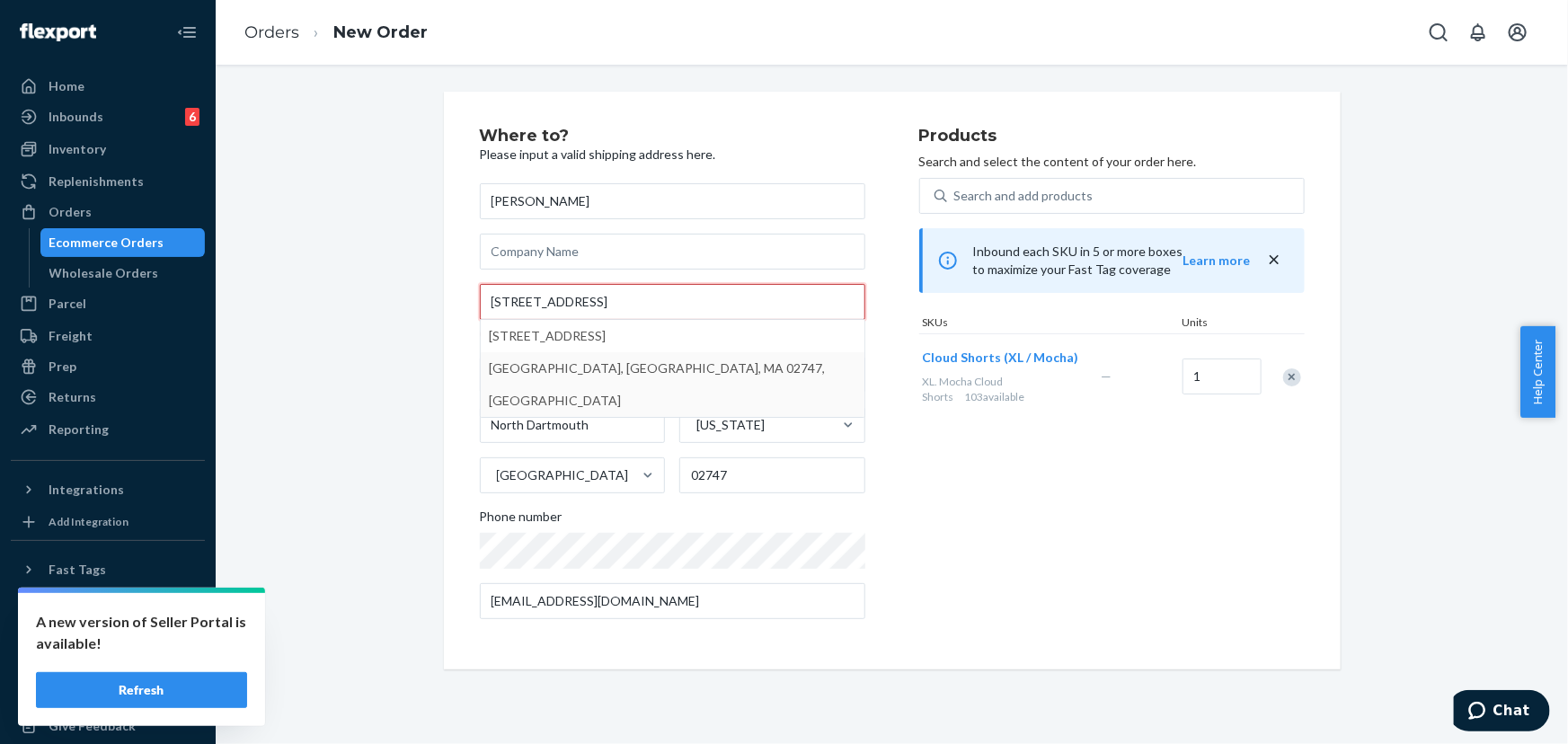
type input "[STREET_ADDRESS]"
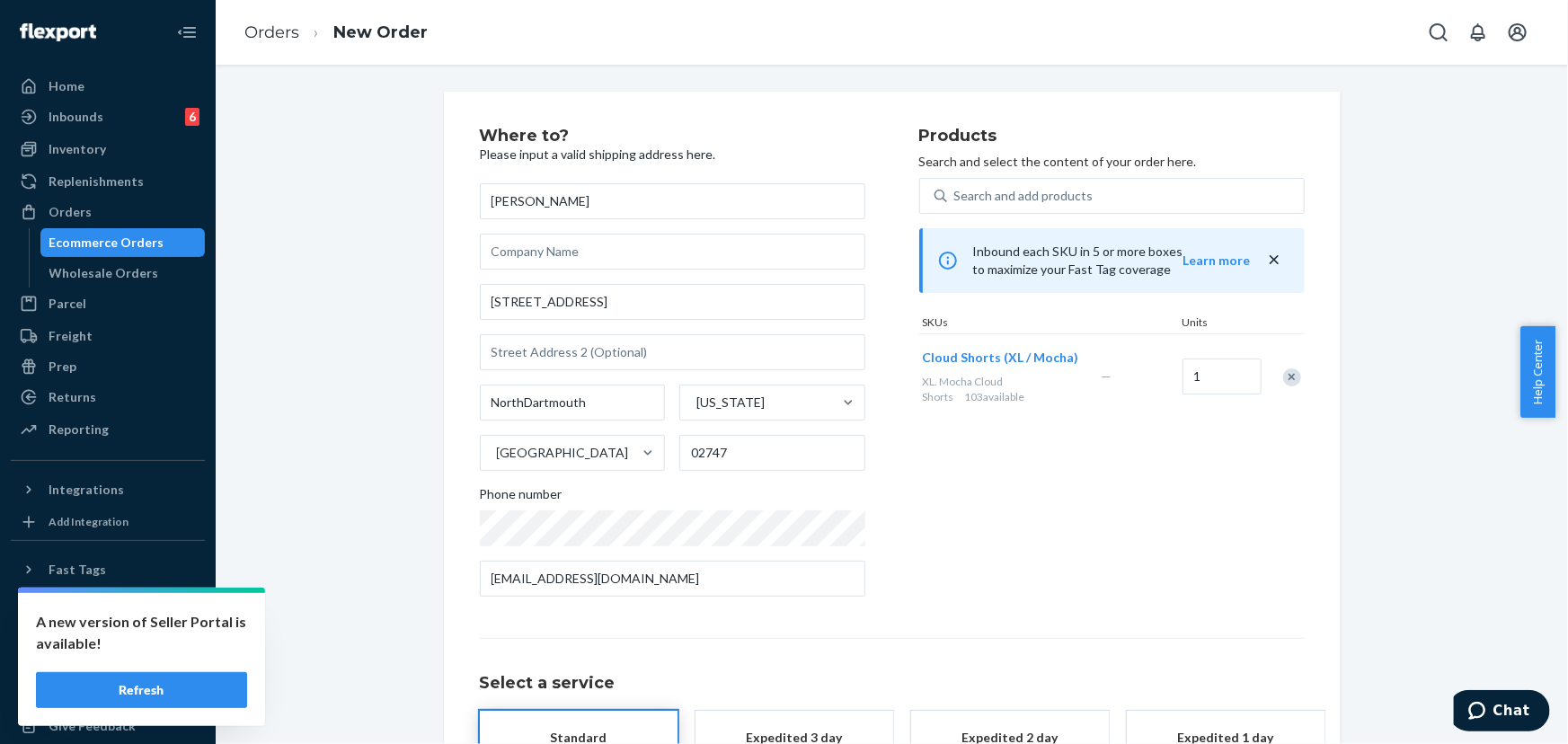
click at [941, 519] on div "Products Search and select the content of your order here. Search and add produ…" at bounding box center [1112, 369] width 385 height 483
type input "NortDartmouth"
drag, startPoint x: 94, startPoint y: 214, endPoint x: 93, endPoint y: 228, distance: 14.0
click at [94, 214] on div "Orders" at bounding box center [108, 211] width 191 height 25
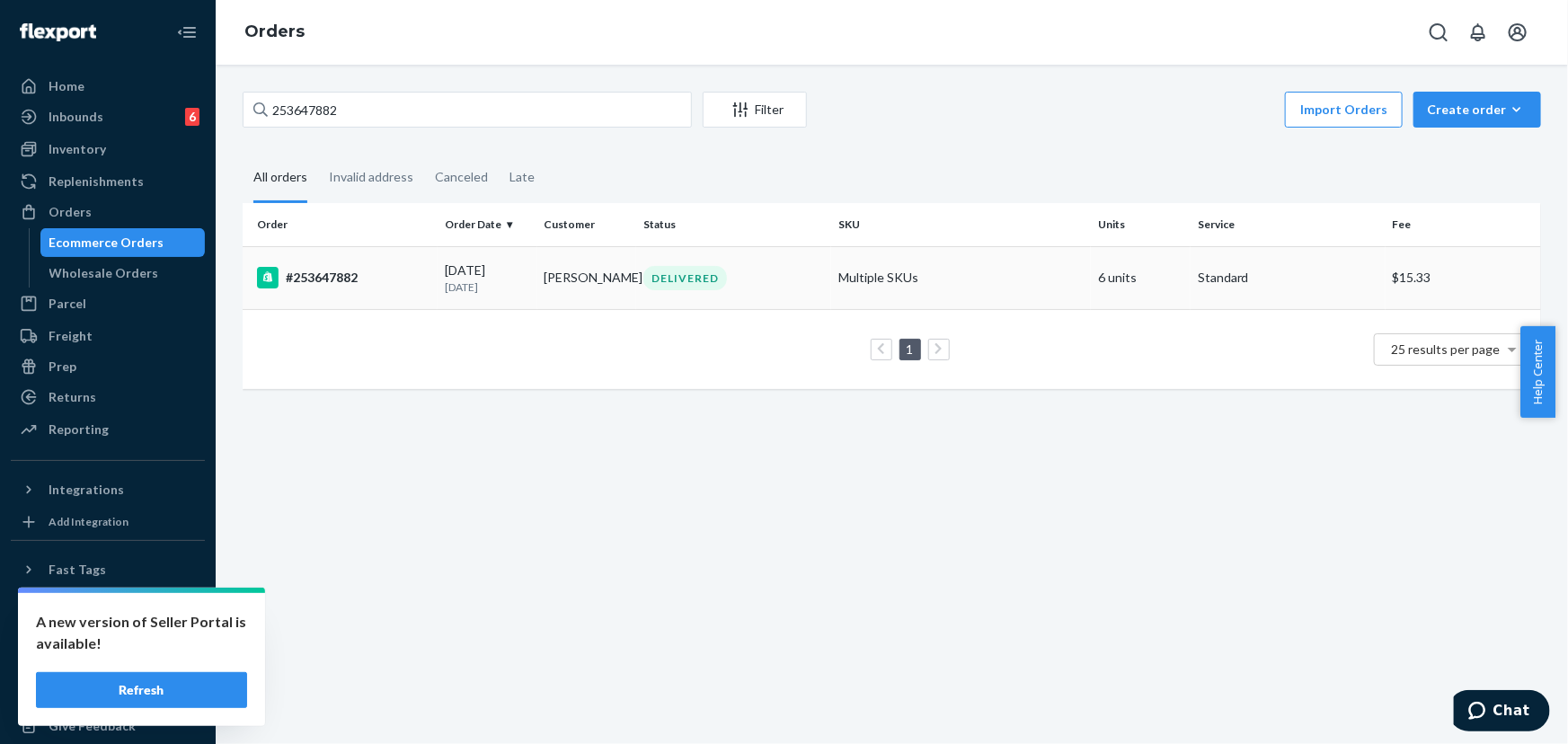
click at [784, 278] on div "DELIVERED" at bounding box center [733, 279] width 188 height 25
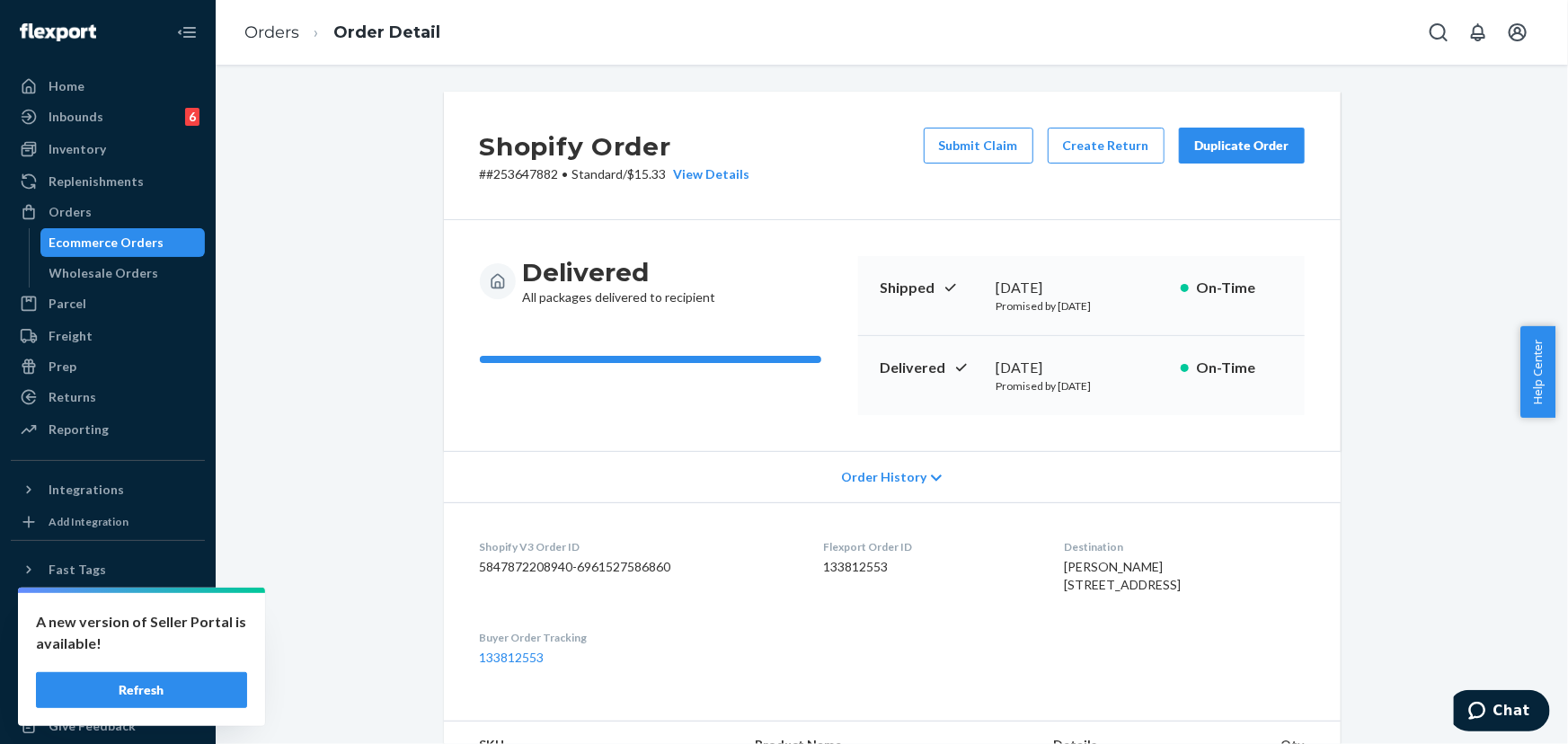
click at [1219, 144] on div "Duplicate Order" at bounding box center [1241, 145] width 95 height 18
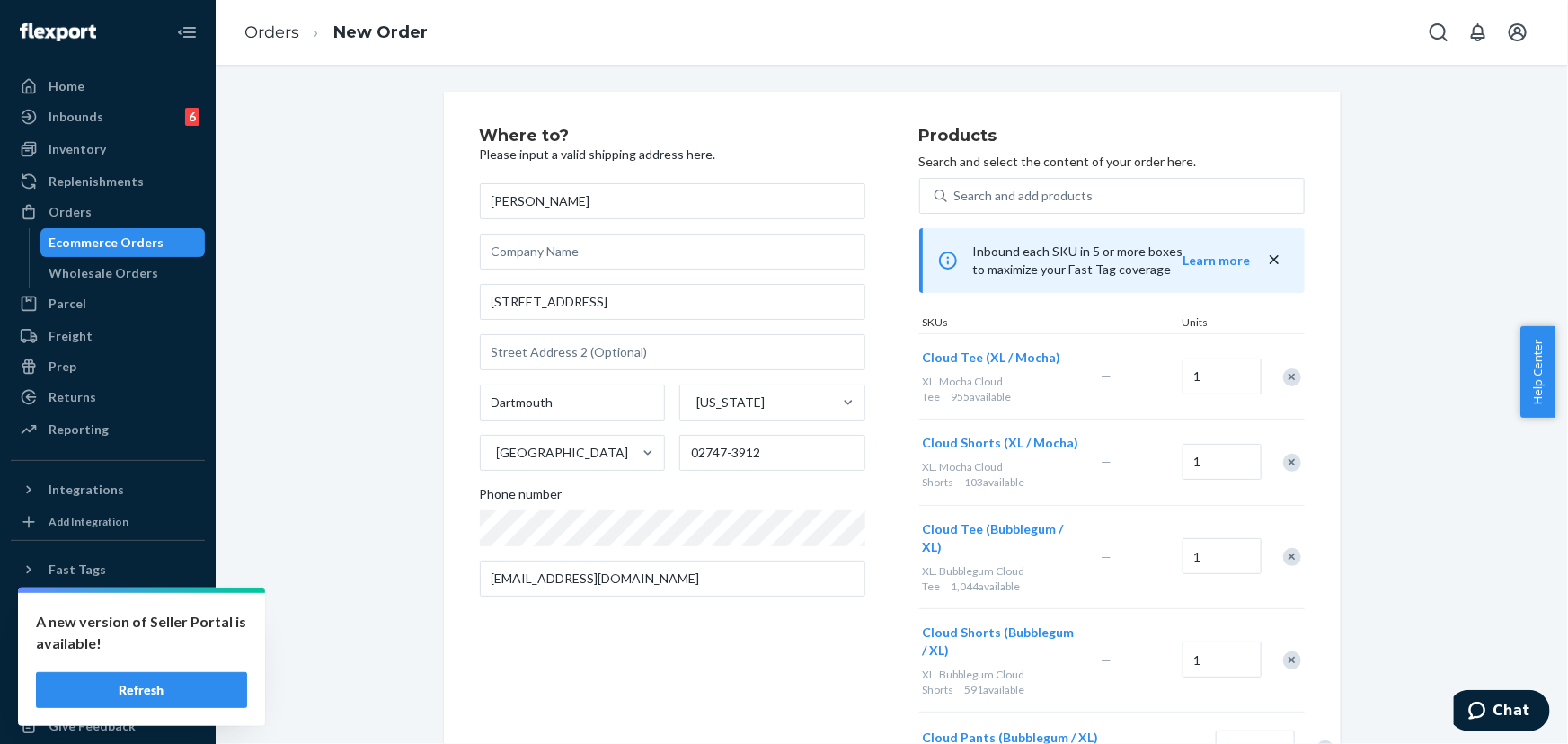
click at [1283, 375] on div "Remove Item" at bounding box center [1291, 377] width 18 height 18
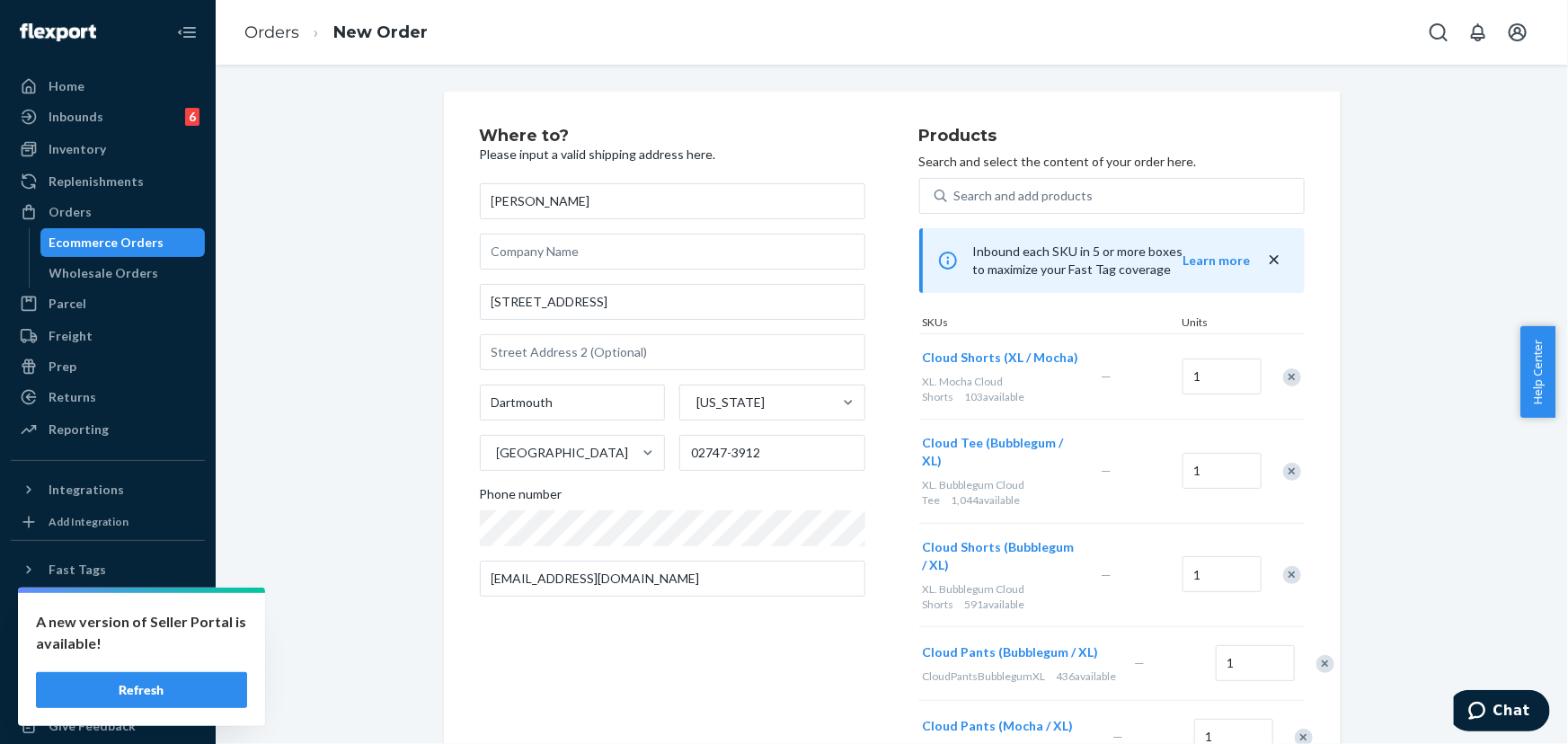
click at [1287, 463] on div "Remove Item" at bounding box center [1291, 471] width 18 height 18
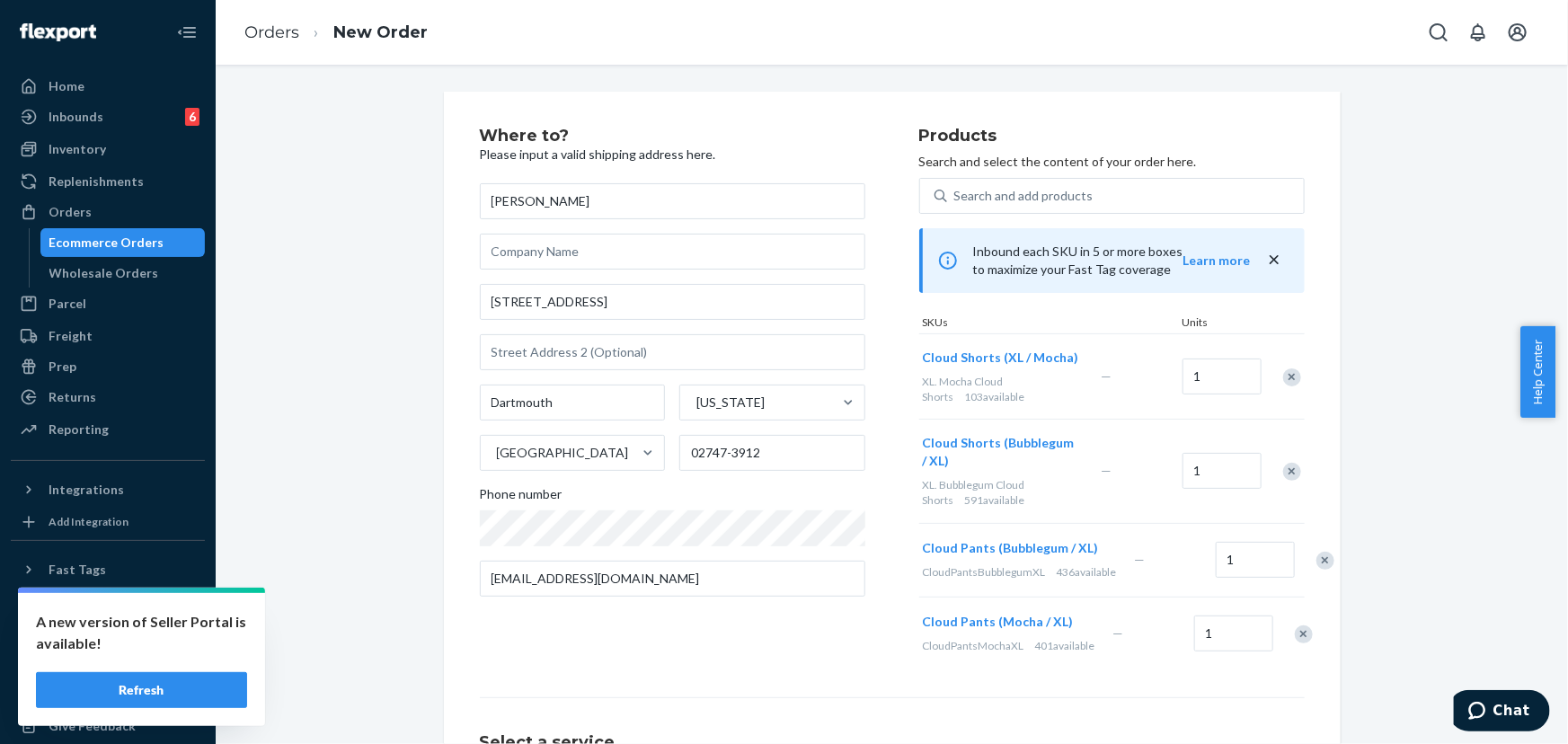
click at [1285, 474] on div "Remove Item" at bounding box center [1291, 471] width 18 height 18
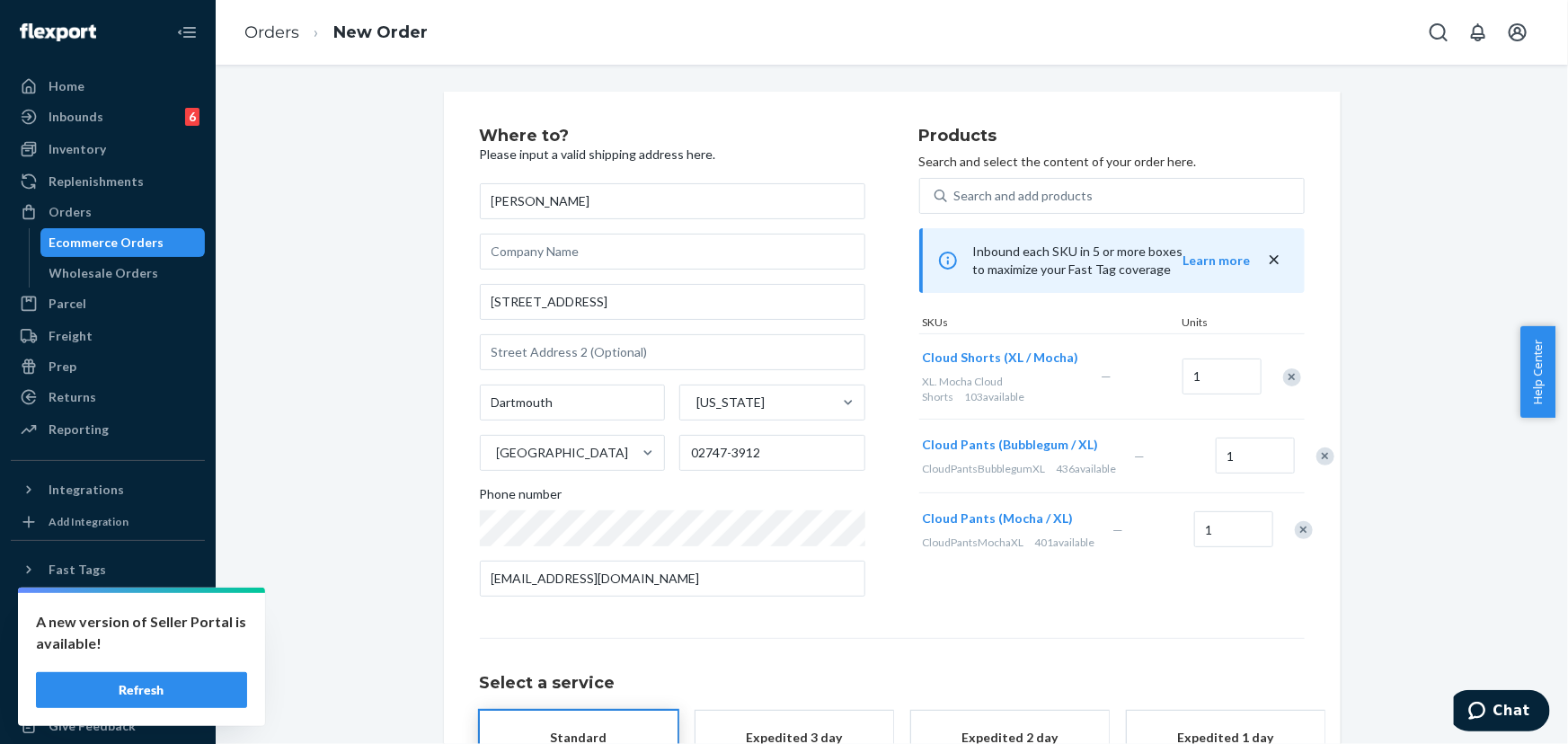
click at [1293, 480] on div at bounding box center [1316, 456] width 45 height 47
click at [1317, 465] on div "Remove Item" at bounding box center [1325, 456] width 18 height 18
click at [1286, 470] on div at bounding box center [1294, 456] width 45 height 47
click at [1295, 462] on div "Remove Item" at bounding box center [1304, 456] width 18 height 18
click at [1193, 578] on div "Products Search and select the content of your order here. Search and add produ…" at bounding box center [1112, 369] width 385 height 483
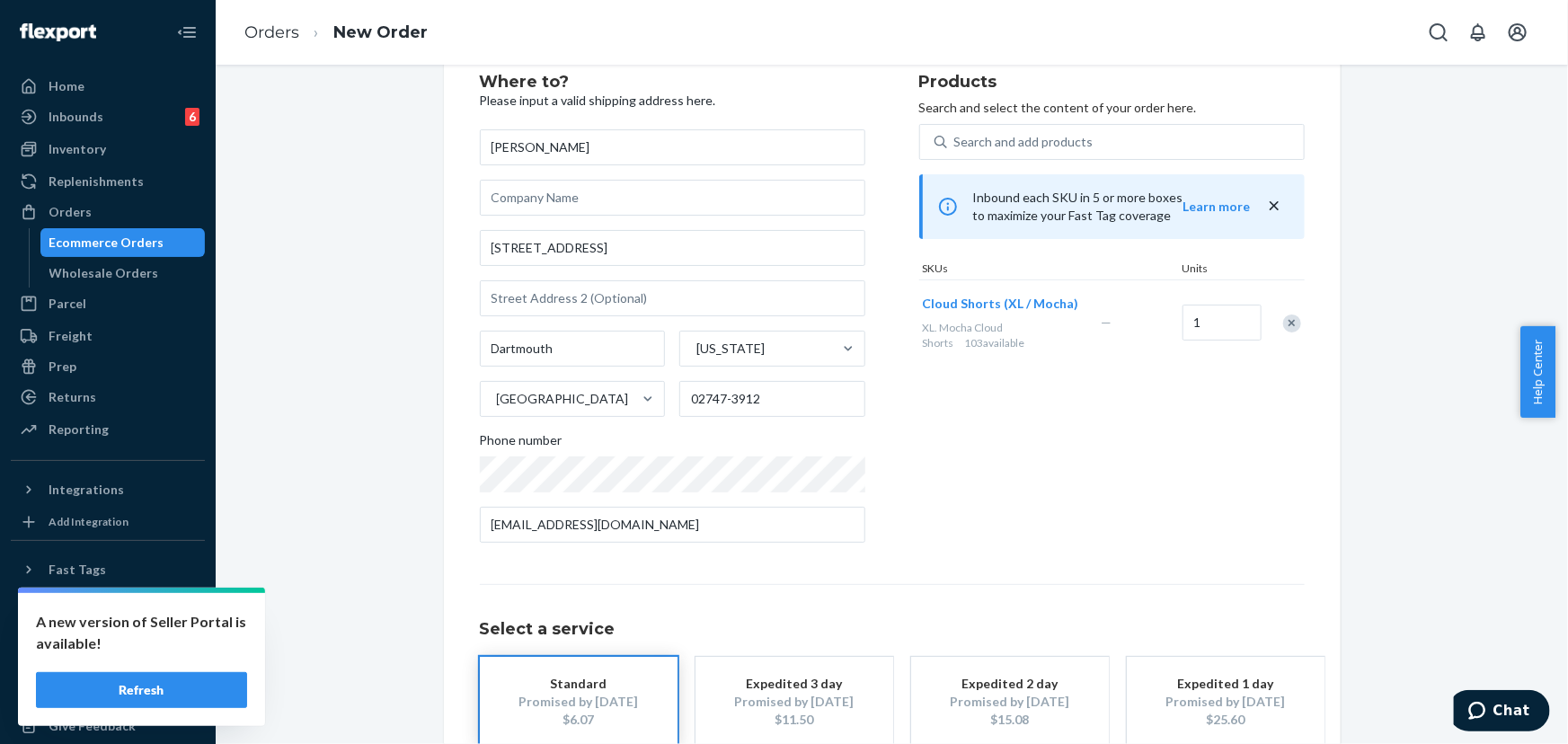
scroll to position [162, 0]
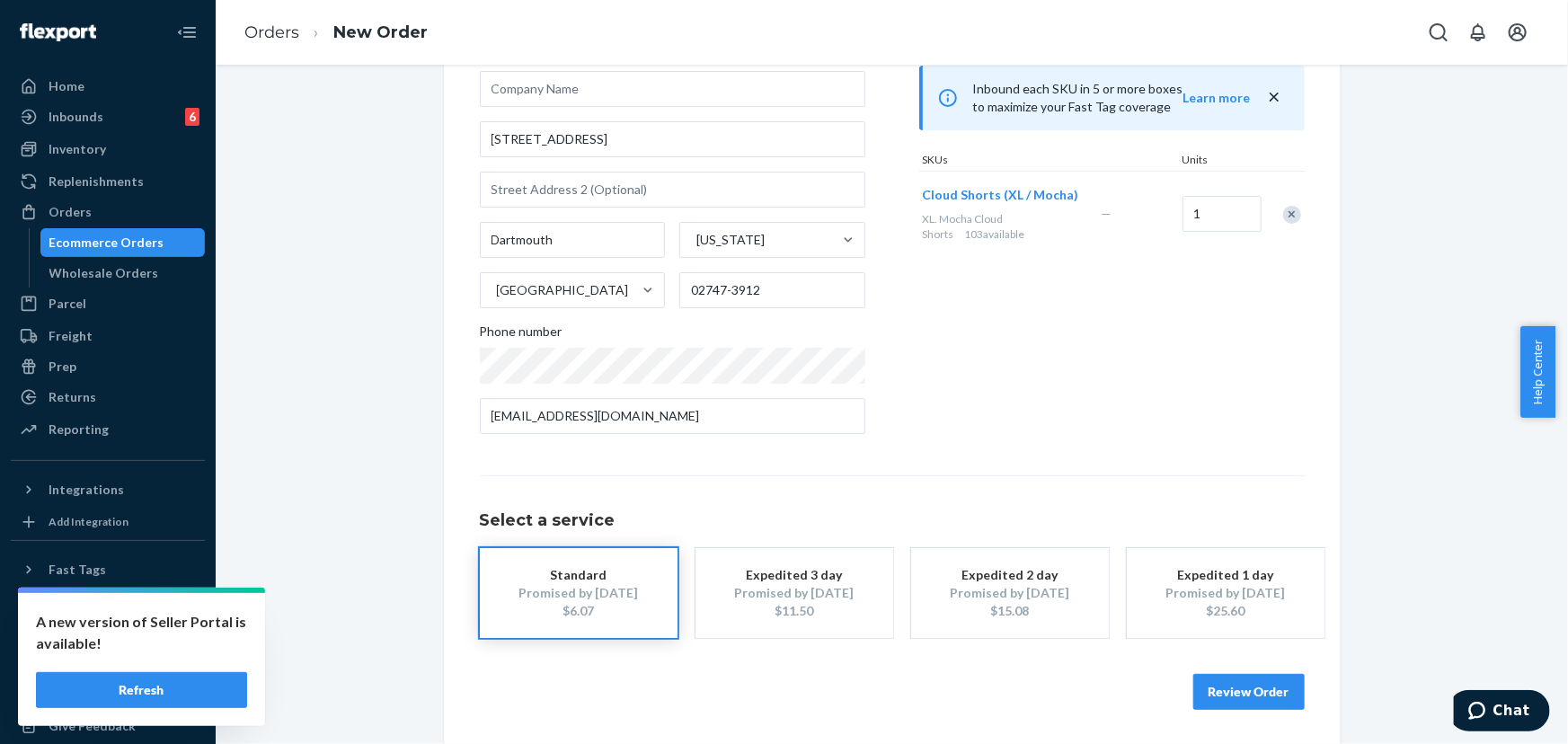
click at [1237, 683] on button "Review Order" at bounding box center [1249, 691] width 111 height 36
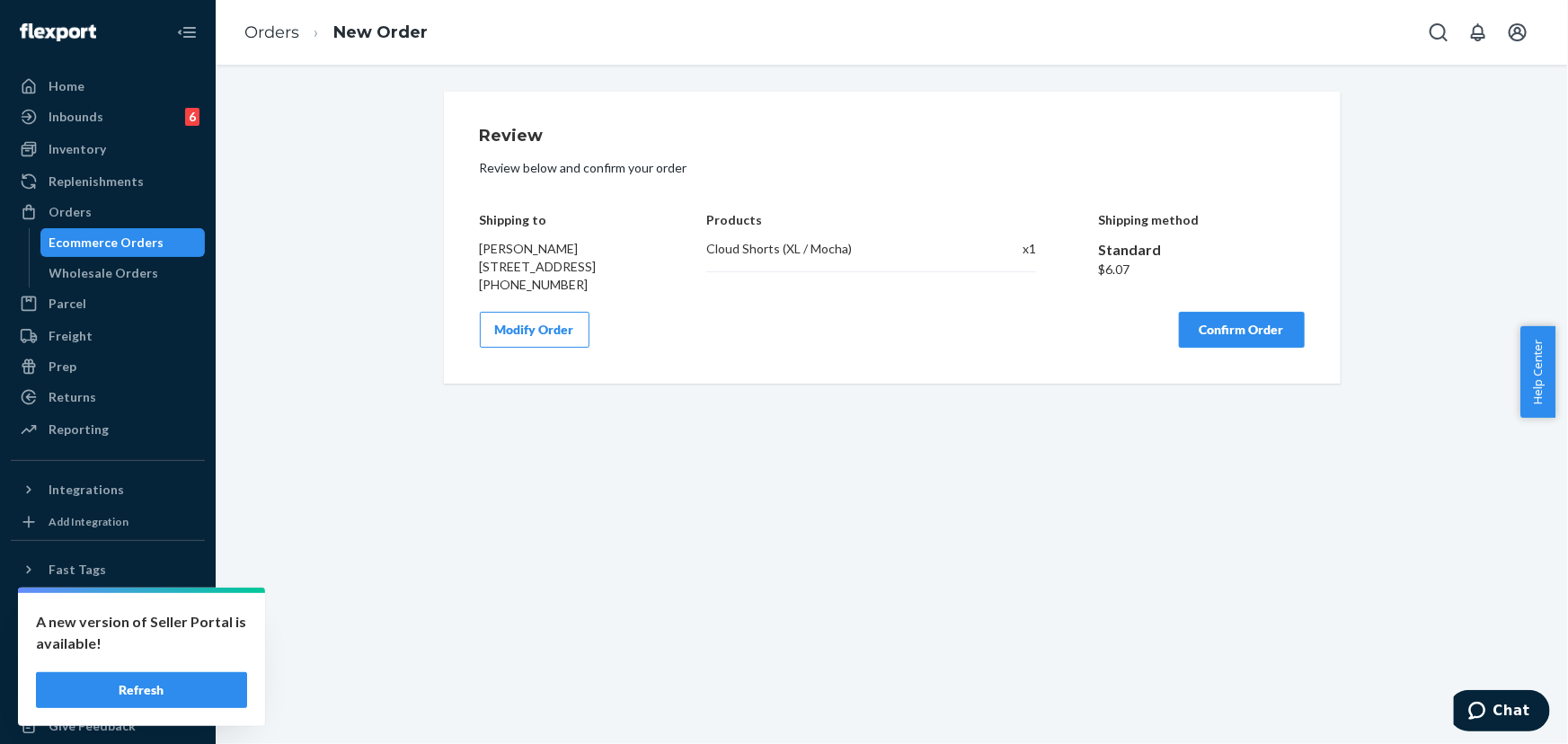
scroll to position [0, 0]
click at [1243, 347] on button "Confirm Order" at bounding box center [1241, 330] width 126 height 36
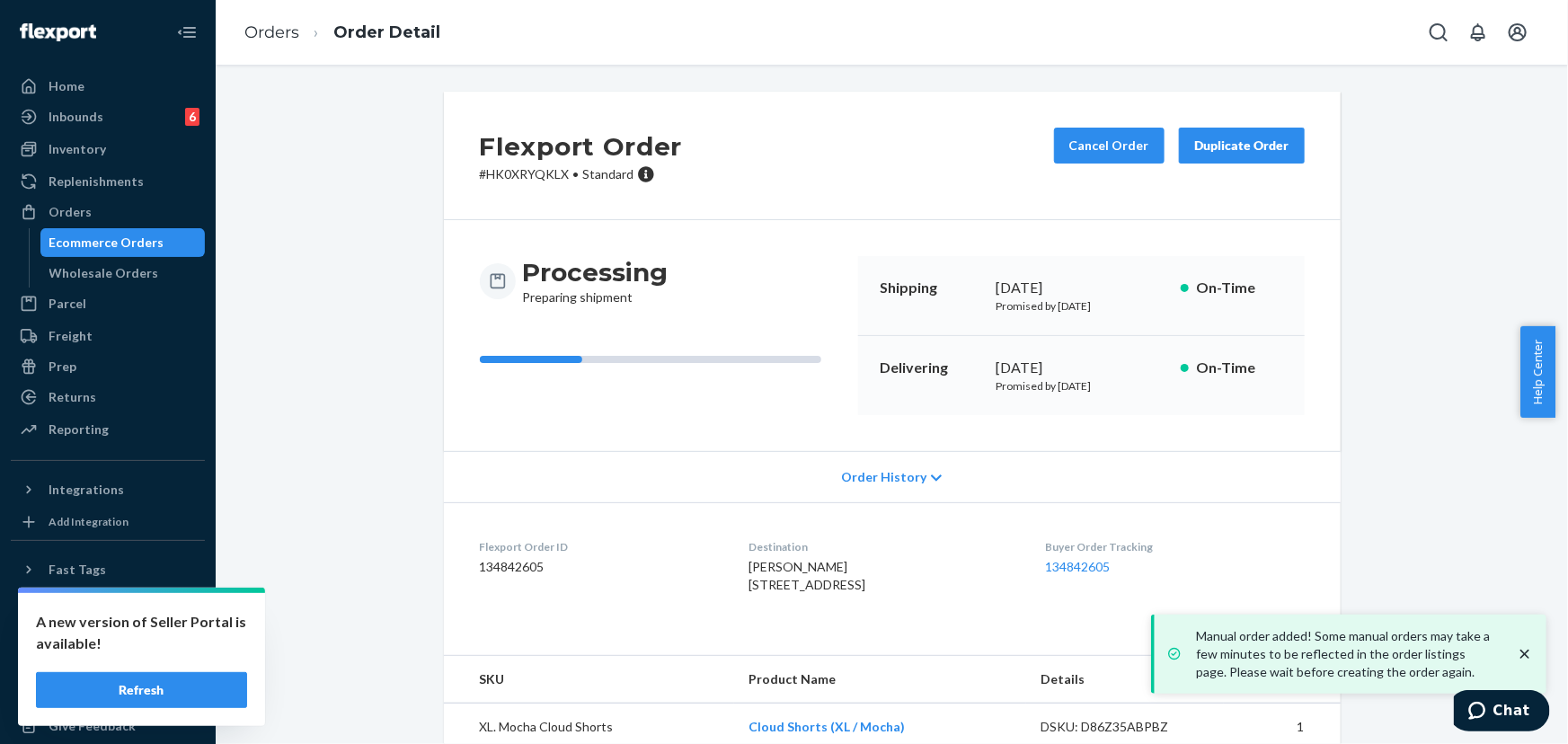
click at [528, 178] on p "# HK0XRYQKLX • Standard" at bounding box center [581, 174] width 203 height 18
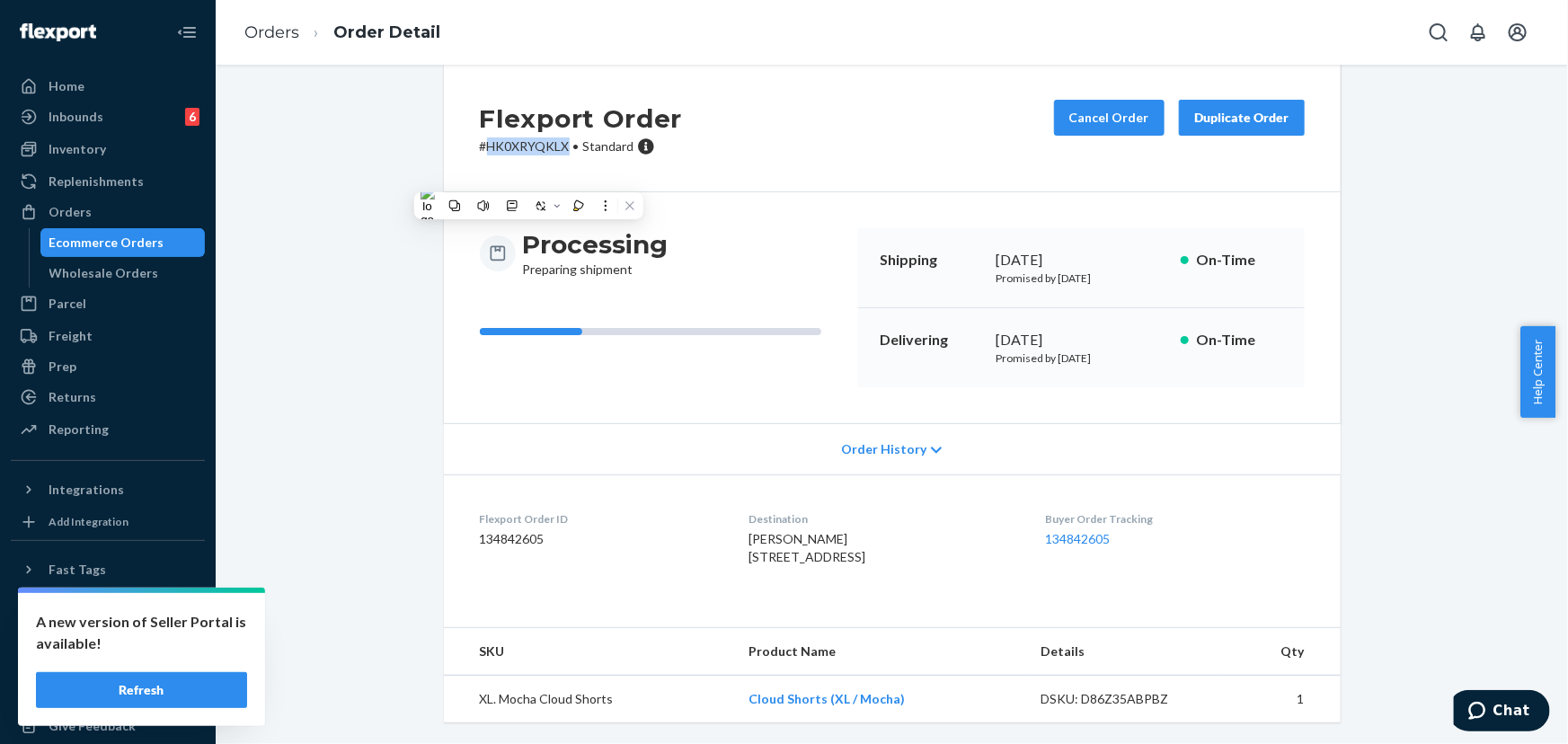
scroll to position [63, 0]
drag, startPoint x: 917, startPoint y: 702, endPoint x: 739, endPoint y: 701, distance: 178.0
click at [744, 705] on td "Cloud Shorts (XL / Mocha)" at bounding box center [879, 699] width 292 height 47
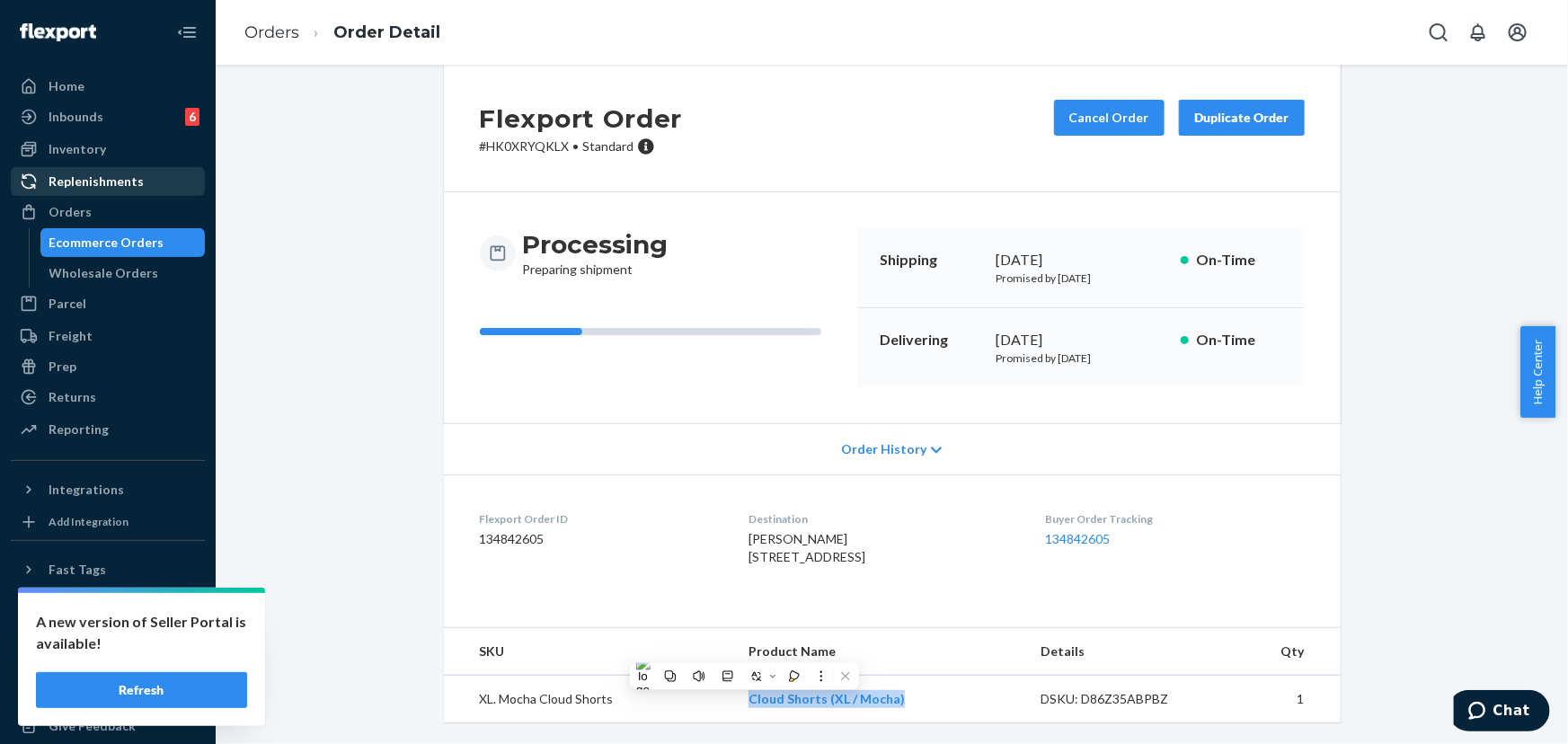
click at [116, 210] on div "Orders" at bounding box center [108, 211] width 191 height 25
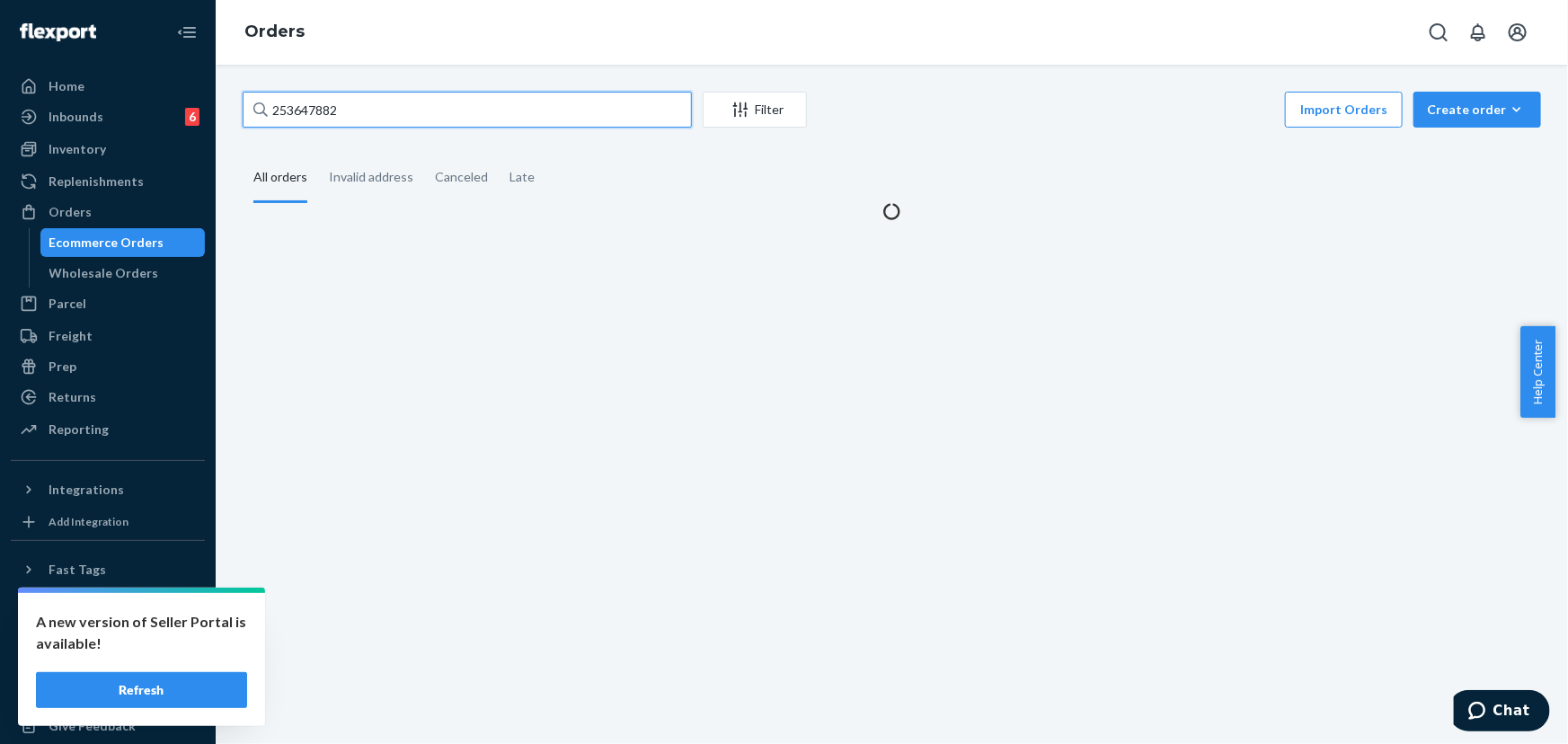
click at [373, 106] on input "253647882" at bounding box center [468, 110] width 450 height 36
paste input "4610550"
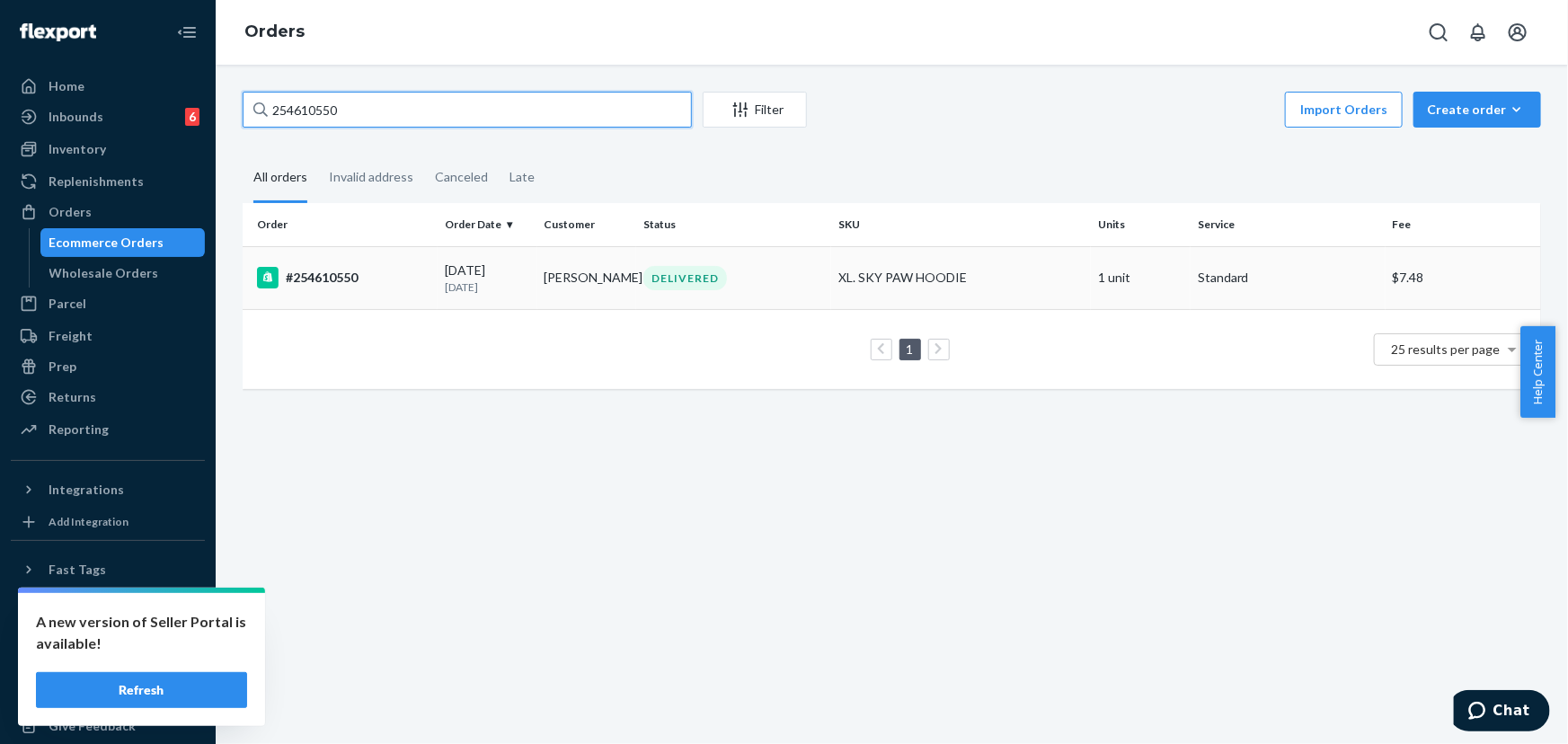
type input "254610550"
click at [661, 286] on div "DELIVERED" at bounding box center [685, 279] width 83 height 25
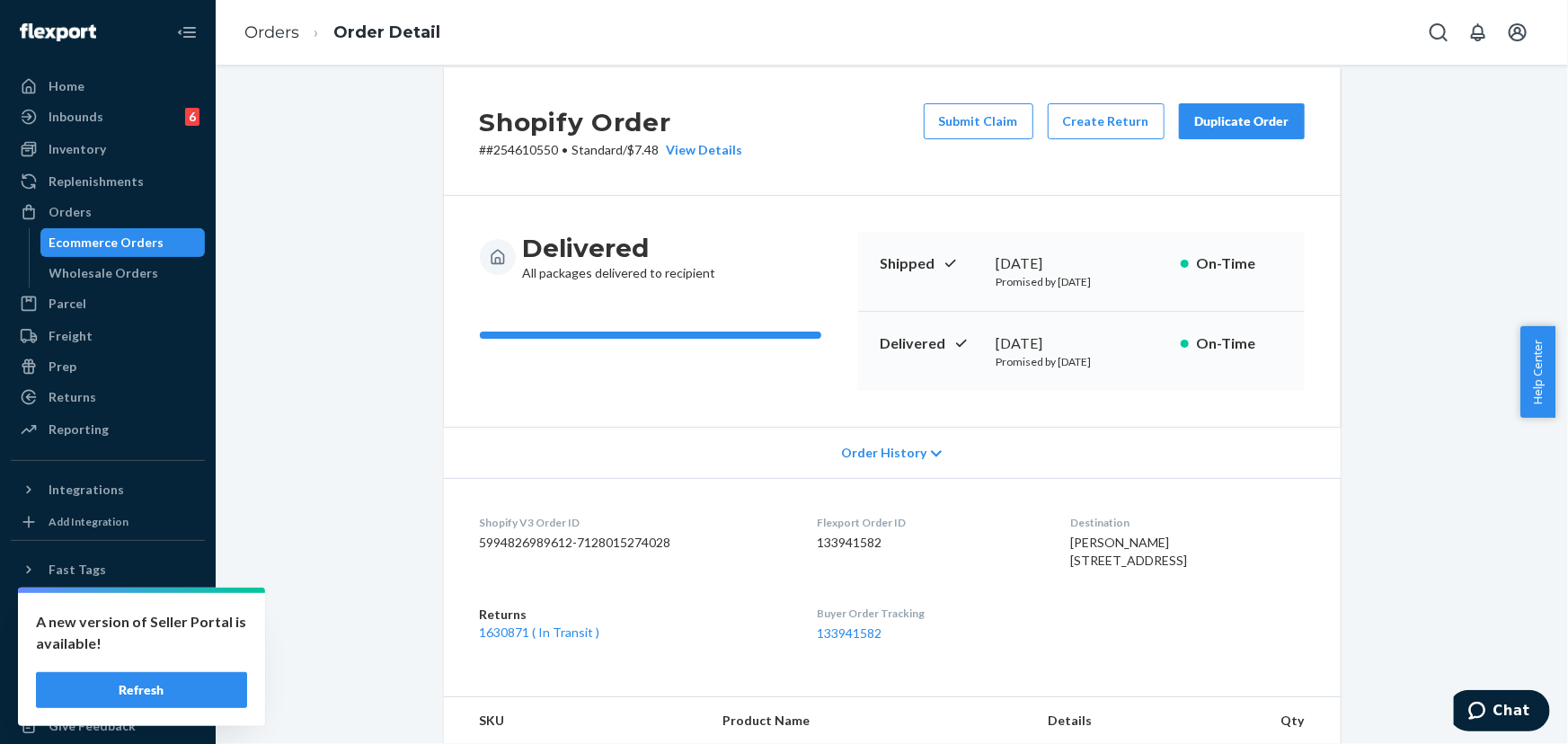
scroll to position [245, 0]
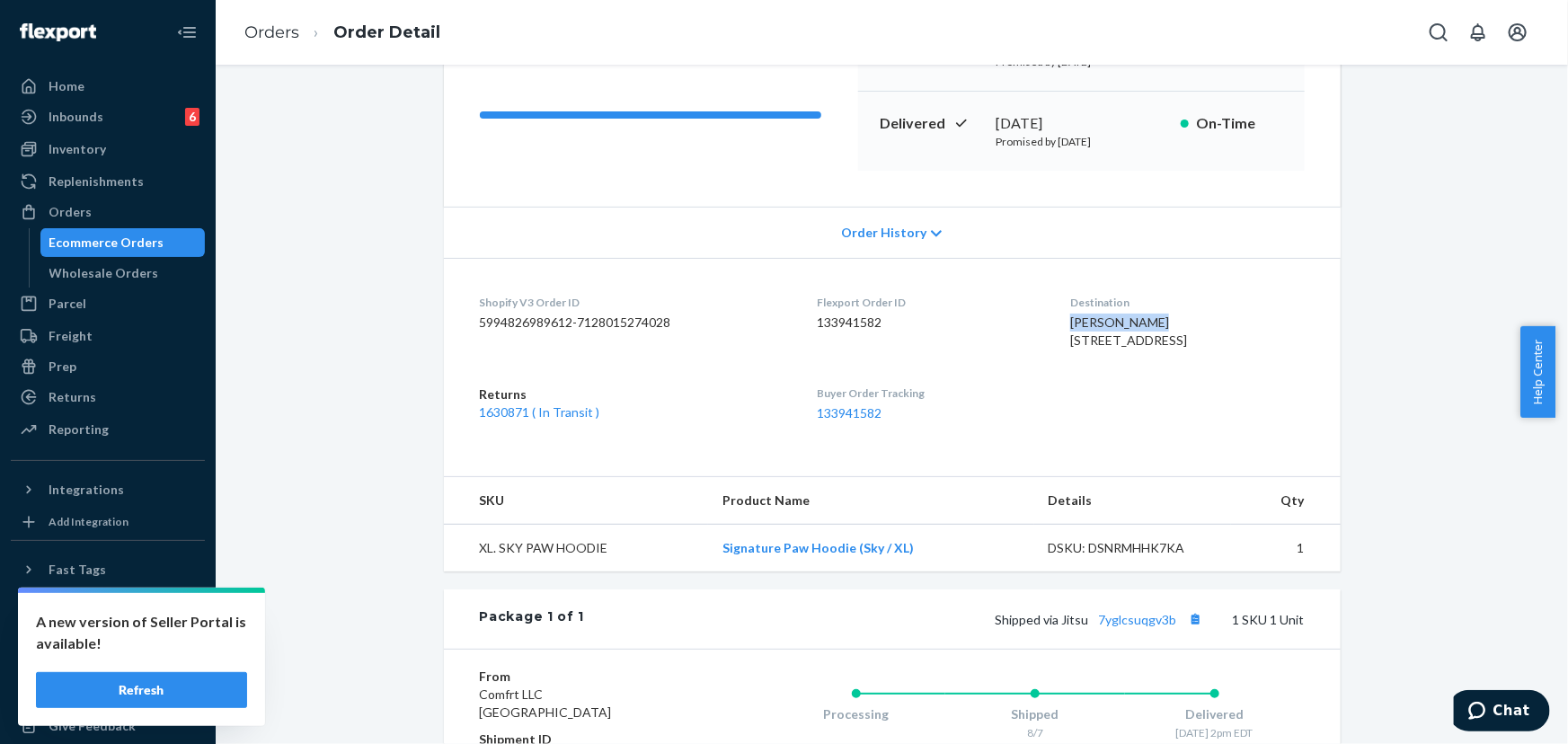
drag, startPoint x: 1126, startPoint y: 325, endPoint x: 1041, endPoint y: 326, distance: 85.0
click at [1070, 326] on div "[PERSON_NAME] [STREET_ADDRESS]" at bounding box center [1186, 331] width 233 height 36
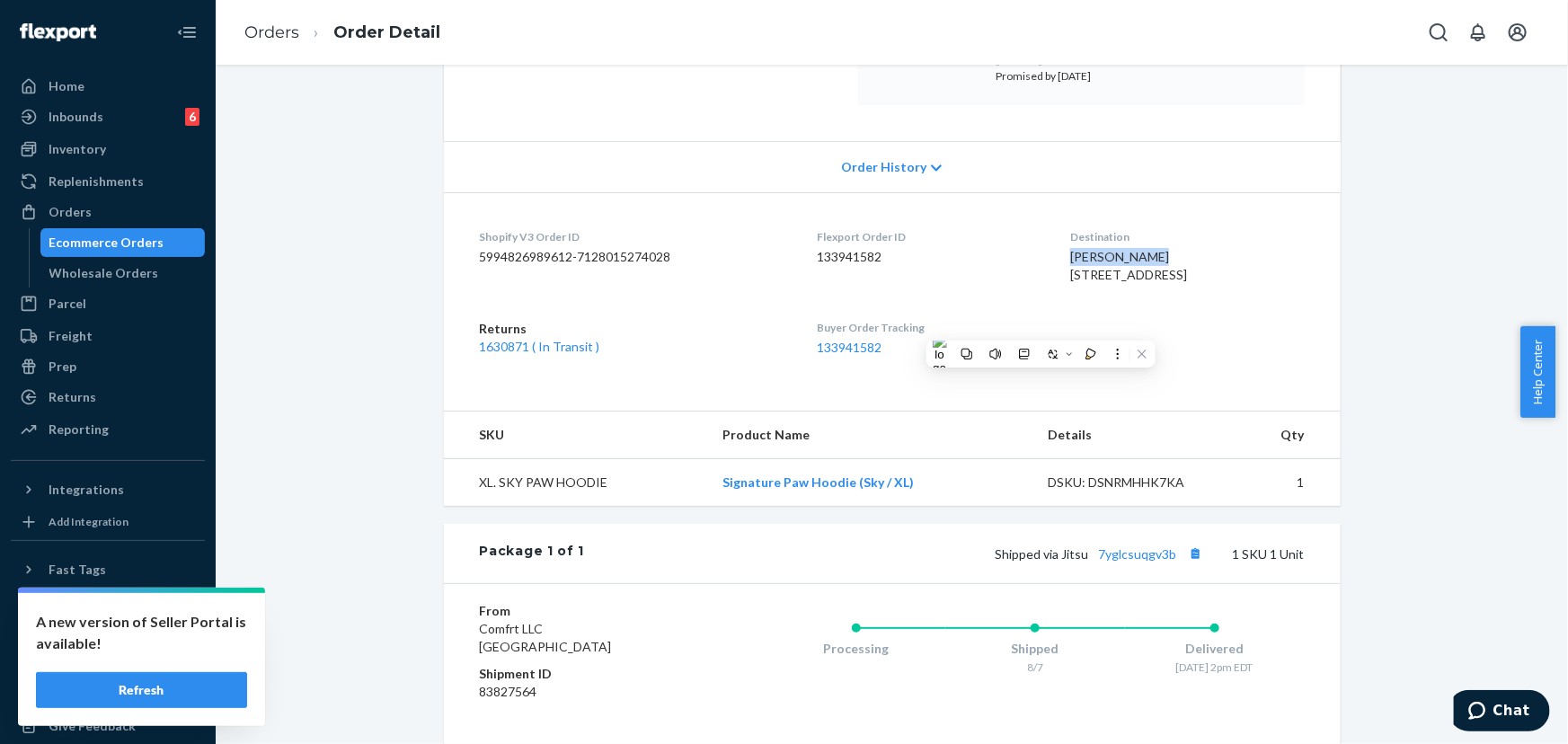
scroll to position [267, 0]
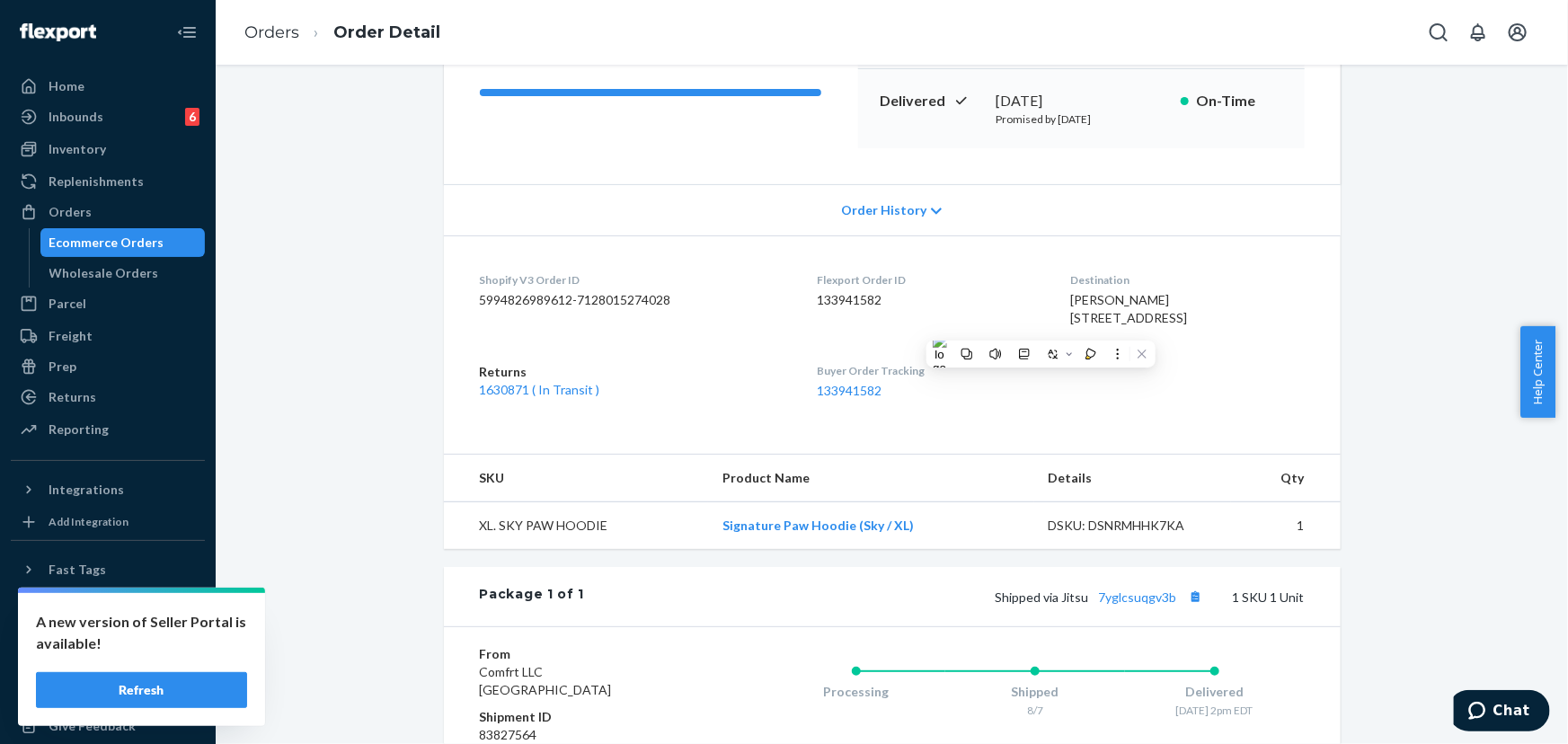
click at [359, 214] on div "Shopify Order # #254610550 • Standard / $7.48 View Details Submit Claim Create …" at bounding box center [892, 390] width 1325 height 1129
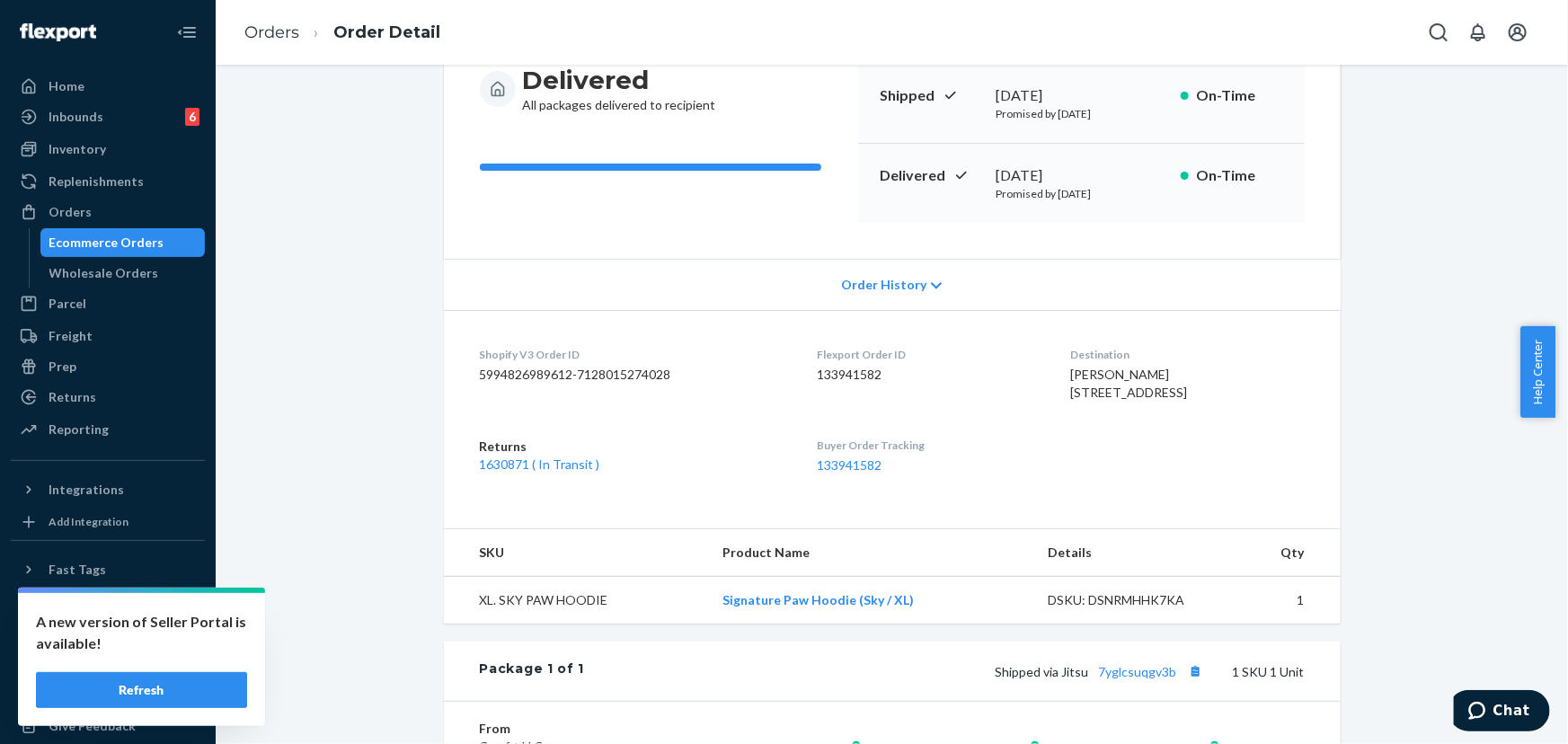
scroll to position [0, 0]
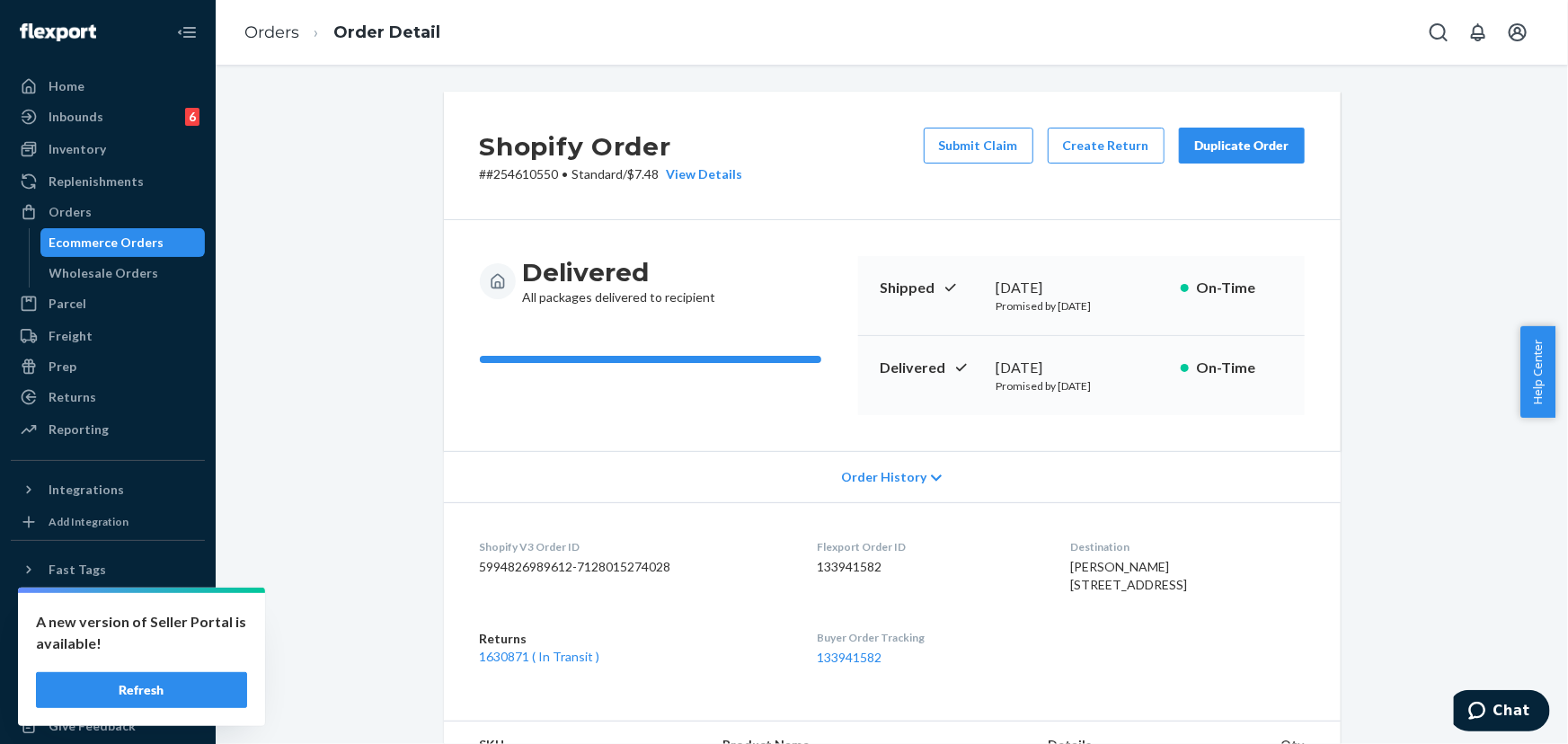
click at [1240, 148] on div "Duplicate Order" at bounding box center [1241, 145] width 95 height 18
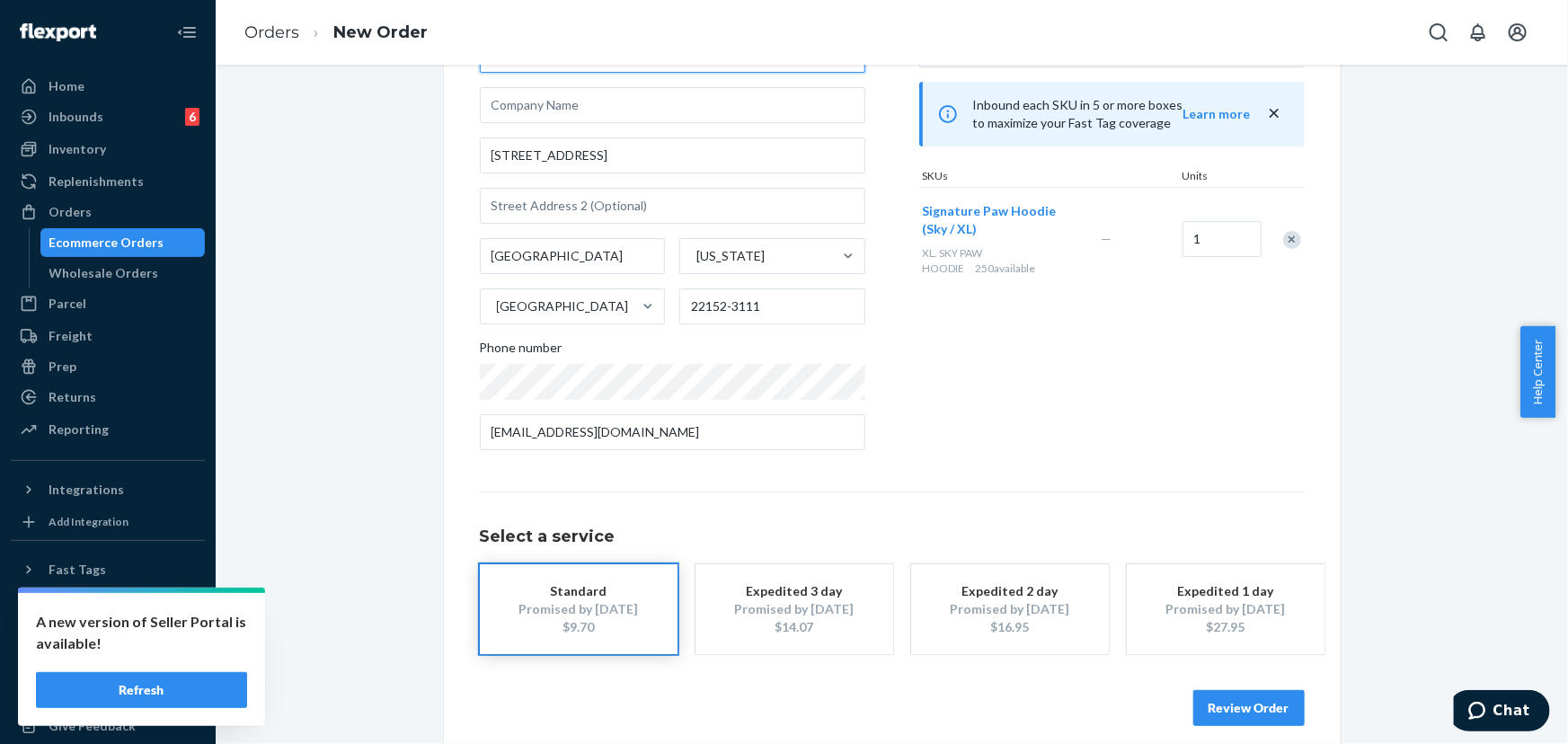
scroll to position [162, 0]
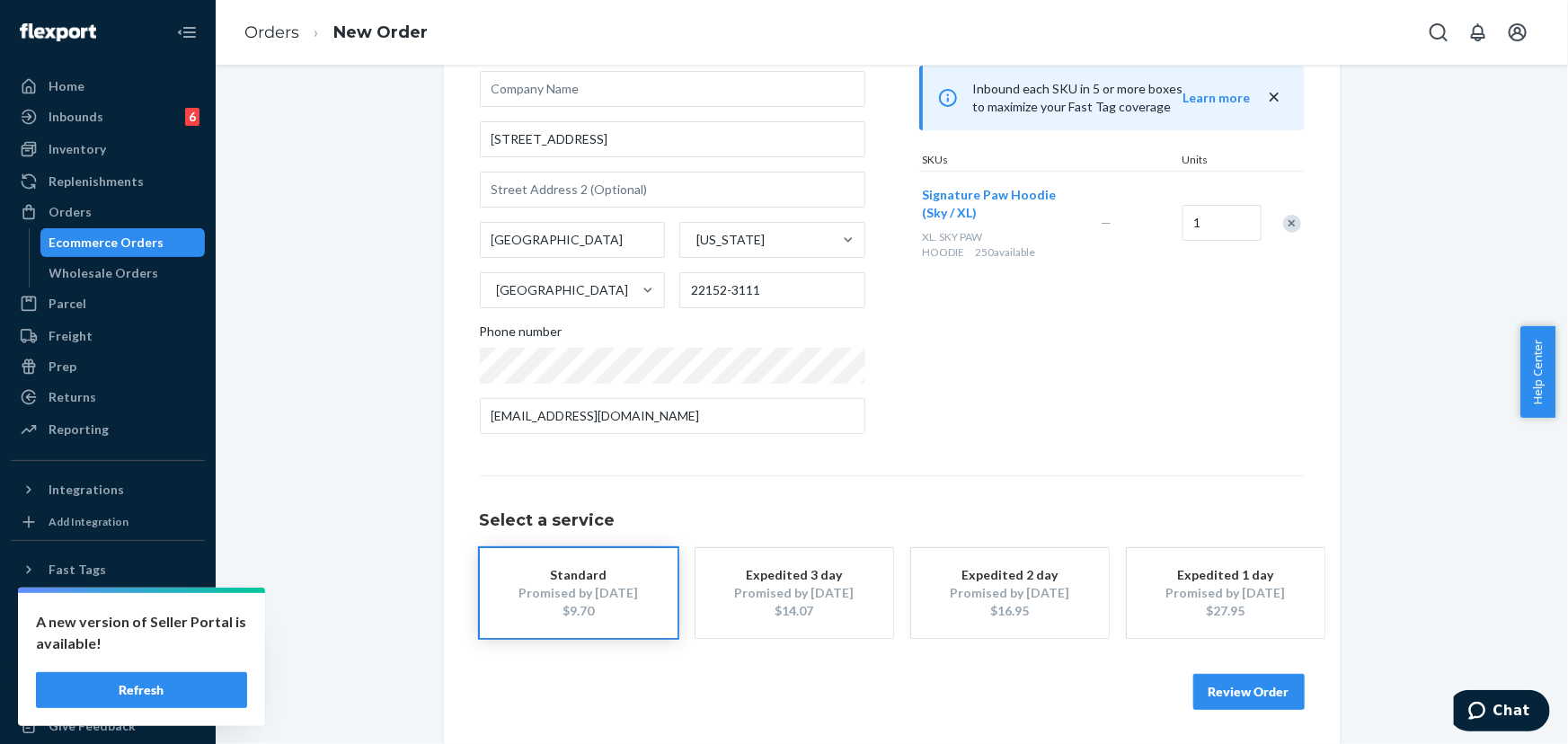
click at [1261, 687] on button "Review Order" at bounding box center [1249, 691] width 111 height 36
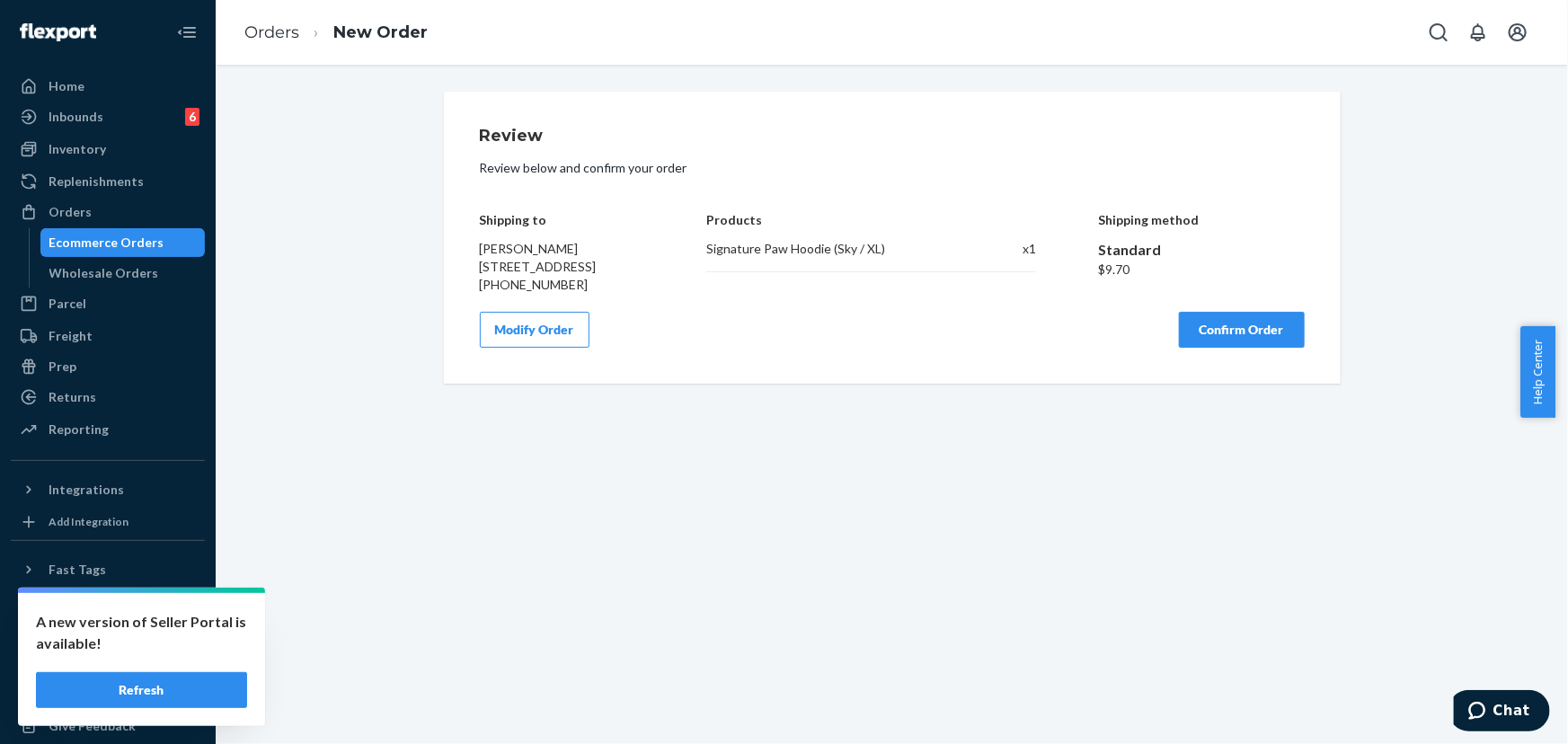
scroll to position [0, 0]
click at [1241, 343] on button "Confirm Order" at bounding box center [1241, 330] width 126 height 36
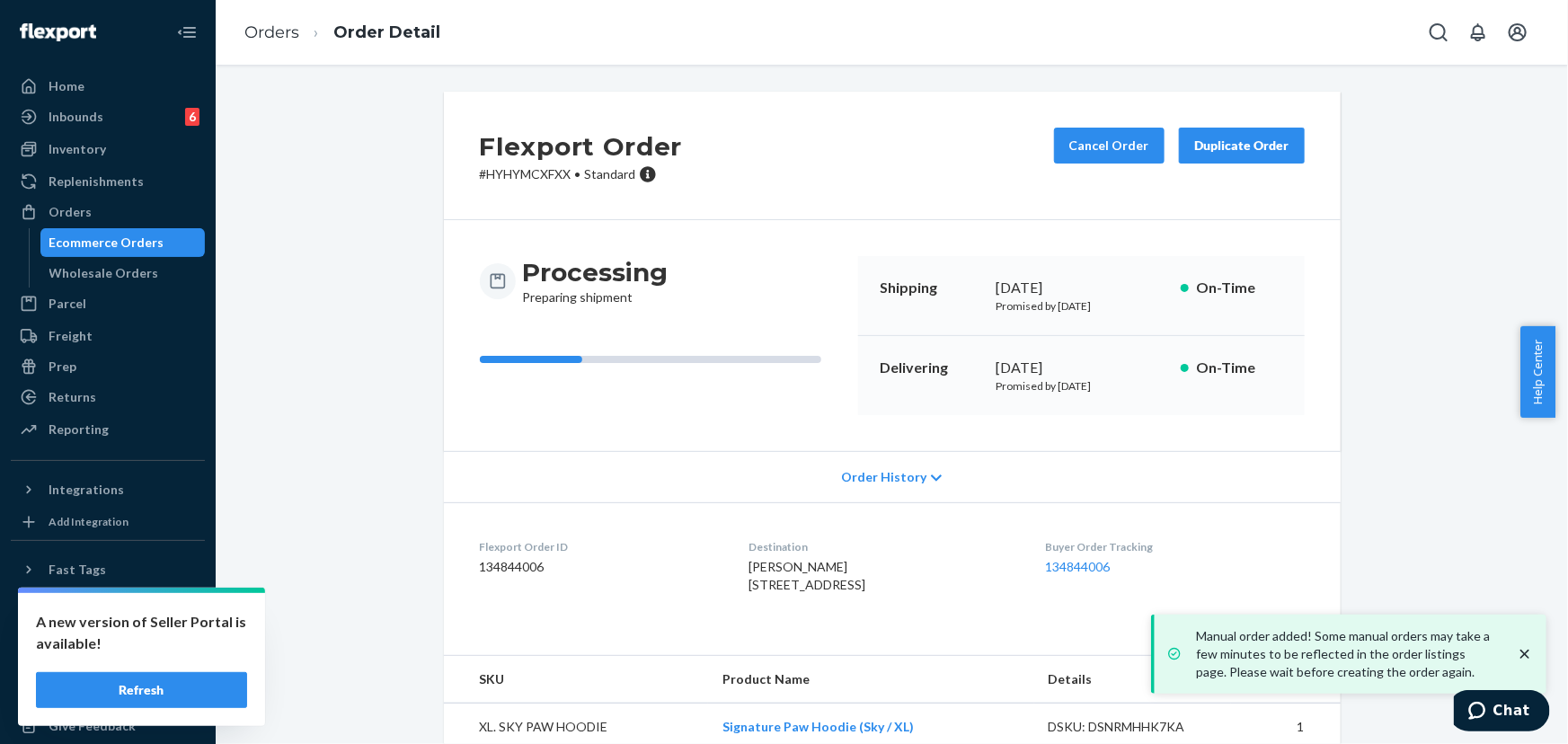
click at [532, 175] on p "# HYHYMCXFXX • Standard" at bounding box center [581, 174] width 203 height 18
drag, startPoint x: 103, startPoint y: 201, endPoint x: 137, endPoint y: 189, distance: 36.1
click at [103, 202] on div "Orders" at bounding box center [108, 211] width 191 height 25
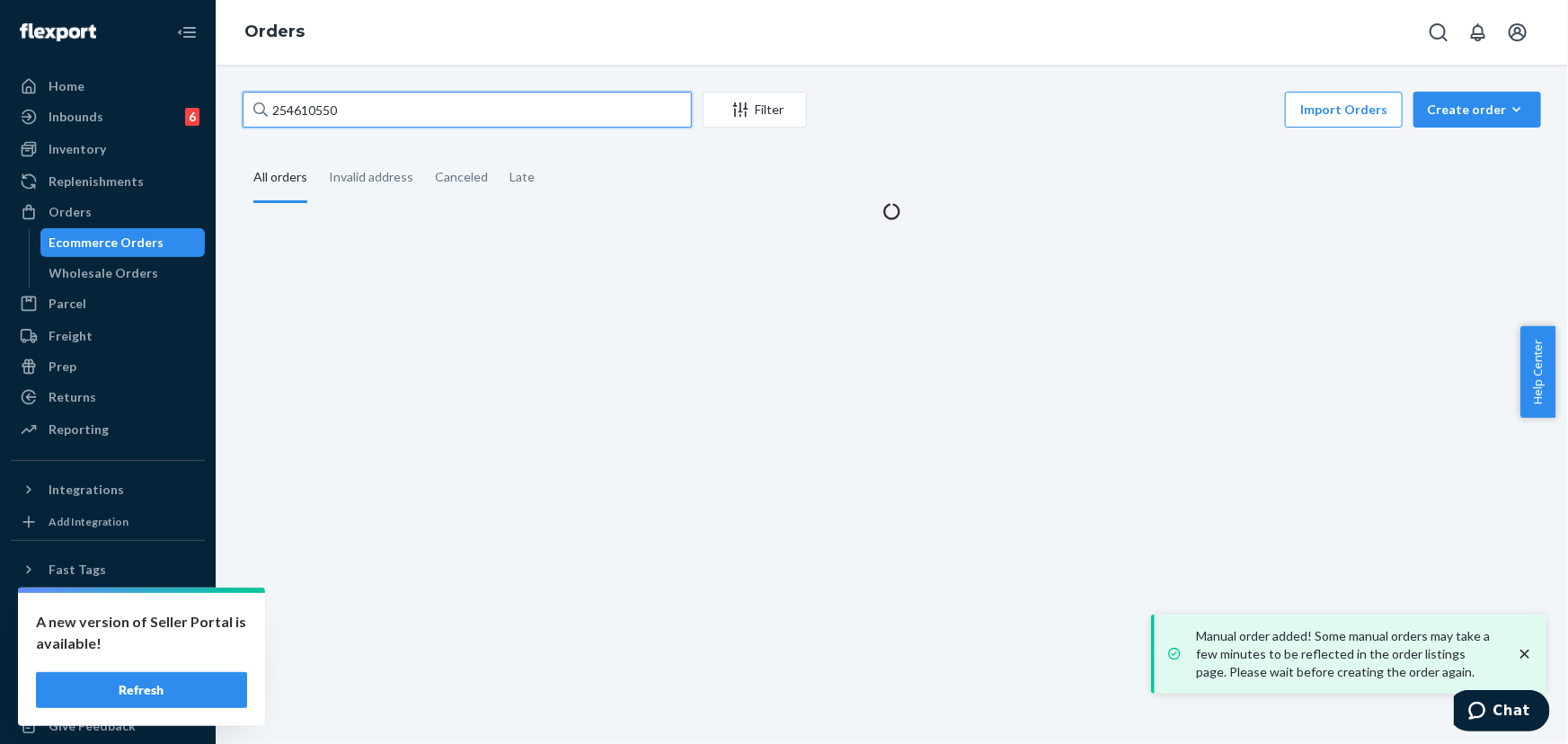
click at [370, 109] on input "254610550" at bounding box center [468, 110] width 450 height 36
paste input "3896223"
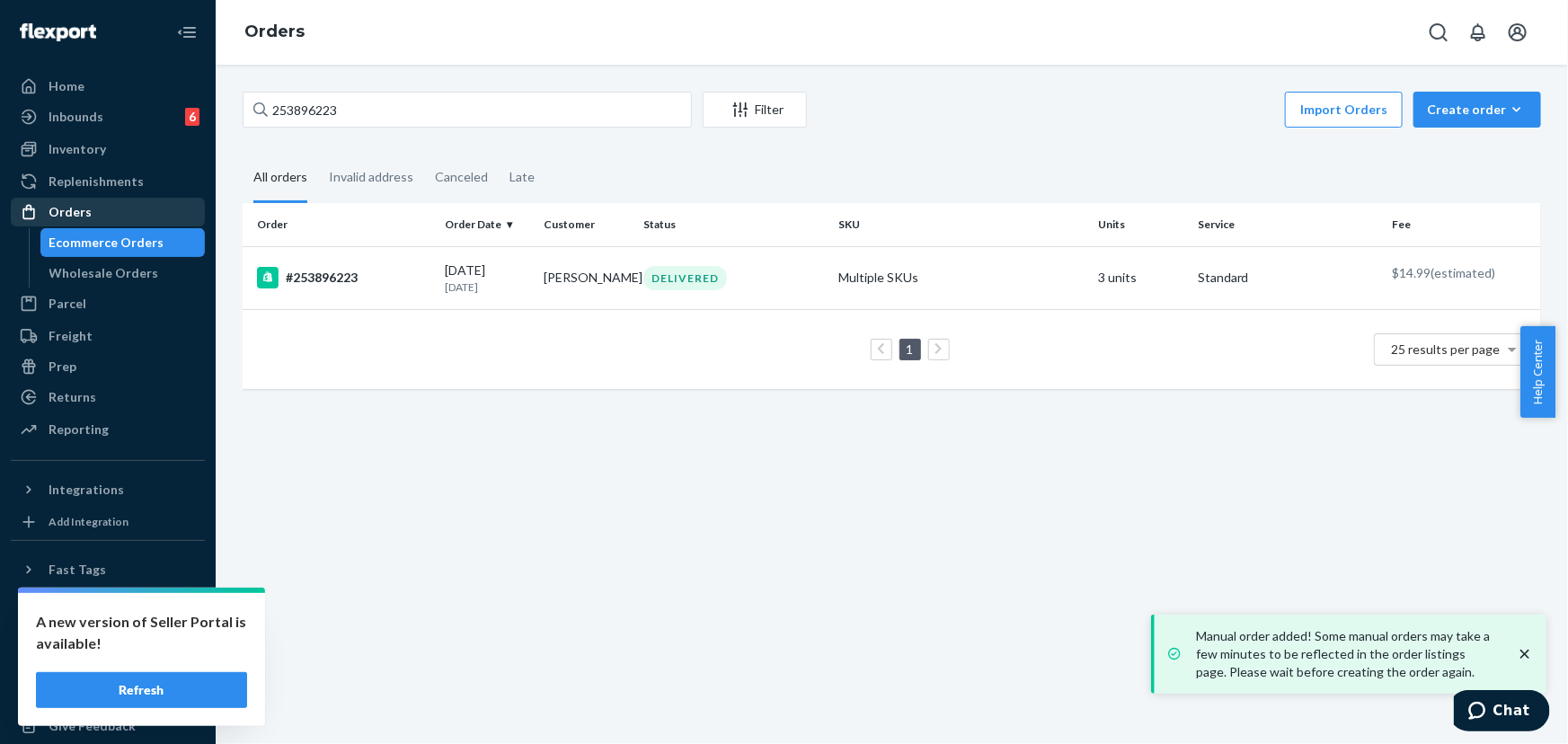
click at [105, 214] on div "Orders" at bounding box center [108, 211] width 191 height 25
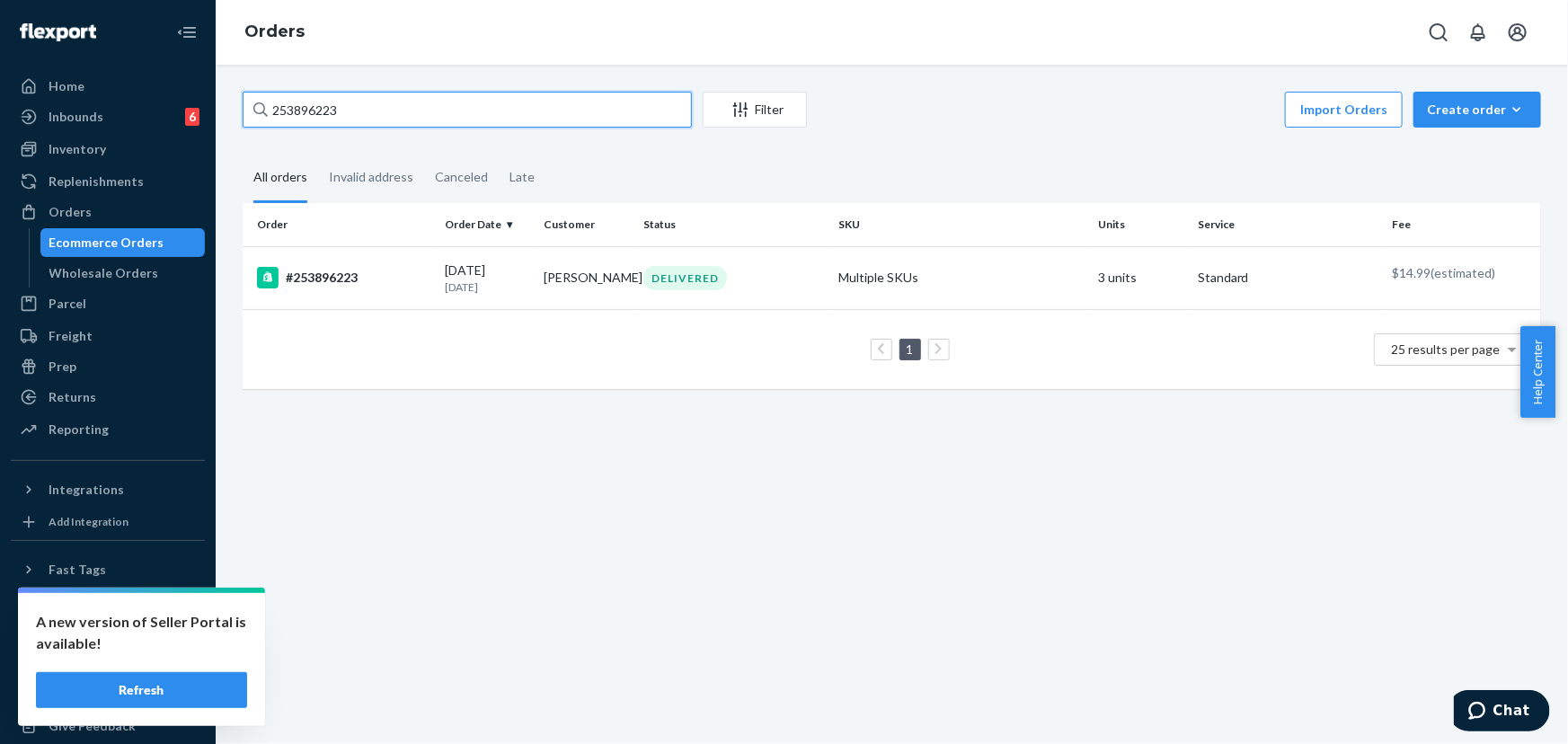
click at [367, 117] on input "253896223" at bounding box center [468, 110] width 450 height 36
paste input "44573"
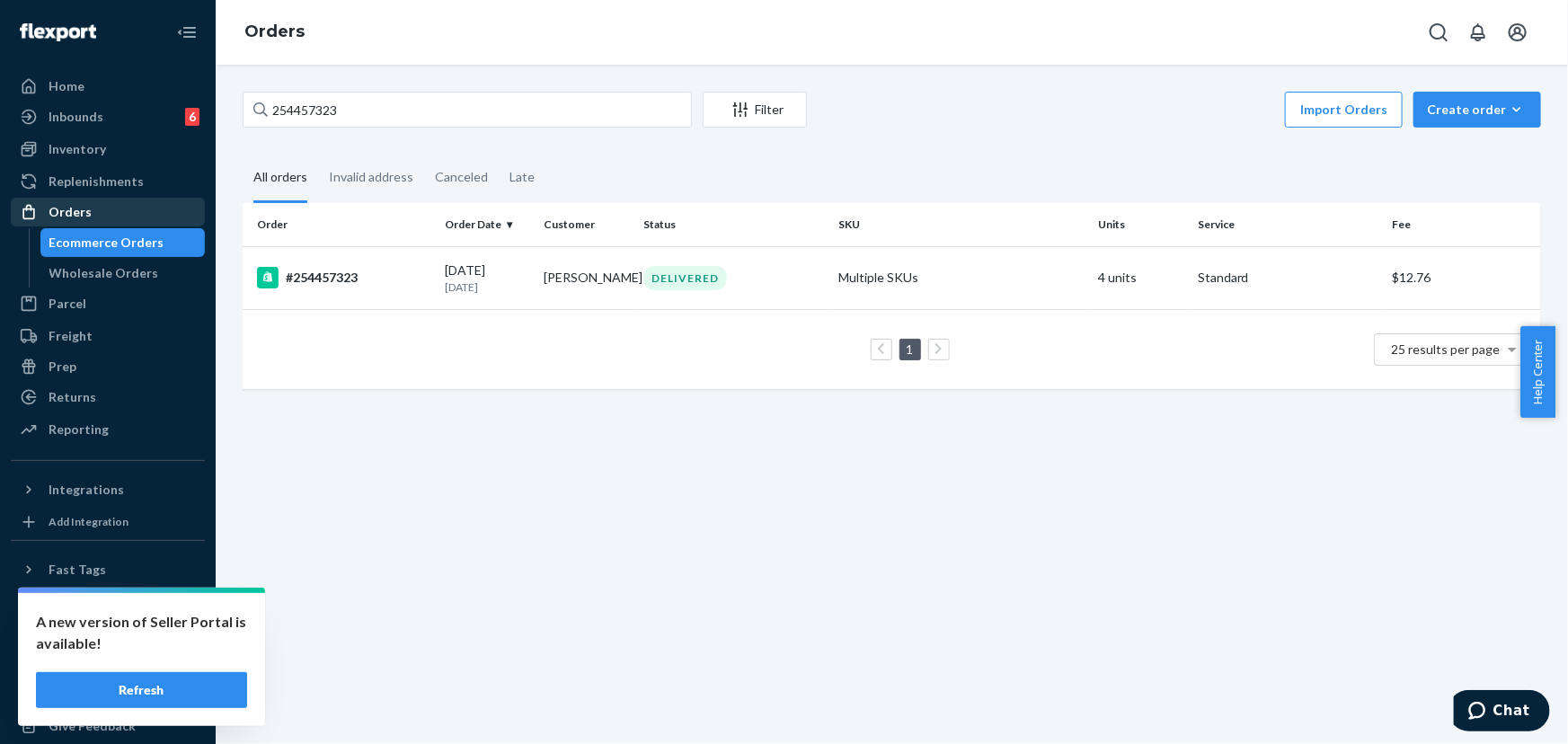
click at [95, 209] on div "Orders" at bounding box center [108, 211] width 191 height 25
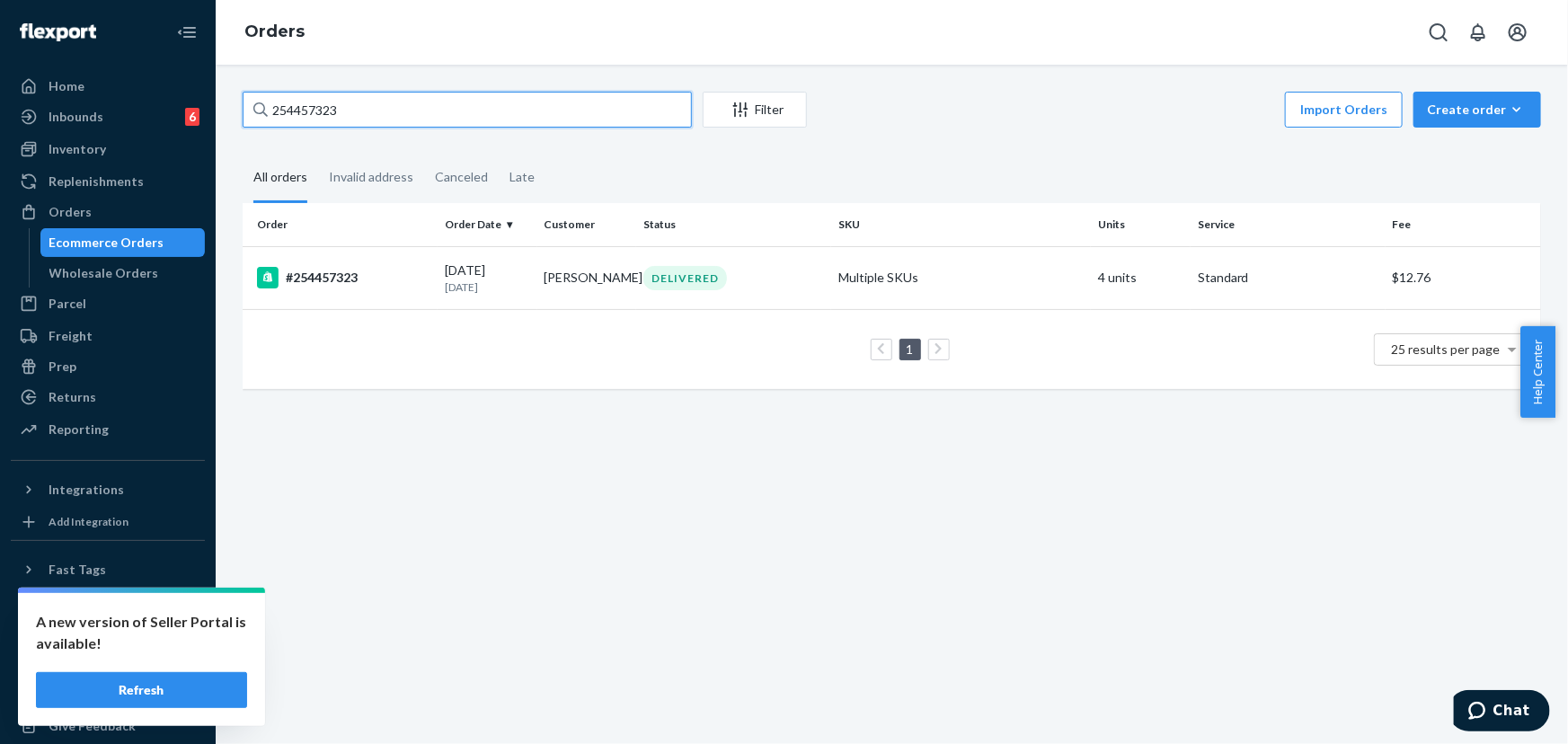
click at [374, 102] on input "254457323" at bounding box center [468, 110] width 450 height 36
paste input "SKYLHTCDEX"
type input "SKYLHTCDEX"
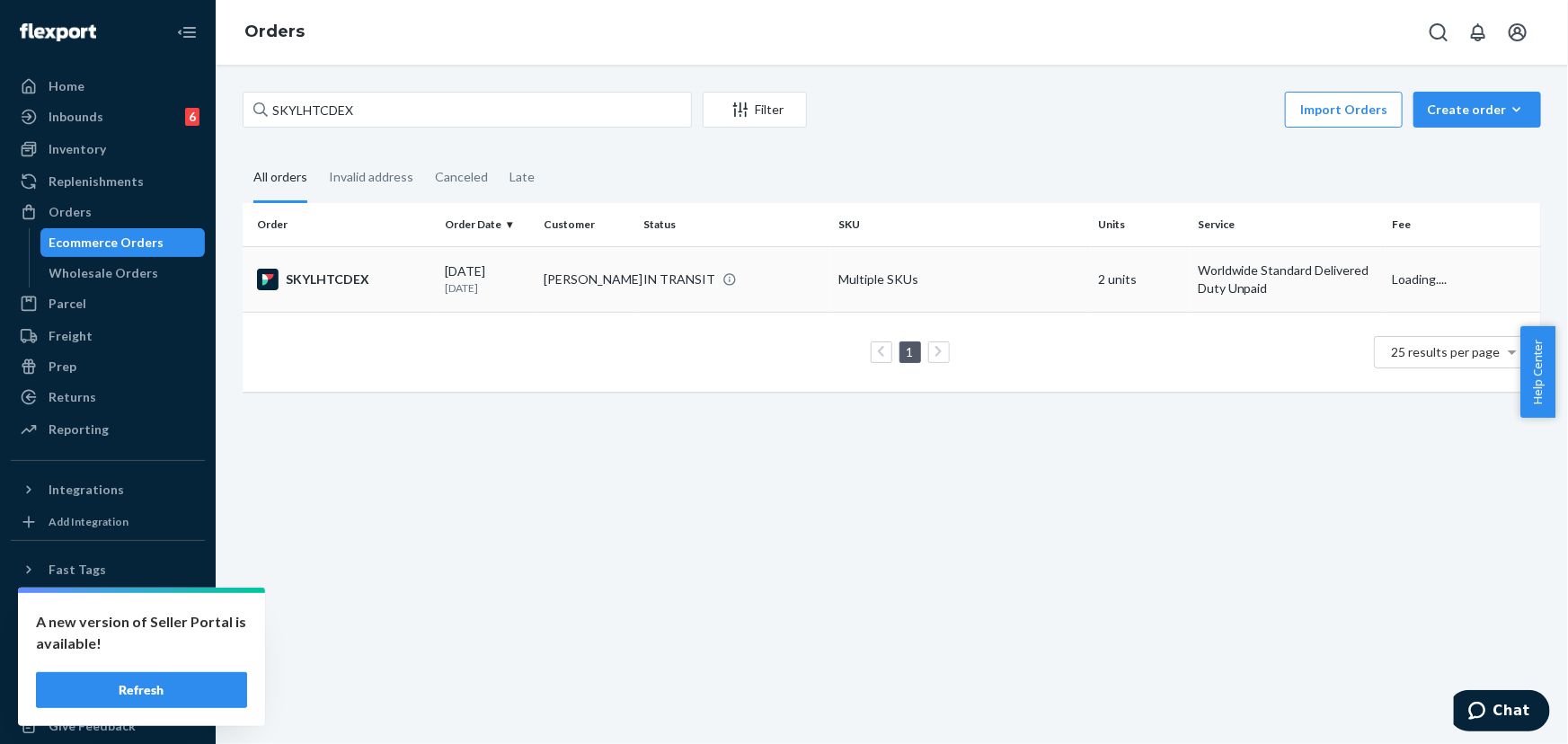
click at [575, 288] on td "[PERSON_NAME]" at bounding box center [588, 279] width 100 height 65
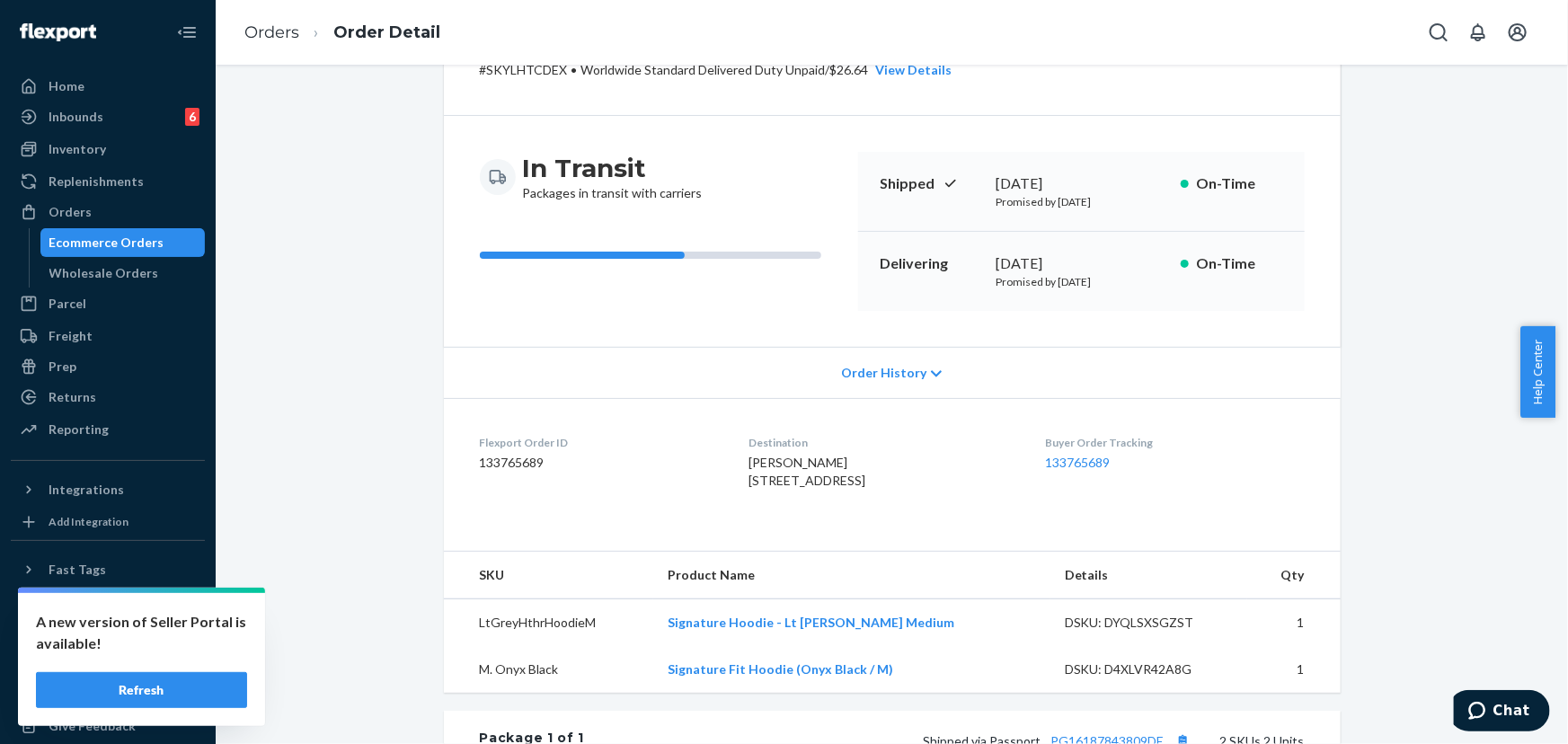
scroll to position [326, 0]
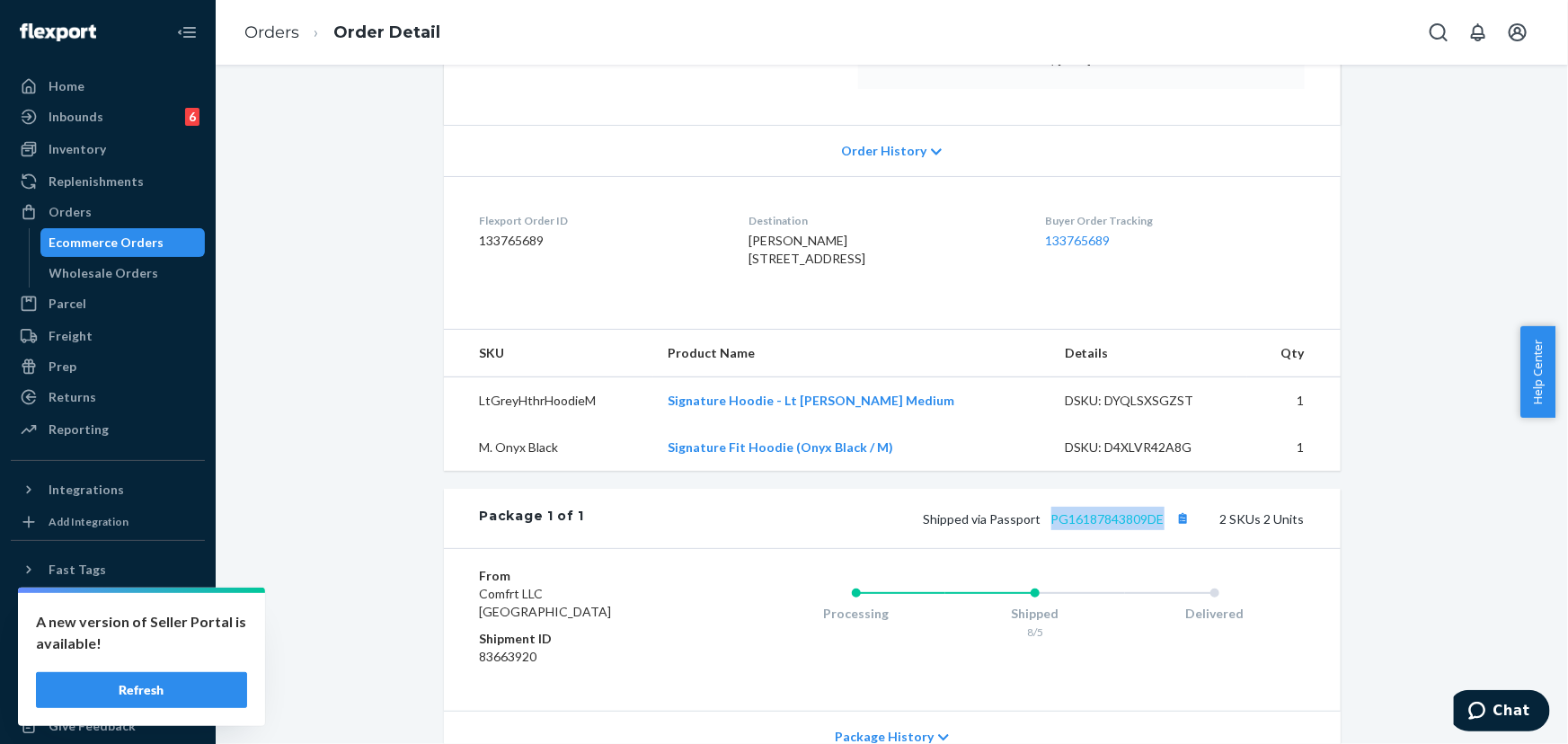
drag, startPoint x: 1165, startPoint y: 553, endPoint x: 1050, endPoint y: 555, distance: 115.0
click at [1050, 526] on span "Shipped via Passport PG16187843809DE" at bounding box center [1059, 518] width 271 height 15
click at [996, 526] on span "Shipped via Passport PG16187843809DE" at bounding box center [1059, 518] width 271 height 15
drag, startPoint x: 1034, startPoint y: 555, endPoint x: 996, endPoint y: 555, distance: 38.0
click at [996, 526] on span "Shipped via Passport PG16187843809DE" at bounding box center [1059, 518] width 271 height 15
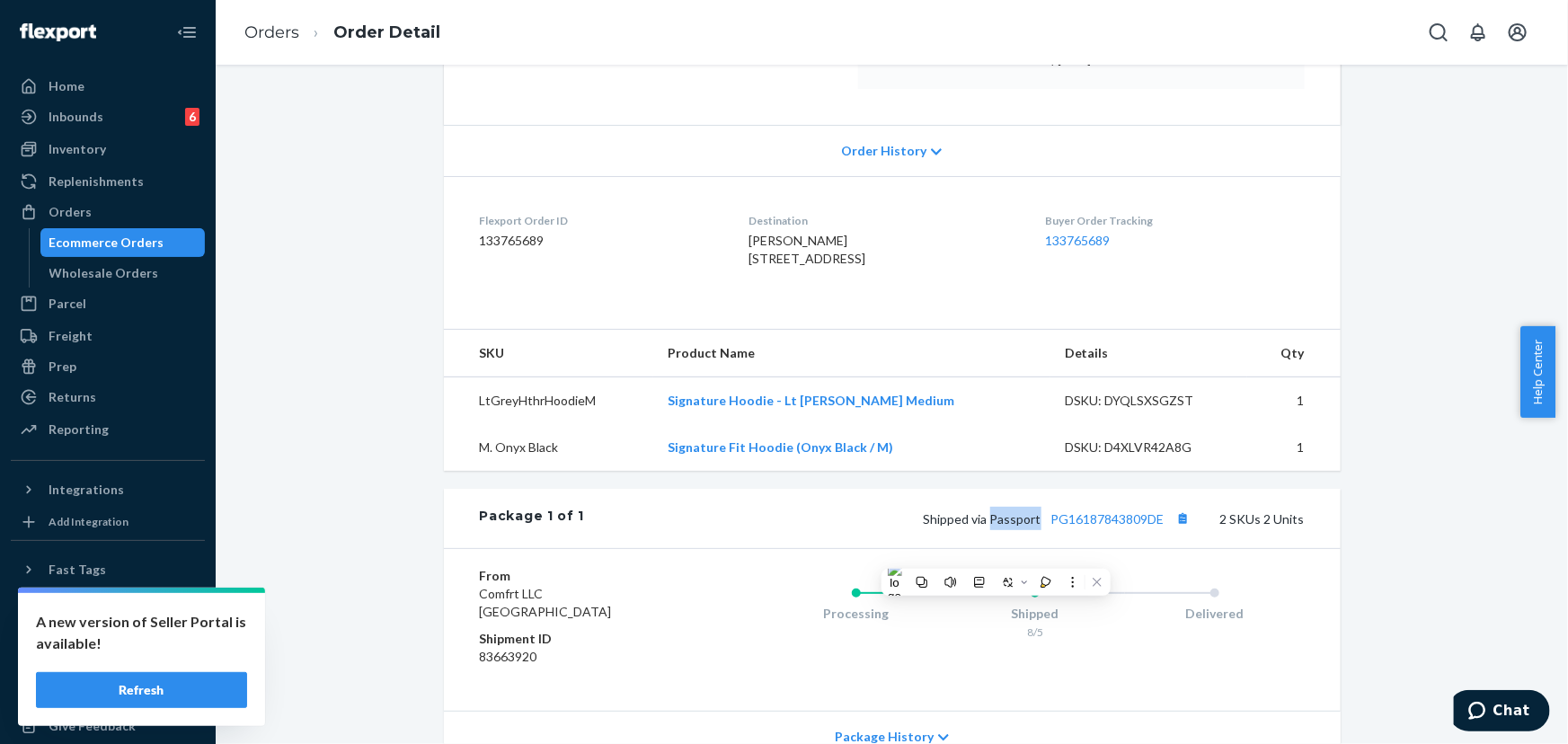
drag, startPoint x: 1015, startPoint y: 554, endPoint x: 989, endPoint y: 555, distance: 26.0
click at [989, 526] on span "Shipped via Passport PG16187843809DE" at bounding box center [1059, 518] width 271 height 15
click at [99, 206] on div "Orders" at bounding box center [108, 211] width 191 height 25
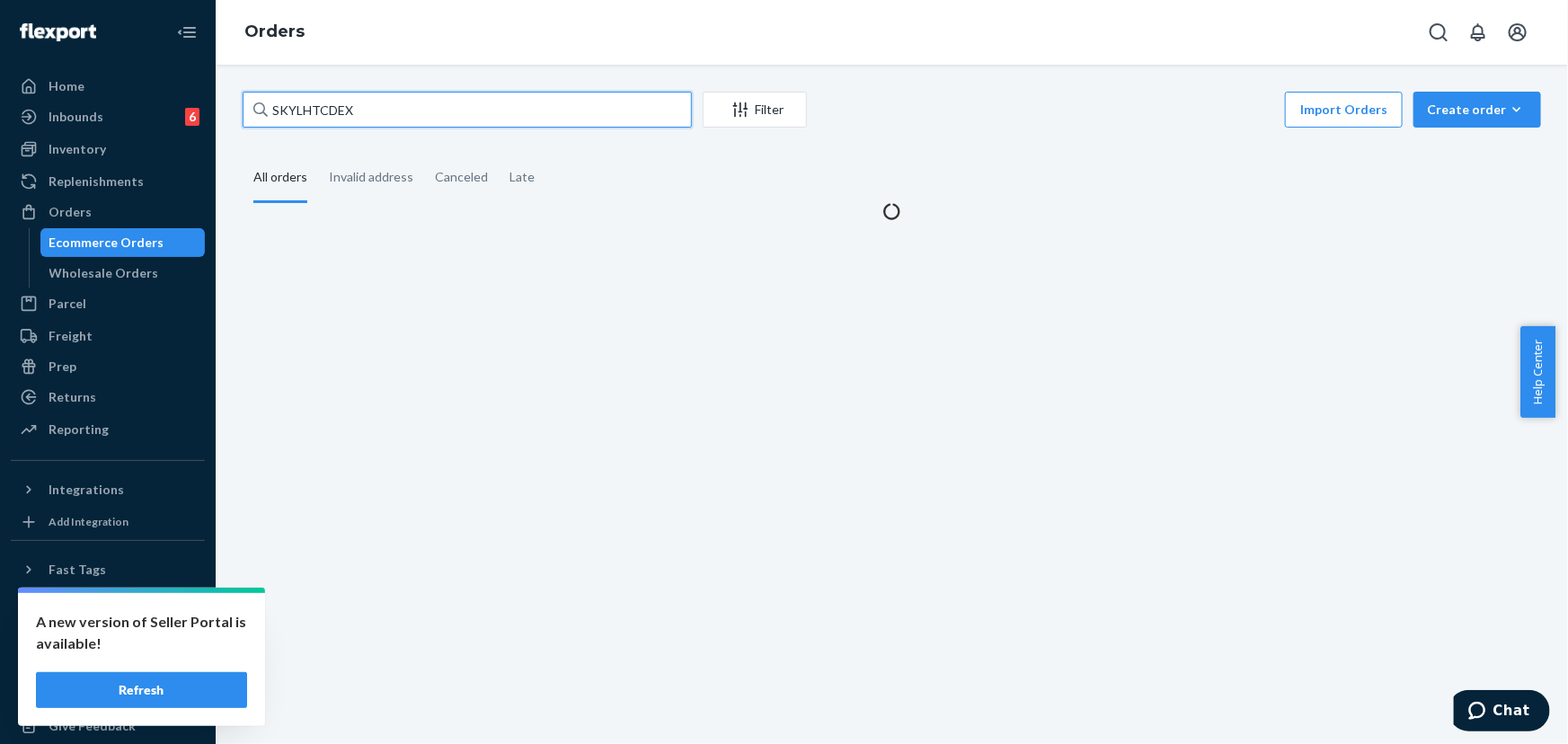
click at [448, 92] on input "SKYLHTCDEX" at bounding box center [468, 110] width 450 height 36
paste input "BY4MQGA_GG"
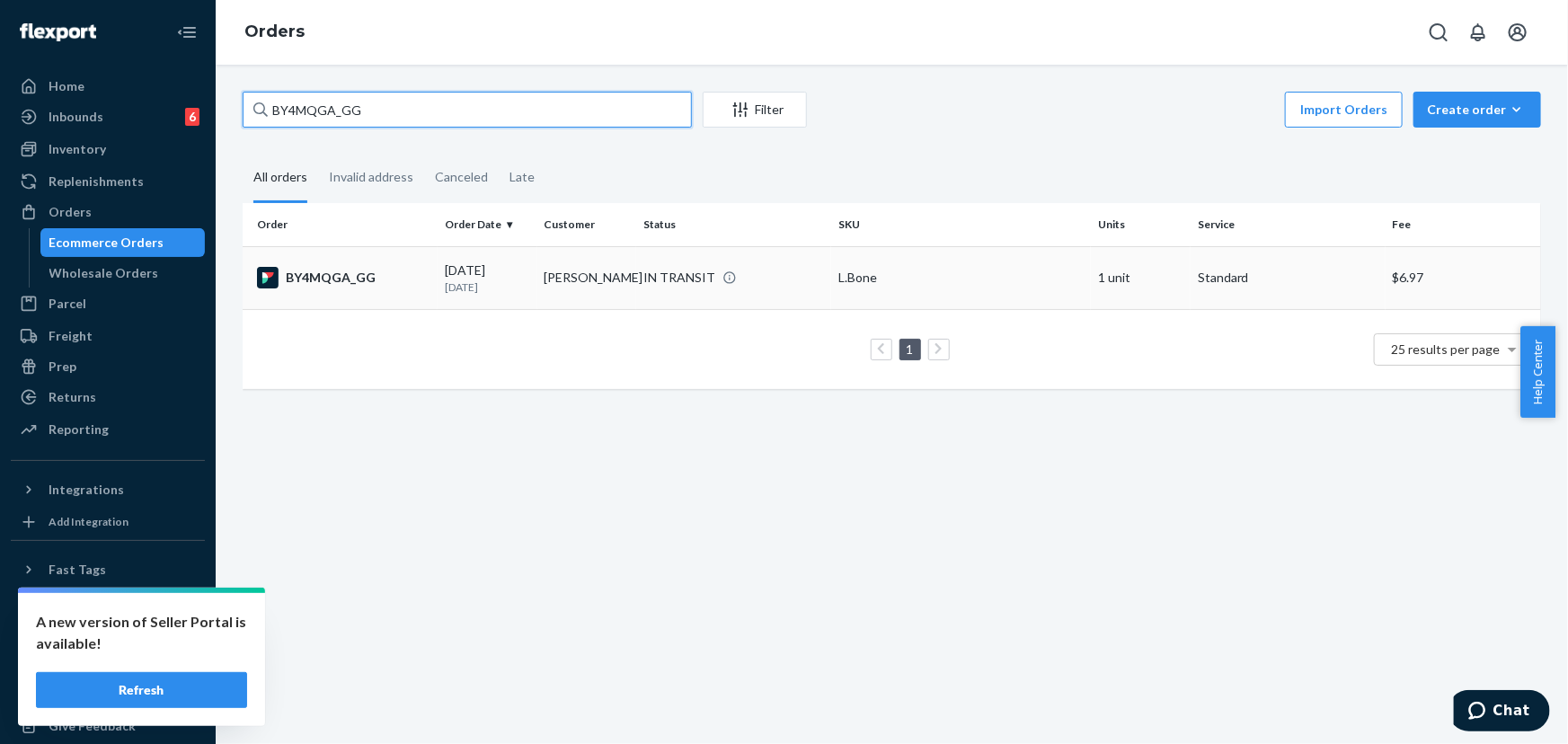
type input "BY4MQGA_GG"
click at [469, 285] on p "[DATE]" at bounding box center [487, 287] width 85 height 15
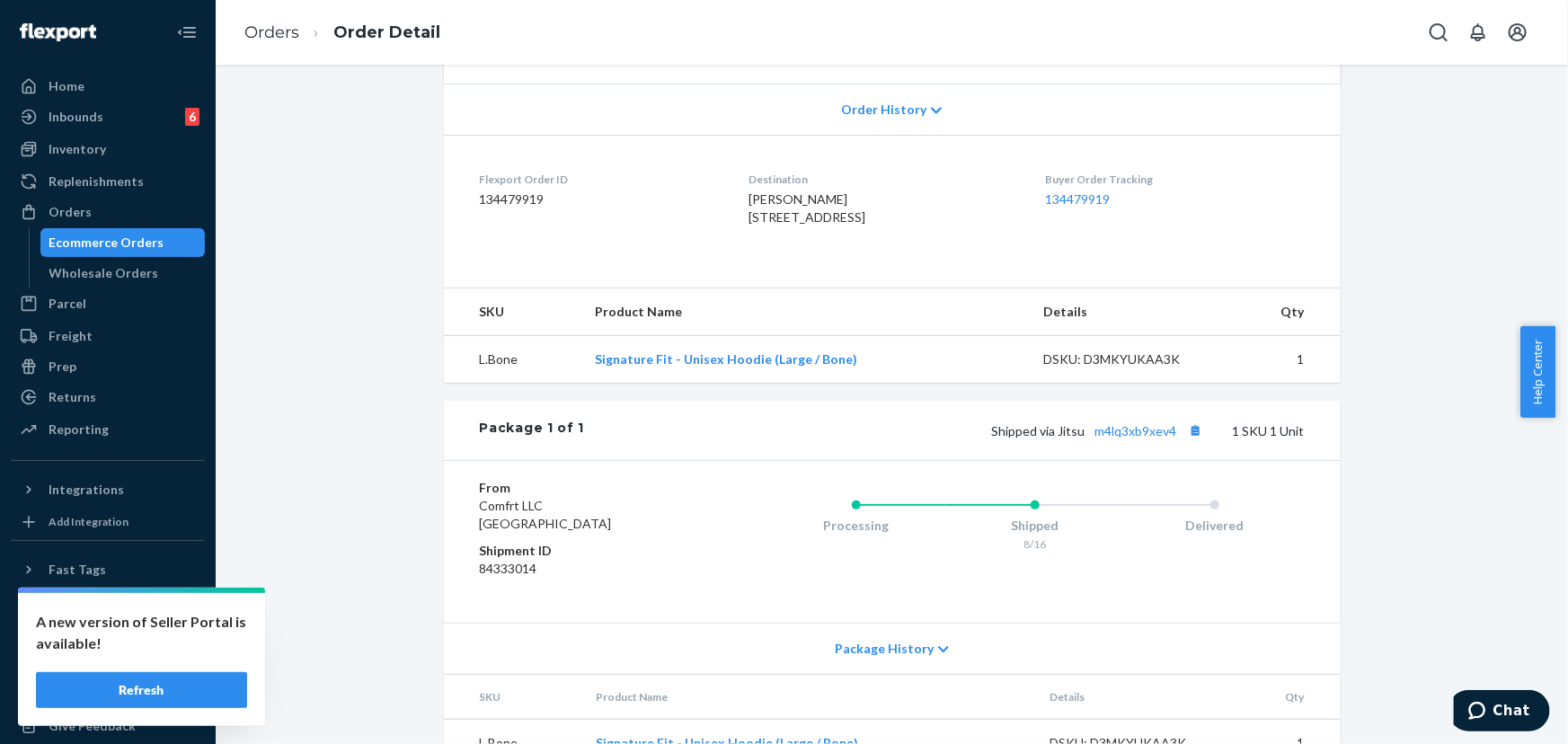
scroll to position [408, 0]
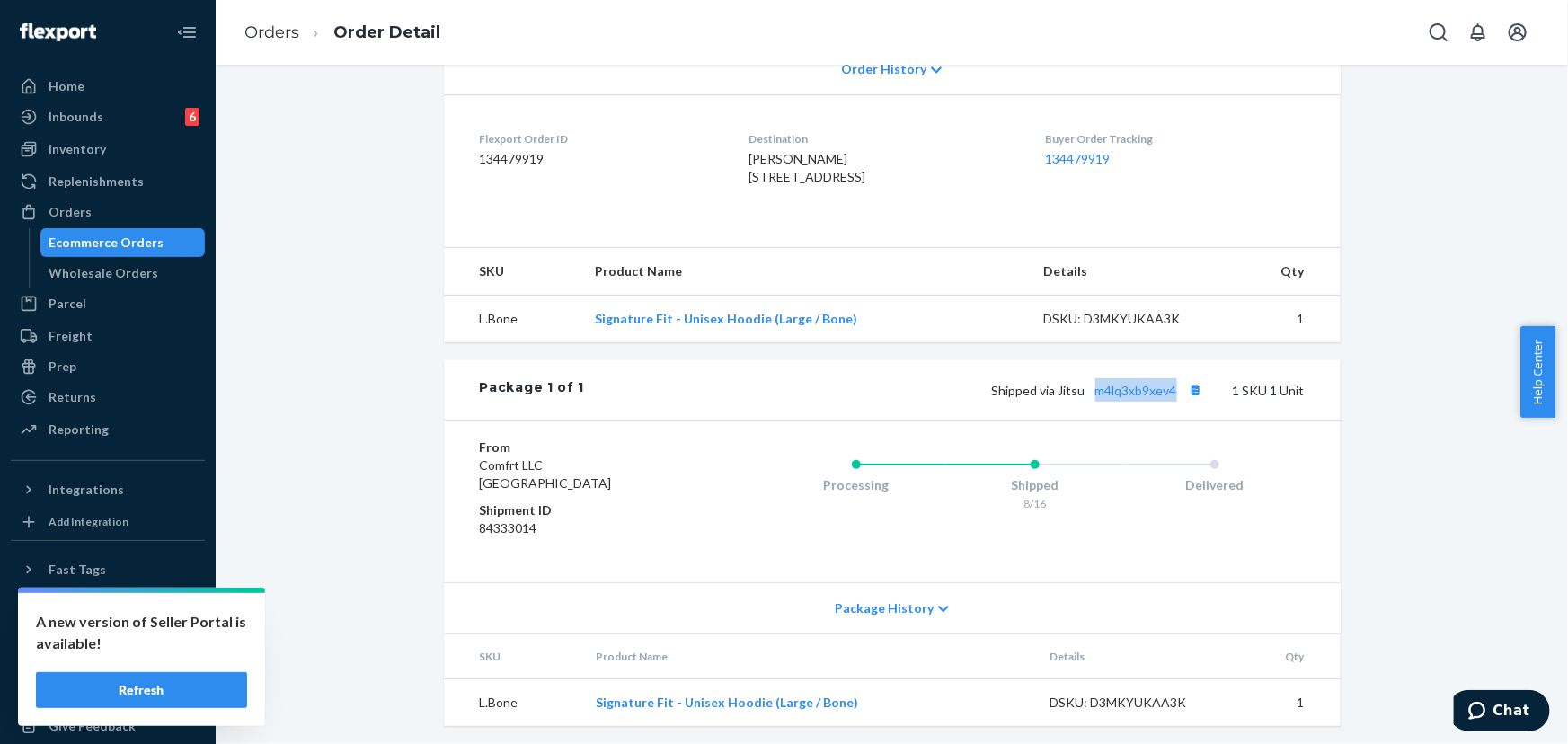
drag, startPoint x: 1173, startPoint y: 431, endPoint x: 1089, endPoint y: 425, distance: 84.2
click at [1089, 397] on span "Shipped via Jitsu m4lq3xb9xev4" at bounding box center [1099, 390] width 215 height 15
click at [100, 202] on div "Orders" at bounding box center [108, 211] width 191 height 25
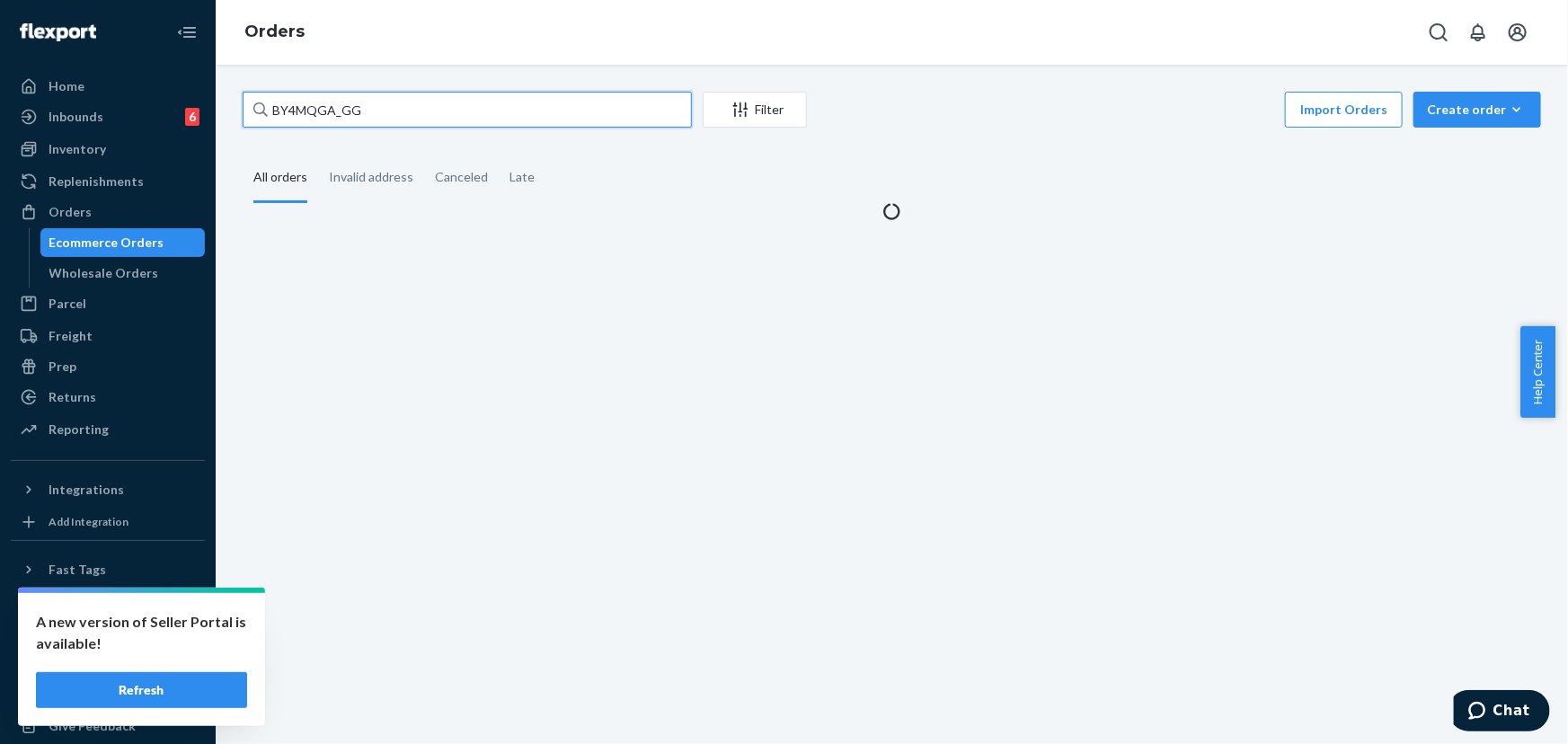
click at [421, 117] on input "BY4MQGA_GG" at bounding box center [468, 110] width 450 height 36
paste input "254478737"
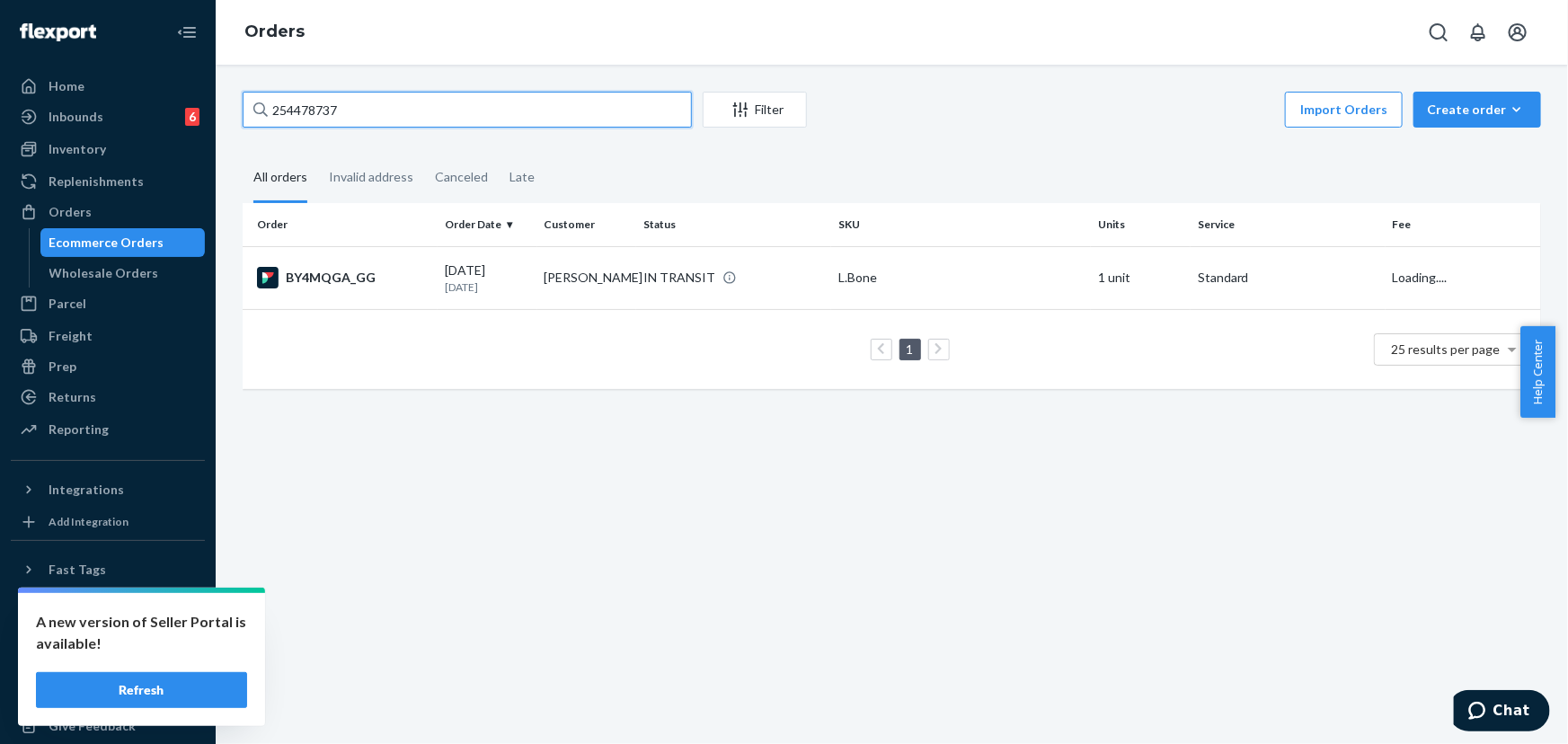
type input "254478737"
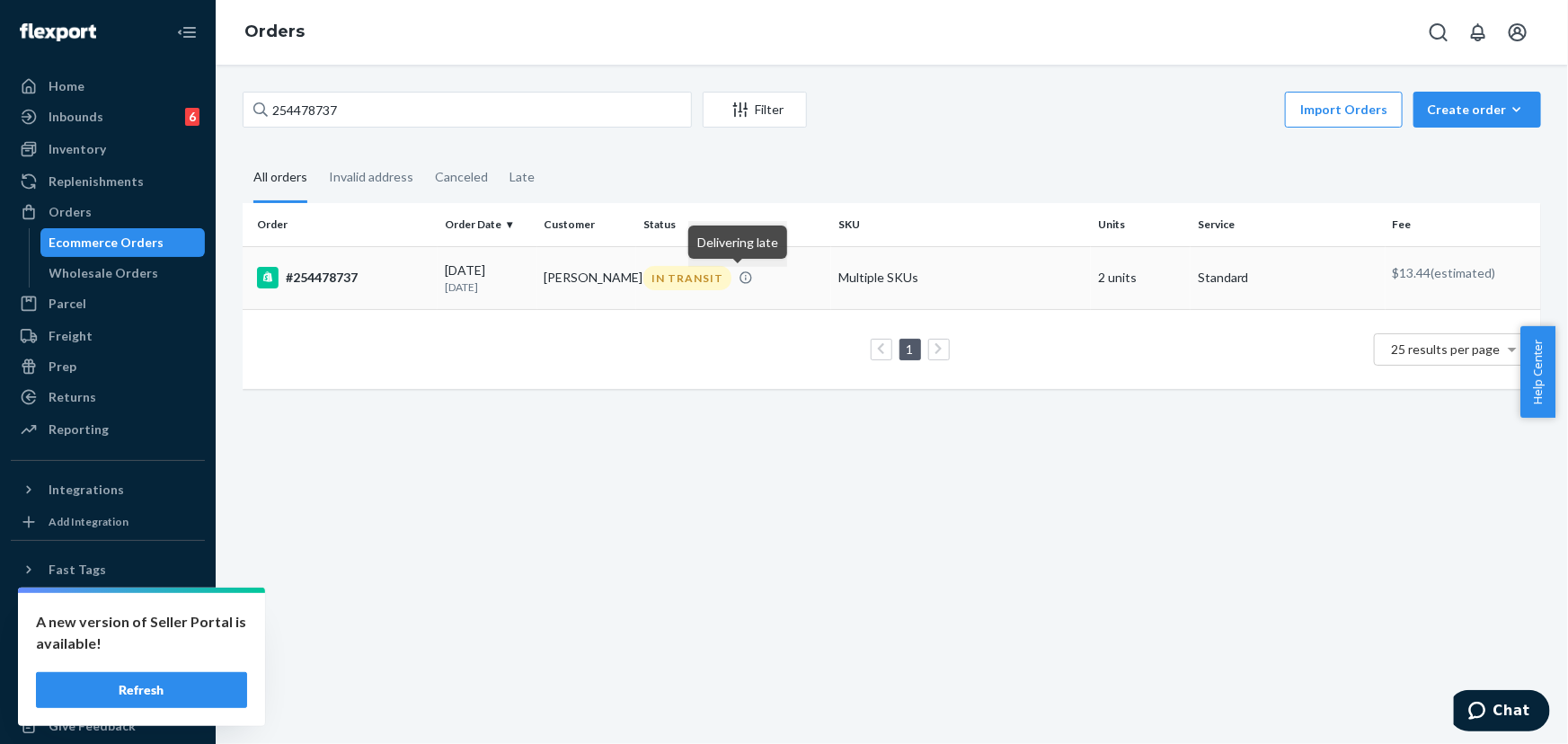
click at [792, 283] on div "IN TRANSIT" at bounding box center [733, 279] width 188 height 25
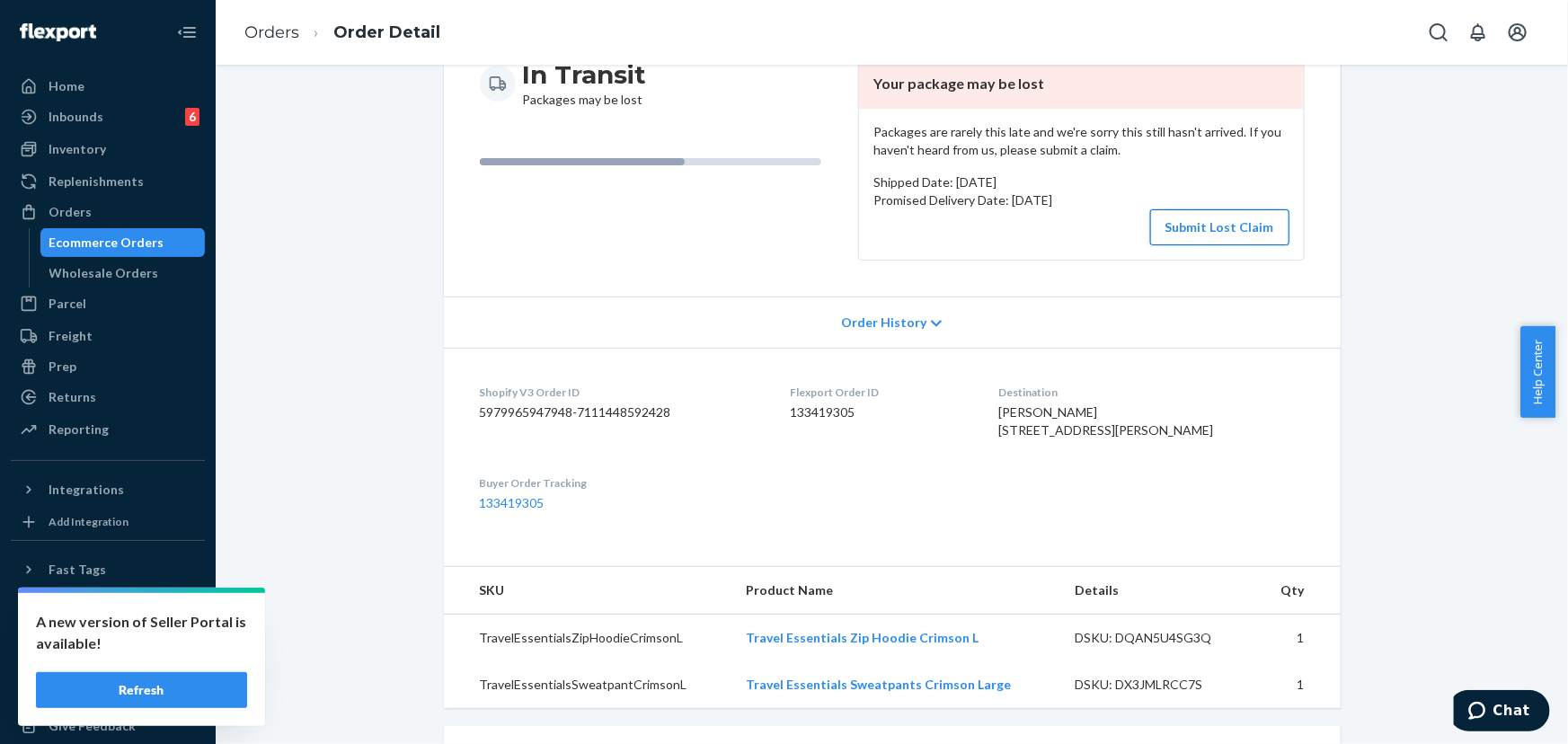
scroll to position [162, 0]
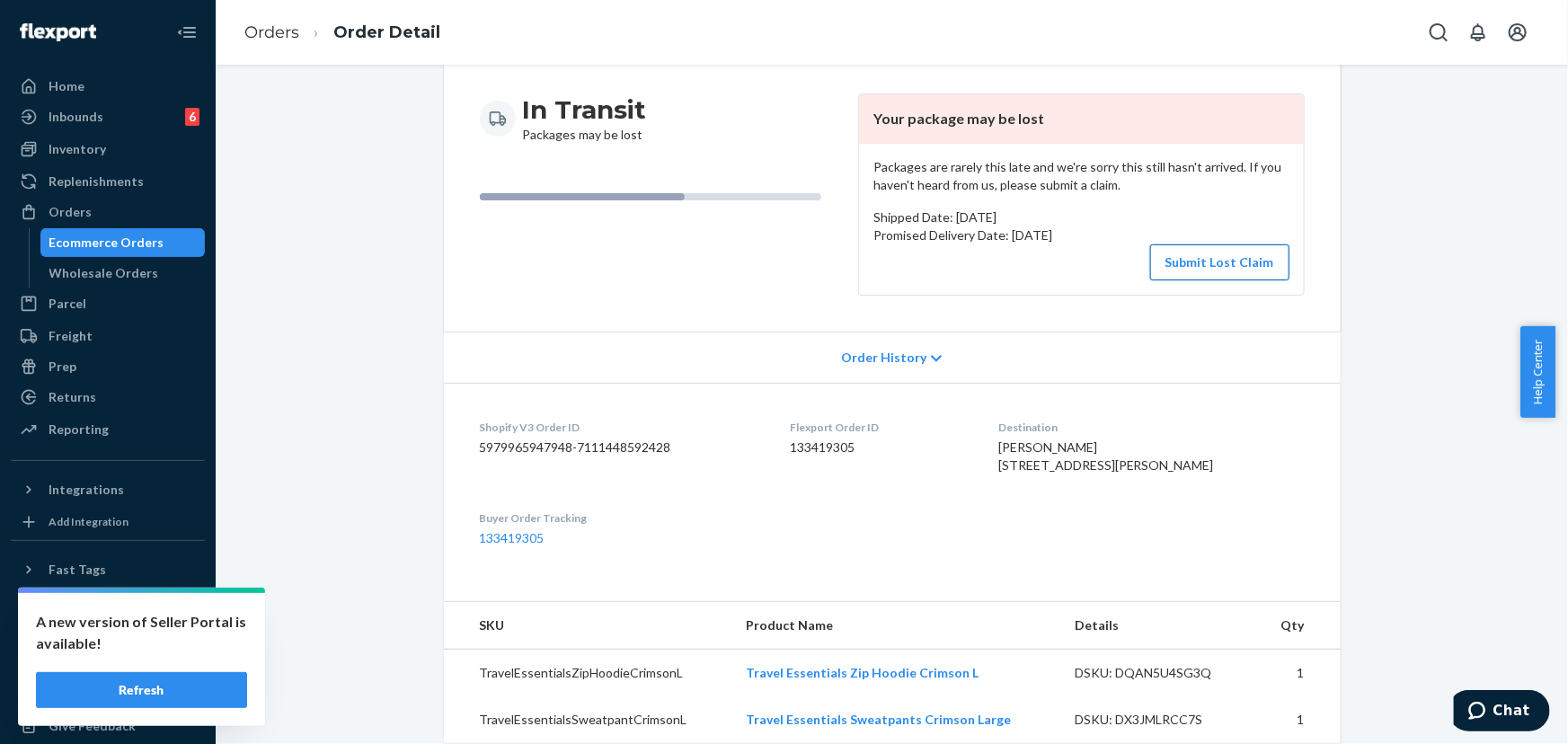
click at [1225, 264] on button "Submit Lost Claim" at bounding box center [1219, 262] width 139 height 36
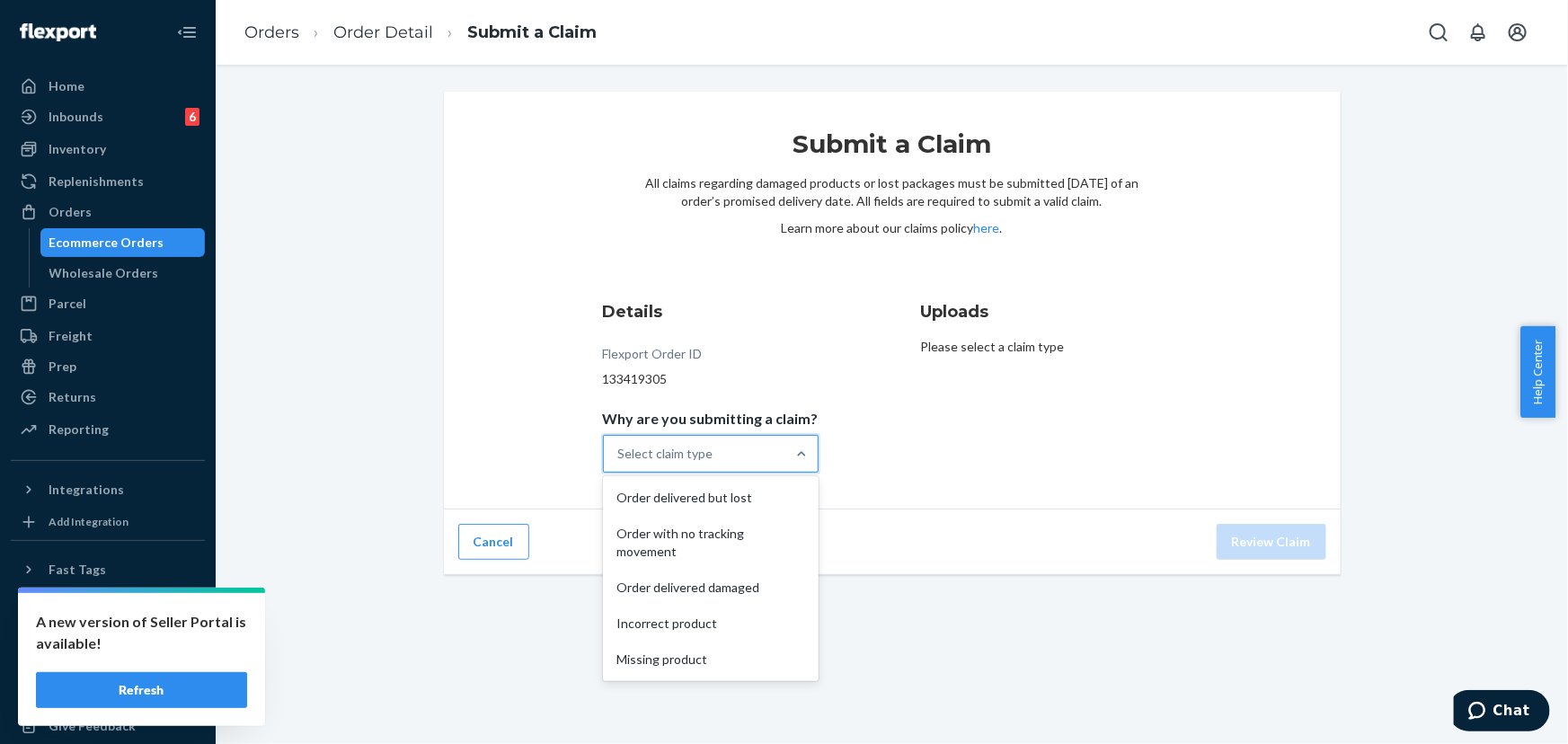
click at [749, 437] on div "Select claim type" at bounding box center [694, 453] width 181 height 36
click at [620, 445] on input "Why are you submitting a claim? option Order delivered but lost focused, 1 of 5…" at bounding box center [619, 453] width 2 height 18
click at [715, 553] on div "Order with no tracking movement" at bounding box center [710, 542] width 209 height 54
click at [620, 463] on input "Why are you submitting a claim? option Order with no tracking movement focused,…" at bounding box center [619, 453] width 2 height 18
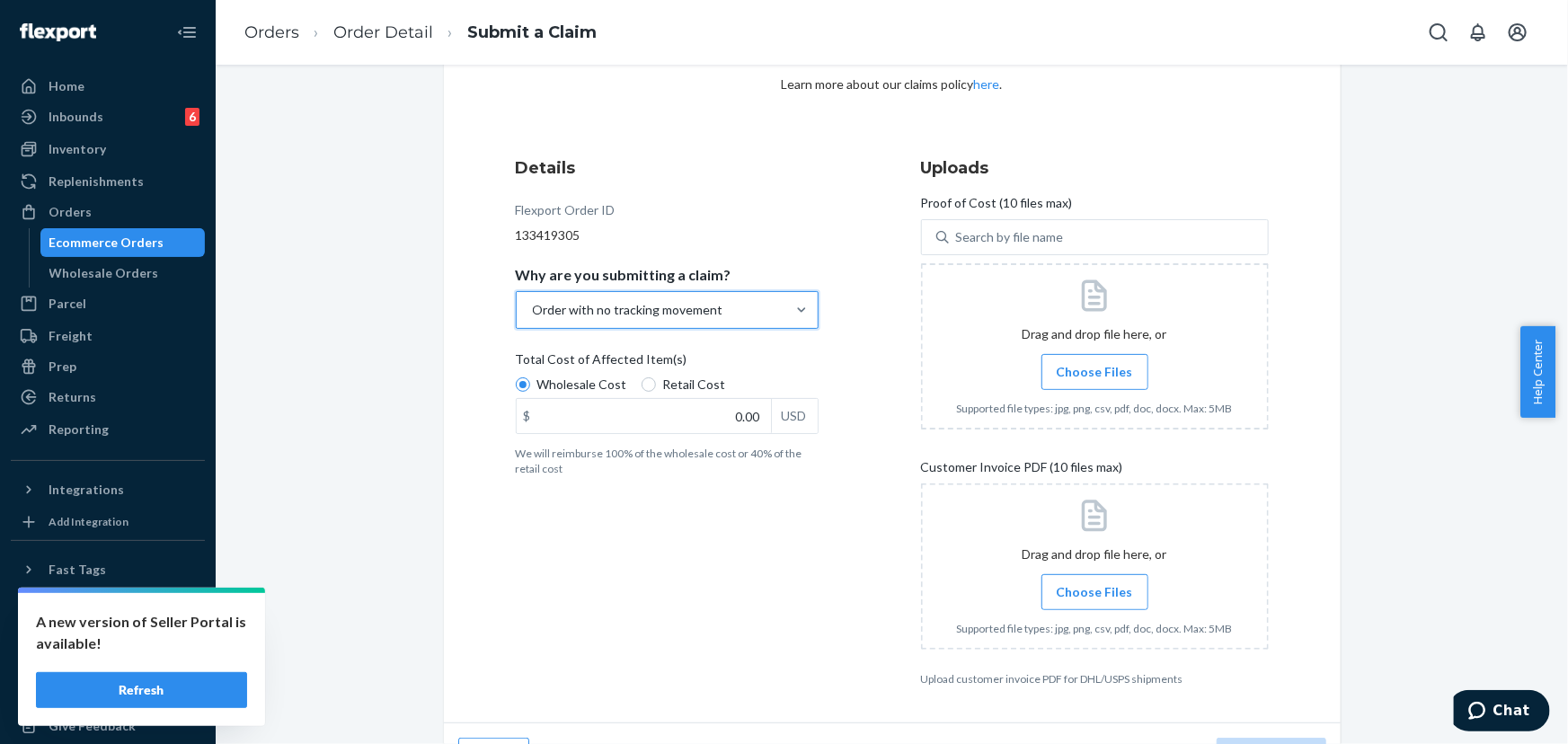
scroll to position [162, 0]
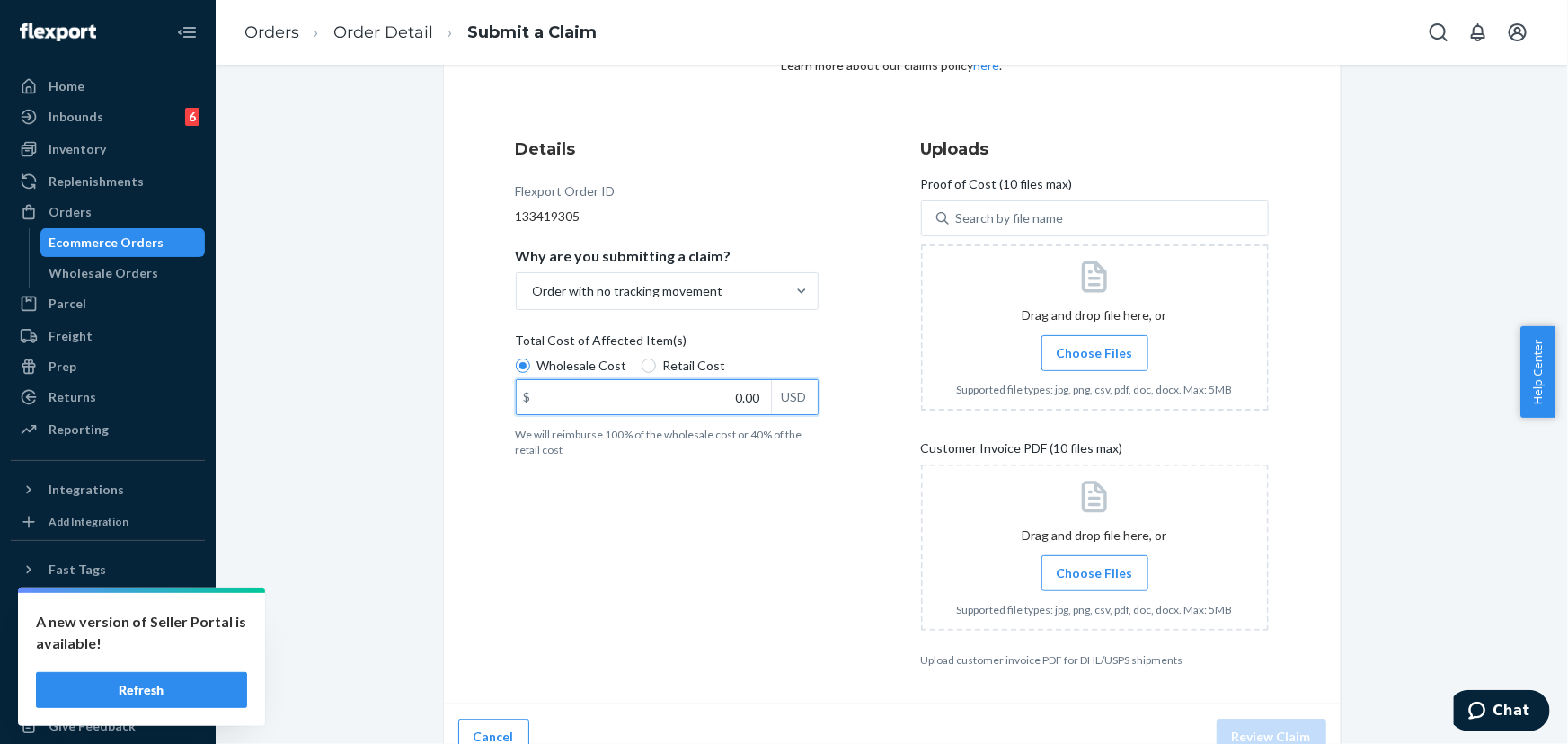
drag, startPoint x: 761, startPoint y: 405, endPoint x: 827, endPoint y: 412, distance: 66.4
click at [822, 406] on div "Details Flexport Order ID 133419305 Why are you submitting a claim? Order with …" at bounding box center [690, 402] width 348 height 551
paste input "92"
type input "92.00"
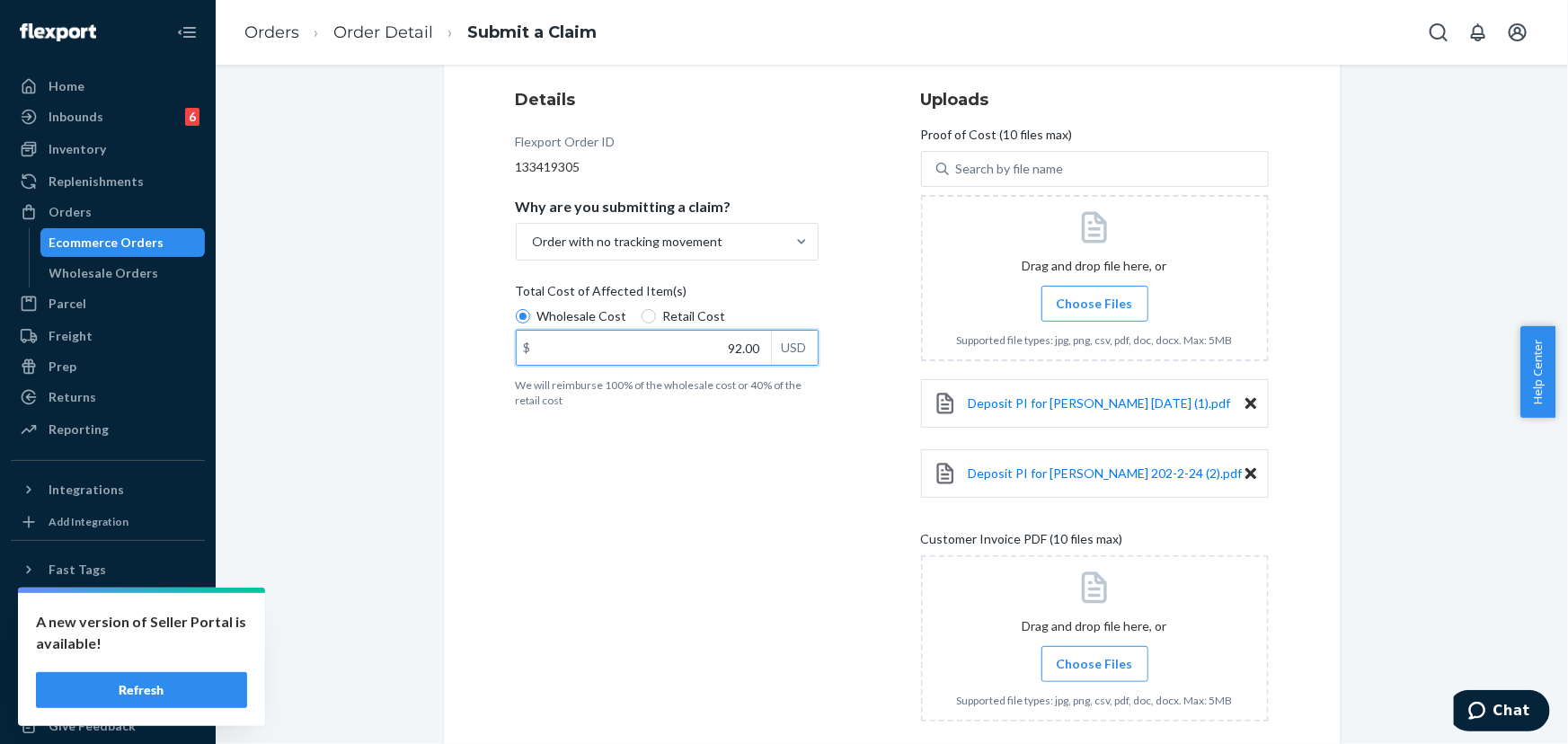
scroll to position [328, 0]
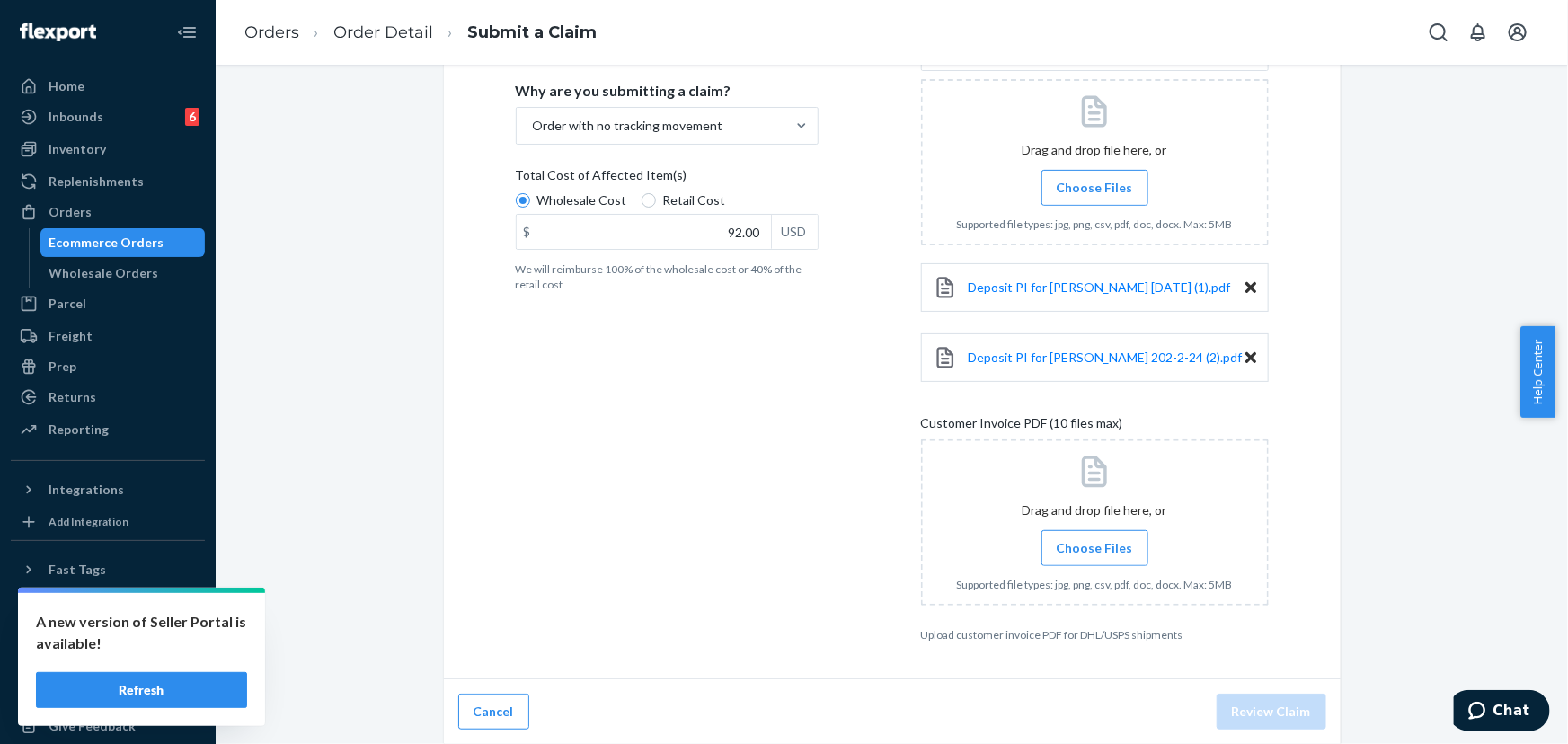
click at [1096, 550] on span "Choose Files" at bounding box center [1095, 548] width 77 height 18
click at [1096, 550] on input "Choose Files" at bounding box center [1095, 548] width 1 height 20
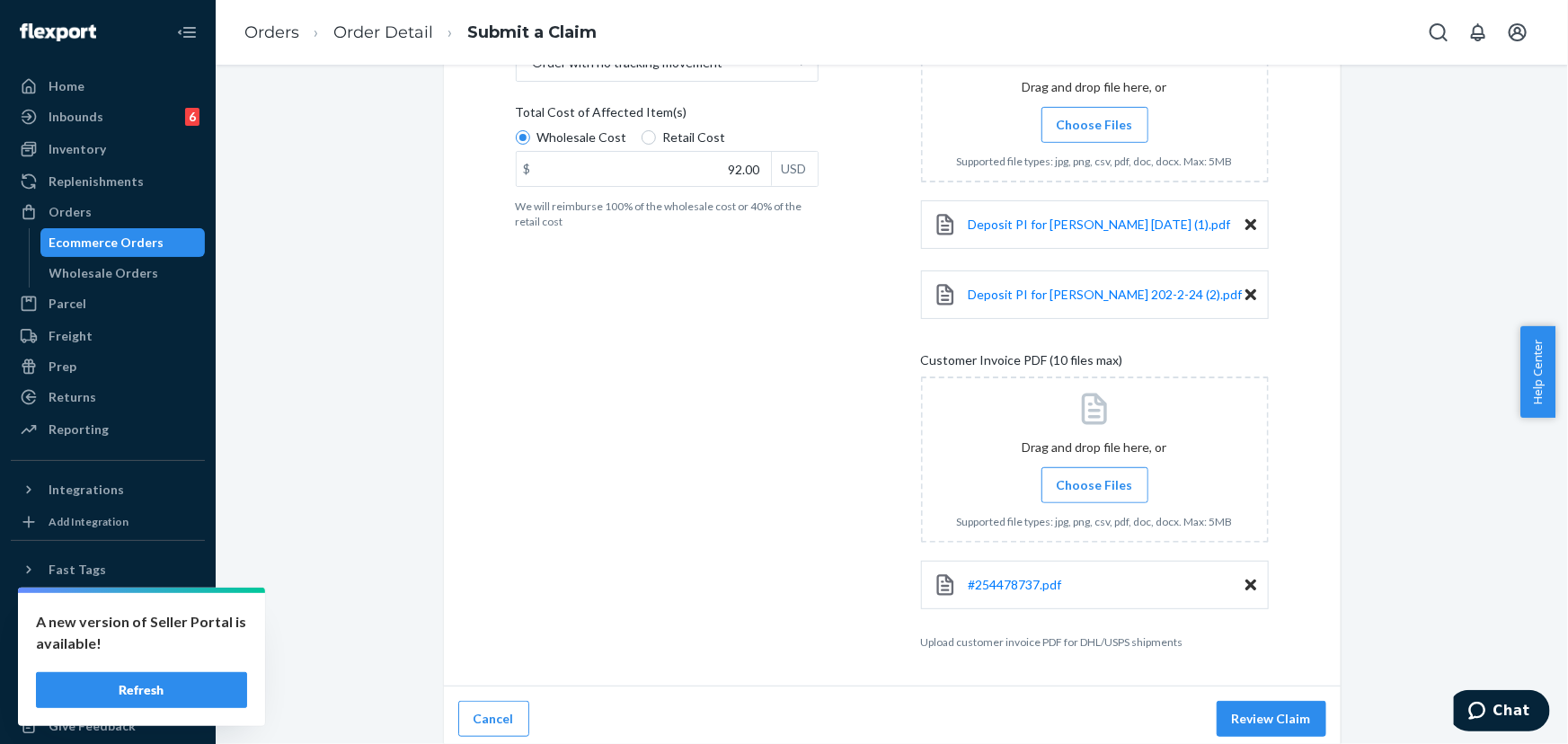
scroll to position [397, 0]
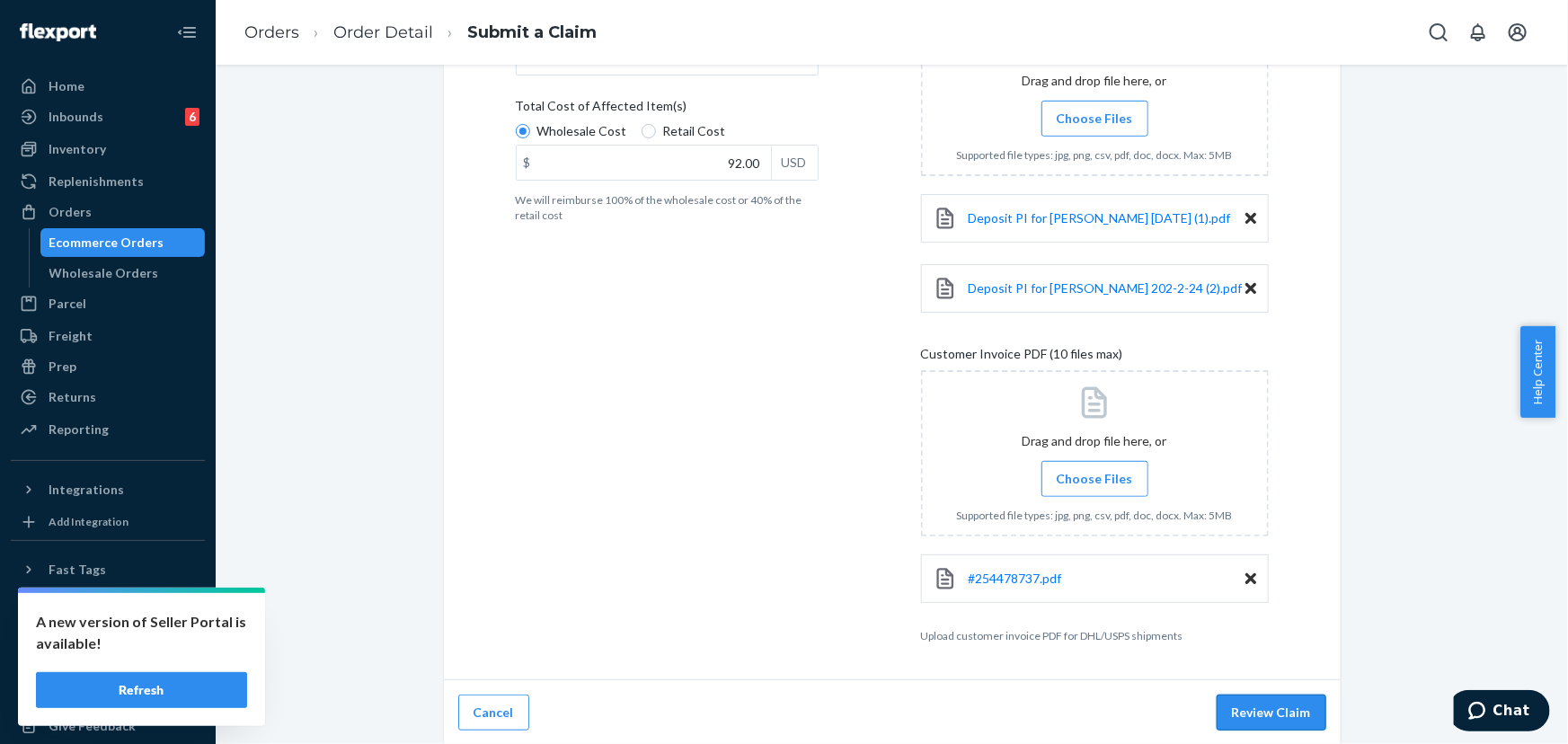
click at [1245, 710] on button "Review Claim" at bounding box center [1271, 712] width 110 height 36
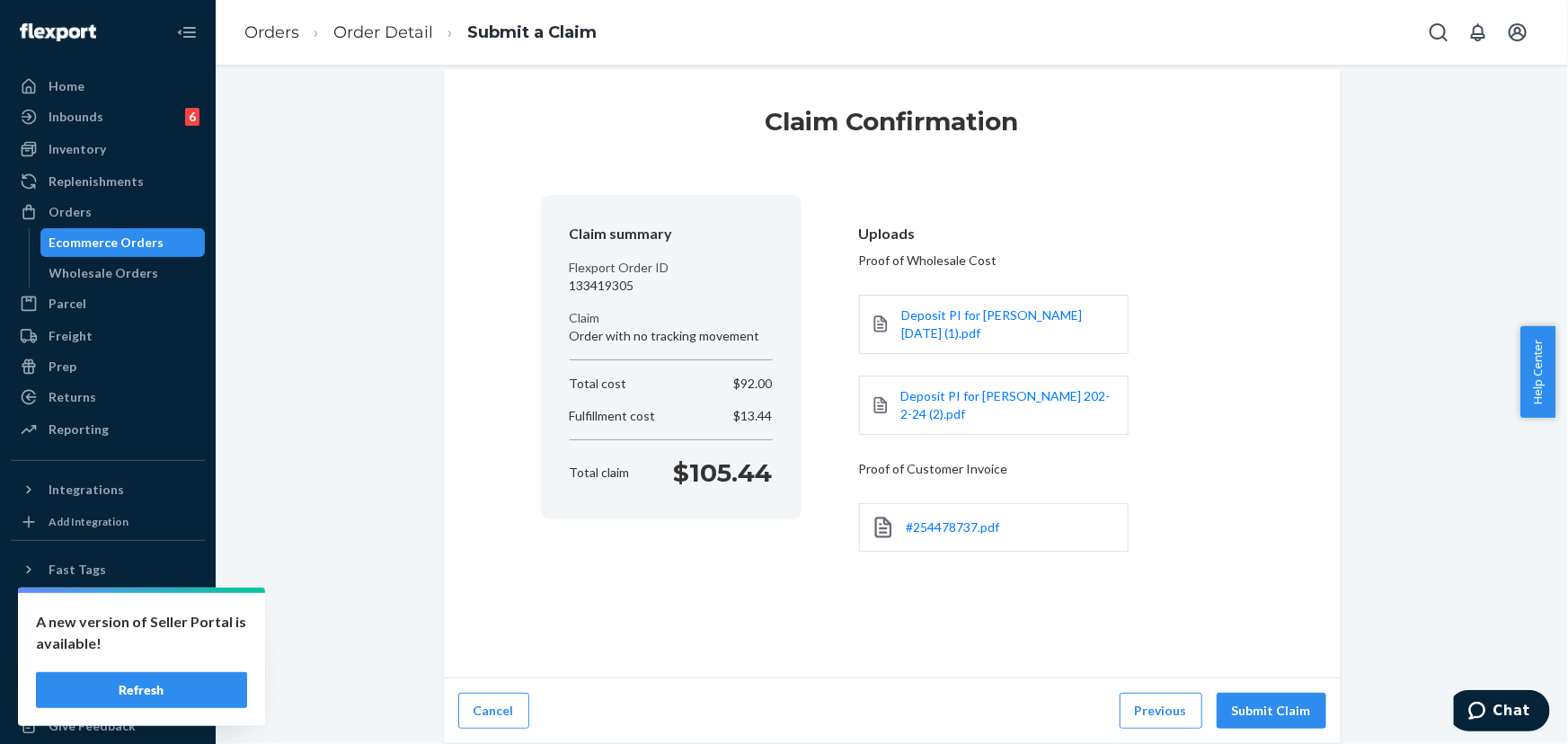
scroll to position [20, 0]
click at [1267, 702] on button "Submit Claim" at bounding box center [1271, 713] width 110 height 36
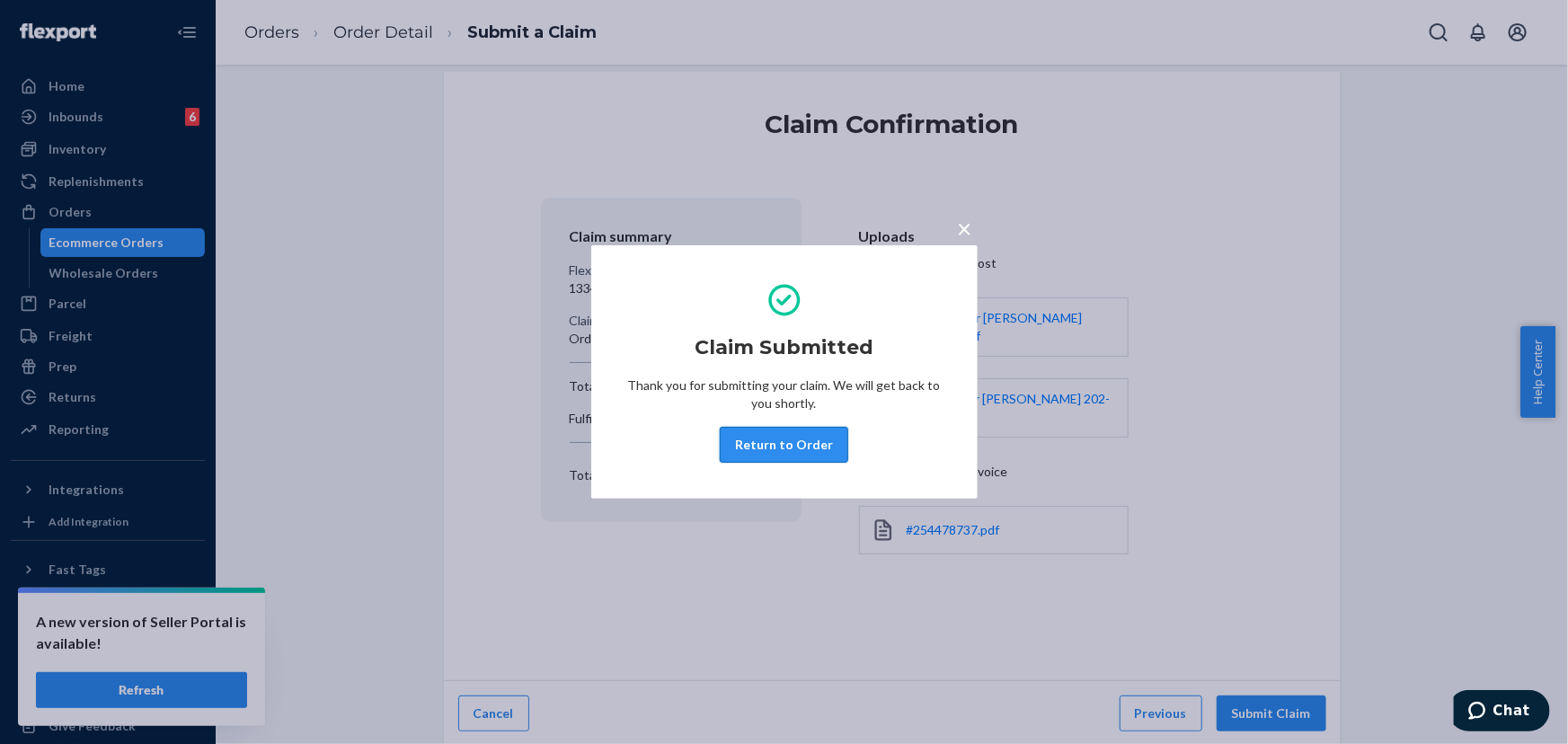
click at [778, 439] on button "Return to Order" at bounding box center [784, 445] width 128 height 36
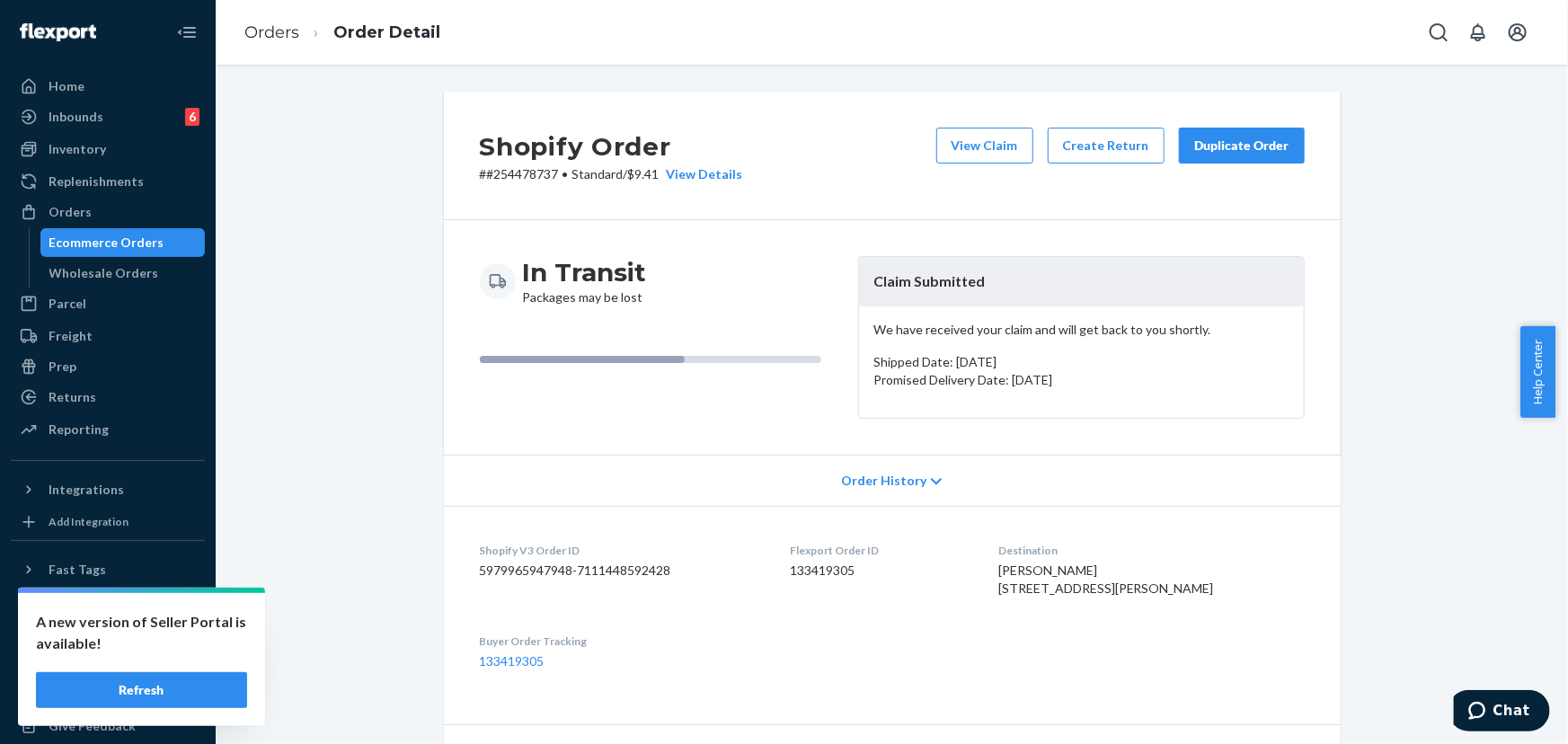
click at [1243, 141] on div "Duplicate Order" at bounding box center [1241, 145] width 95 height 18
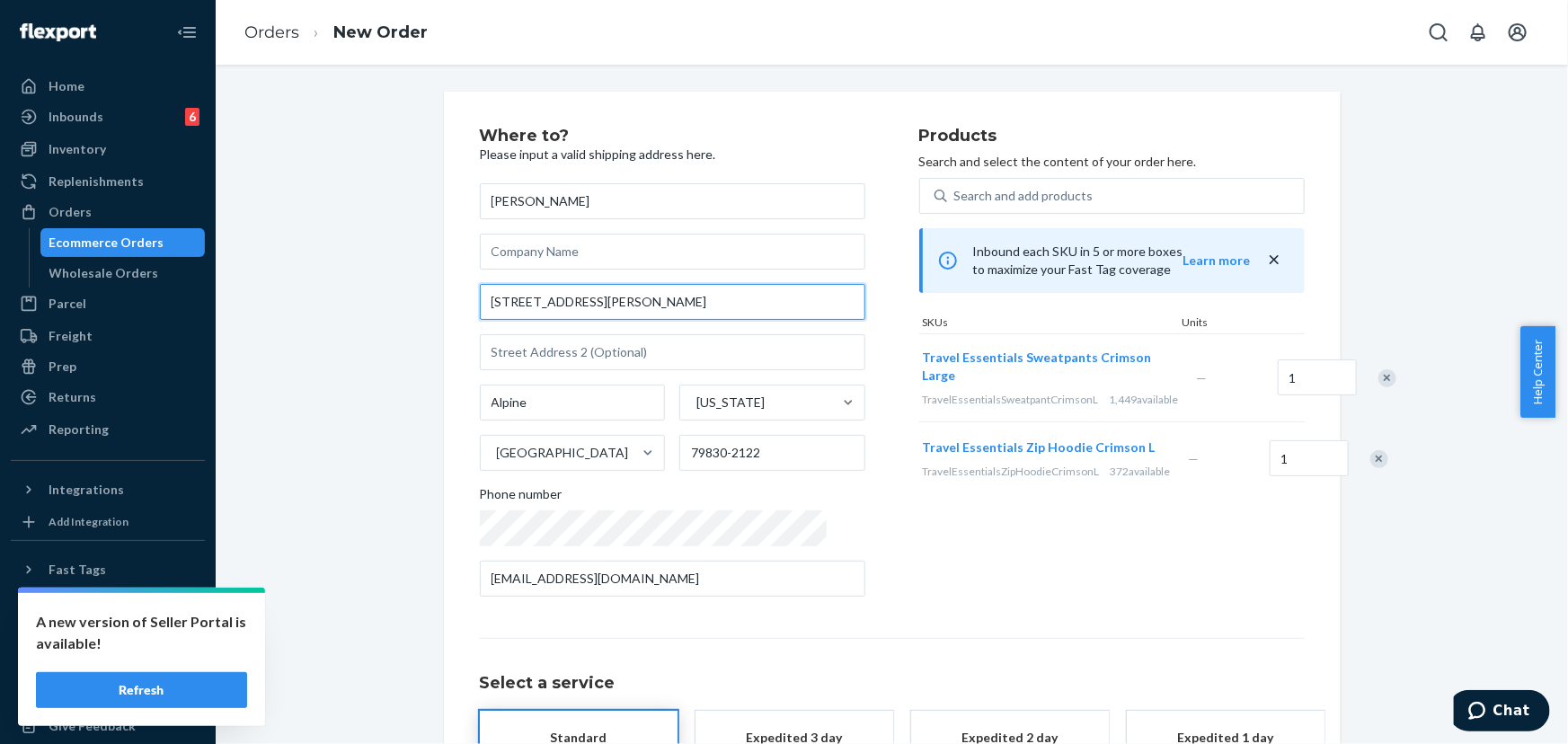
click at [611, 302] on input "[STREET_ADDRESS][PERSON_NAME]" at bounding box center [673, 302] width 385 height 36
paste input "[STREET_ADDRESS]"
type input "[STREET_ADDRESS]"
type input "Artesia"
type input "88210"
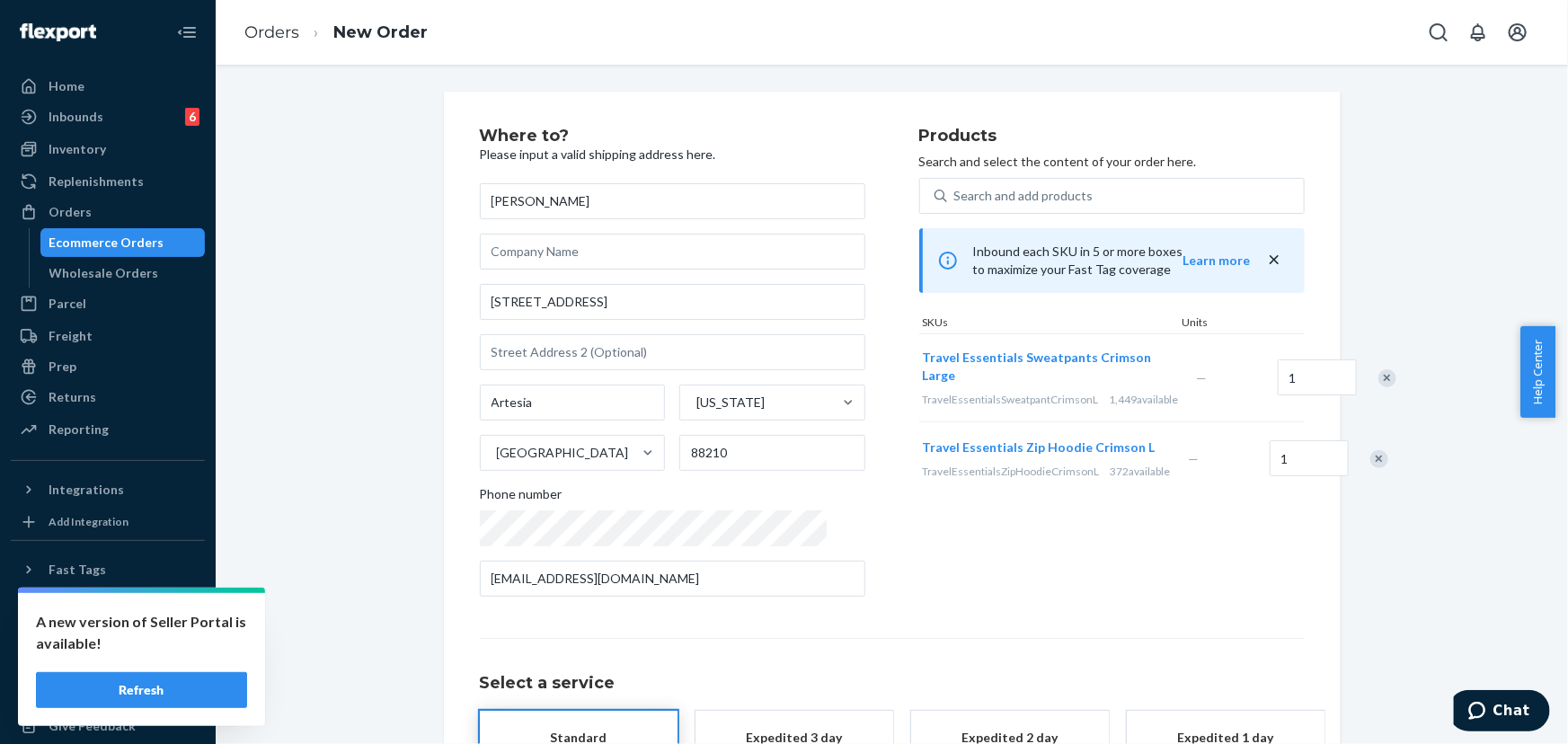
click at [933, 599] on div "Products Search and select the content of your order here. Search and add produ…" at bounding box center [1112, 369] width 385 height 483
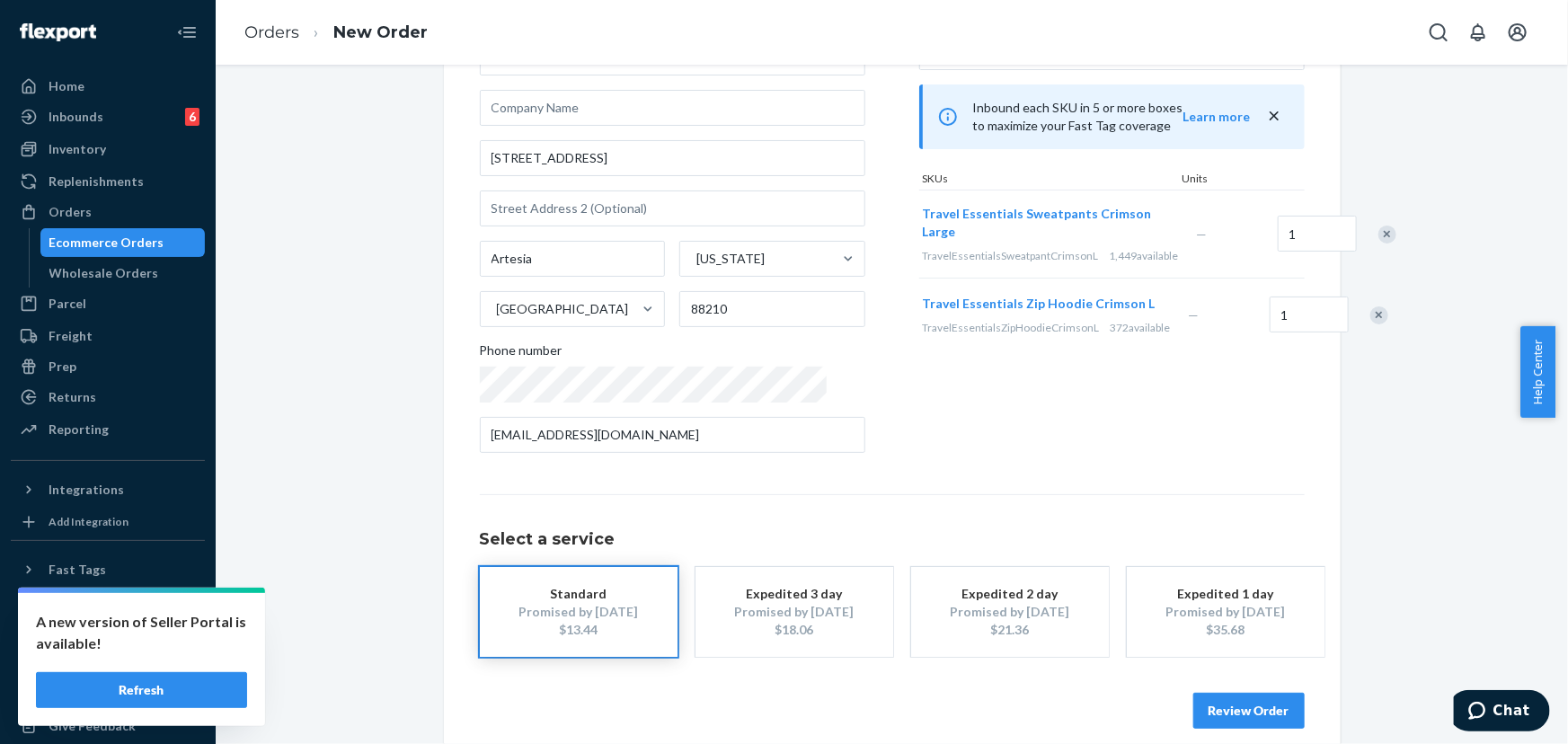
scroll to position [162, 0]
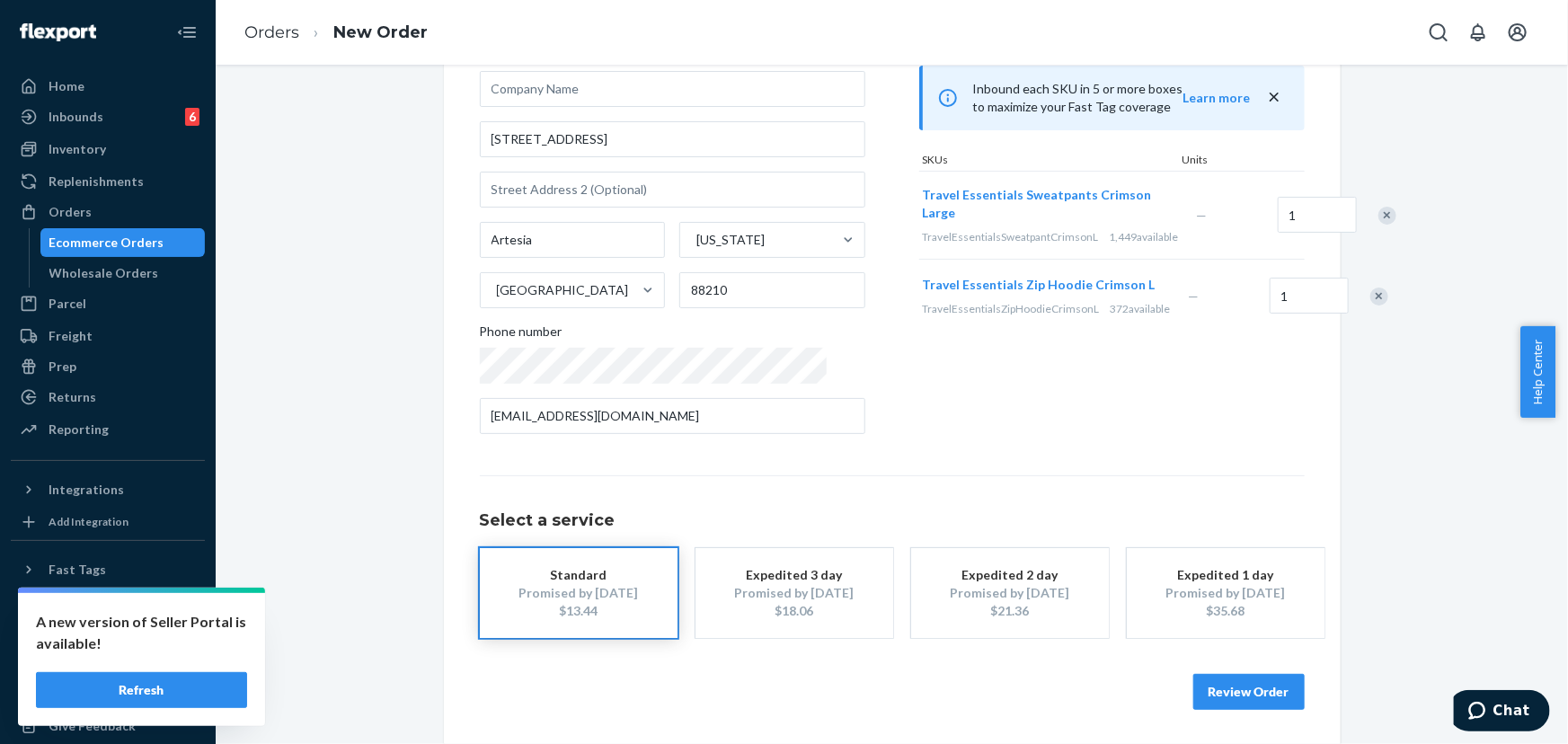
click at [1249, 699] on button "Review Order" at bounding box center [1249, 691] width 111 height 36
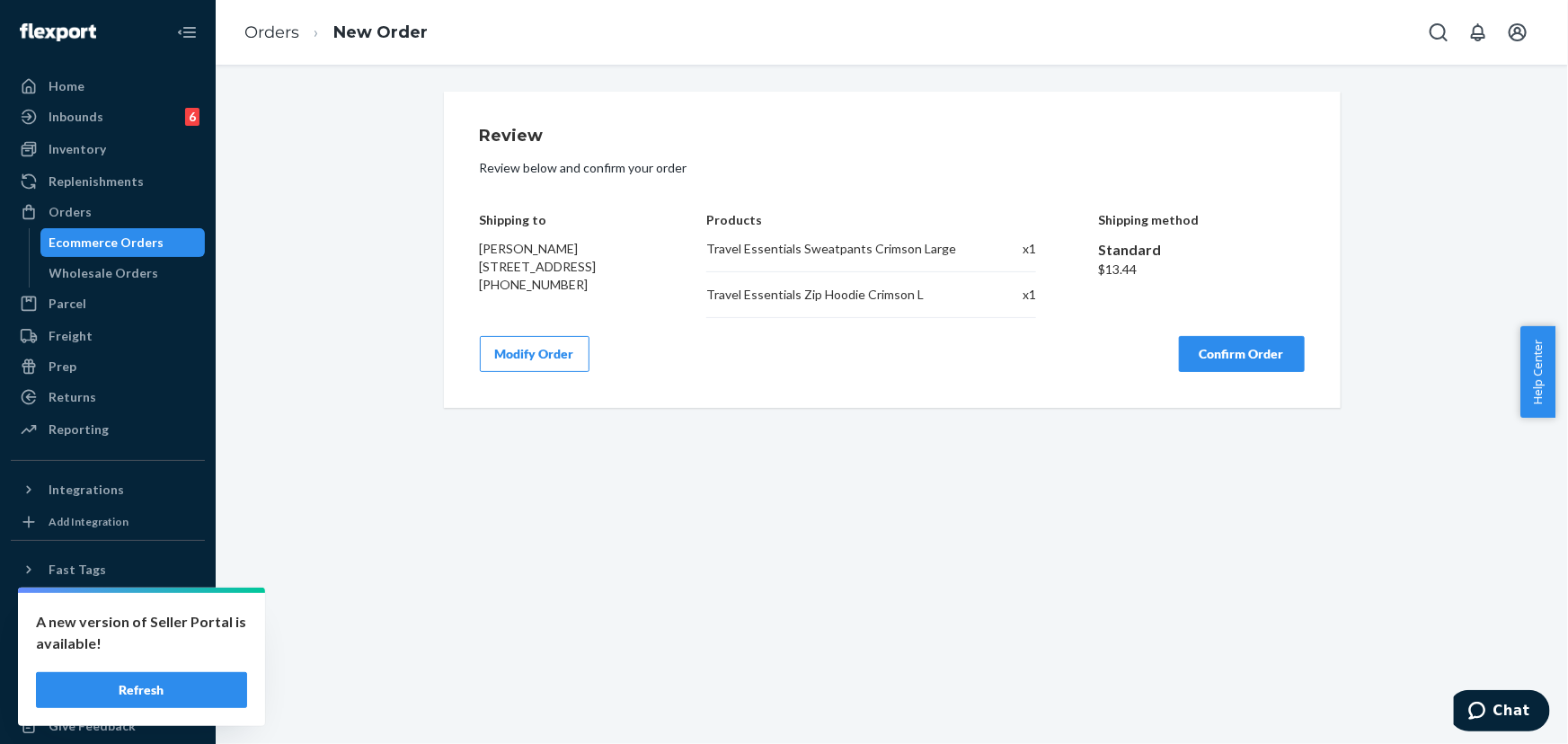
click at [1228, 356] on button "Confirm Order" at bounding box center [1241, 354] width 126 height 36
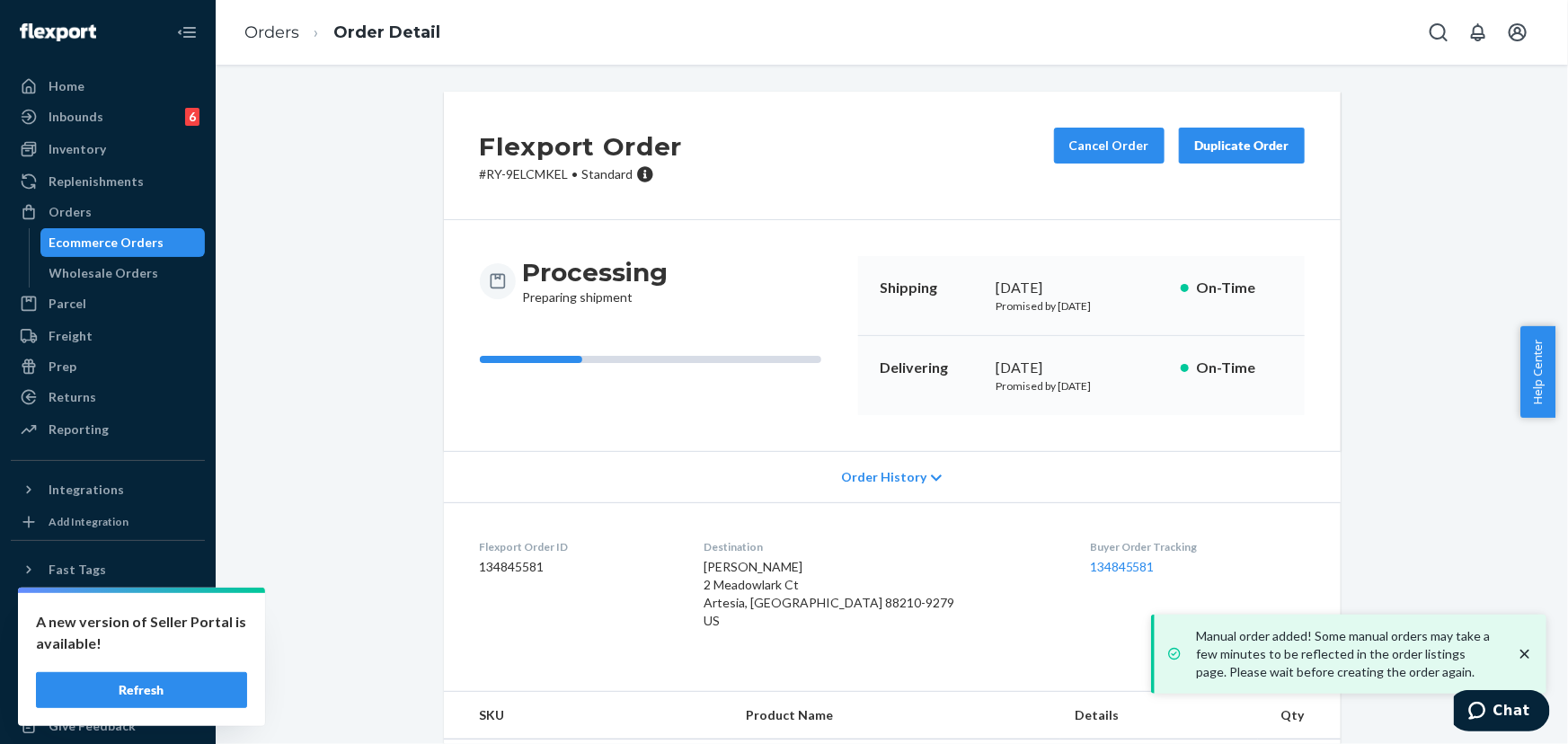
click at [532, 171] on p "# RY-9ELCMKEL • Standard" at bounding box center [581, 174] width 203 height 18
click at [531, 171] on p "# RY-9ELCMKEL • Standard" at bounding box center [581, 174] width 203 height 18
click at [530, 175] on p "# RY-9ELCMKEL • Standard" at bounding box center [581, 174] width 203 height 18
drag, startPoint x: 560, startPoint y: 175, endPoint x: 482, endPoint y: 178, distance: 78.1
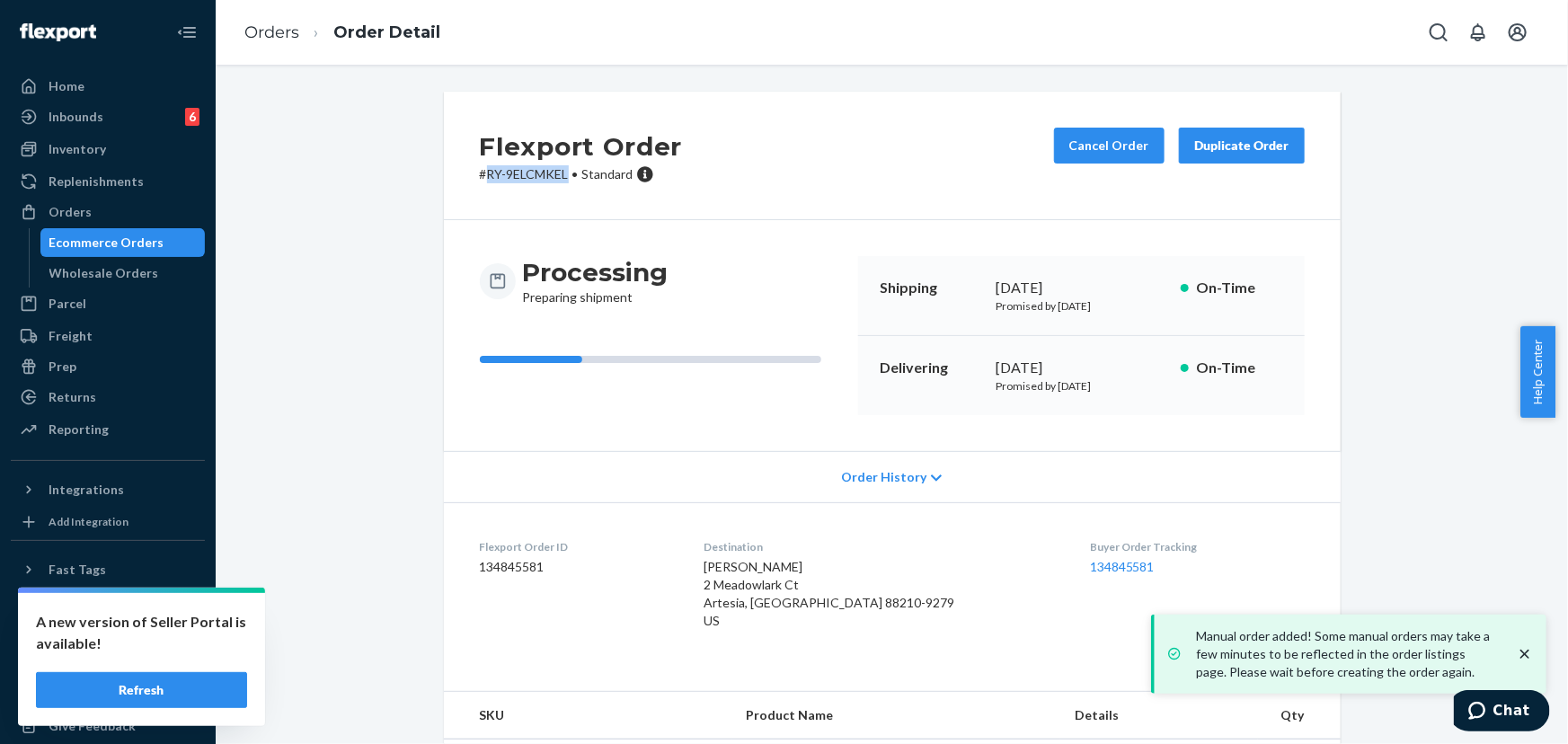
click at [482, 178] on p "# RY-9ELCMKEL • Standard" at bounding box center [581, 174] width 203 height 18
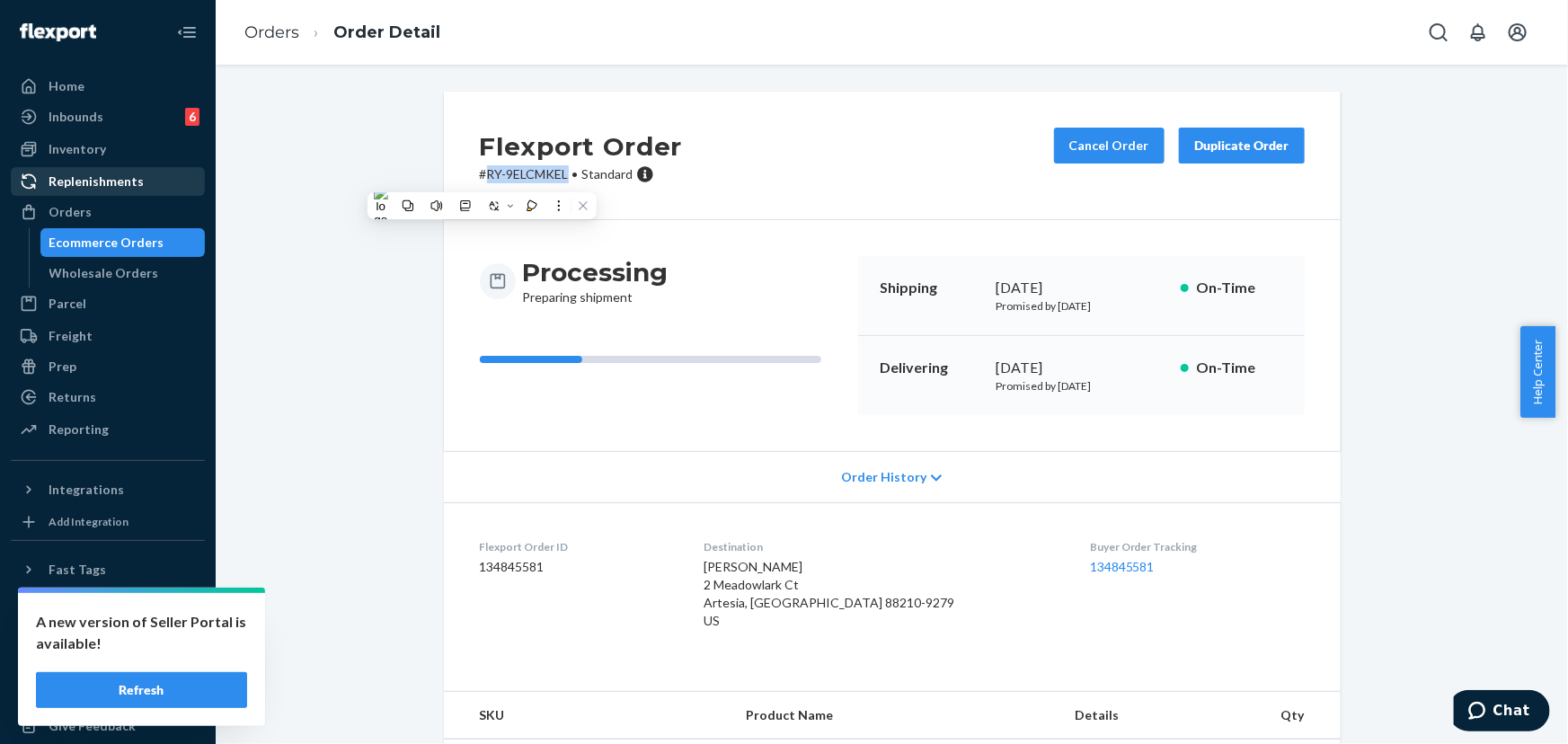
drag, startPoint x: 107, startPoint y: 210, endPoint x: 192, endPoint y: 177, distance: 91.2
click at [108, 210] on div "Orders" at bounding box center [108, 211] width 191 height 25
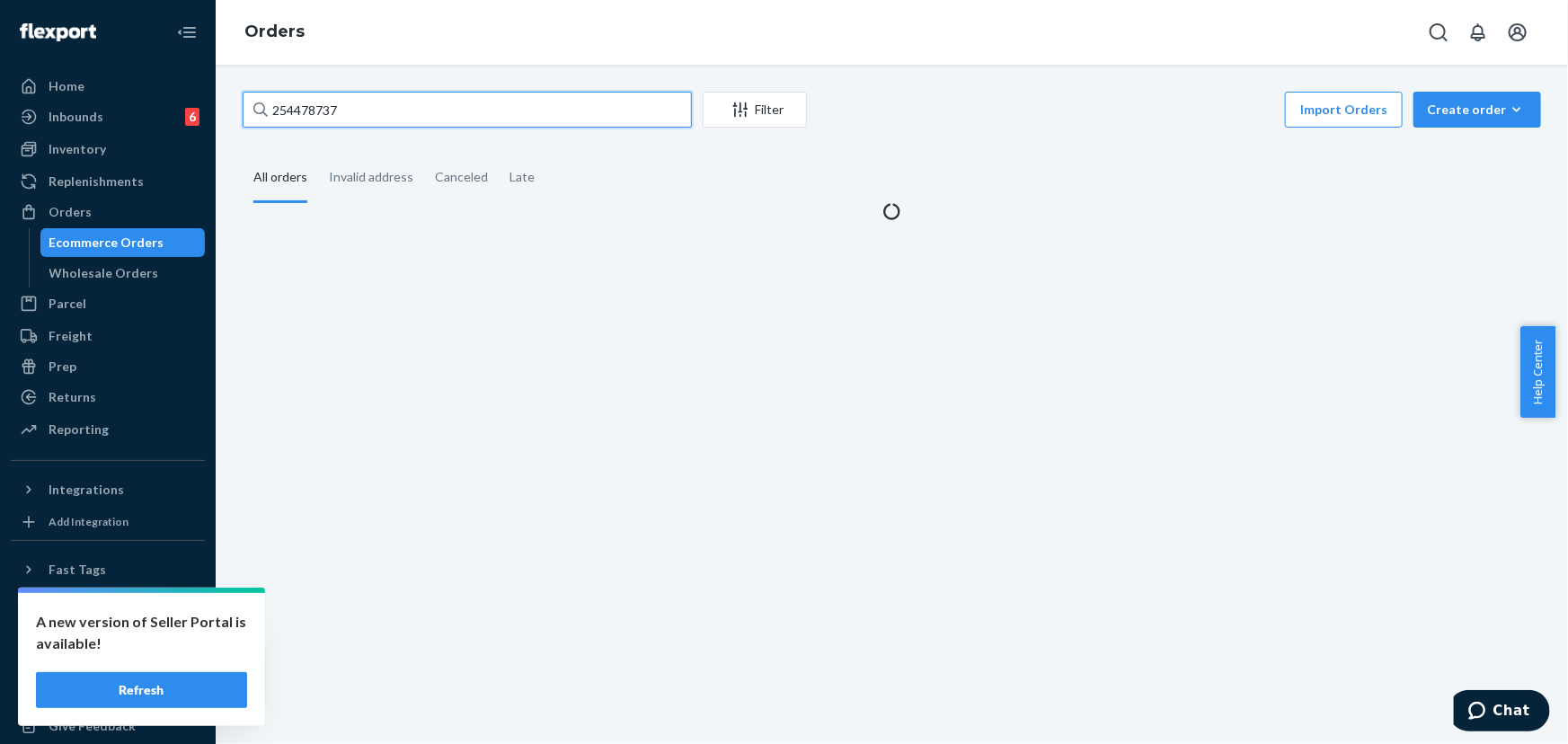
click at [467, 112] on input "254478737" at bounding box center [468, 110] width 450 height 36
paste input "154445"
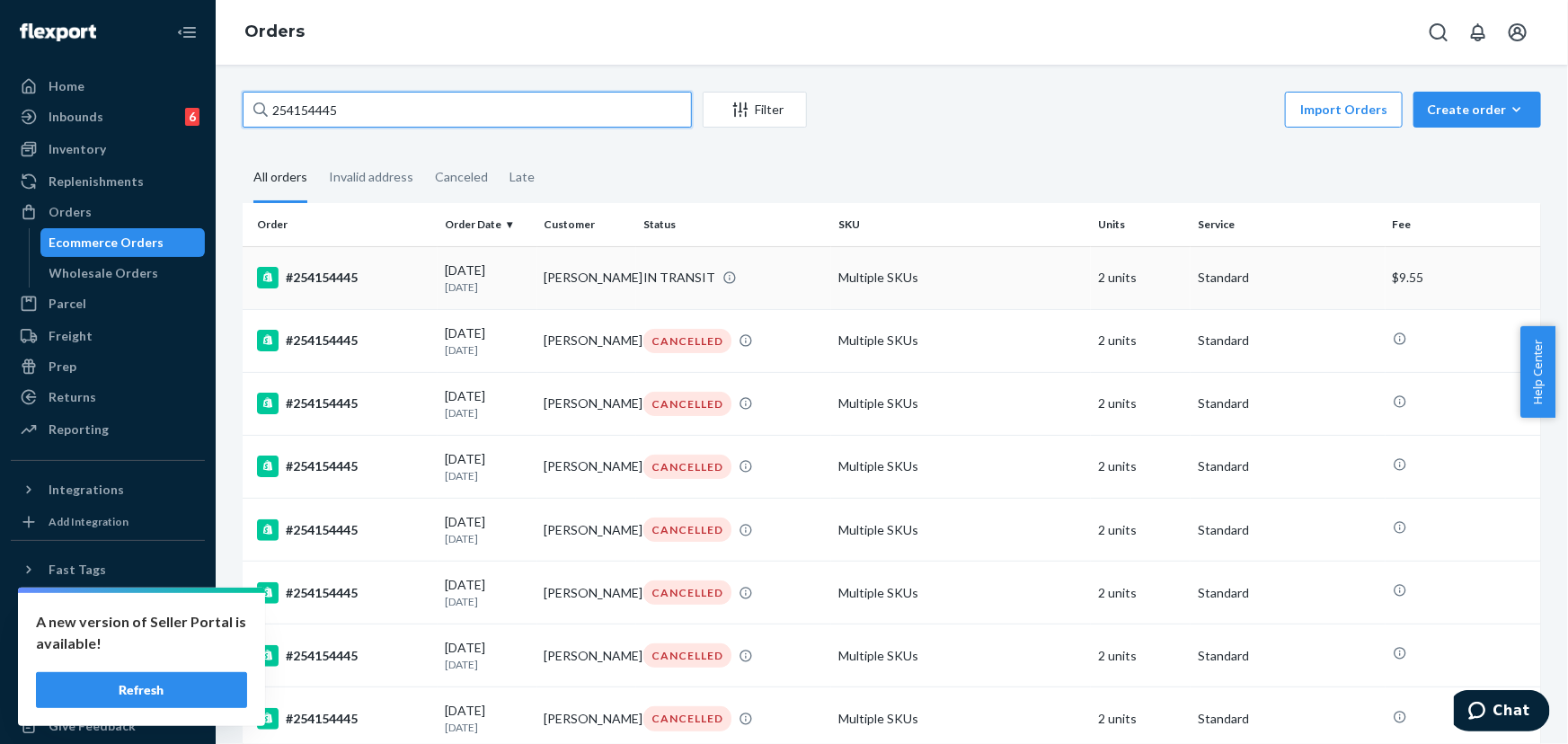
type input "254154445"
click at [636, 289] on td "IN TRANSIT" at bounding box center [733, 278] width 195 height 63
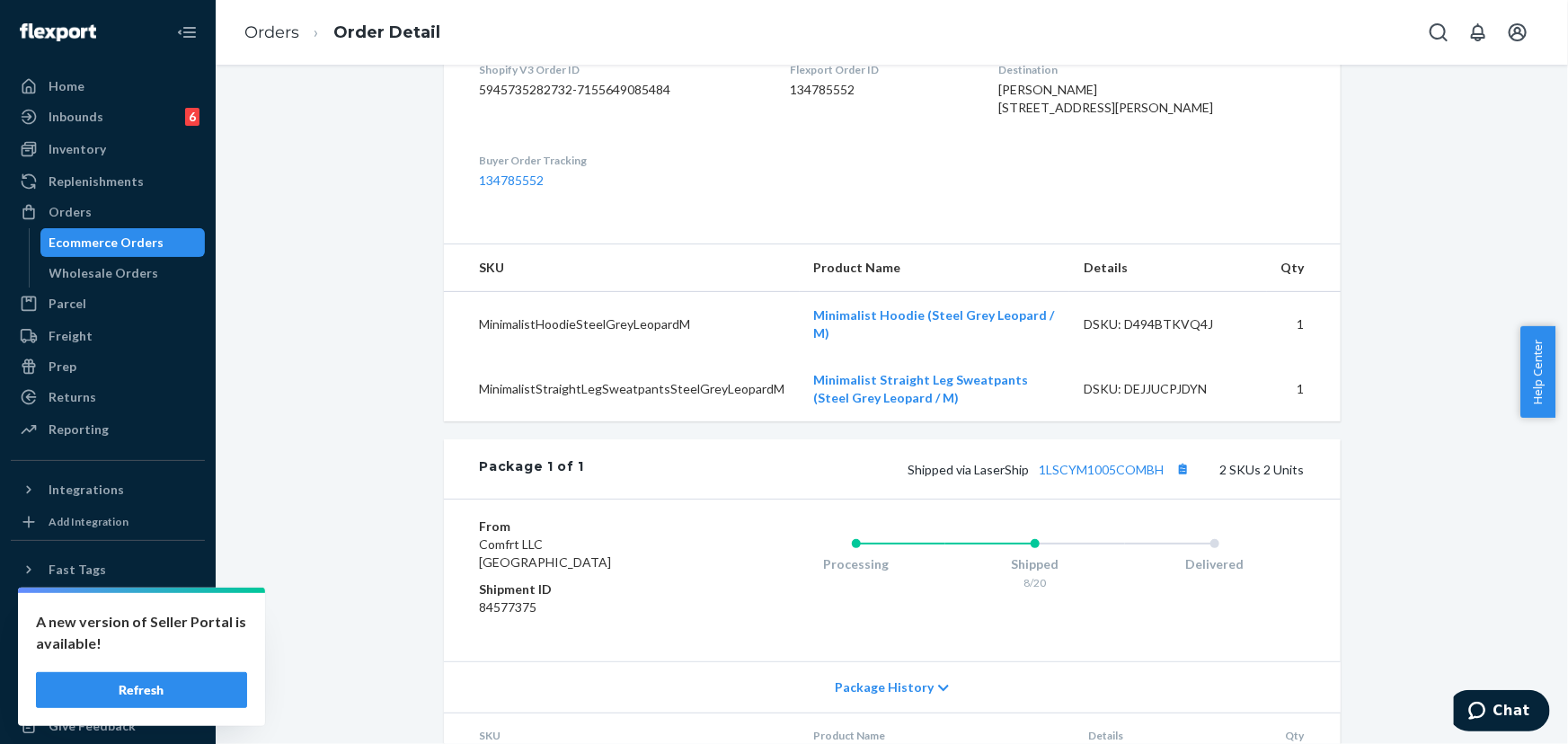
scroll to position [489, 0]
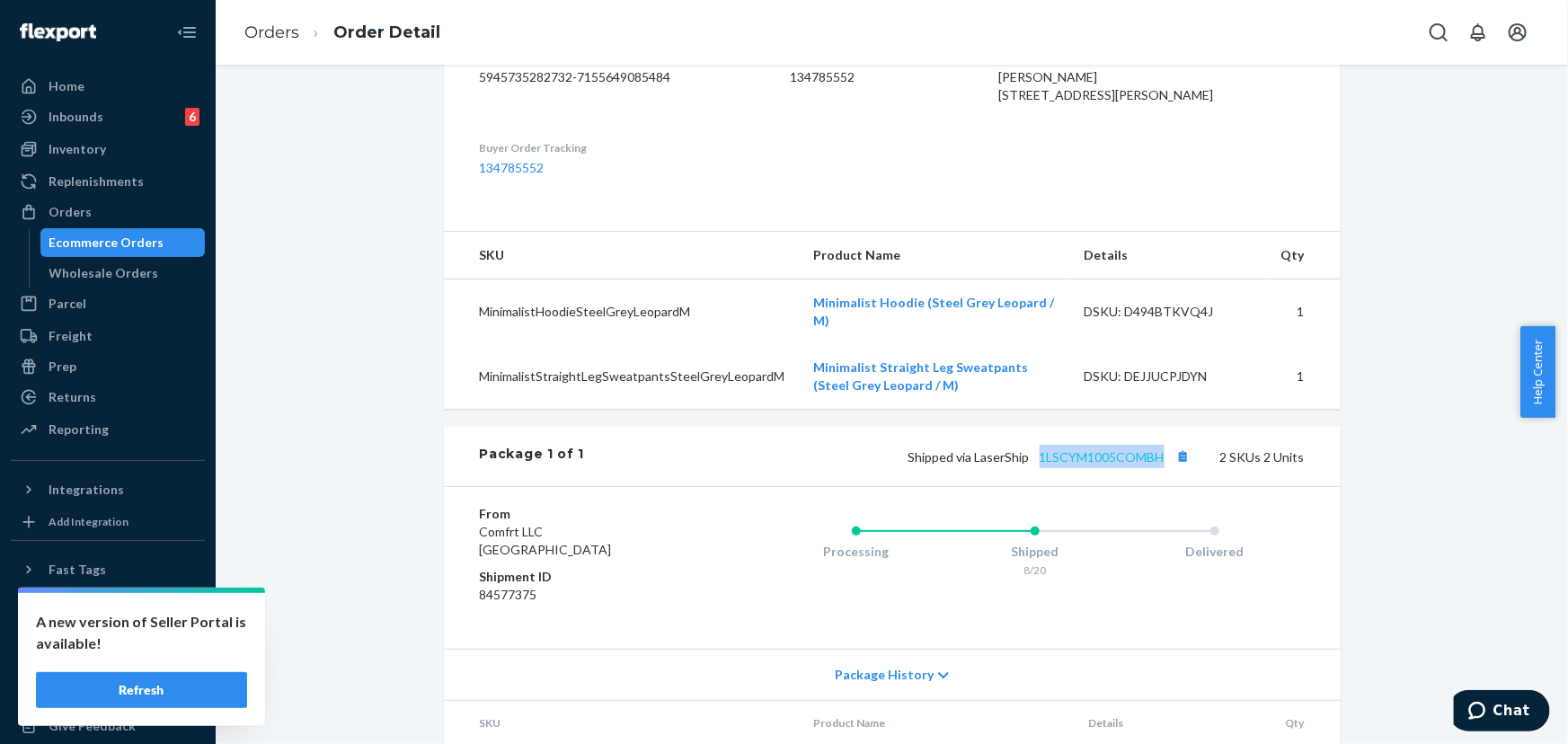
drag, startPoint x: 1163, startPoint y: 475, endPoint x: 1037, endPoint y: 477, distance: 126.0
click at [1037, 465] on span "Shipped via LaserShip 1LSCYM1005COMBH" at bounding box center [1051, 457] width 286 height 15
drag, startPoint x: 1024, startPoint y: 473, endPoint x: 968, endPoint y: 473, distance: 56.0
click at [968, 465] on span "Shipped via LaserShip 1LSCYM1005COMBH" at bounding box center [1051, 457] width 286 height 15
click at [969, 465] on span "Shipped via LaserShip 1LSCYM1005COMBH" at bounding box center [1051, 457] width 286 height 15
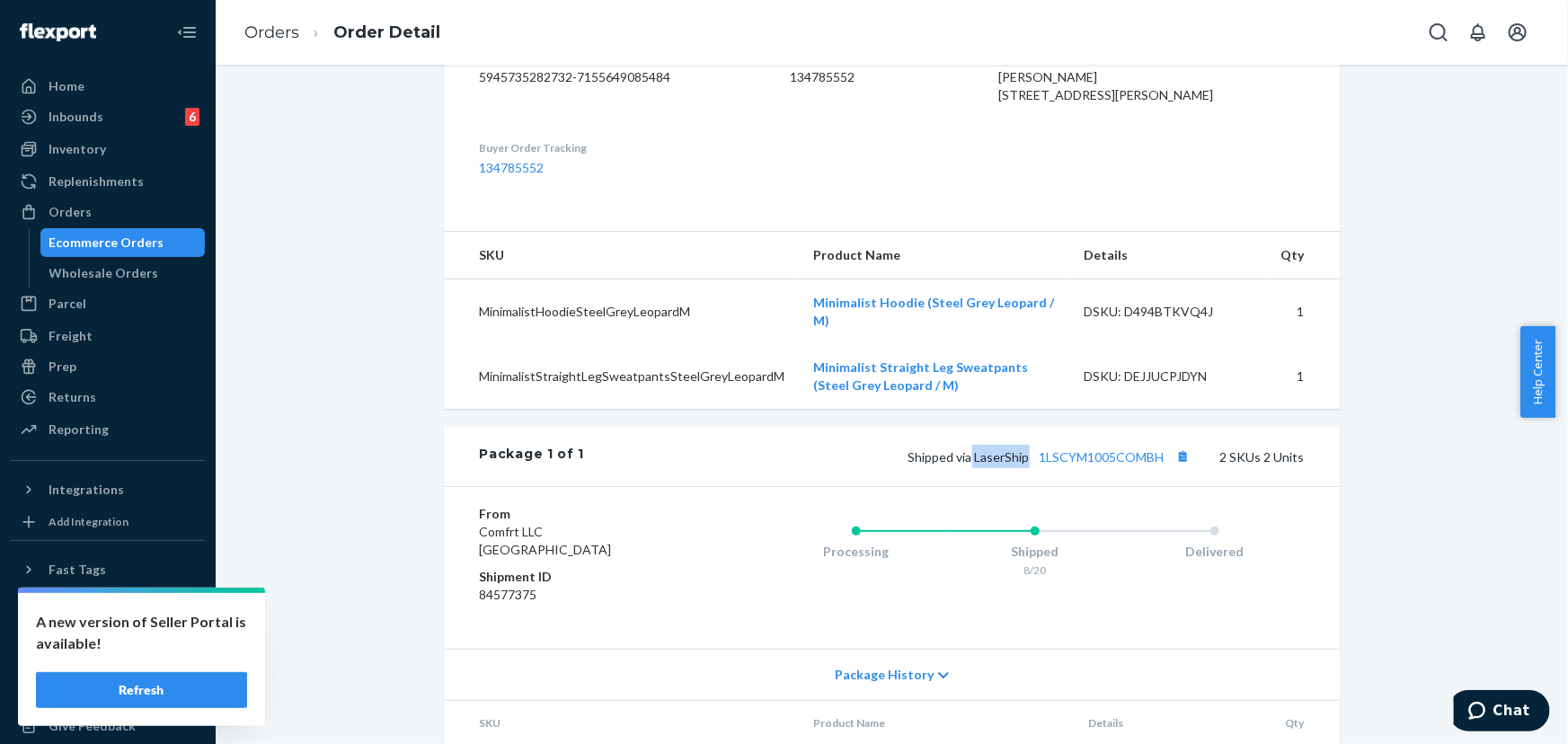
click at [976, 465] on span "Shipped via LaserShip 1LSCYM1005COMBH" at bounding box center [1051, 457] width 286 height 15
click at [1022, 465] on span "Shipped via LaserShip 1LSCYM1005COMBH" at bounding box center [1051, 457] width 286 height 15
drag, startPoint x: 1022, startPoint y: 475, endPoint x: 976, endPoint y: 472, distance: 46.1
click at [976, 465] on span "Shipped via LaserShip 1LSCYM1005COMBH" at bounding box center [1051, 457] width 286 height 15
click at [82, 205] on div "Orders" at bounding box center [70, 211] width 43 height 18
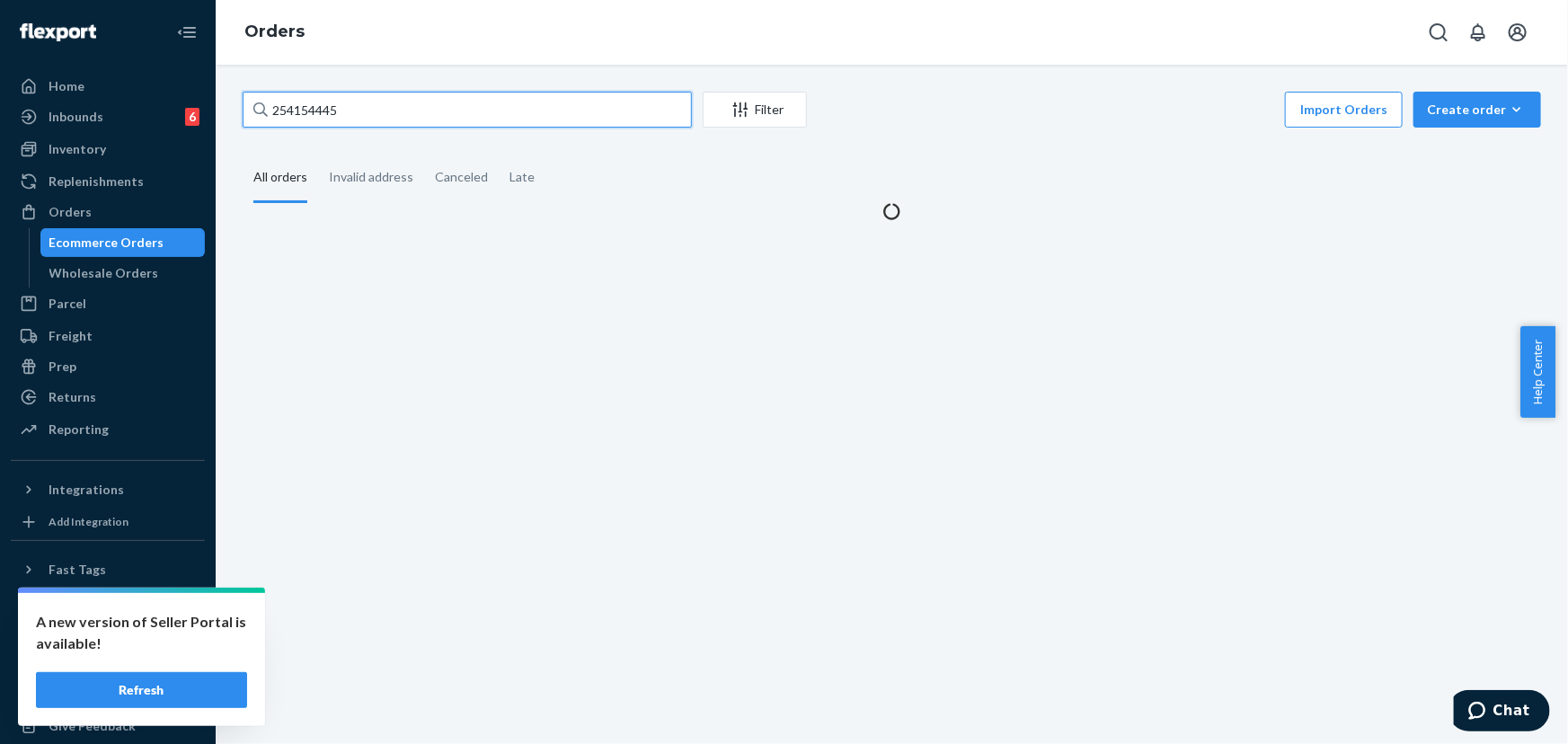
click at [368, 114] on input "254154445" at bounding box center [468, 110] width 450 height 36
paste input "593076"
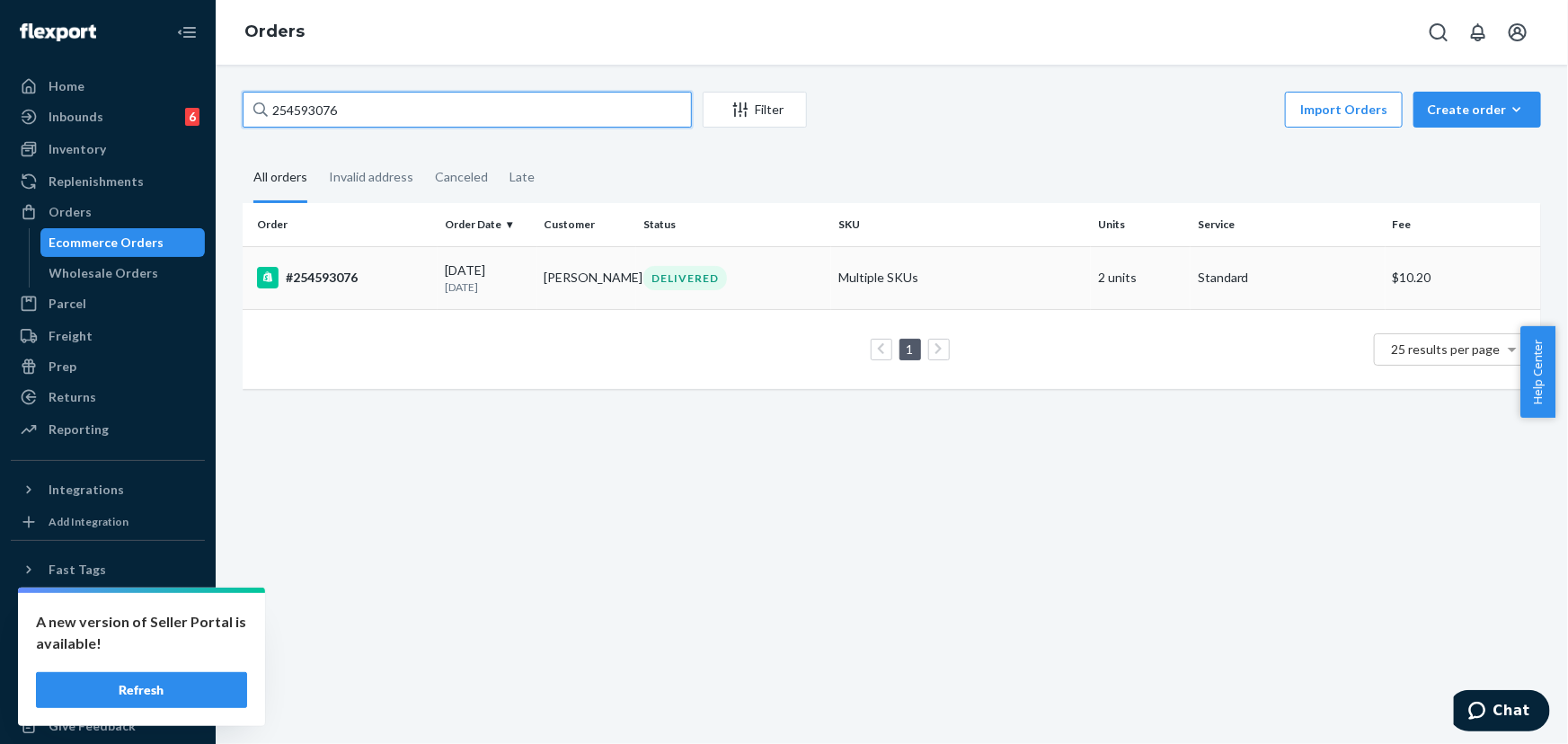
type input "254593076"
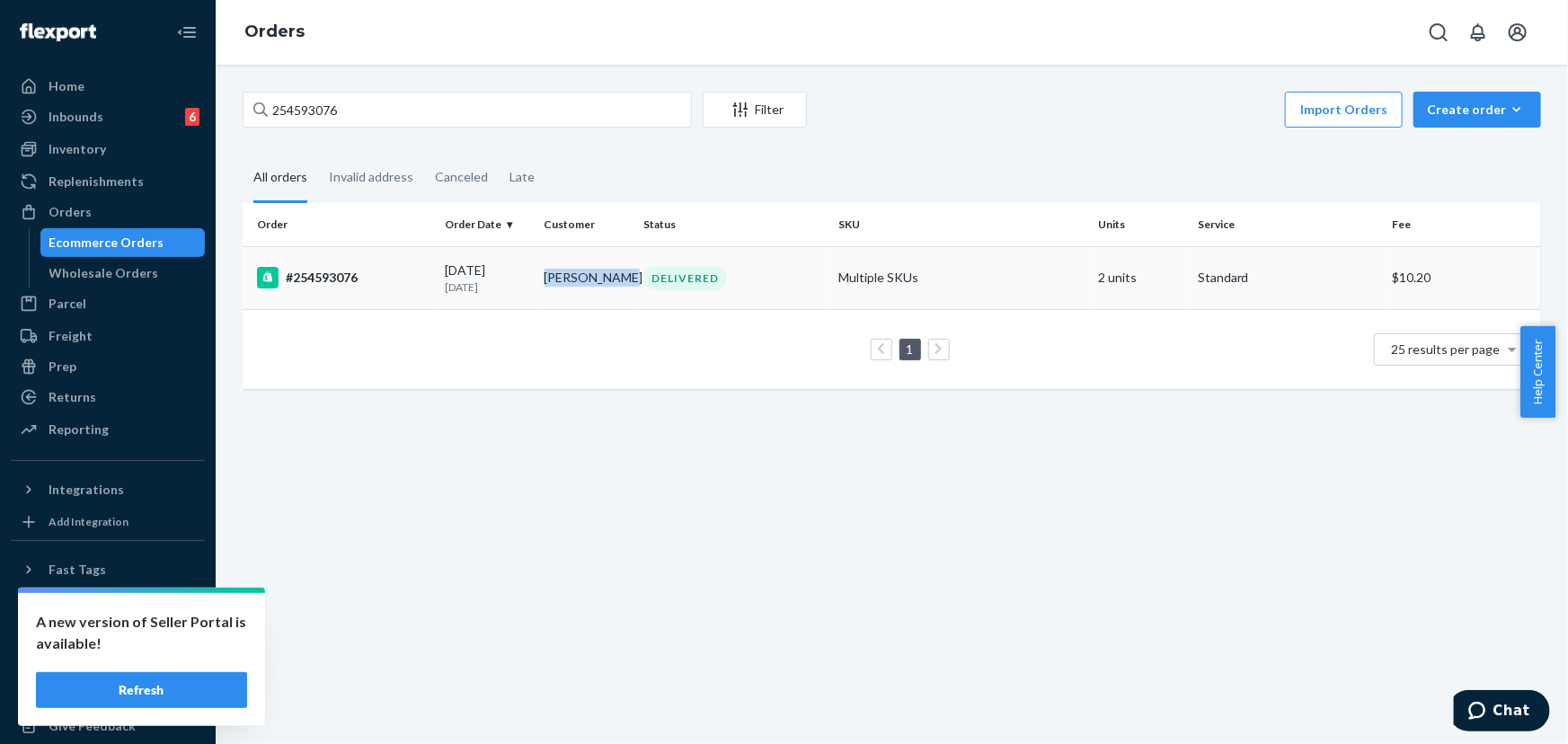
drag, startPoint x: 605, startPoint y: 280, endPoint x: 539, endPoint y: 279, distance: 66.0
click at [539, 279] on td "[PERSON_NAME]" at bounding box center [588, 278] width 100 height 63
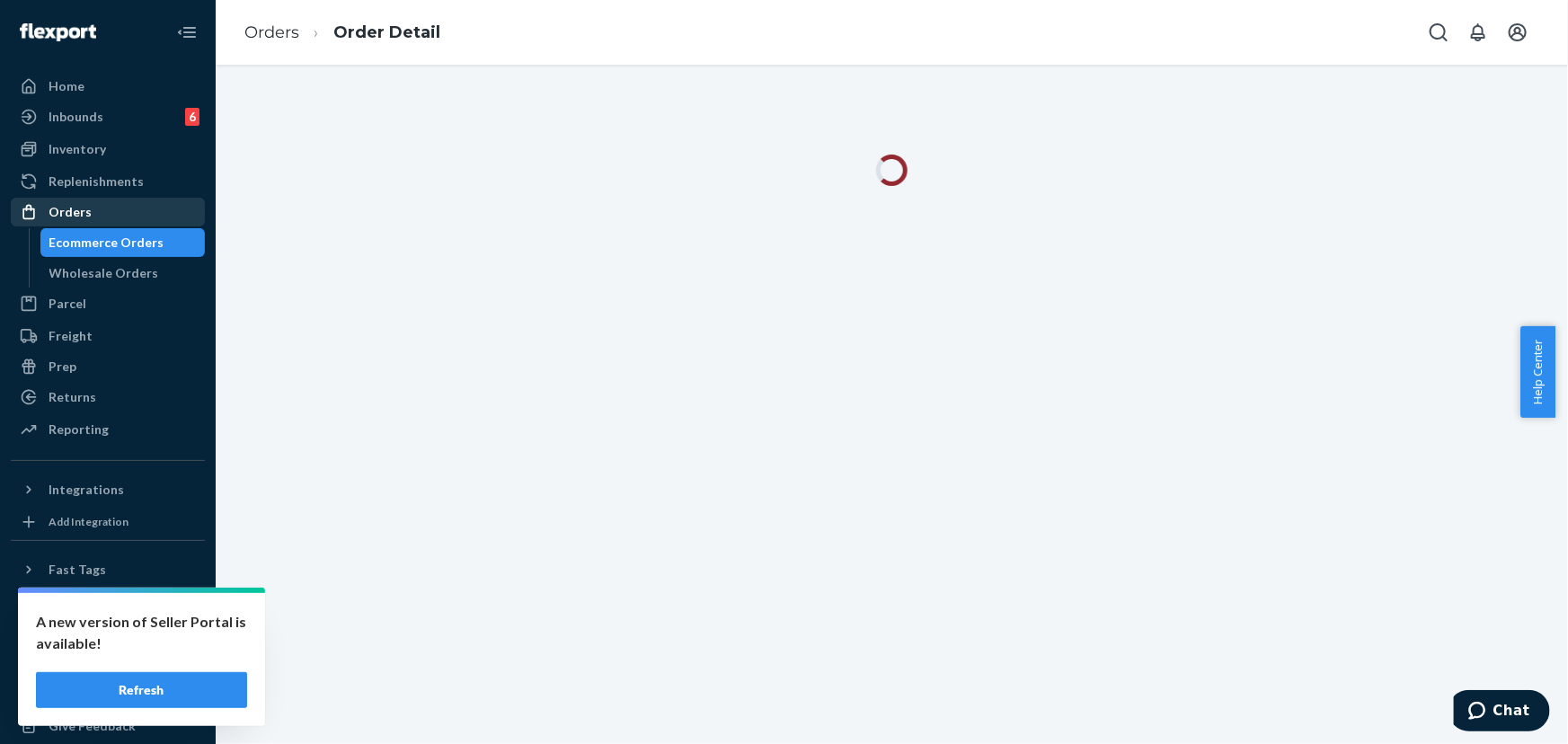
click at [126, 203] on div "Orders" at bounding box center [108, 211] width 191 height 25
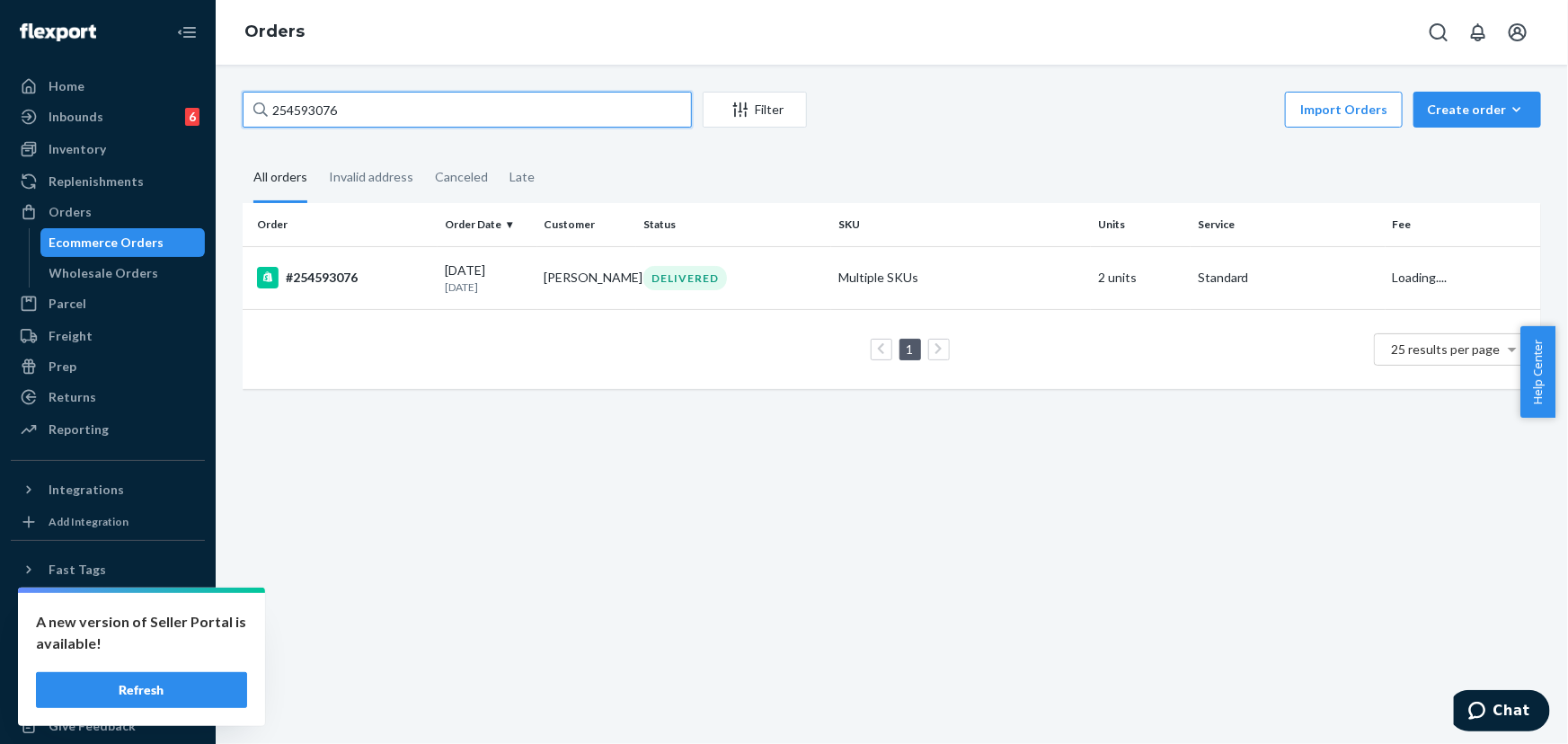
click at [394, 114] on input "254593076" at bounding box center [468, 110] width 450 height 36
paste input "[PERSON_NAME]"
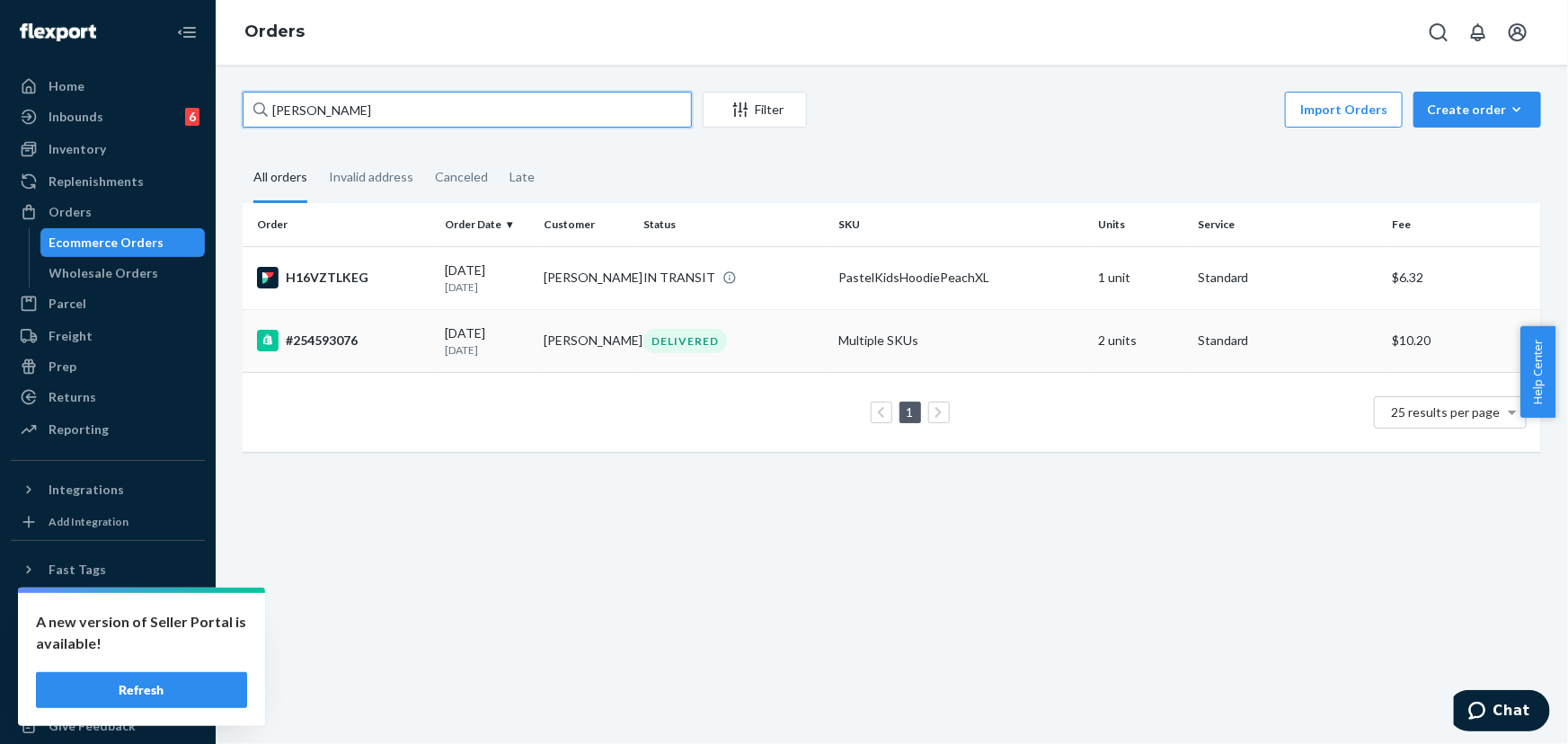
type input "[PERSON_NAME]"
click at [776, 362] on td "DELIVERED" at bounding box center [733, 340] width 195 height 63
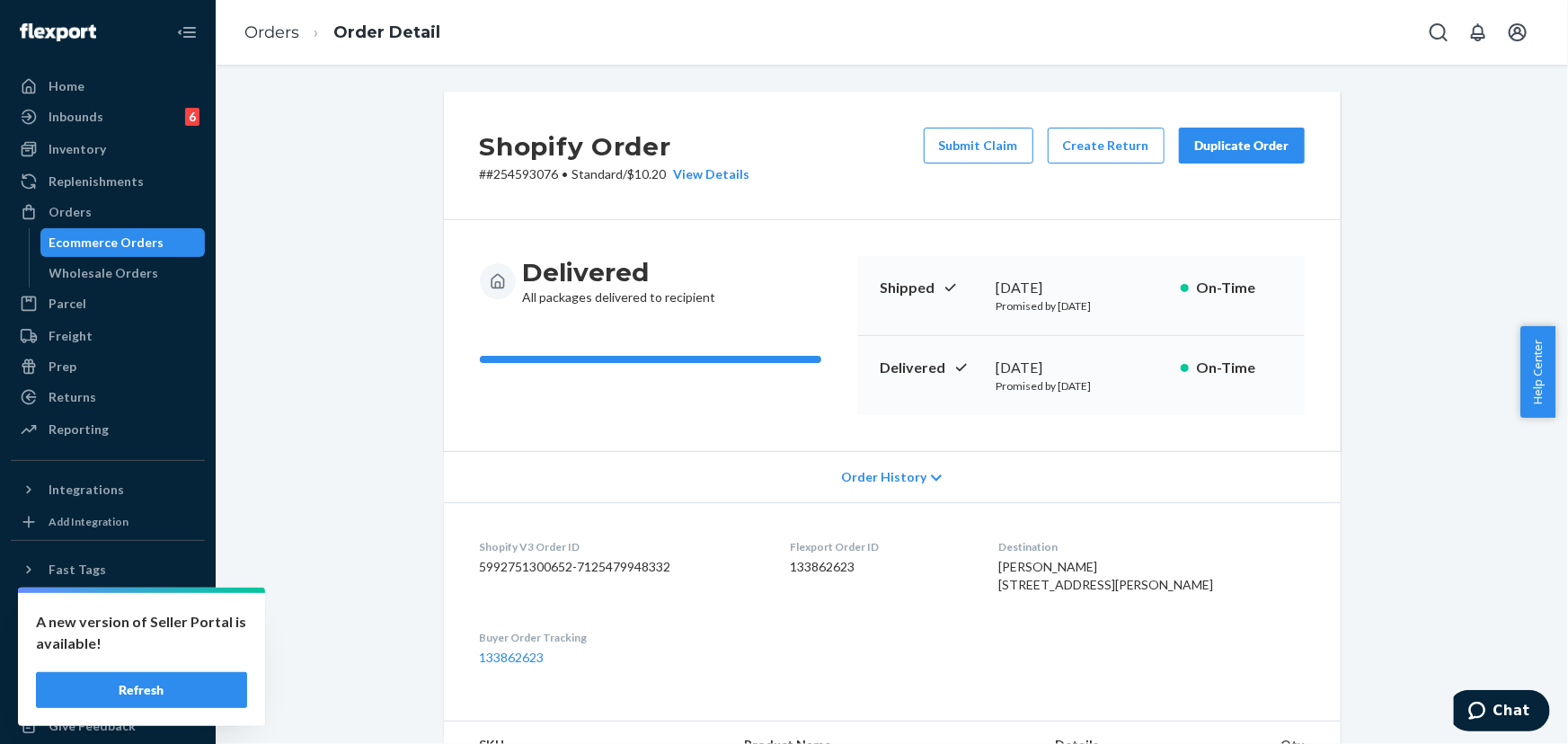
click at [1236, 143] on div "Duplicate Order" at bounding box center [1241, 145] width 95 height 18
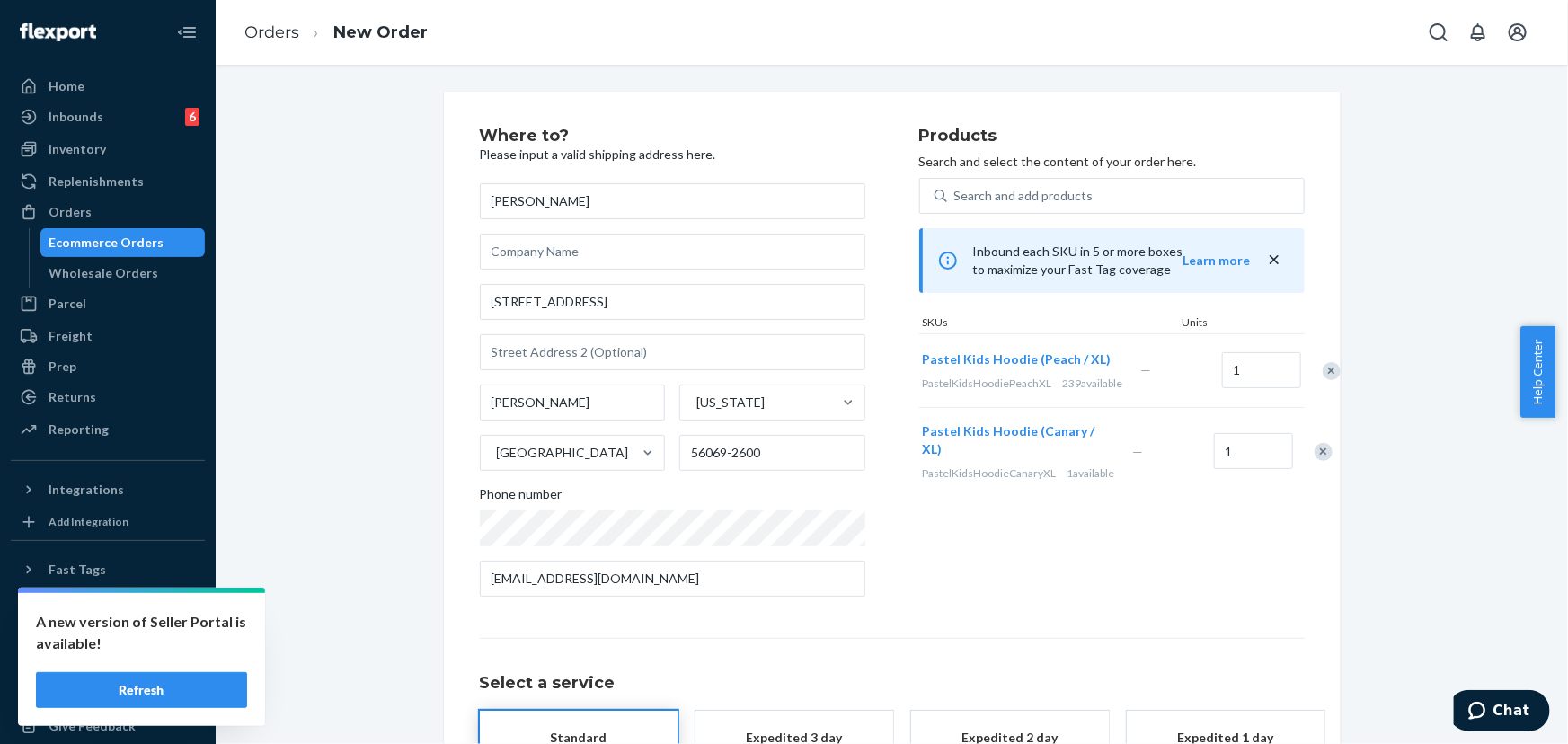
click at [1322, 380] on div "Remove Item" at bounding box center [1331, 370] width 18 height 18
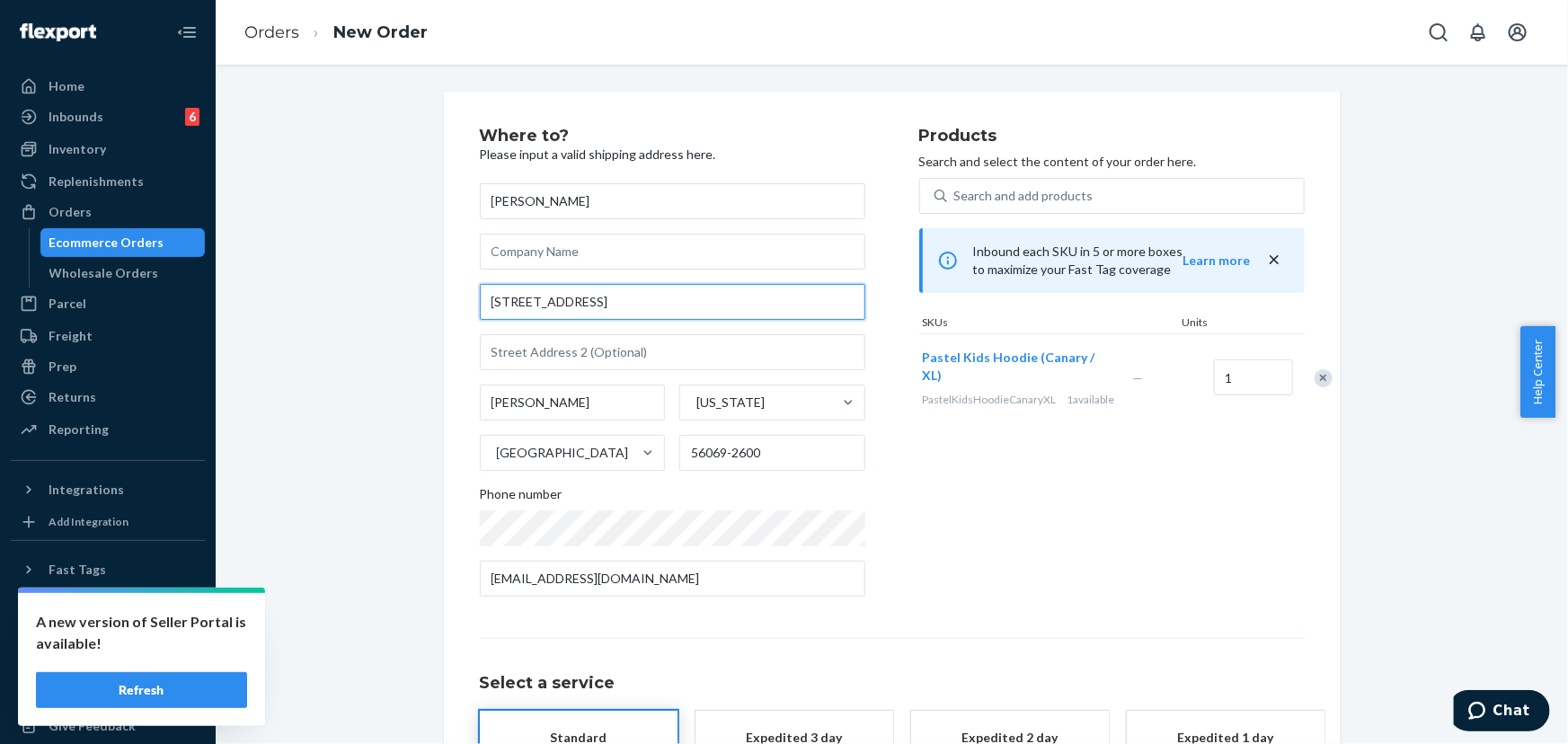
click at [657, 311] on input "[STREET_ADDRESS]" at bounding box center [673, 302] width 385 height 36
paste input "[GEOGRAPHIC_DATA], [GEOGRAPHIC_DATA] 56069-2600"
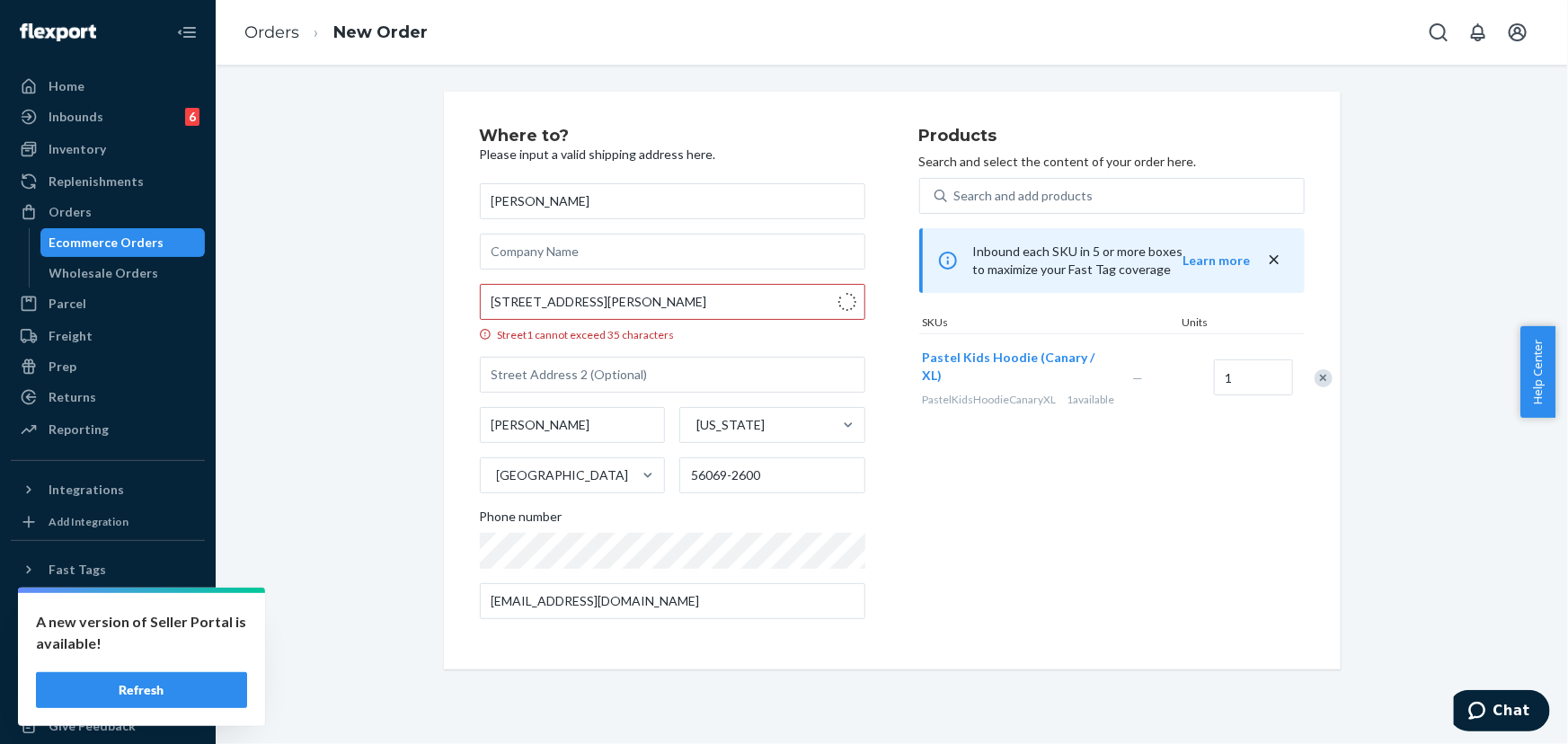
type input "[STREET_ADDRESS]"
type input "56069"
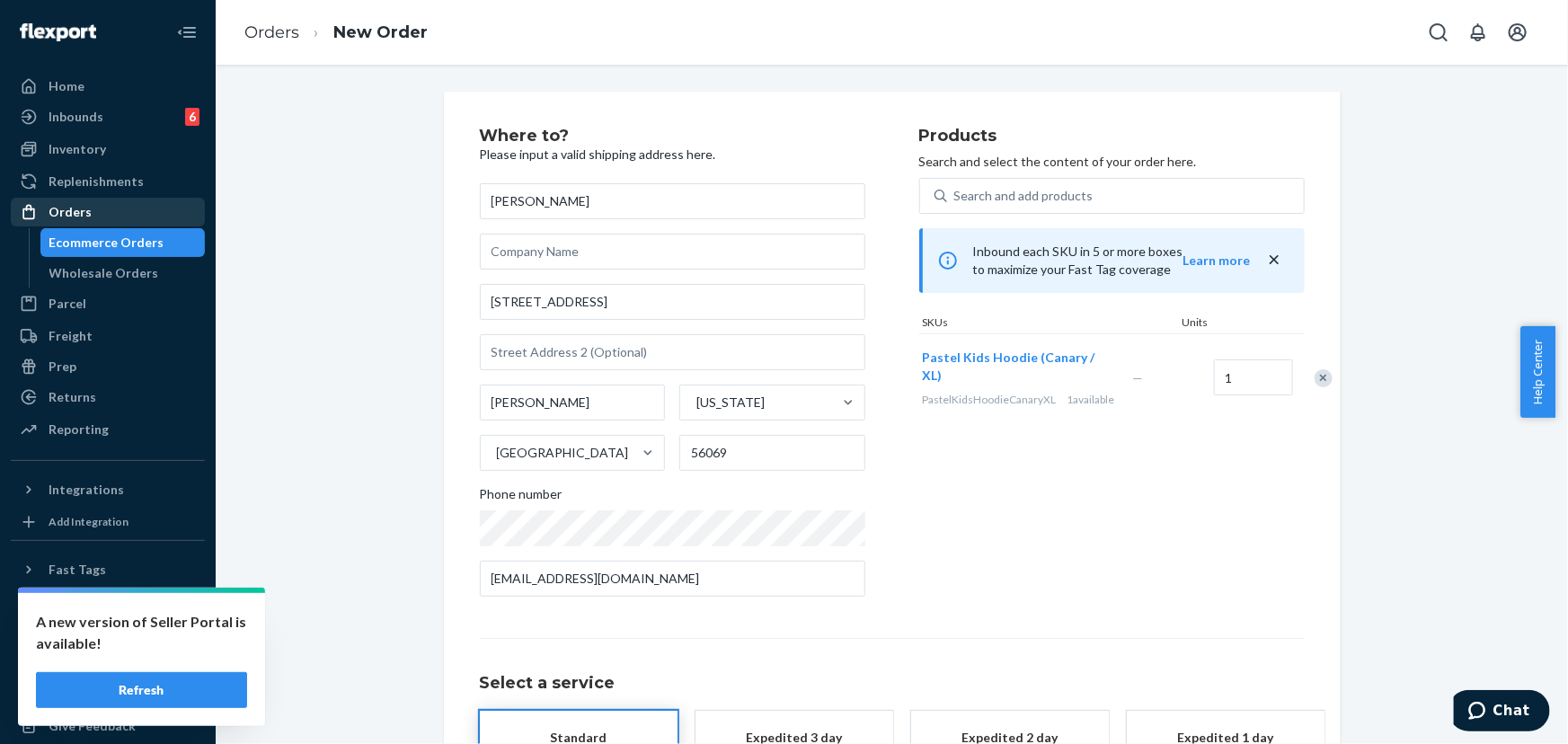
click at [116, 212] on div "Orders" at bounding box center [108, 211] width 191 height 25
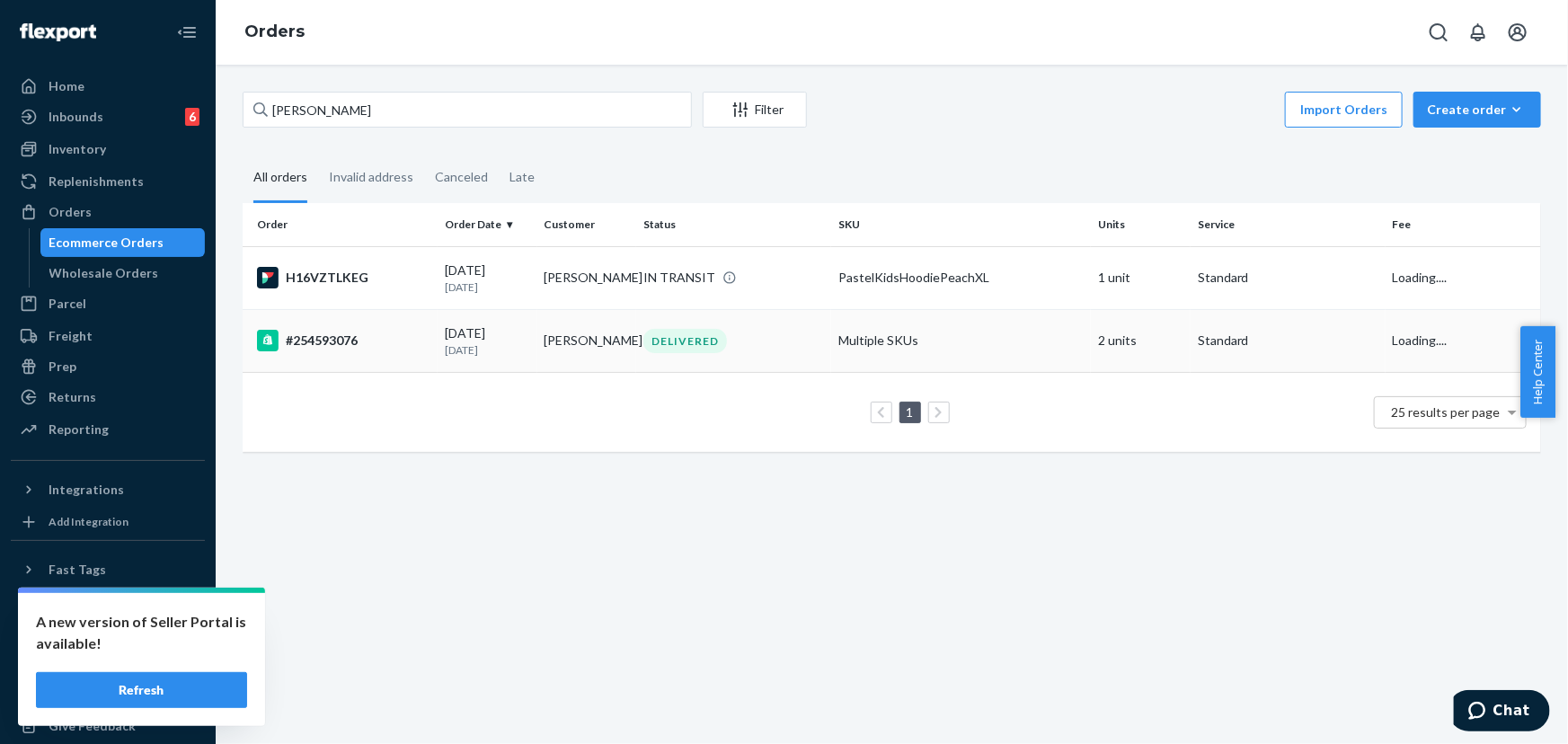
click at [772, 347] on div "DELIVERED" at bounding box center [733, 341] width 188 height 25
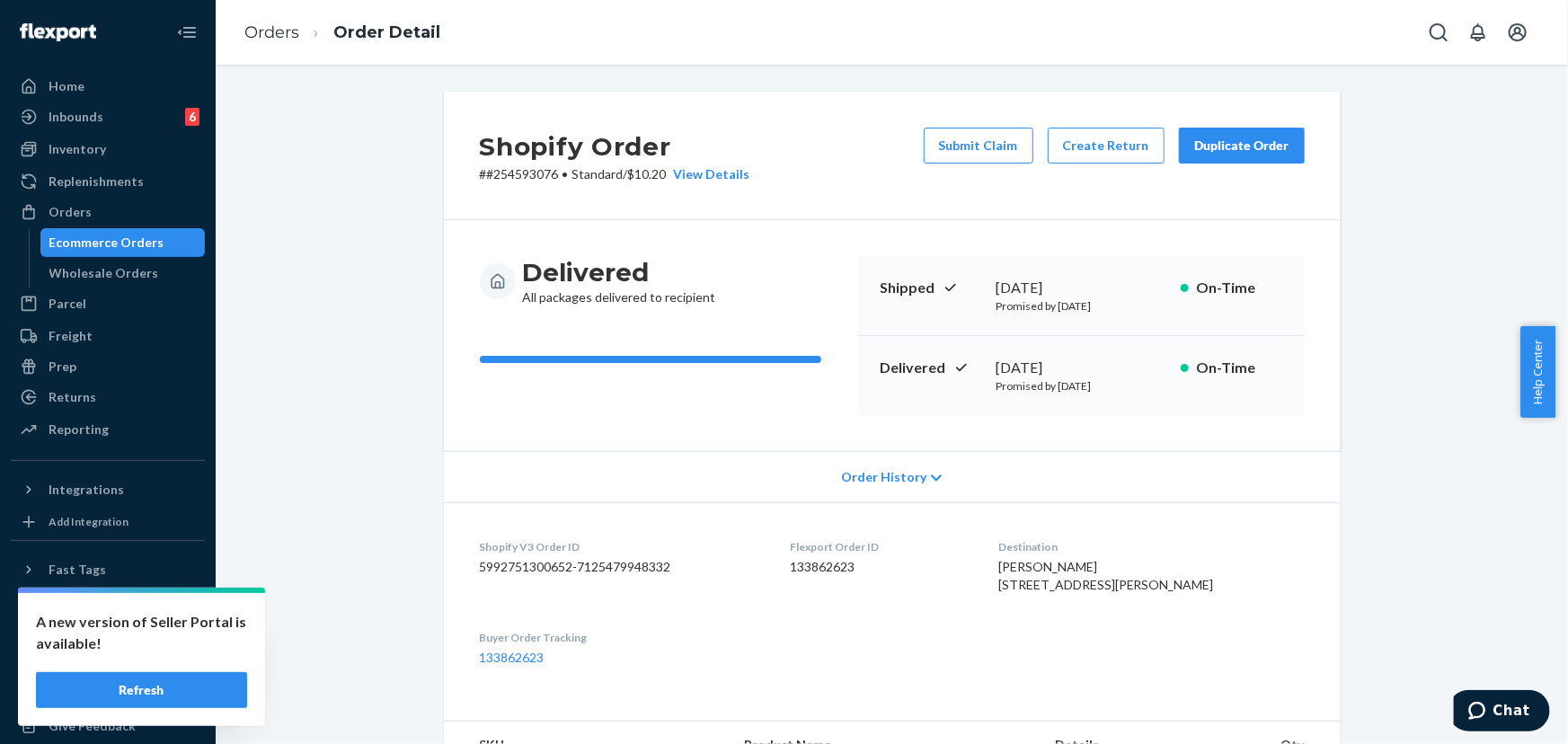
drag, startPoint x: 1263, startPoint y: 144, endPoint x: 1107, endPoint y: 283, distance: 208.9
click at [1262, 144] on div "Duplicate Order" at bounding box center [1241, 145] width 95 height 18
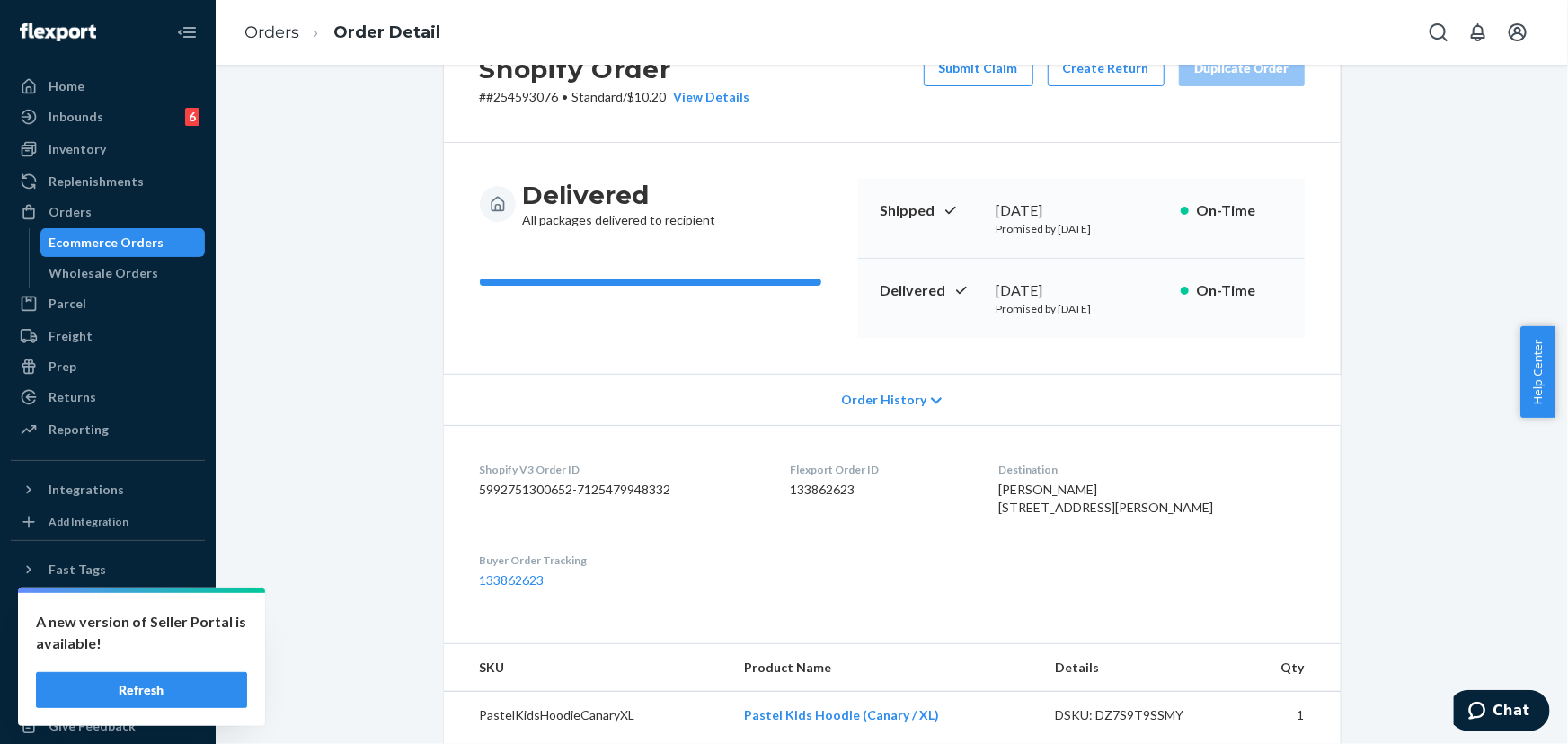
scroll to position [326, 0]
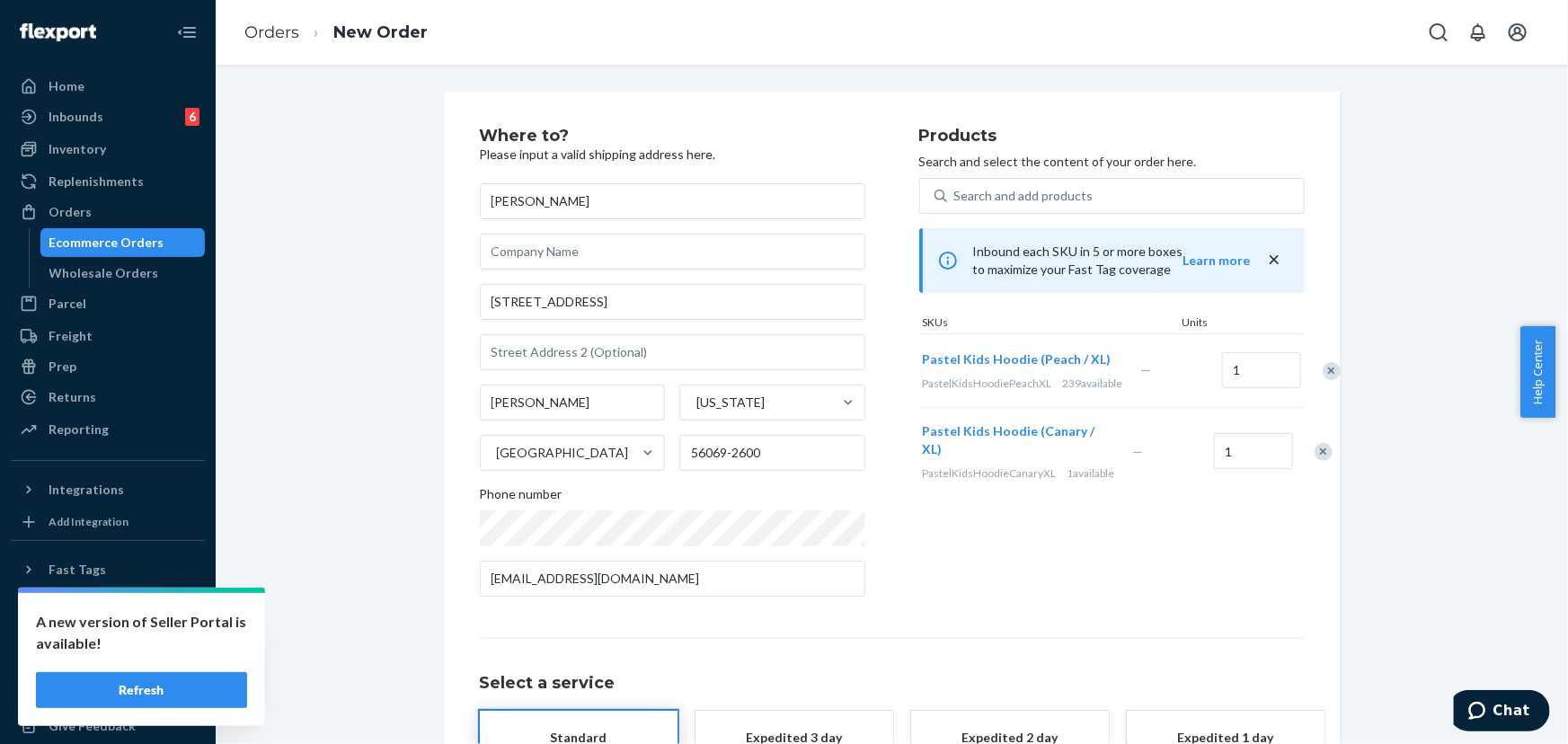
click at [1322, 380] on div "Remove Item" at bounding box center [1331, 370] width 18 height 18
click at [952, 547] on div "Products Search and select the content of your order here. Search and add produ…" at bounding box center [1112, 369] width 385 height 483
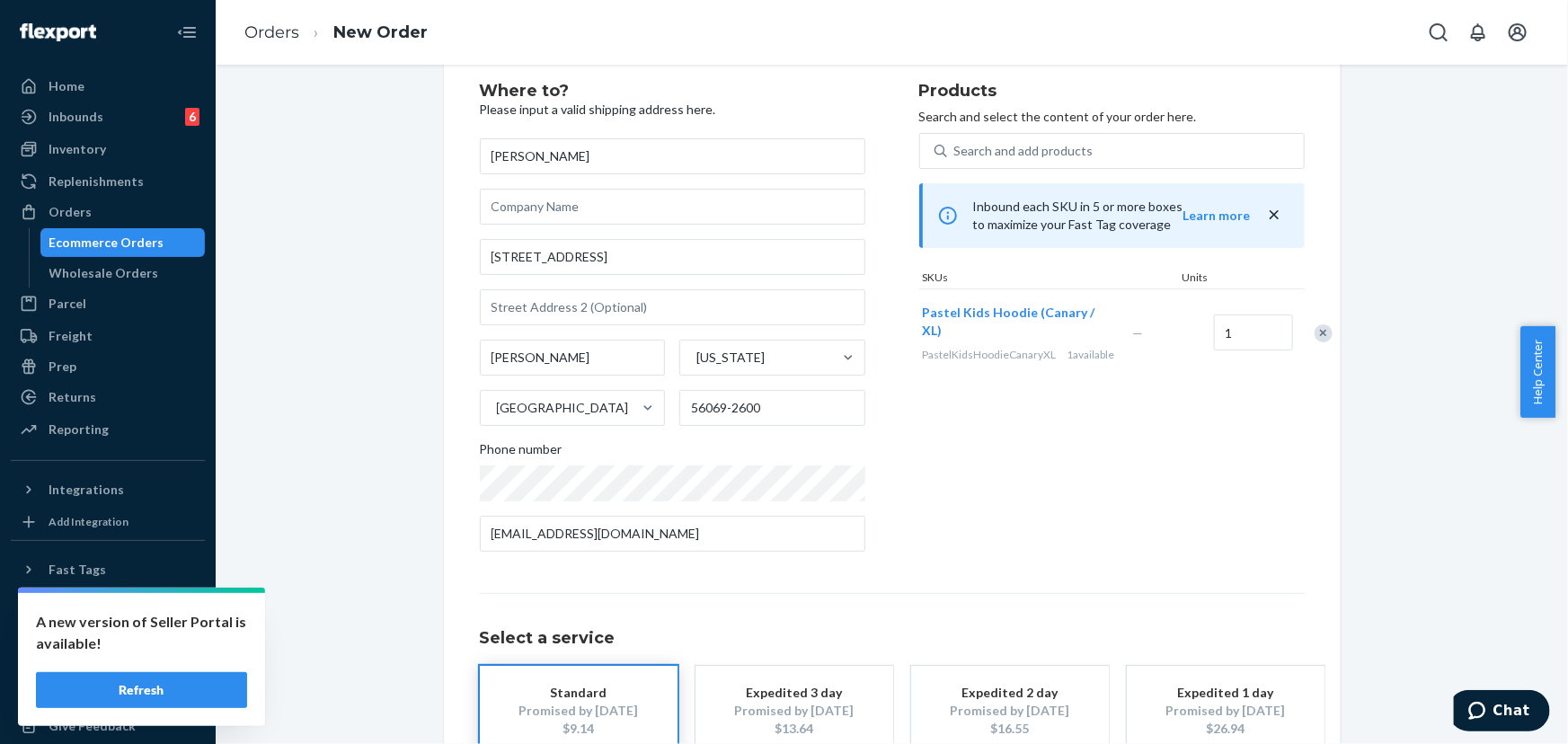
scroll to position [162, 0]
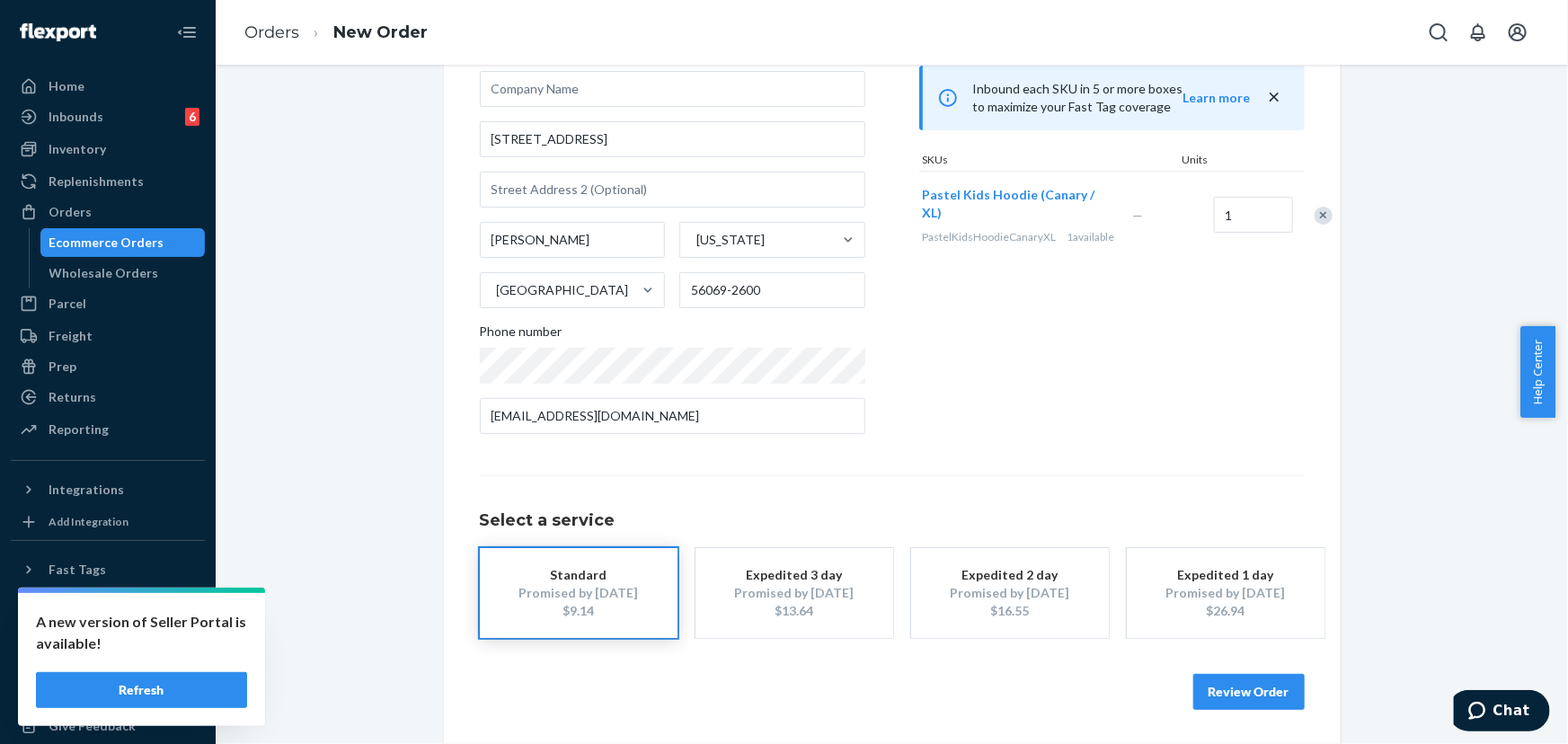
click at [1256, 690] on button "Review Order" at bounding box center [1249, 691] width 111 height 36
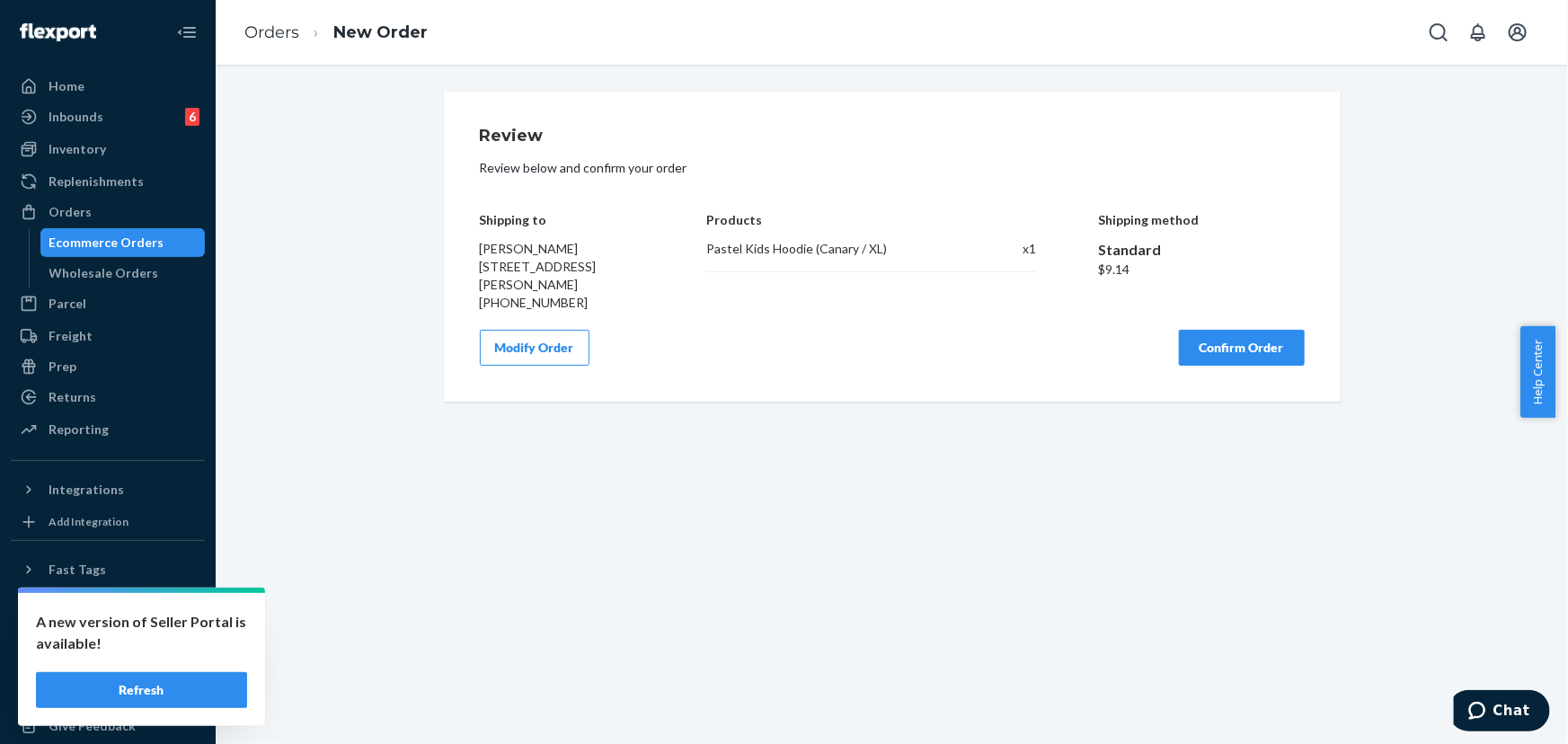
scroll to position [0, 0]
click at [1216, 365] on button "Confirm Order" at bounding box center [1241, 347] width 126 height 36
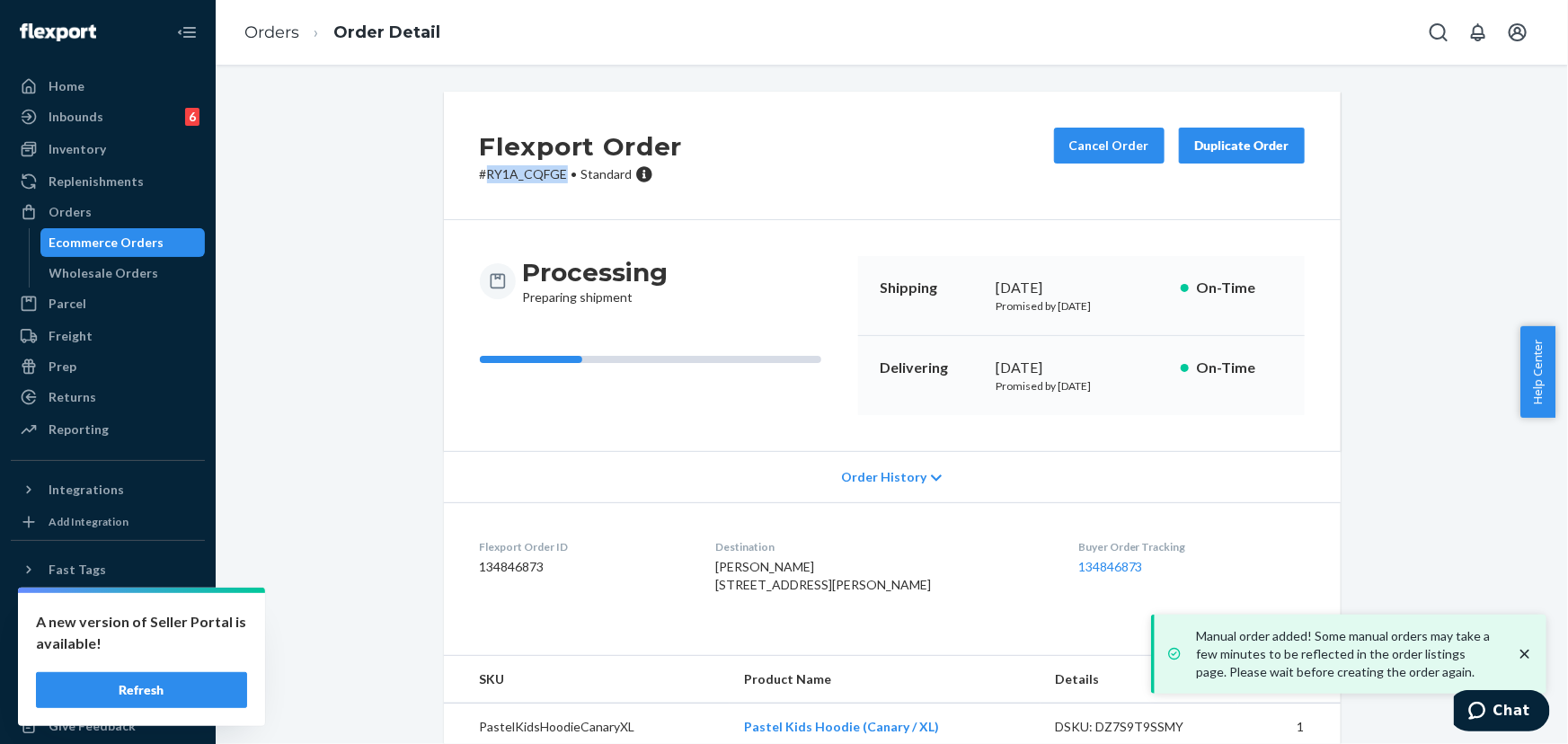
drag, startPoint x: 557, startPoint y: 175, endPoint x: 482, endPoint y: 178, distance: 75.1
click at [482, 178] on p "# RY1A_CQFGE • Standard" at bounding box center [581, 174] width 203 height 18
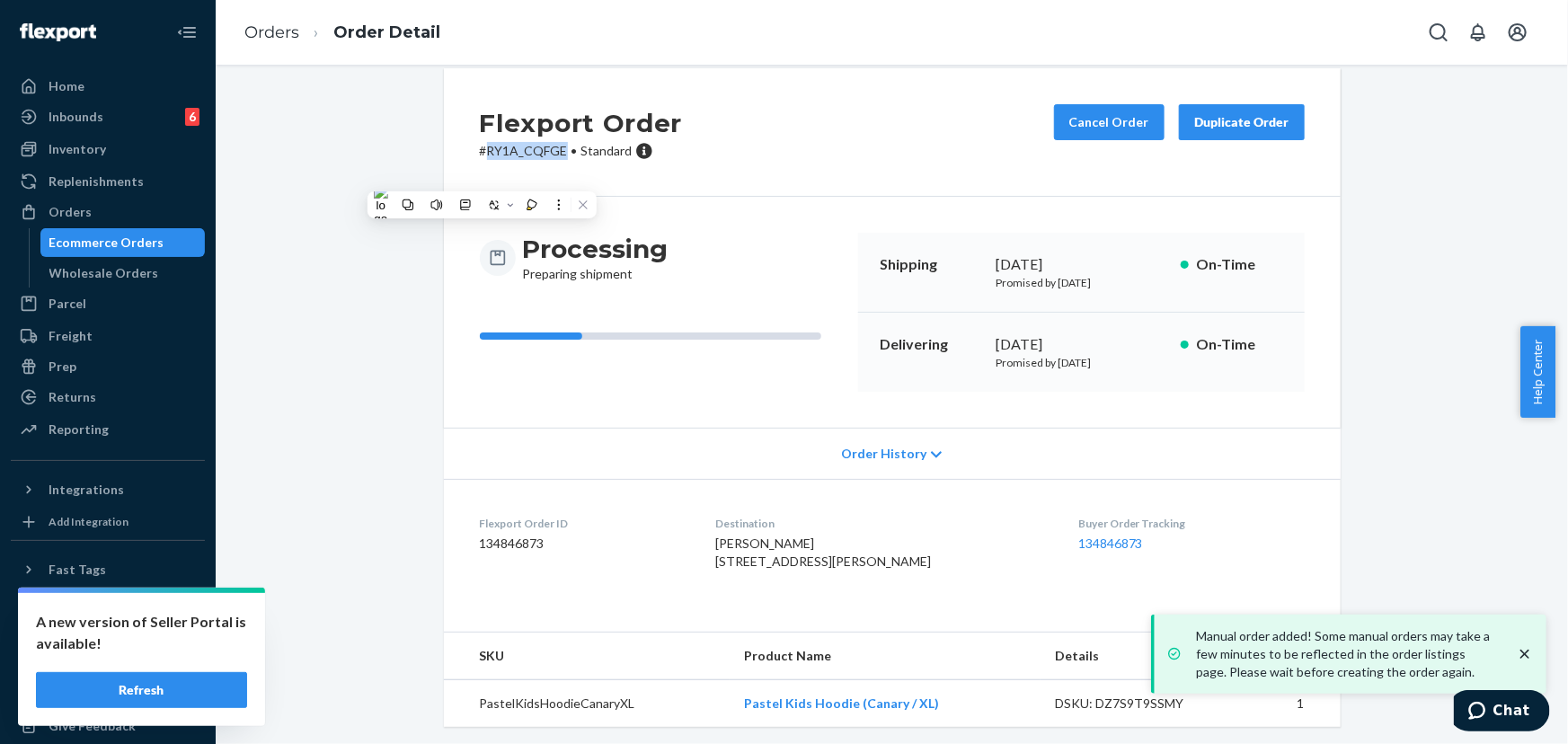
scroll to position [63, 0]
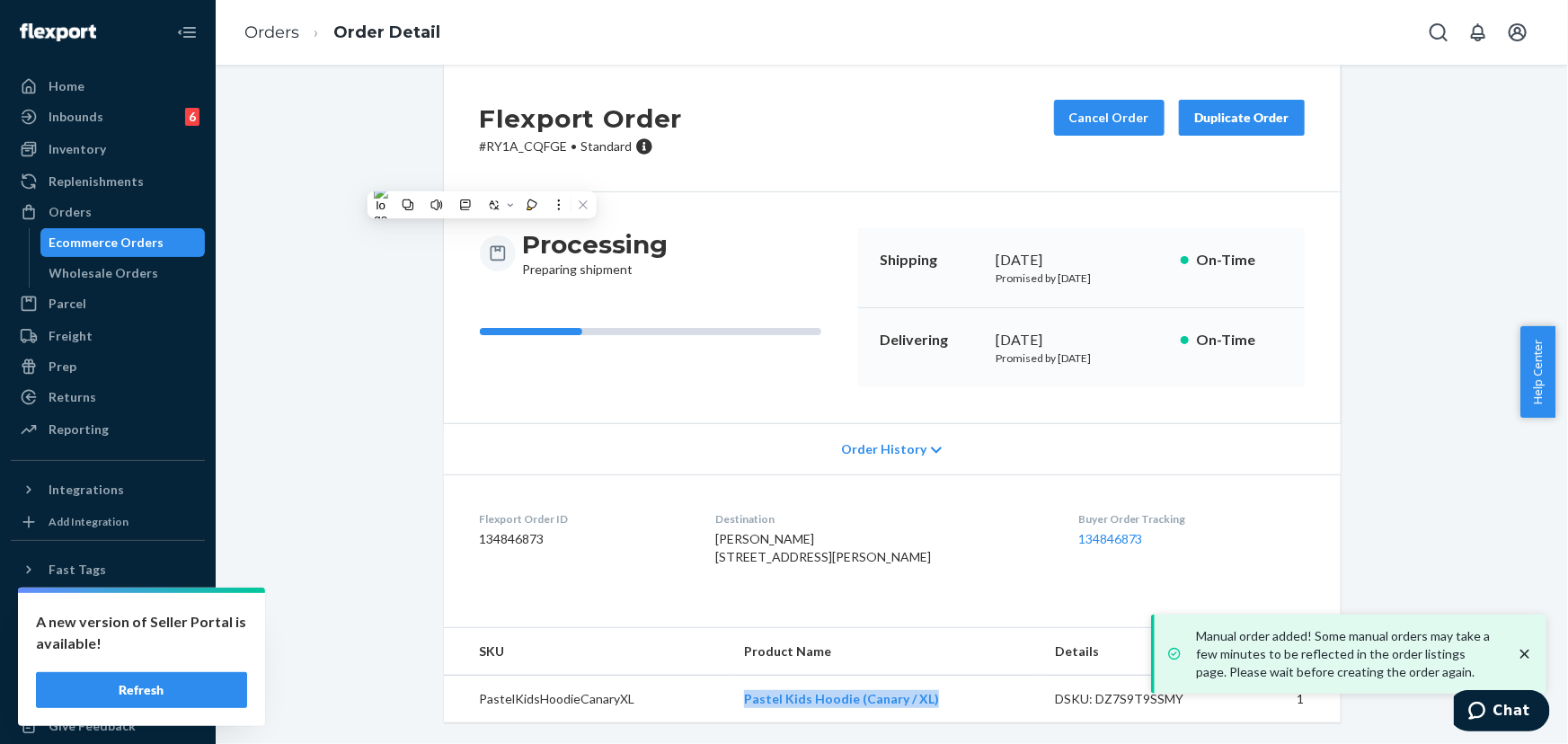
drag, startPoint x: 929, startPoint y: 708, endPoint x: 737, endPoint y: 702, distance: 192.1
click at [743, 709] on td "Pastel Kids Hoodie (Canary / XL)" at bounding box center [884, 699] width 311 height 47
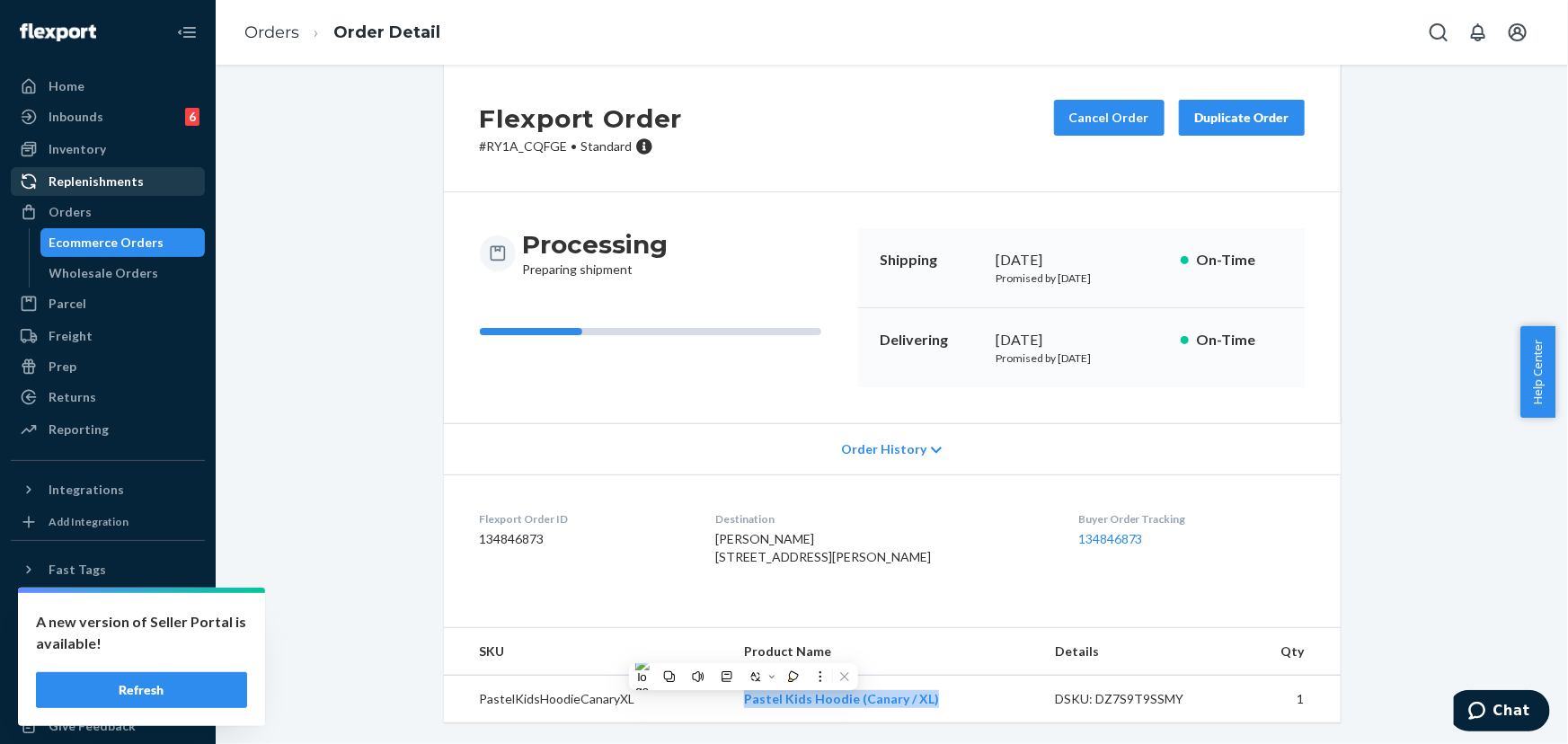
drag, startPoint x: 99, startPoint y: 208, endPoint x: 162, endPoint y: 170, distance: 73.6
click at [100, 208] on div "Orders" at bounding box center [108, 211] width 191 height 25
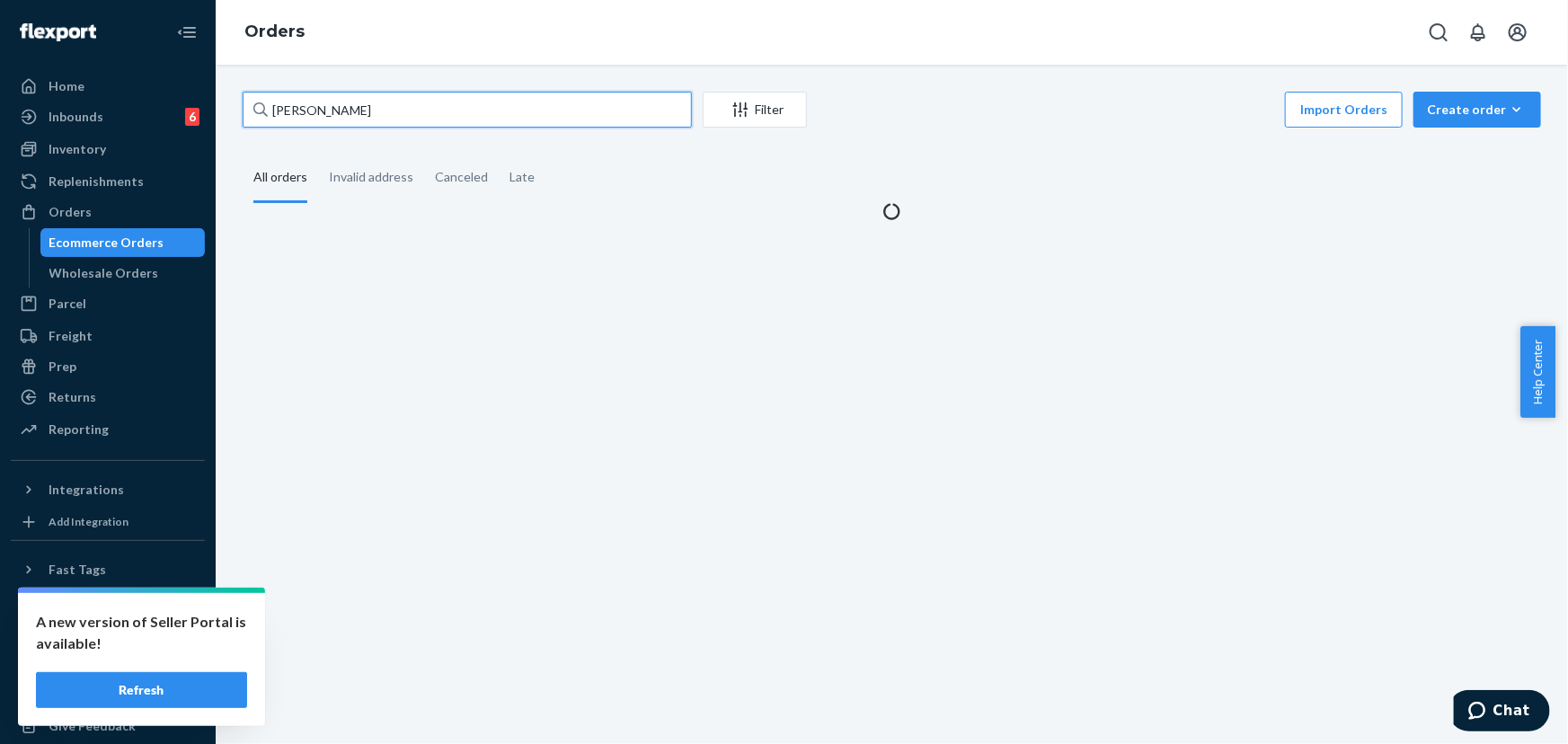
click at [360, 98] on input "[PERSON_NAME]" at bounding box center [468, 110] width 450 height 36
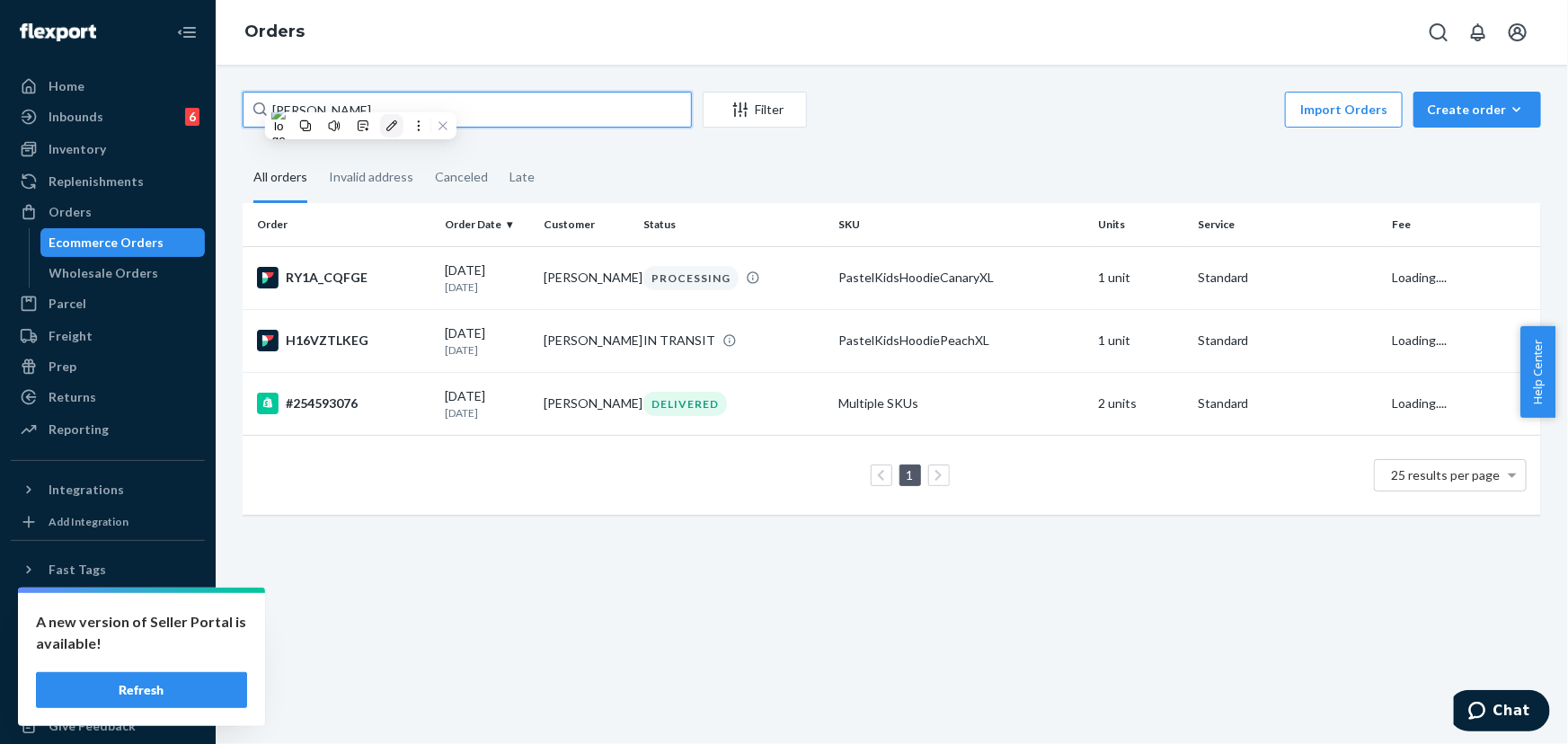
paste input "RJ60WZAULE"
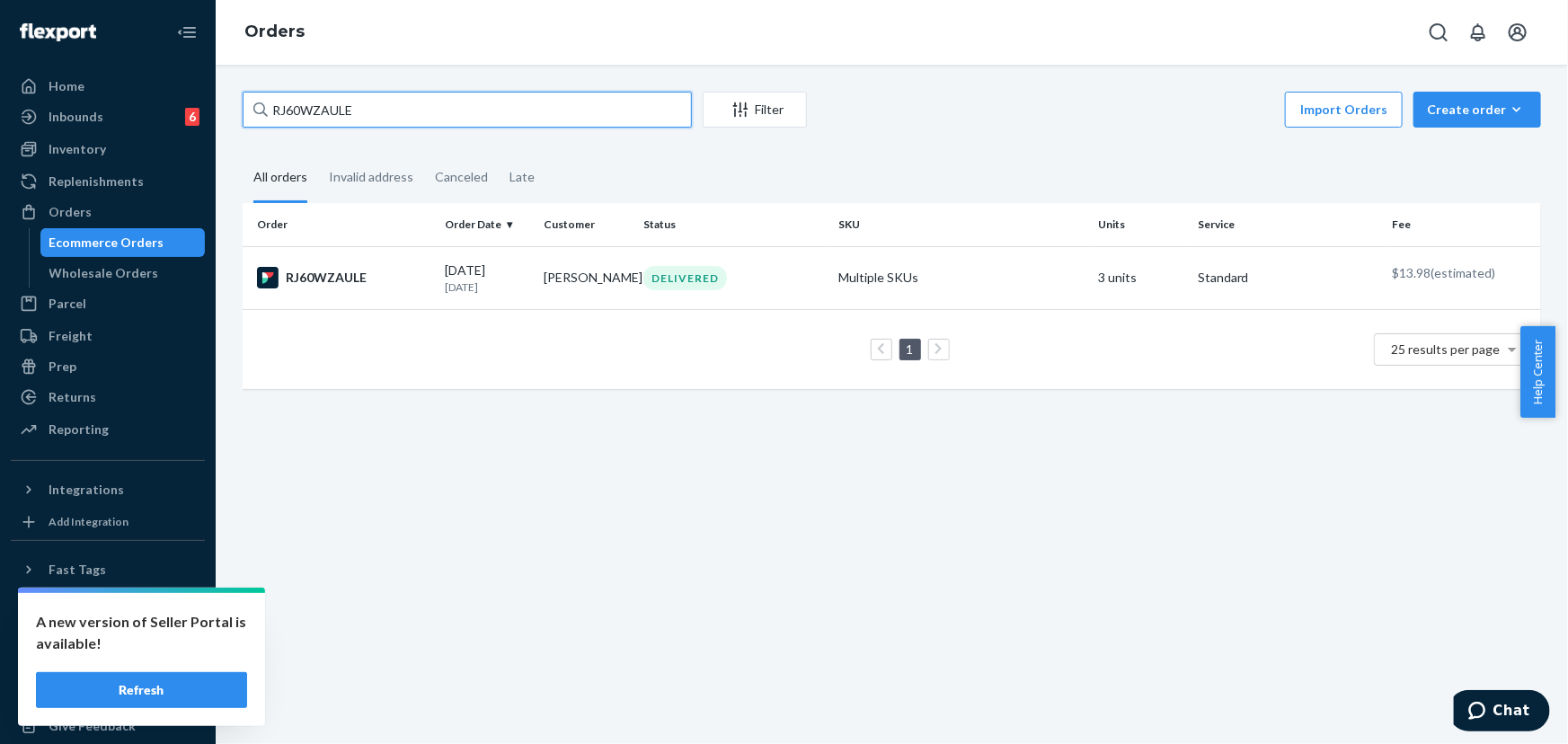
type input "RJ60WZAULE"
click at [664, 283] on div "DELIVERED" at bounding box center [685, 279] width 83 height 25
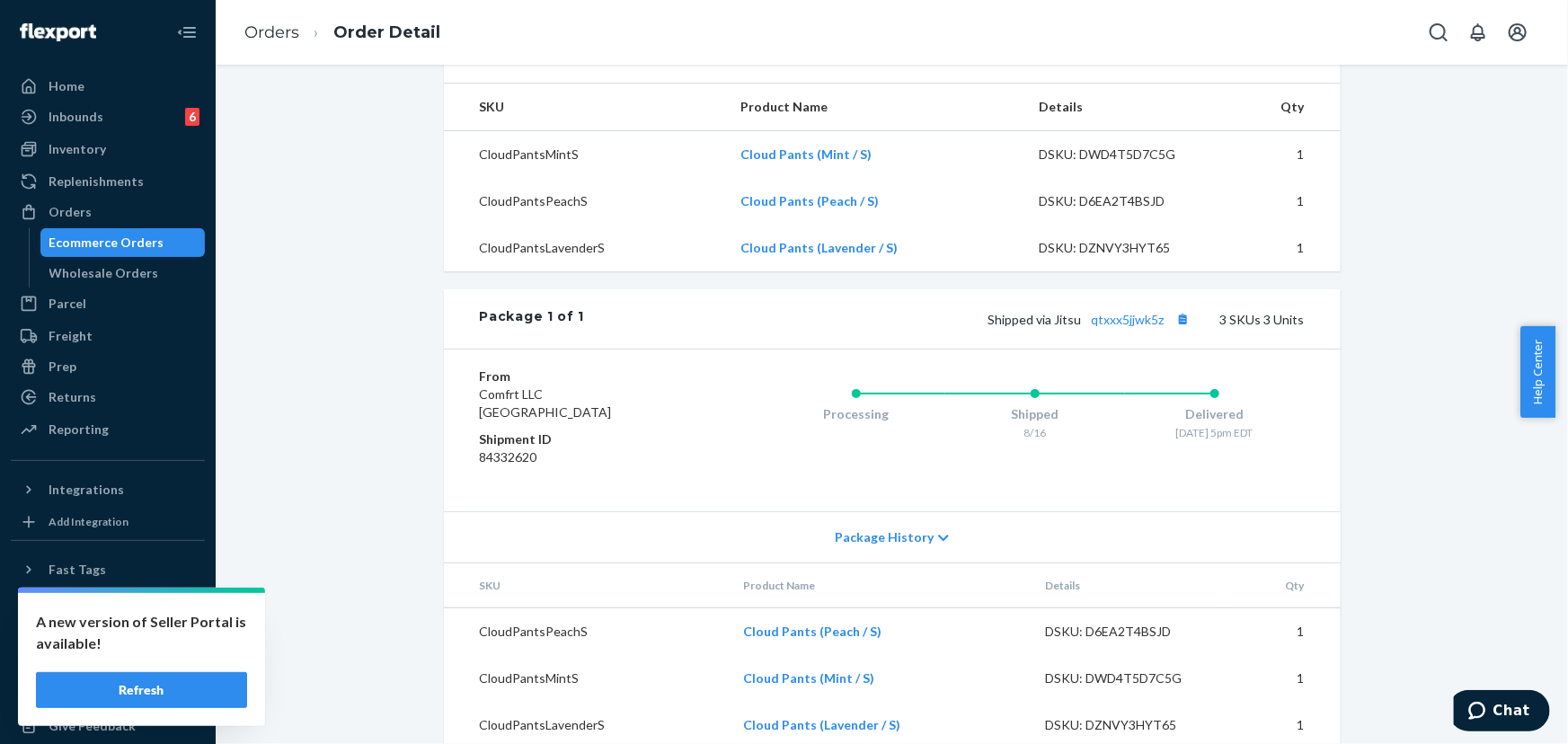
scroll to position [633, 0]
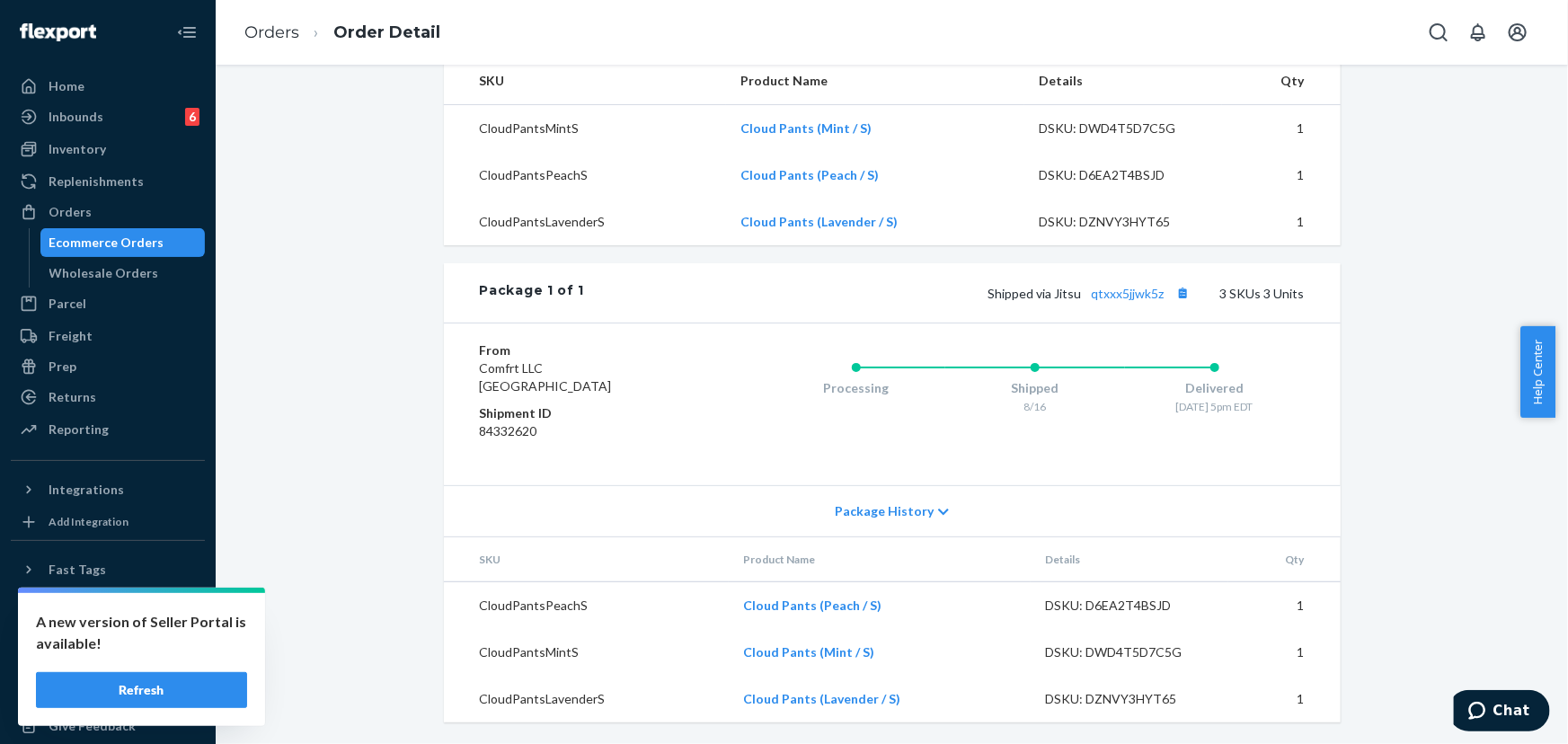
drag, startPoint x: 99, startPoint y: 206, endPoint x: 203, endPoint y: 150, distance: 118.1
click at [99, 206] on div "Orders" at bounding box center [108, 211] width 191 height 25
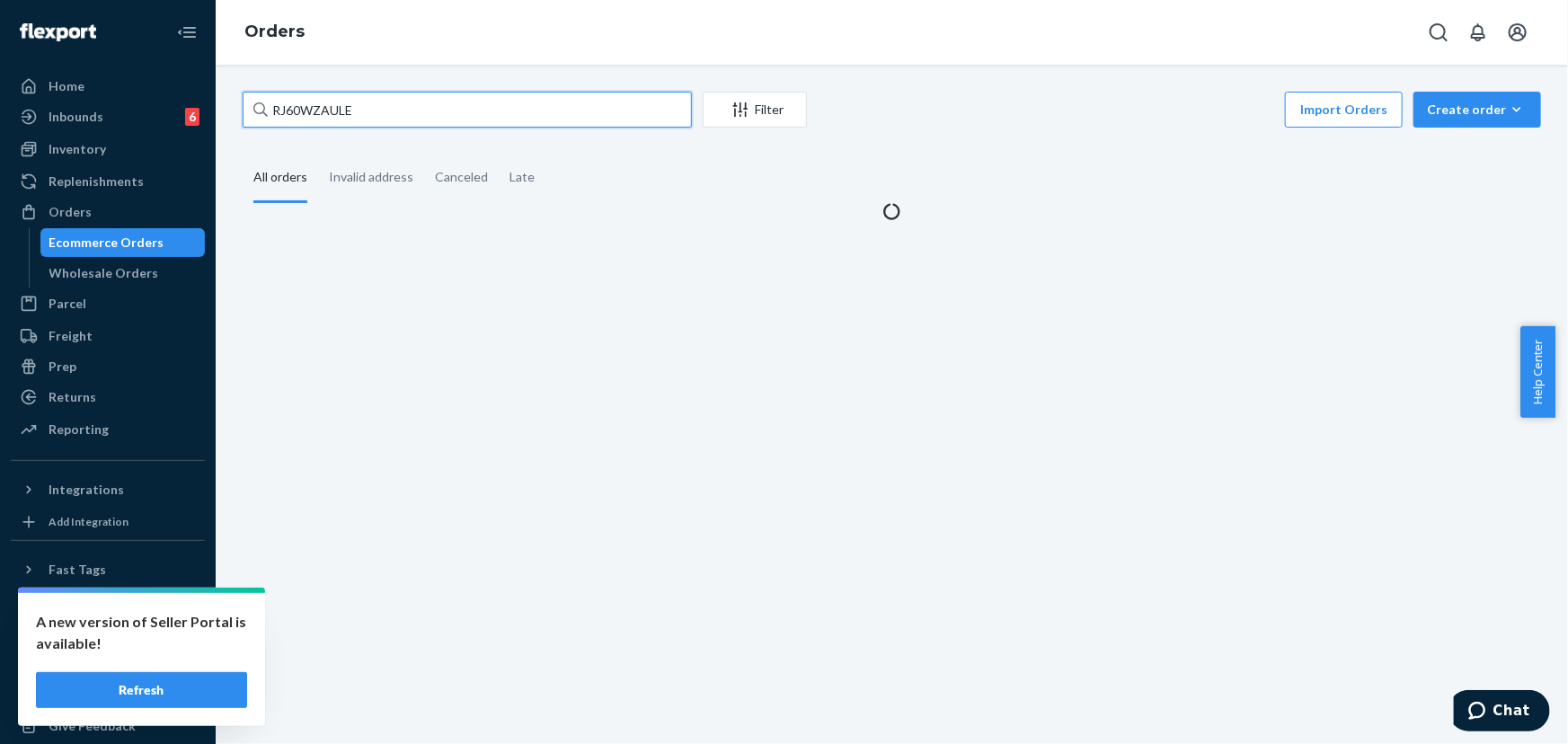
click at [350, 109] on input "RJ60WZAULE" at bounding box center [468, 110] width 450 height 36
paste input "254600058"
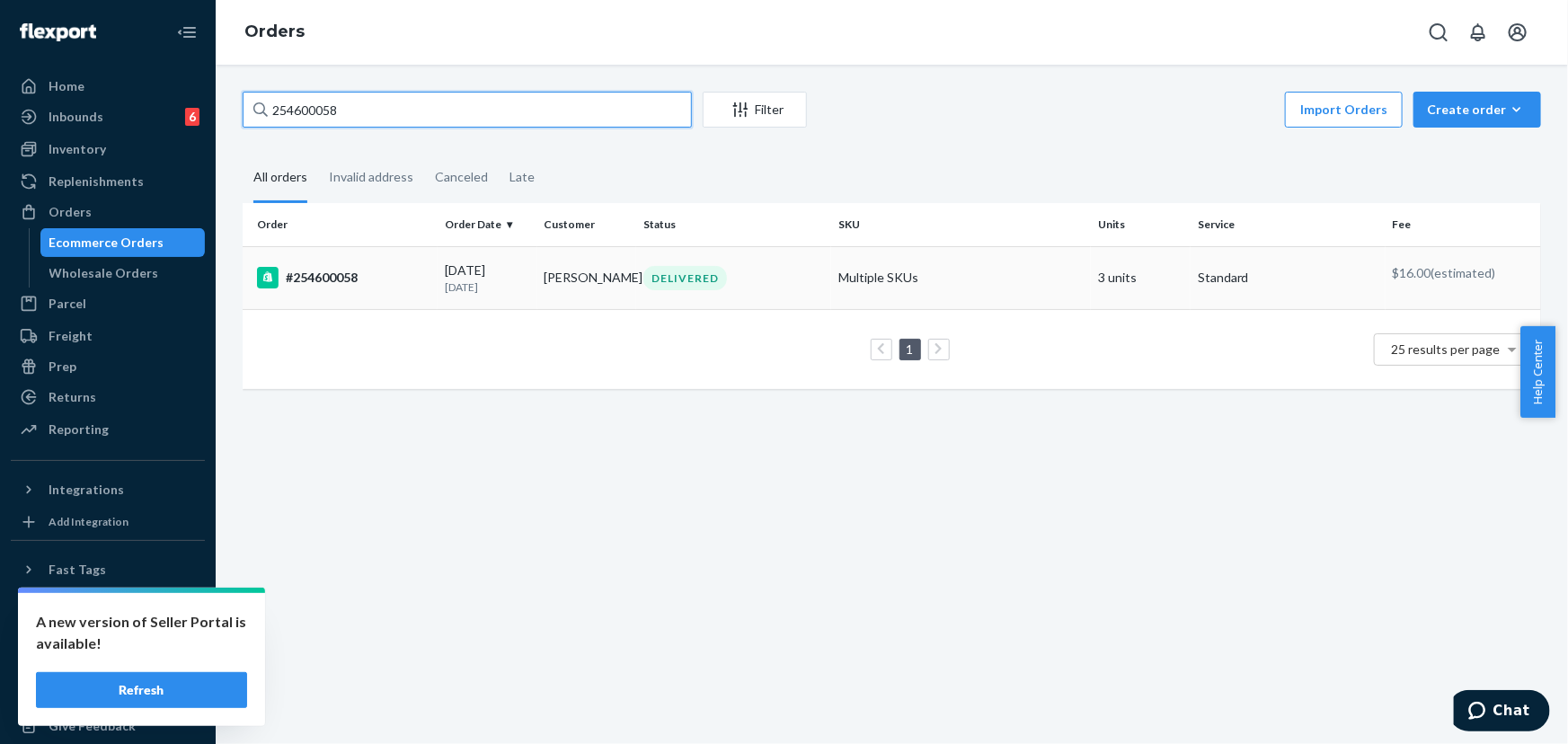
type input "254600058"
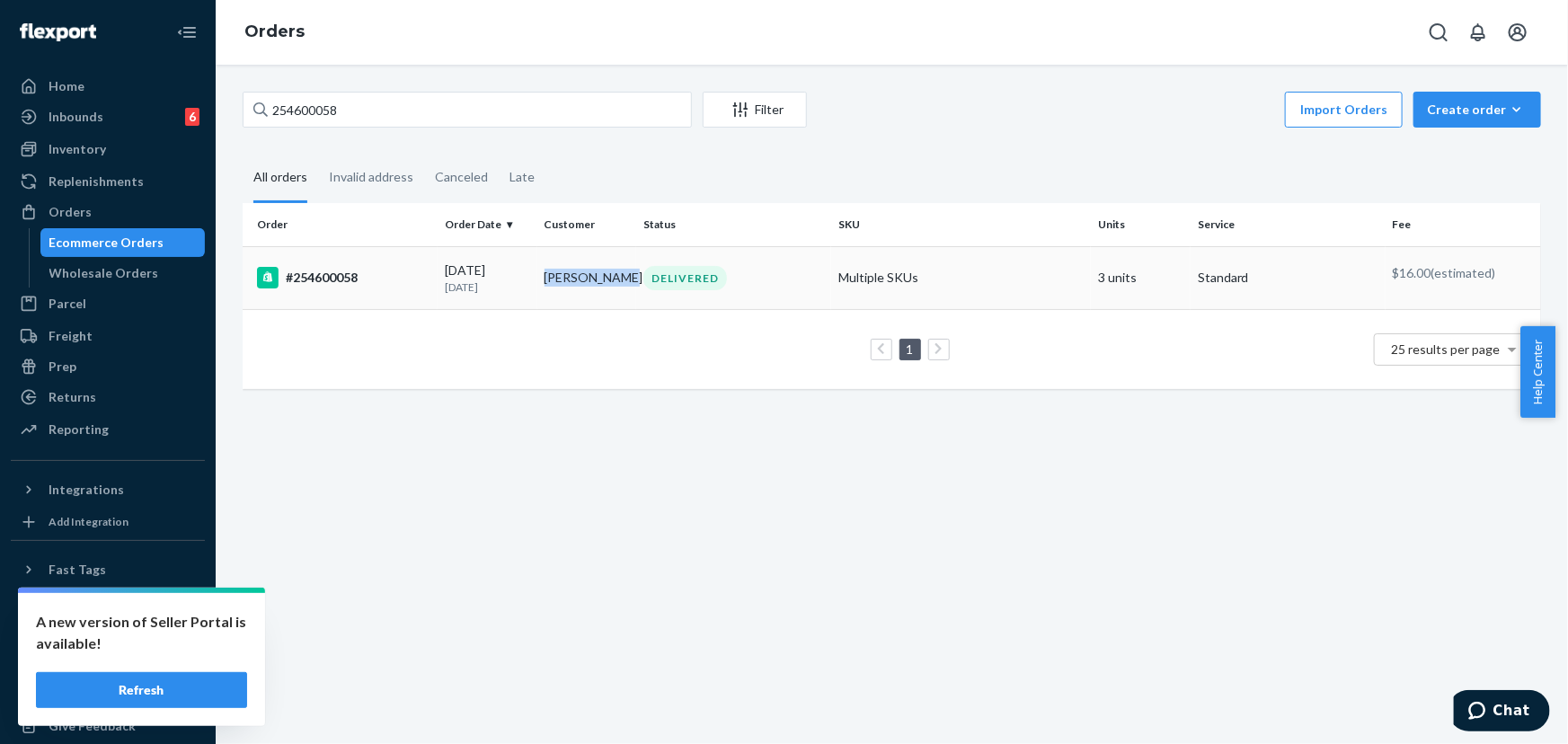
drag, startPoint x: 570, startPoint y: 280, endPoint x: 541, endPoint y: 279, distance: 29.0
click at [541, 279] on td "[PERSON_NAME]" at bounding box center [588, 278] width 100 height 63
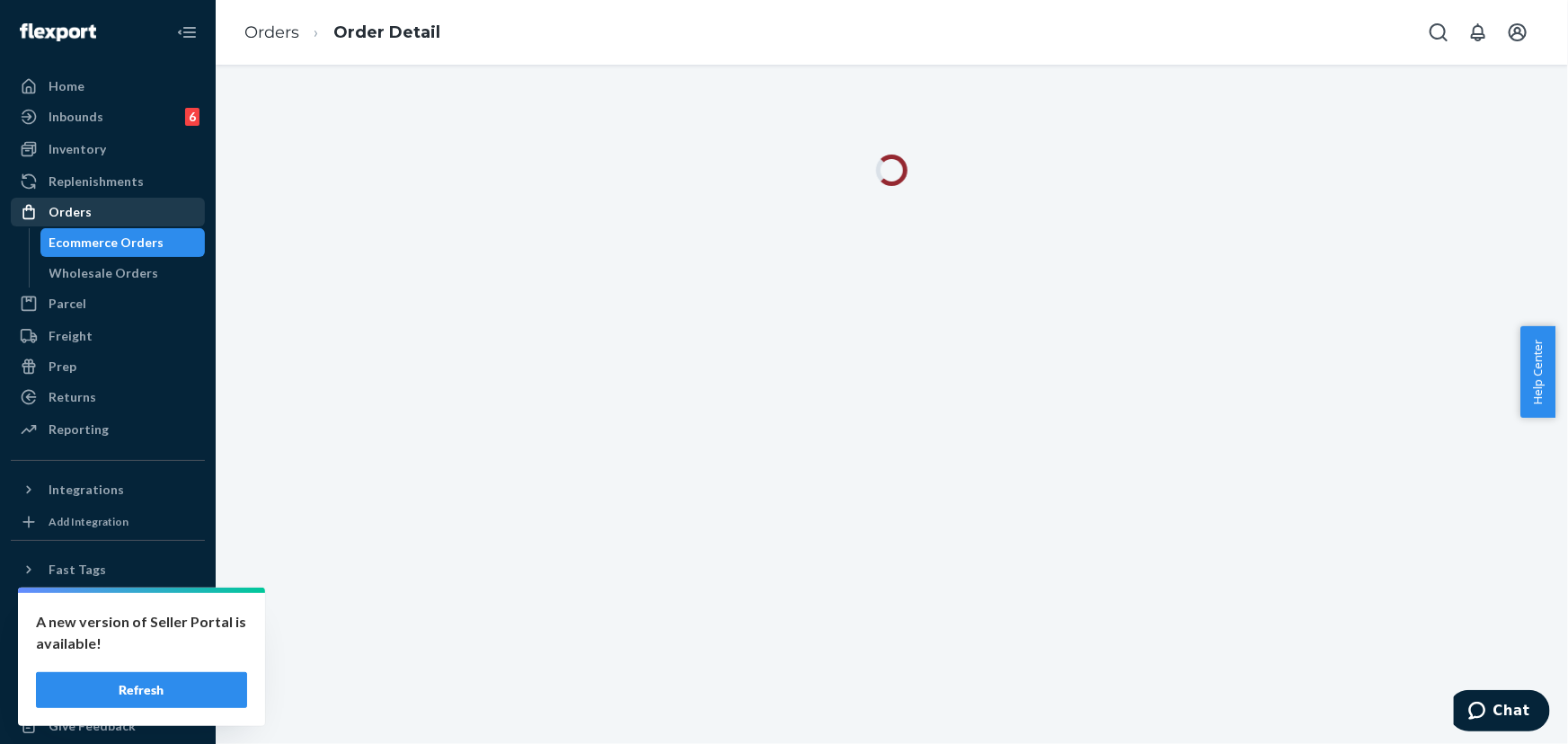
click at [107, 204] on div "Orders" at bounding box center [108, 211] width 191 height 25
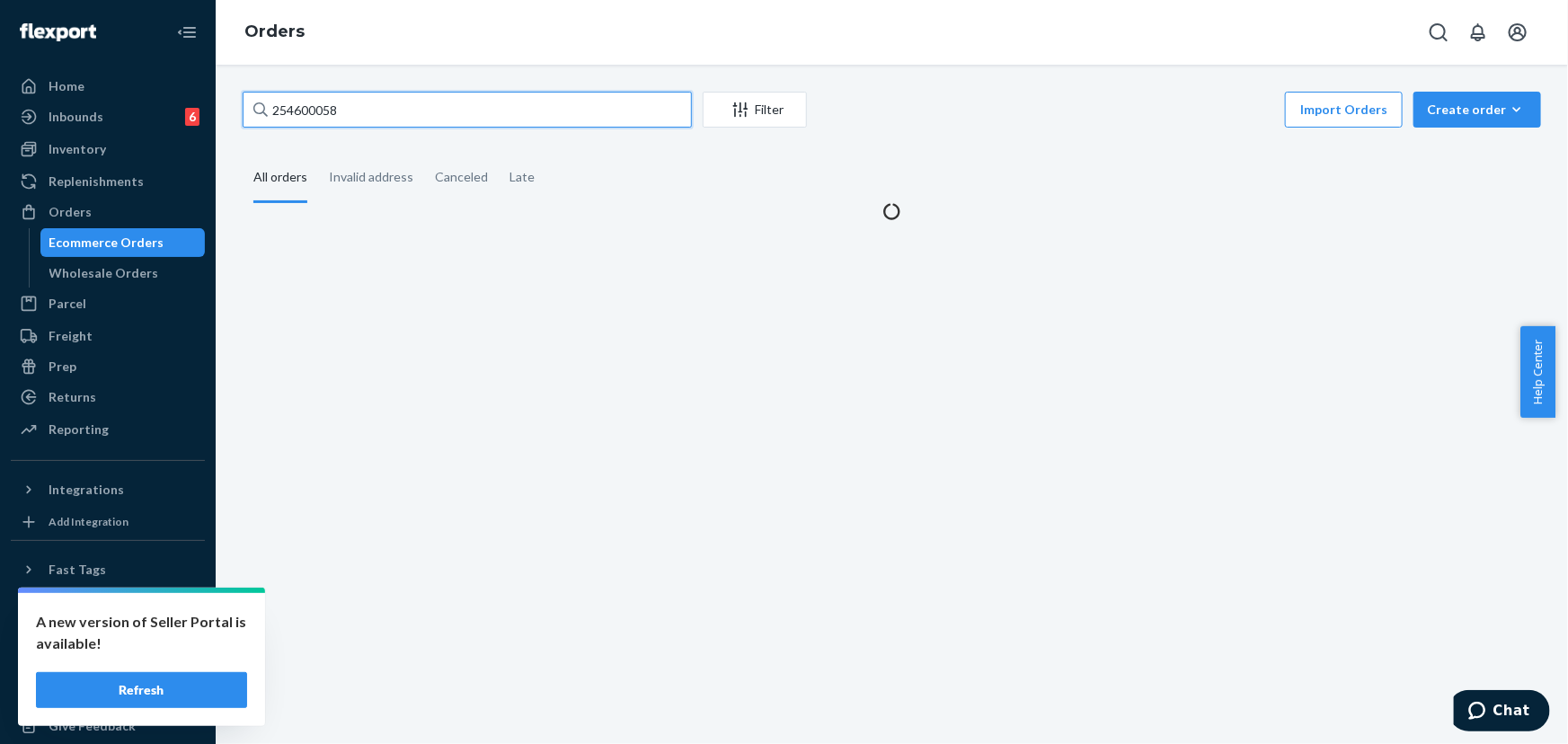
click at [339, 109] on input "254600058" at bounding box center [468, 110] width 450 height 36
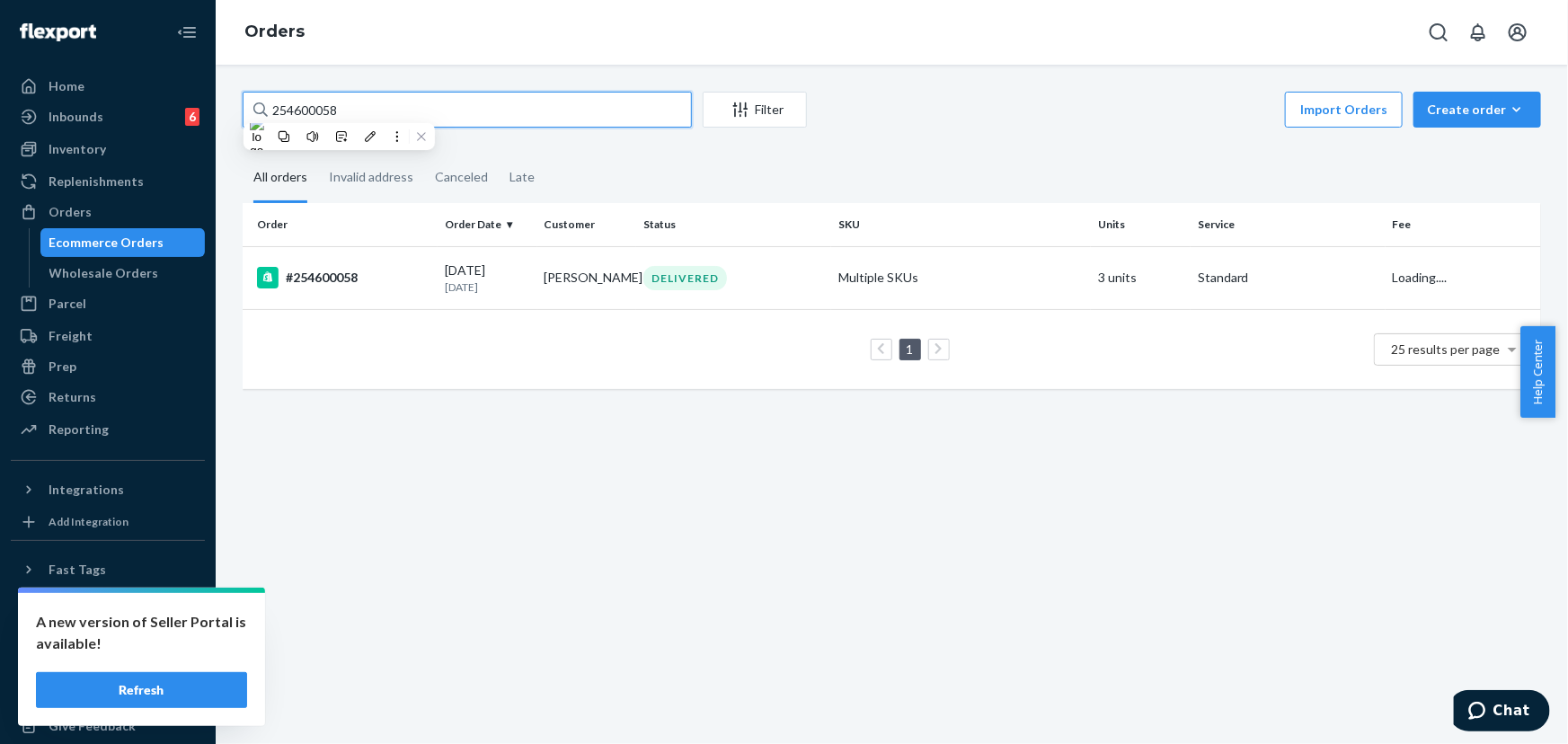
paste input "[PERSON_NAME]"
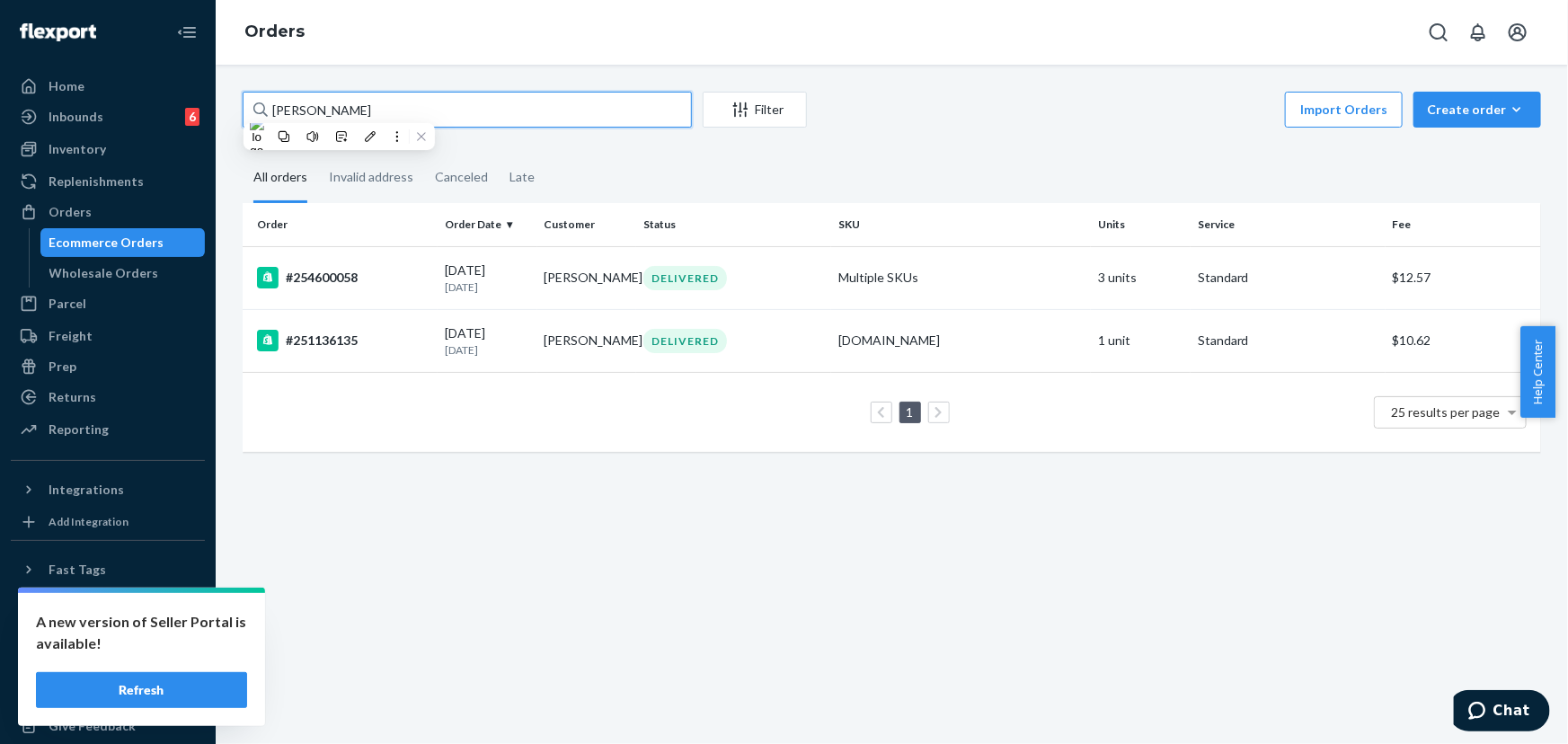
paste input "text"
click at [359, 113] on input "[PERSON_NAME]" at bounding box center [468, 110] width 450 height 36
paste input "254600058"
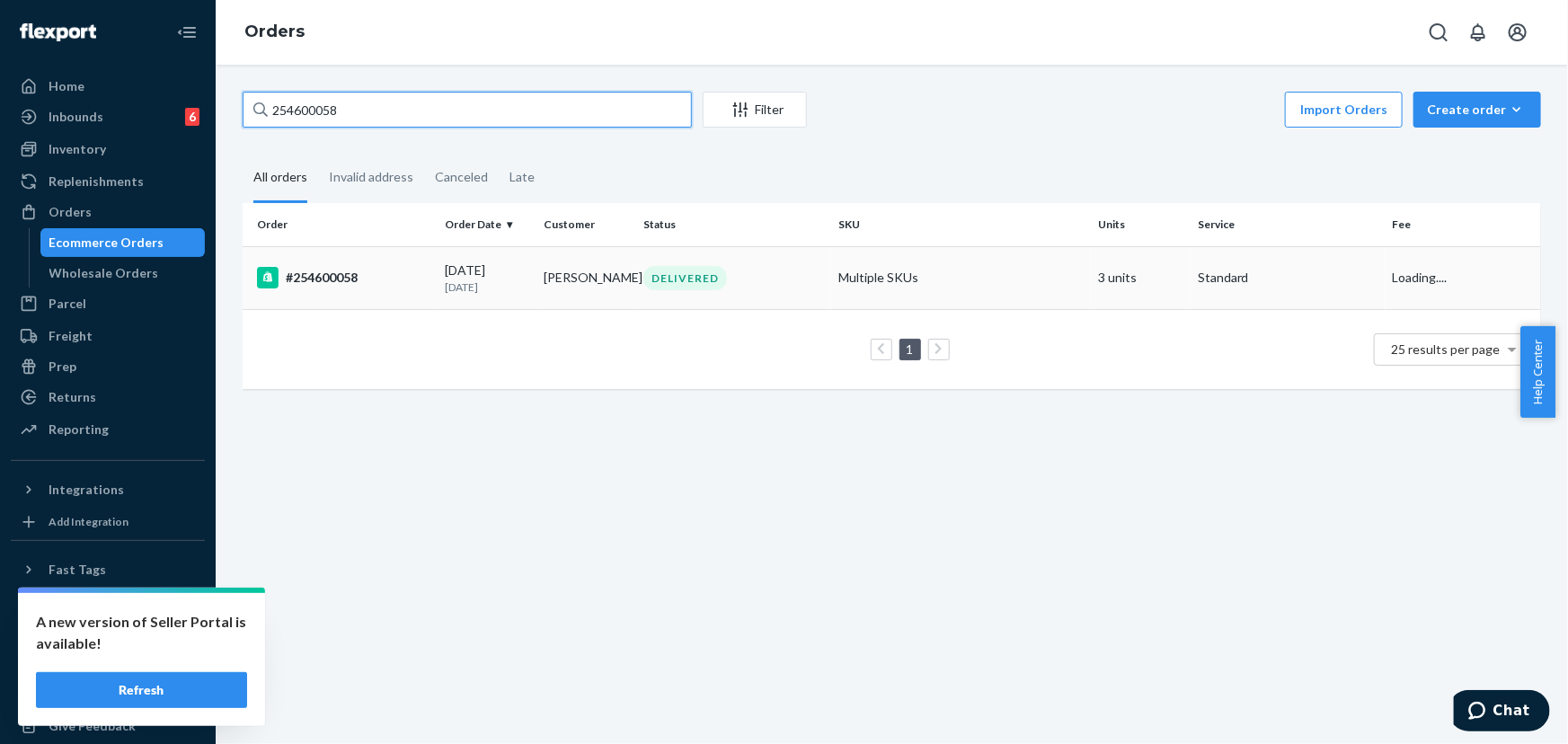
type input "254600058"
click at [650, 281] on div "DELIVERED" at bounding box center [685, 279] width 83 height 25
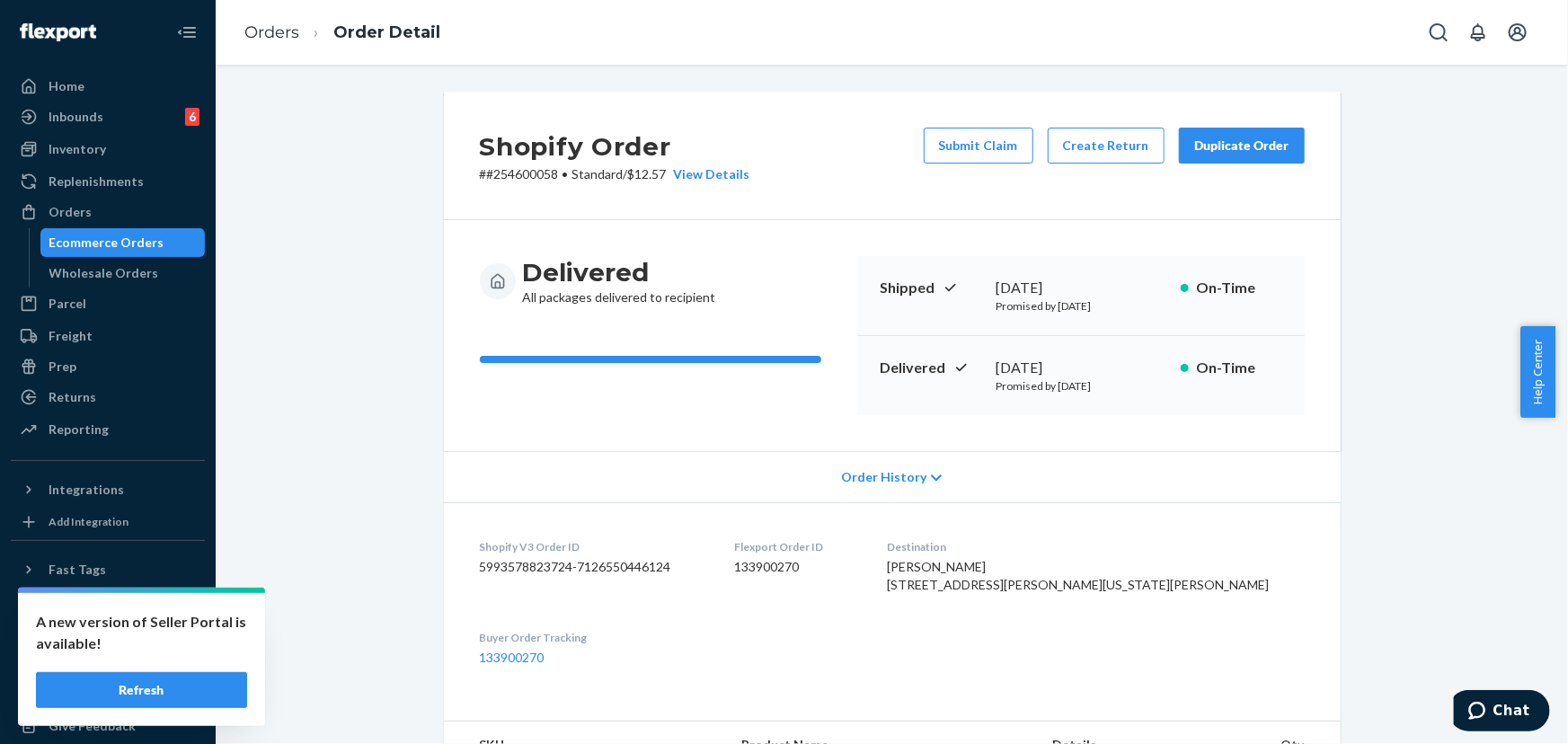
drag, startPoint x: 1091, startPoint y: 370, endPoint x: 981, endPoint y: 372, distance: 110.0
click at [981, 372] on div "Delivered [DATE] Promised by [DATE] On-Time" at bounding box center [1081, 376] width 447 height 79
click at [137, 197] on link "Orders" at bounding box center [107, 211] width 194 height 28
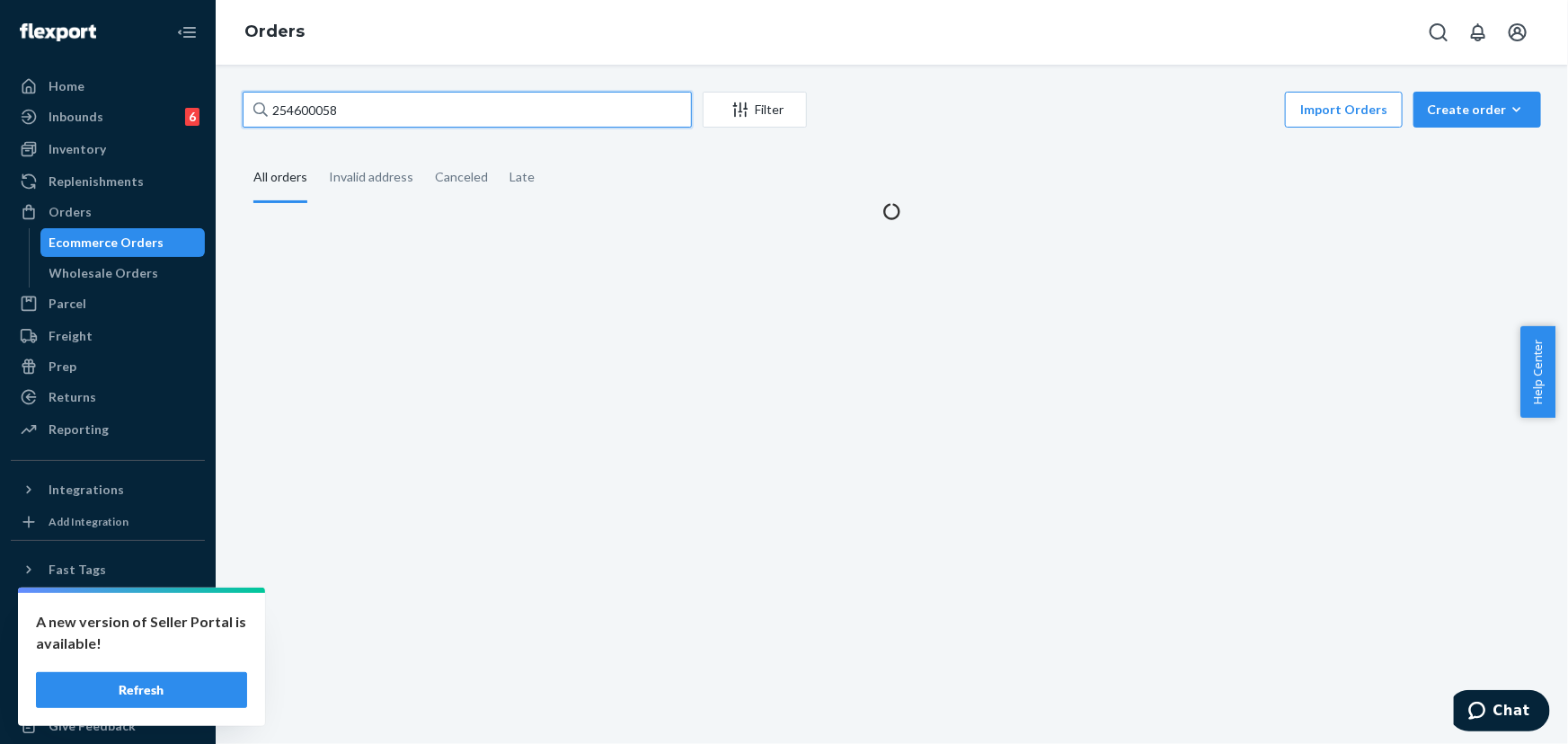
click at [403, 123] on input "254600058" at bounding box center [468, 110] width 450 height 36
paste input "483925"
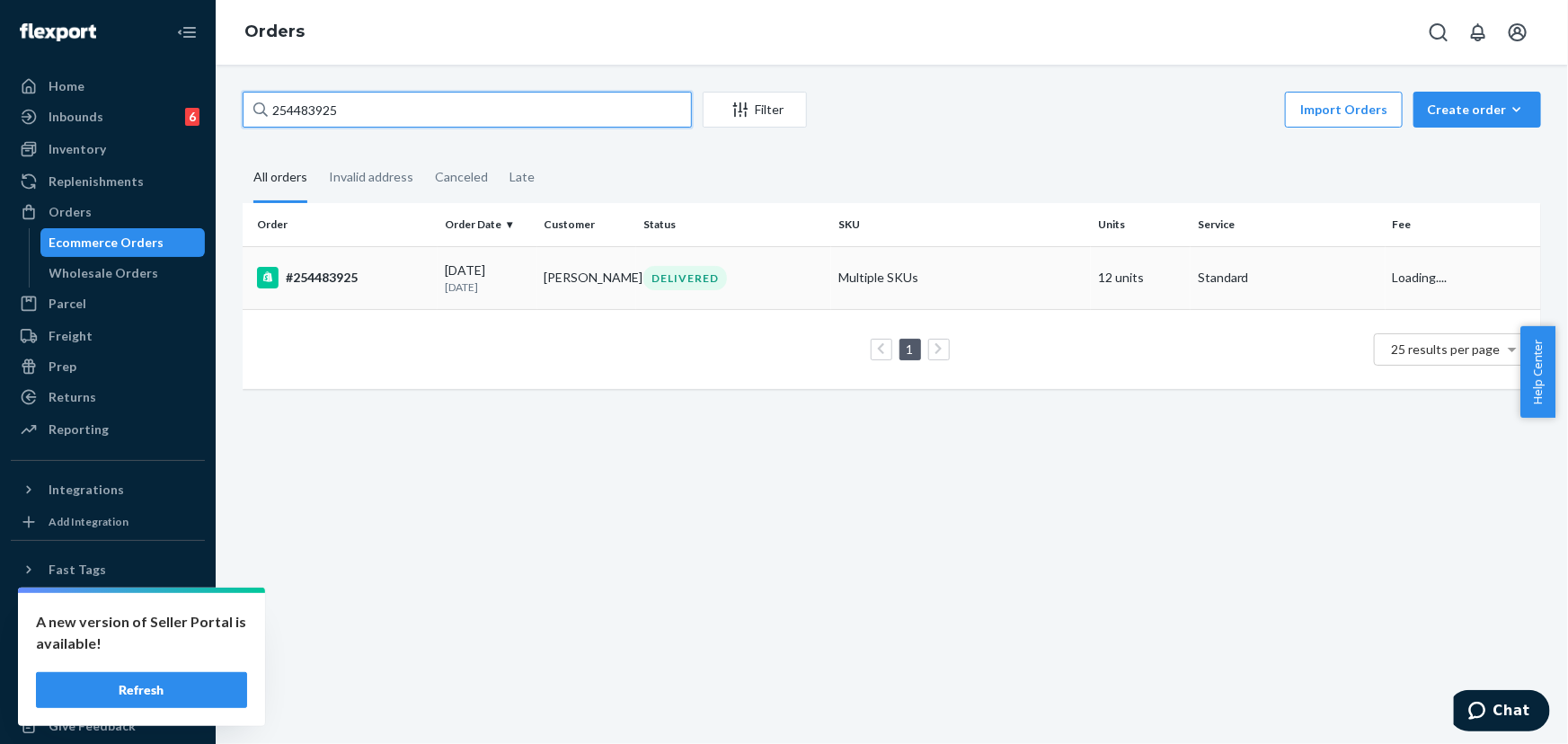
type input "254483925"
click at [727, 283] on div "DELIVERED" at bounding box center [733, 279] width 188 height 25
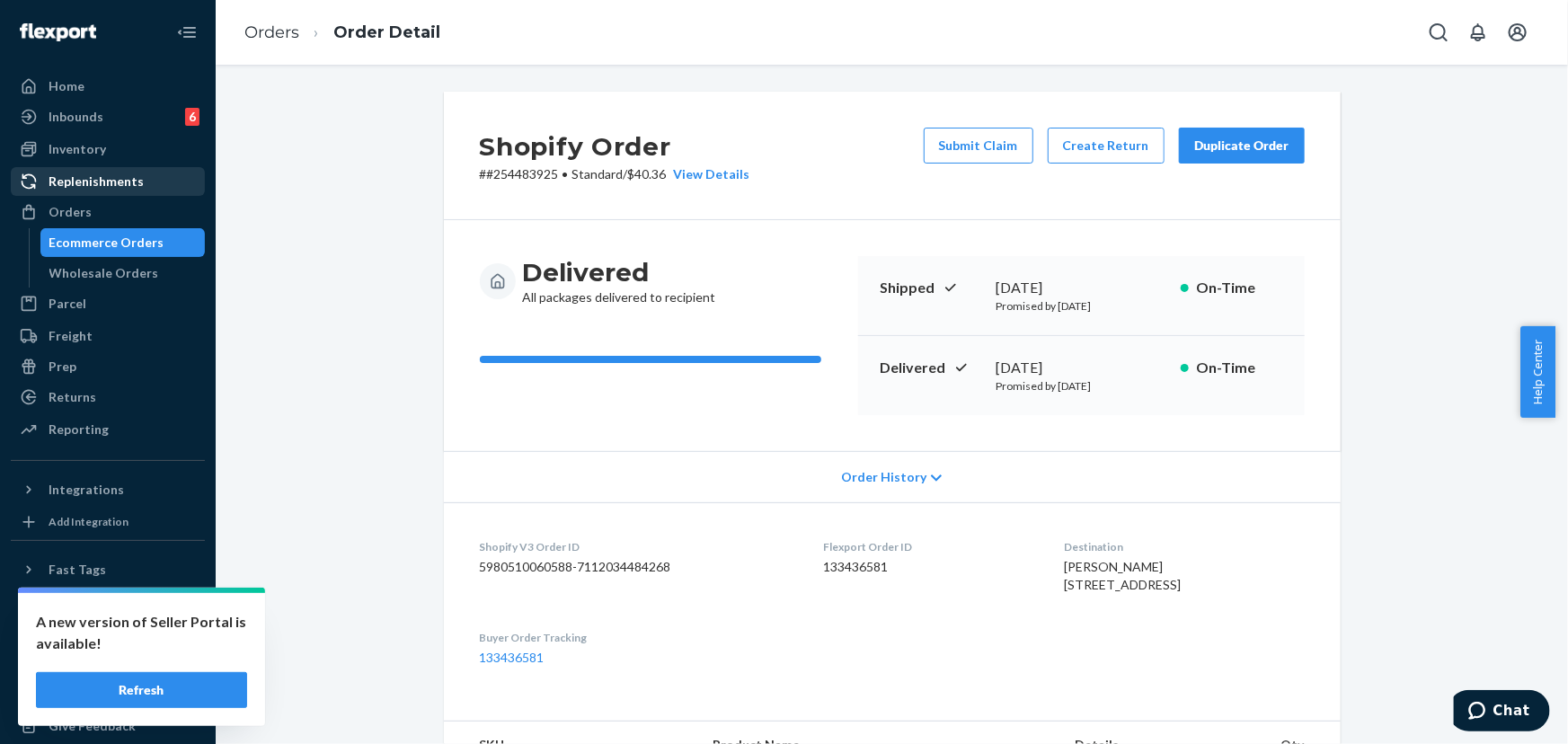
drag, startPoint x: 90, startPoint y: 208, endPoint x: 125, endPoint y: 193, distance: 38.1
click at [90, 209] on div "Orders" at bounding box center [108, 211] width 191 height 25
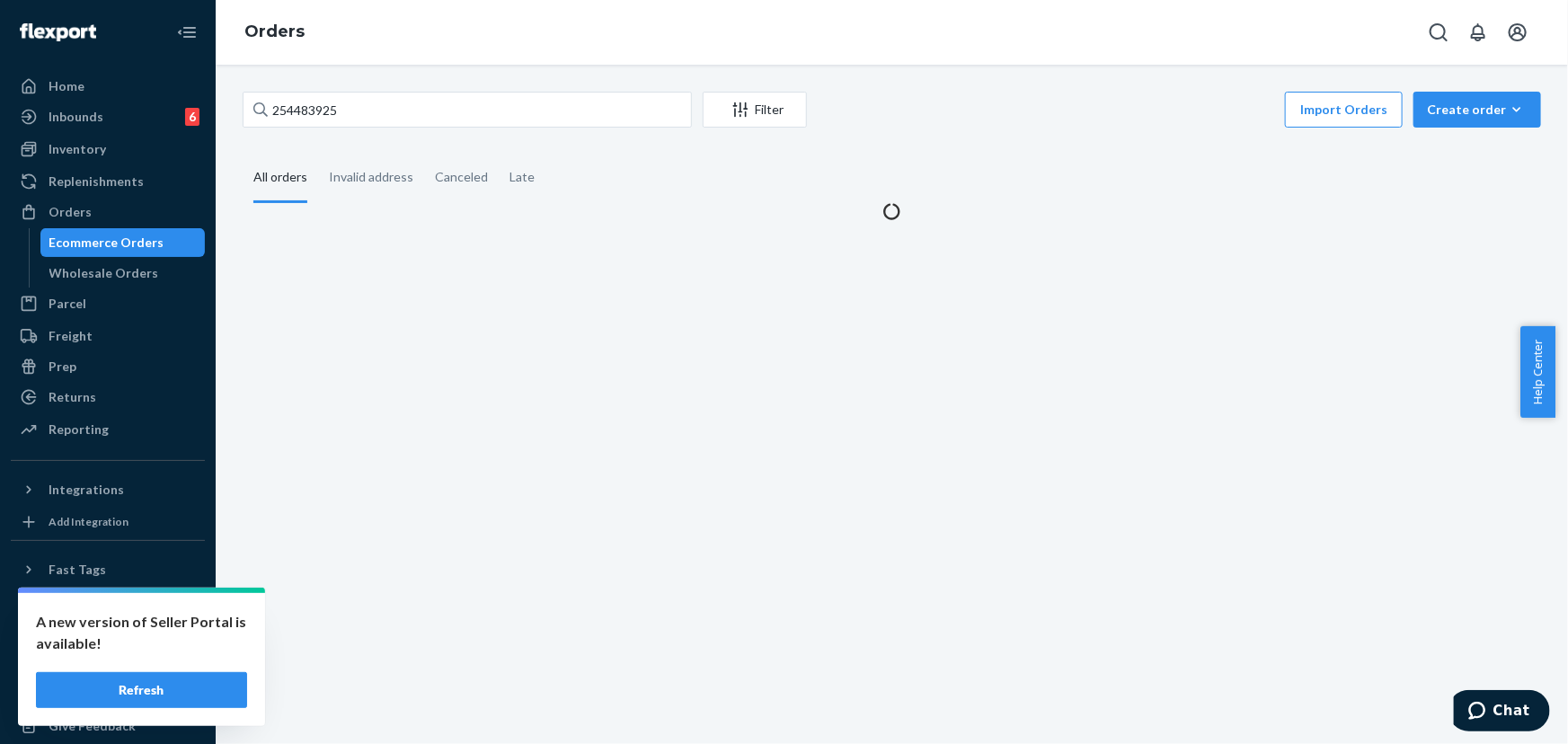
click at [360, 129] on div "254483925 Filter Import Orders Create order Ecommerce order Removal order" at bounding box center [892, 111] width 1299 height 41
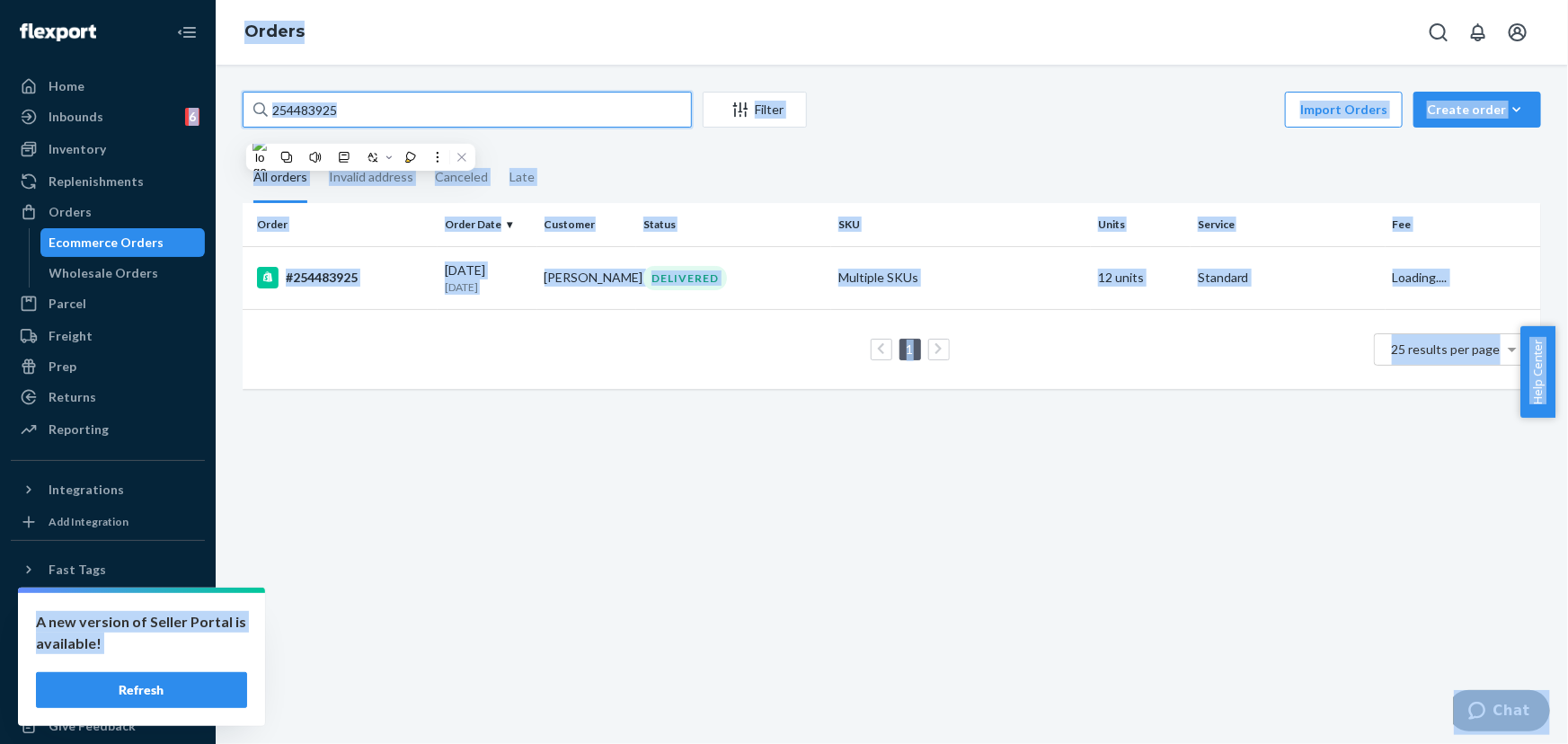
click at [364, 107] on input "254483925" at bounding box center [468, 110] width 450 height 36
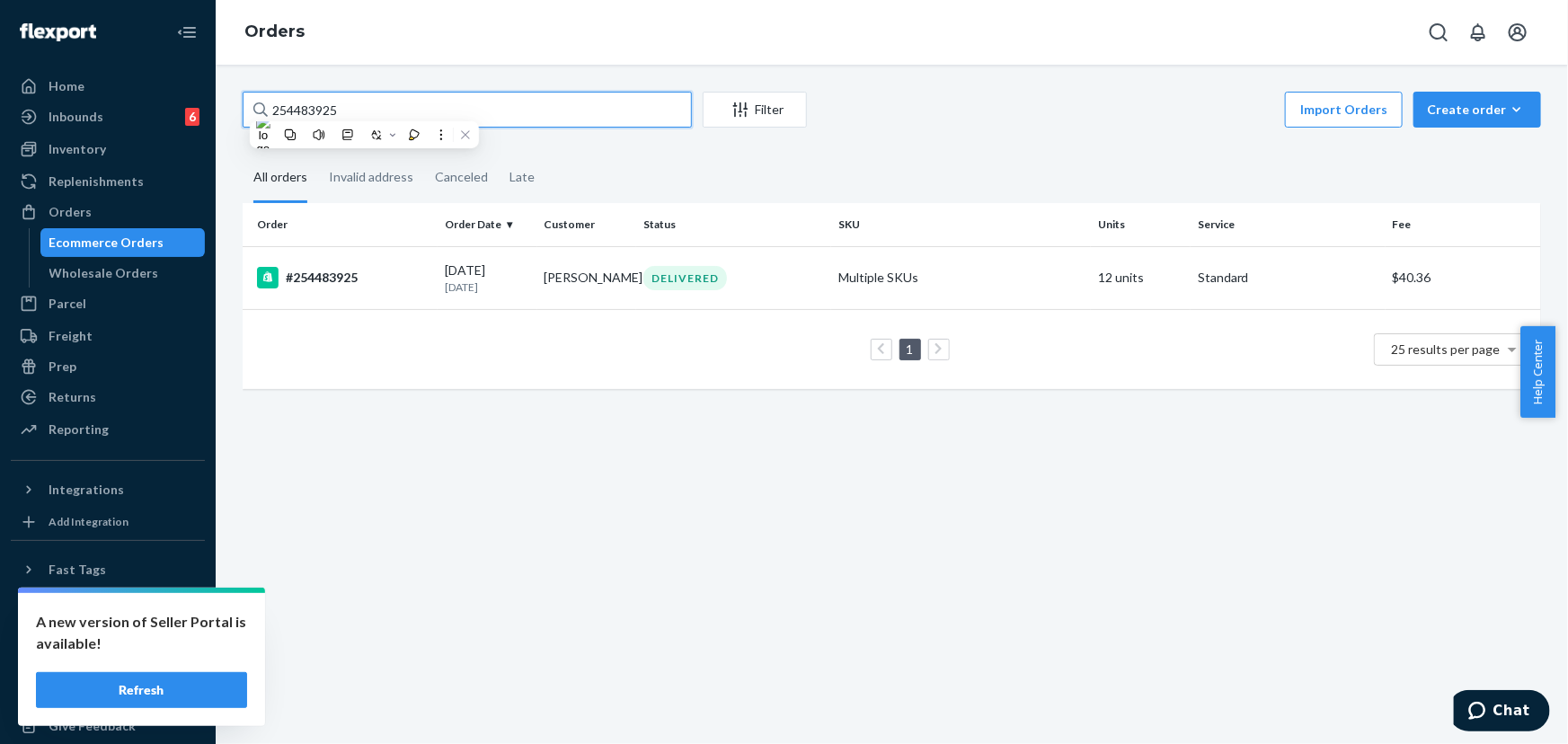
paste input "030131"
type input "254030131"
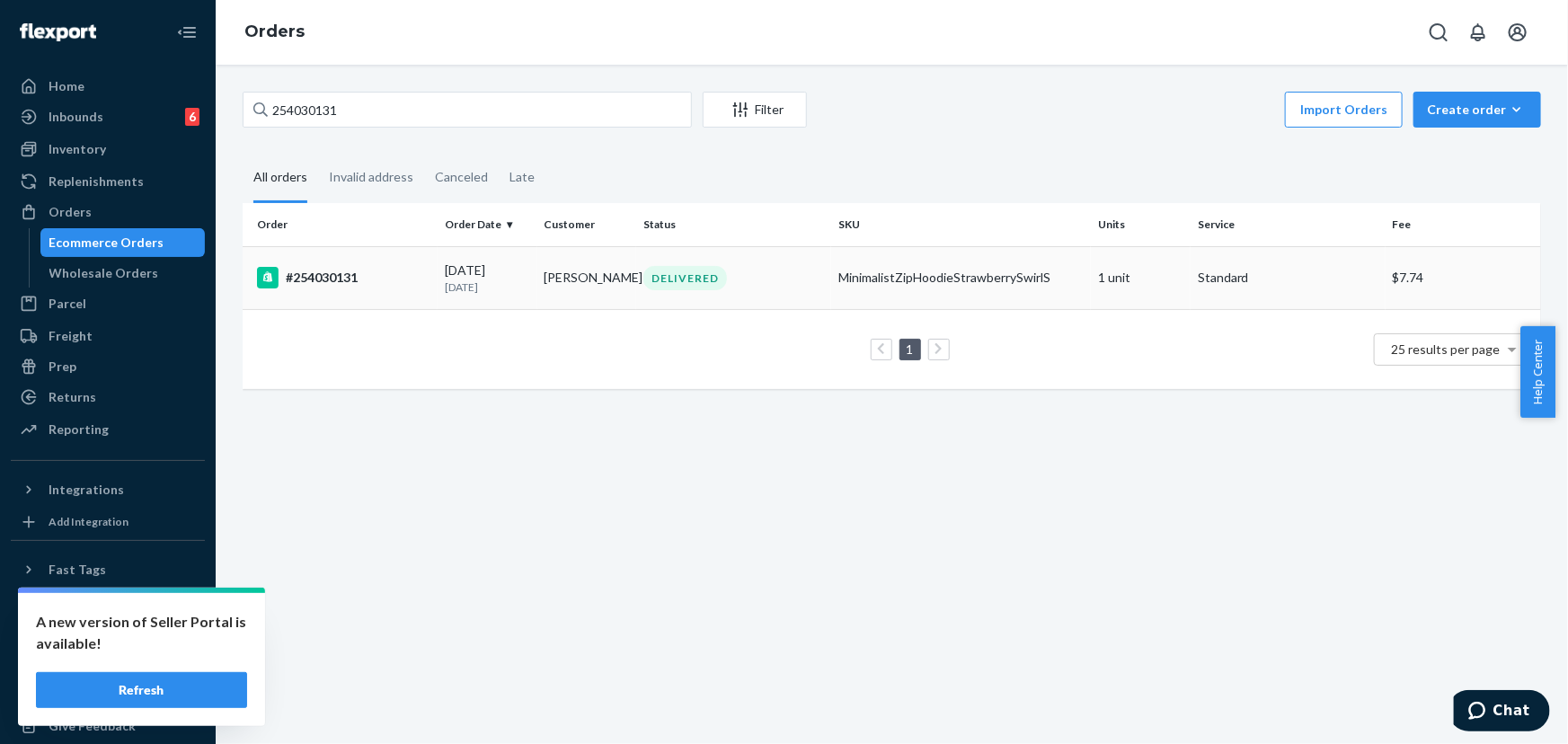
click at [734, 295] on td "DELIVERED" at bounding box center [733, 278] width 195 height 63
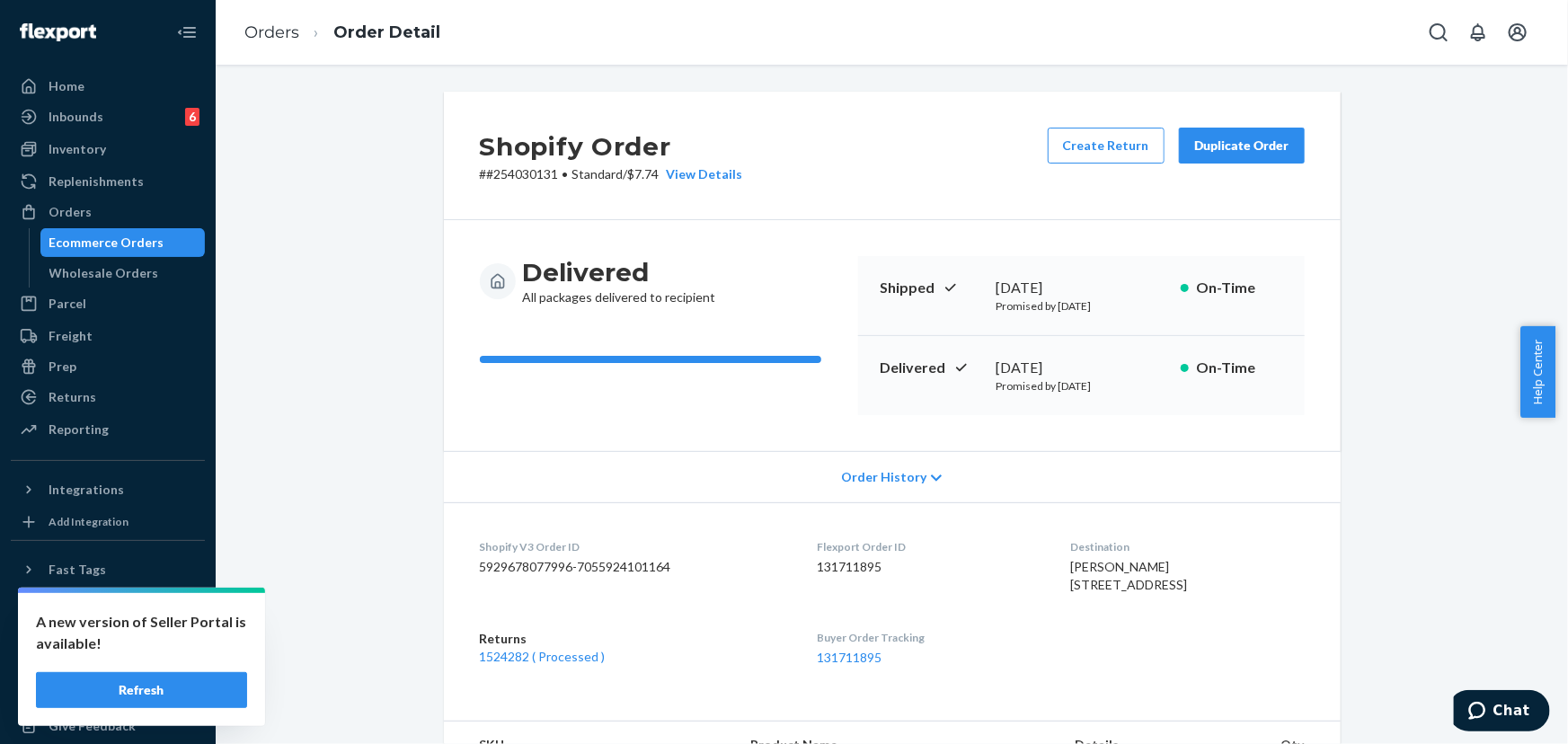
click at [1225, 153] on div "Duplicate Order" at bounding box center [1241, 145] width 95 height 18
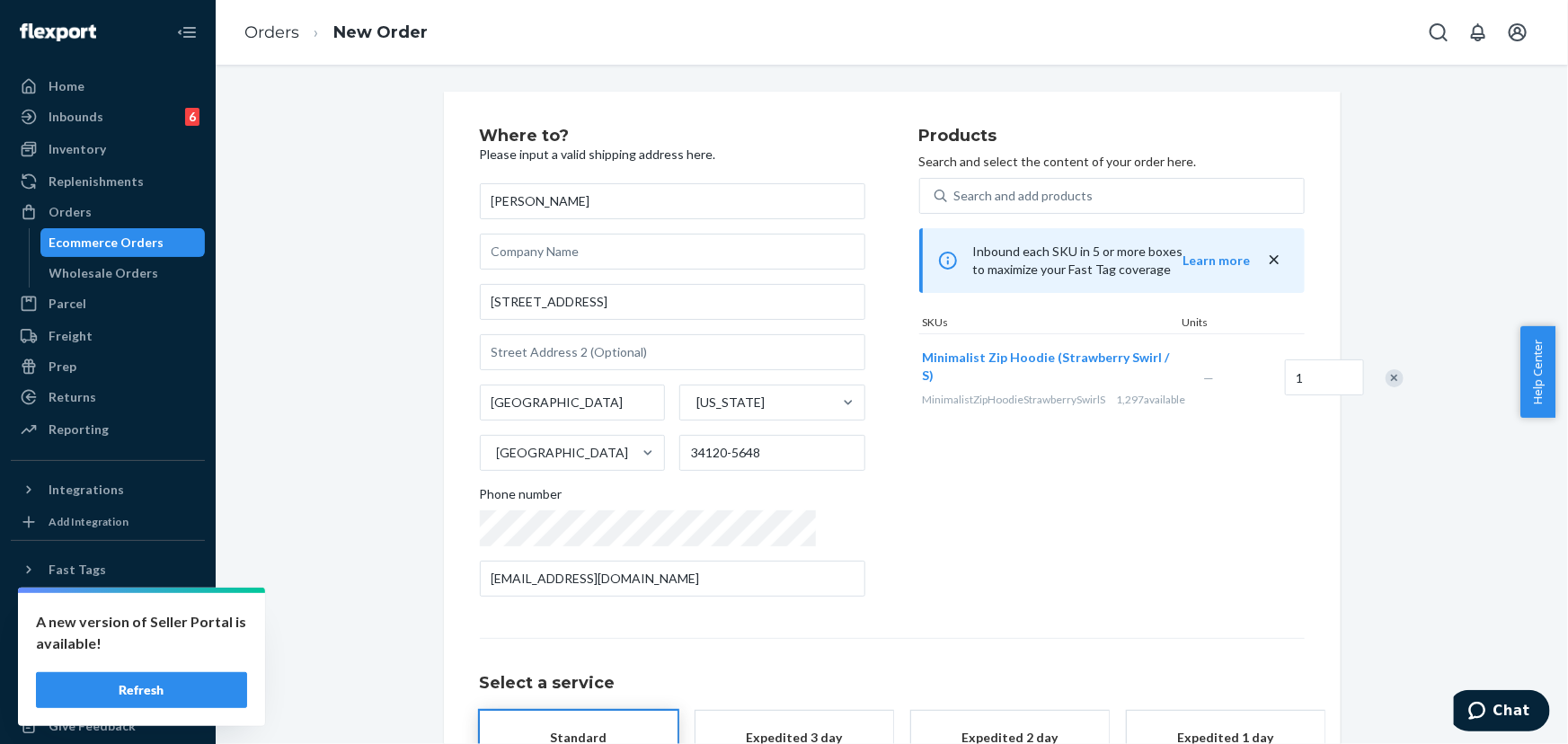
click at [1050, 519] on div "Products Search and select the content of your order here. Search and add produ…" at bounding box center [1112, 369] width 385 height 483
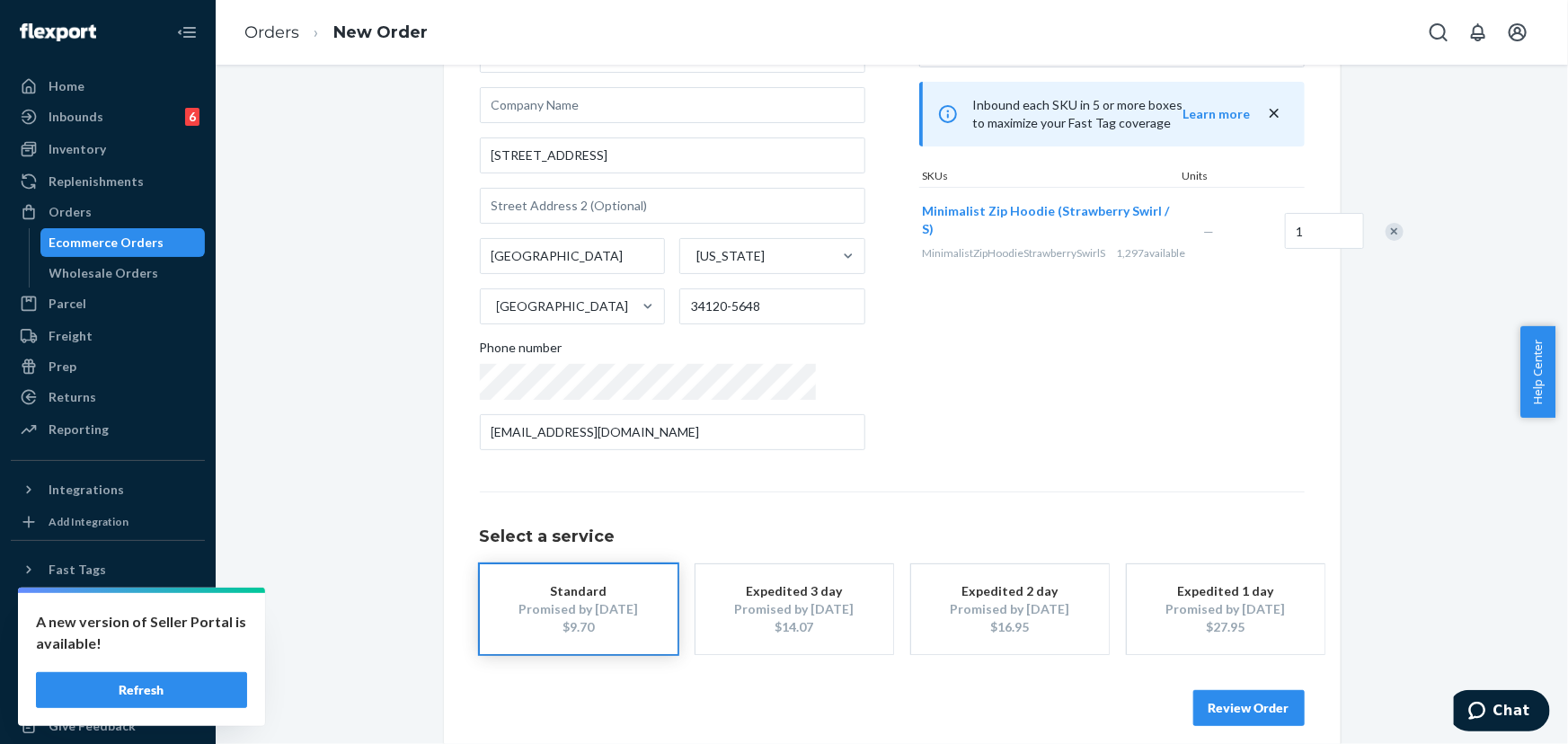
scroll to position [162, 0]
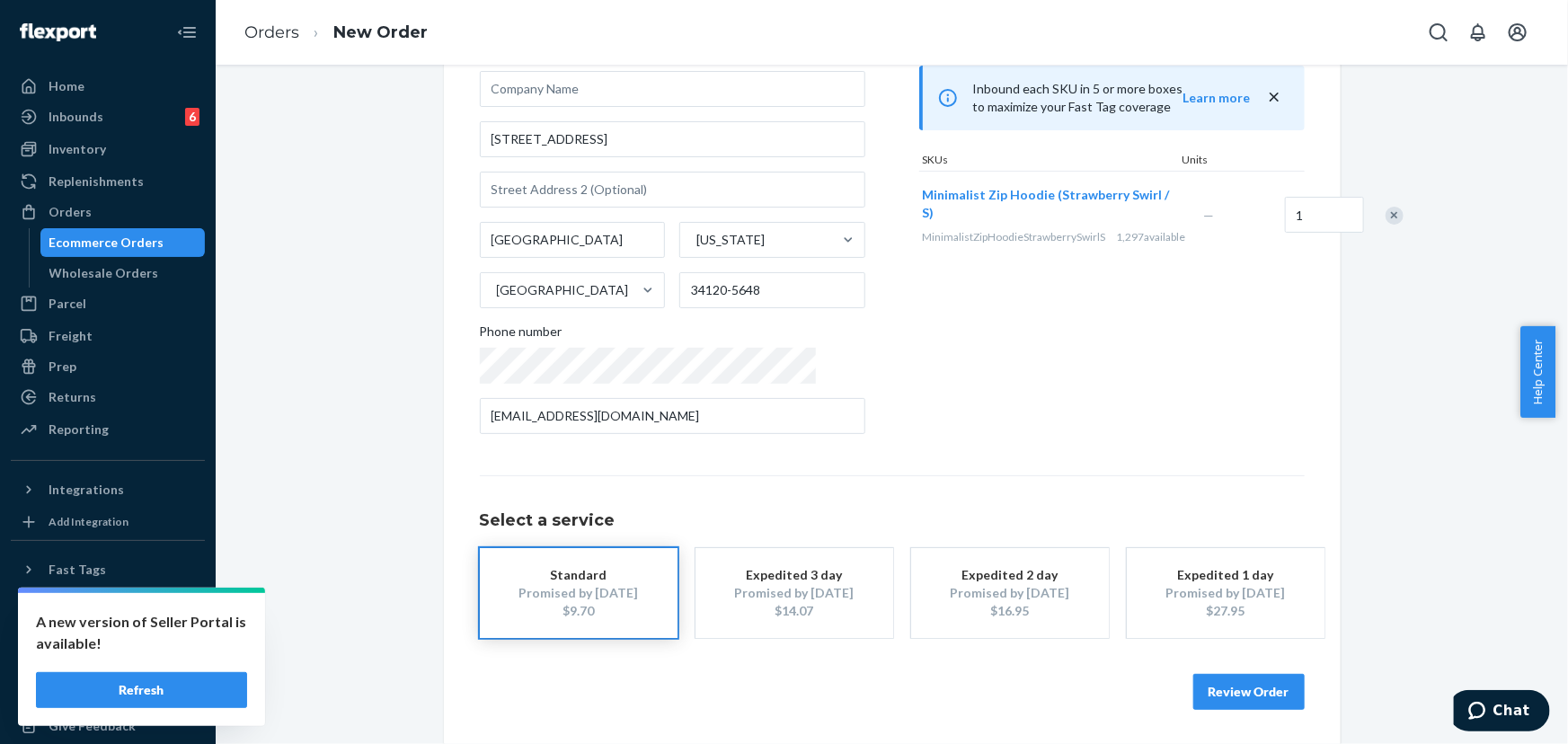
click at [1242, 675] on button "Review Order" at bounding box center [1249, 691] width 111 height 36
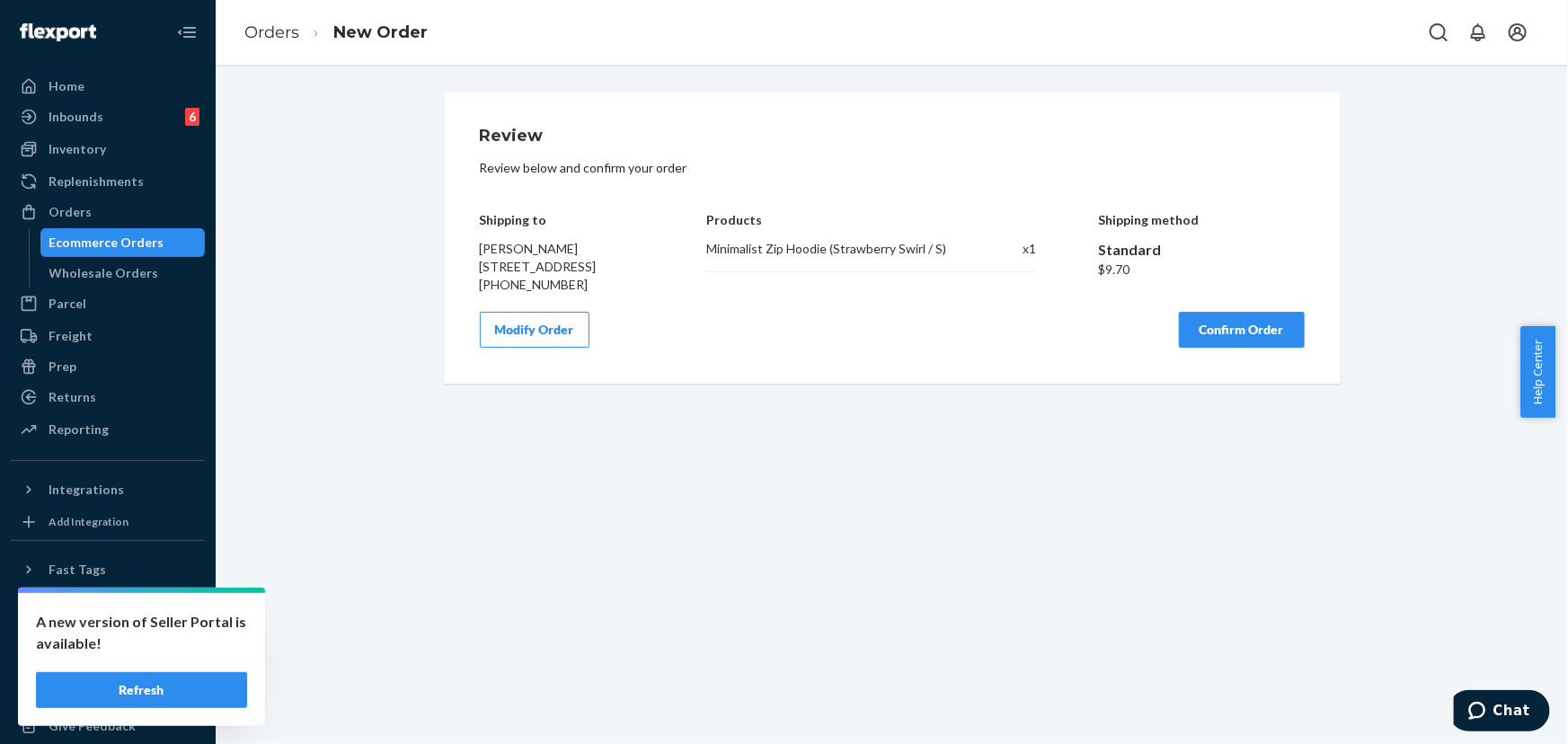
click at [1221, 347] on button "Confirm Order" at bounding box center [1241, 330] width 126 height 36
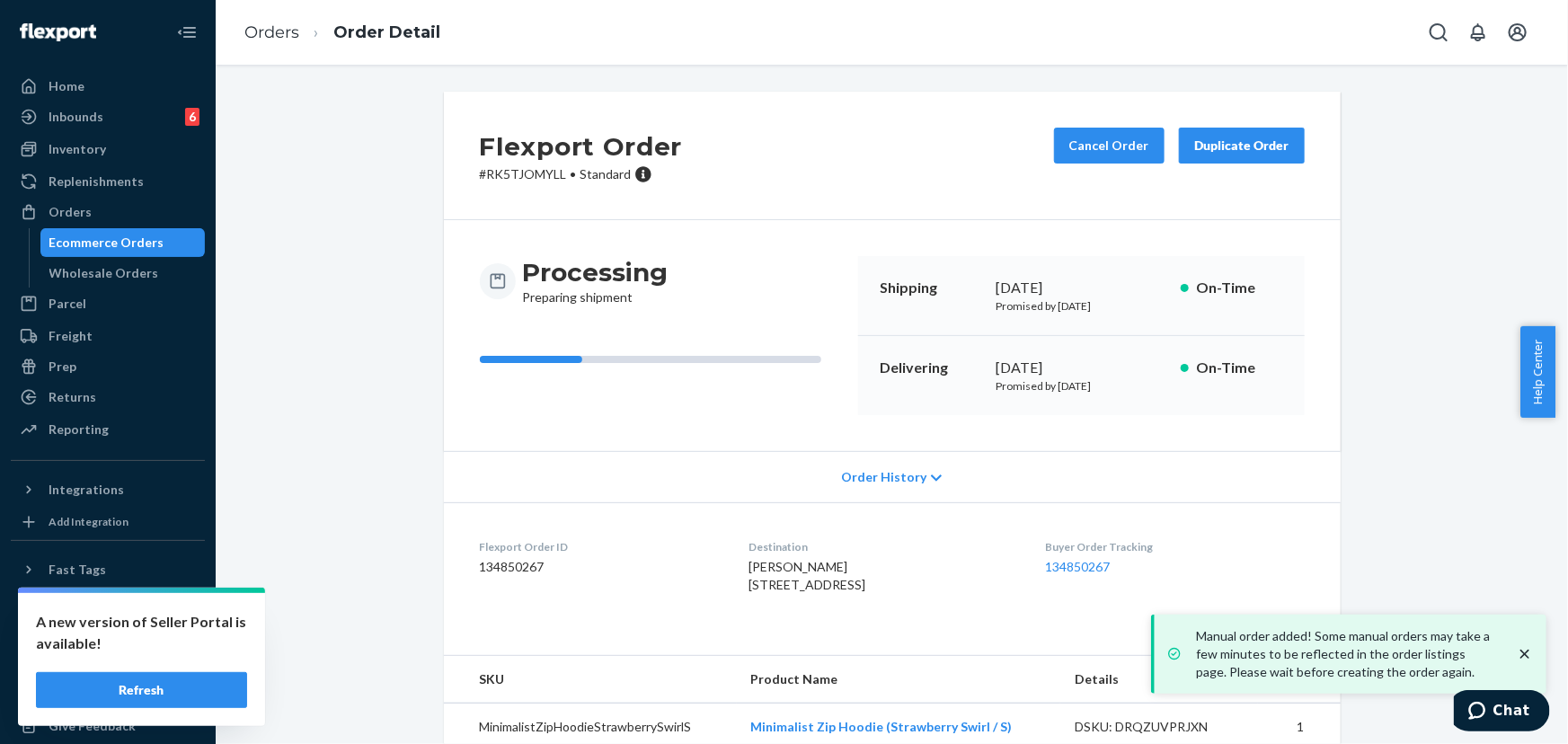
click at [539, 178] on p "# RK5TJOMYLL • Standard" at bounding box center [581, 174] width 203 height 18
click at [539, 178] on p "# RK5TJOMYLL • Standard" at bounding box center [581, 174] width 203 height 18
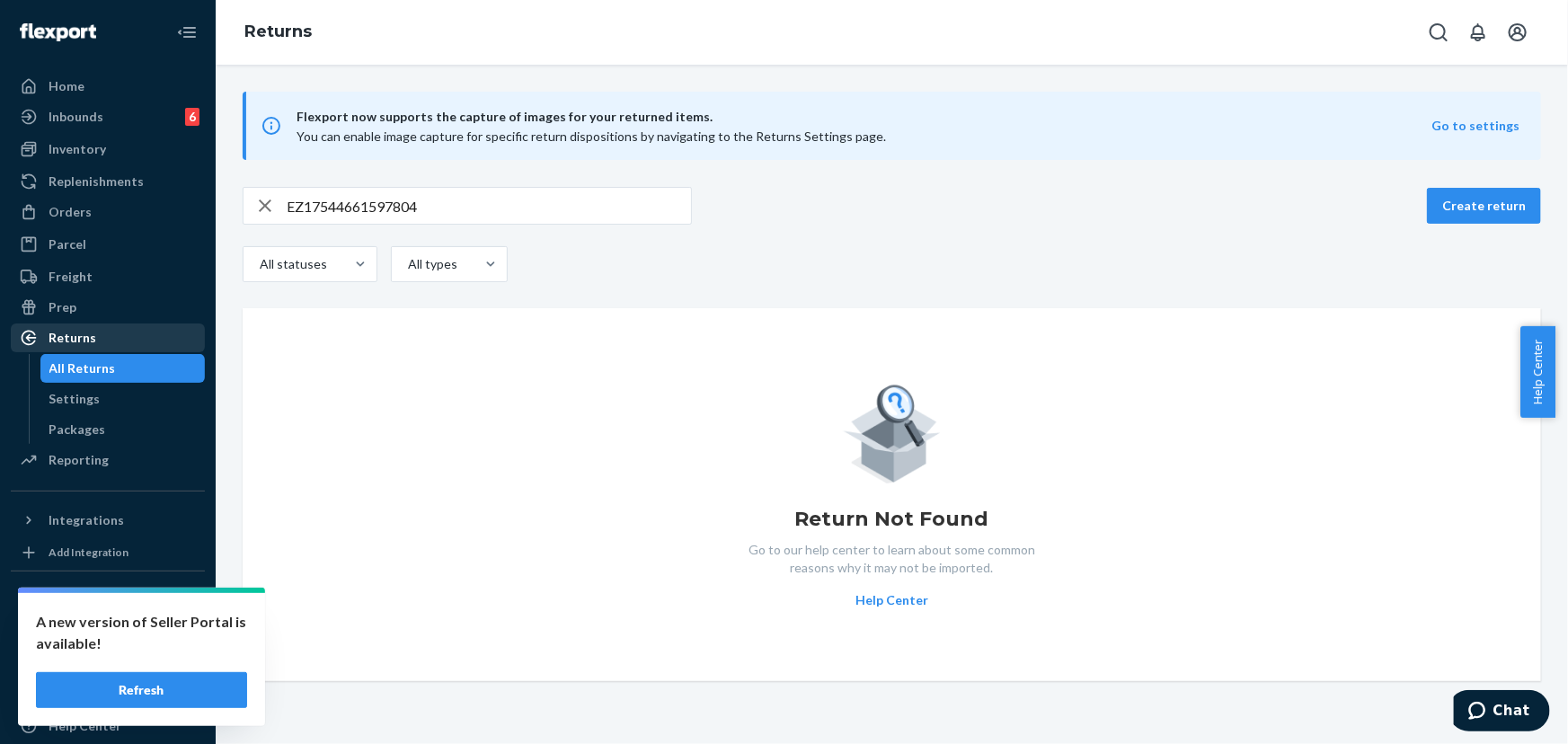
click at [124, 337] on div "Returns" at bounding box center [108, 337] width 191 height 25
click at [386, 205] on input "EZ17544661597804" at bounding box center [488, 206] width 404 height 36
paste input "[PERSON_NAME]"
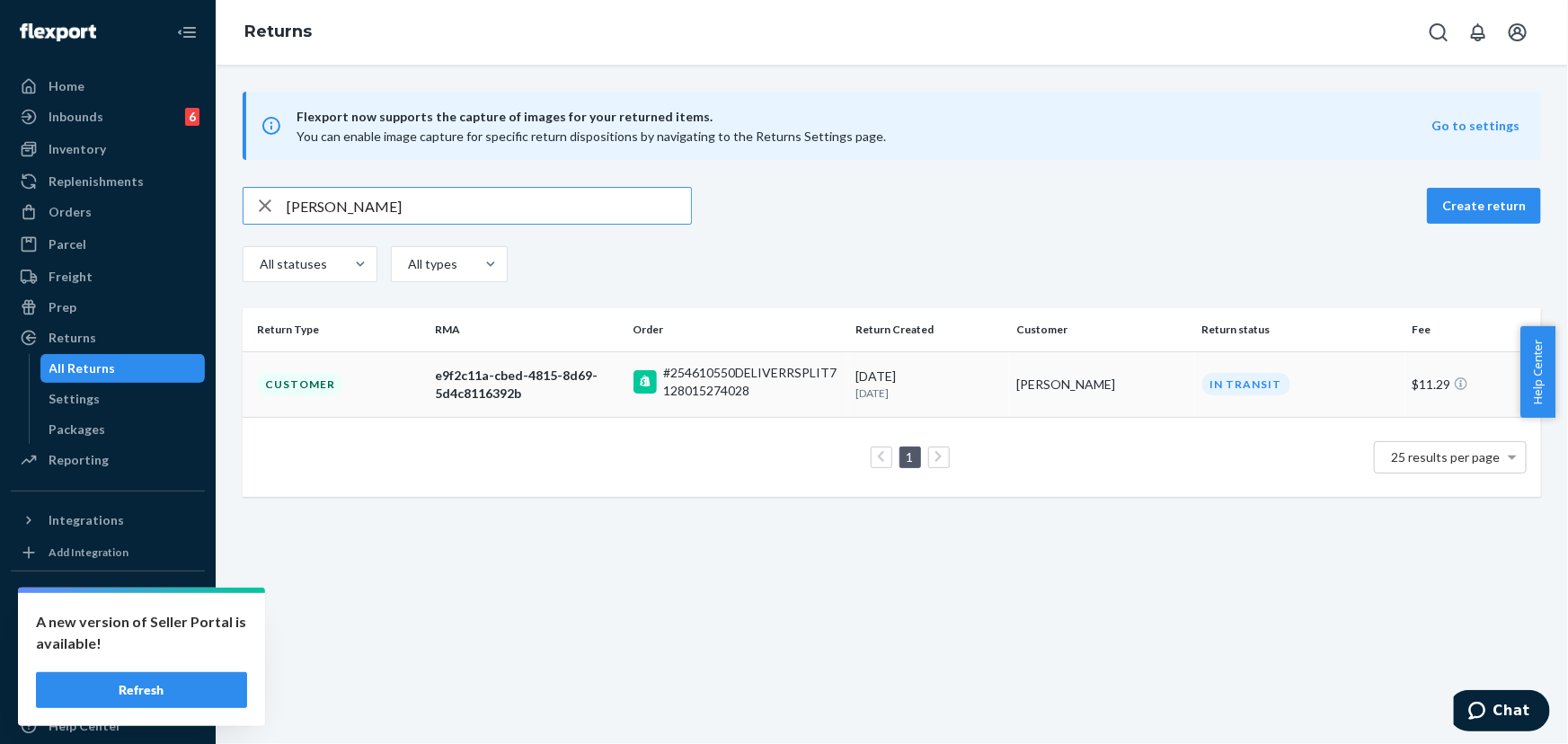
type input "[PERSON_NAME]"
click at [1085, 393] on td "[PERSON_NAME]" at bounding box center [1101, 383] width 185 height 65
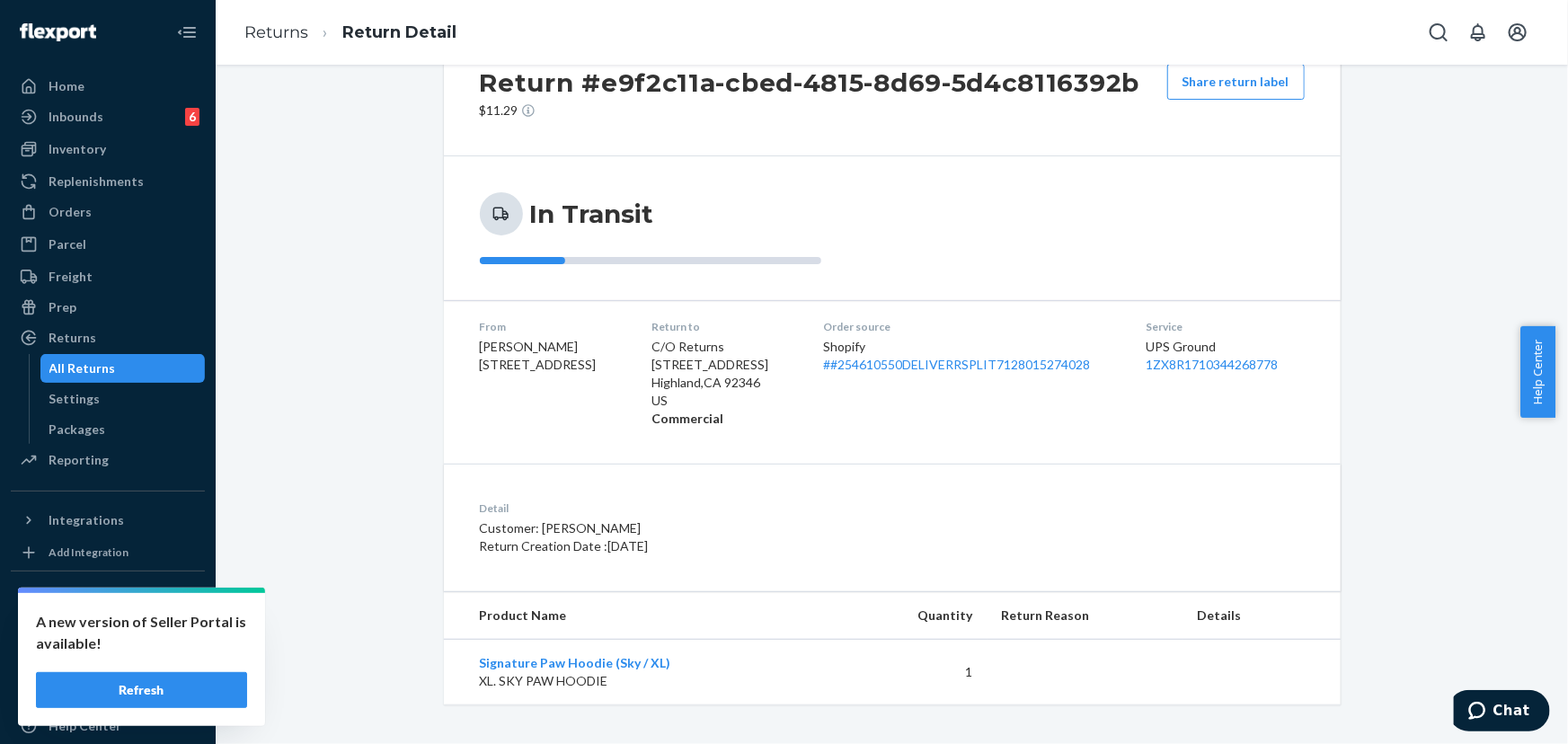
scroll to position [68, 0]
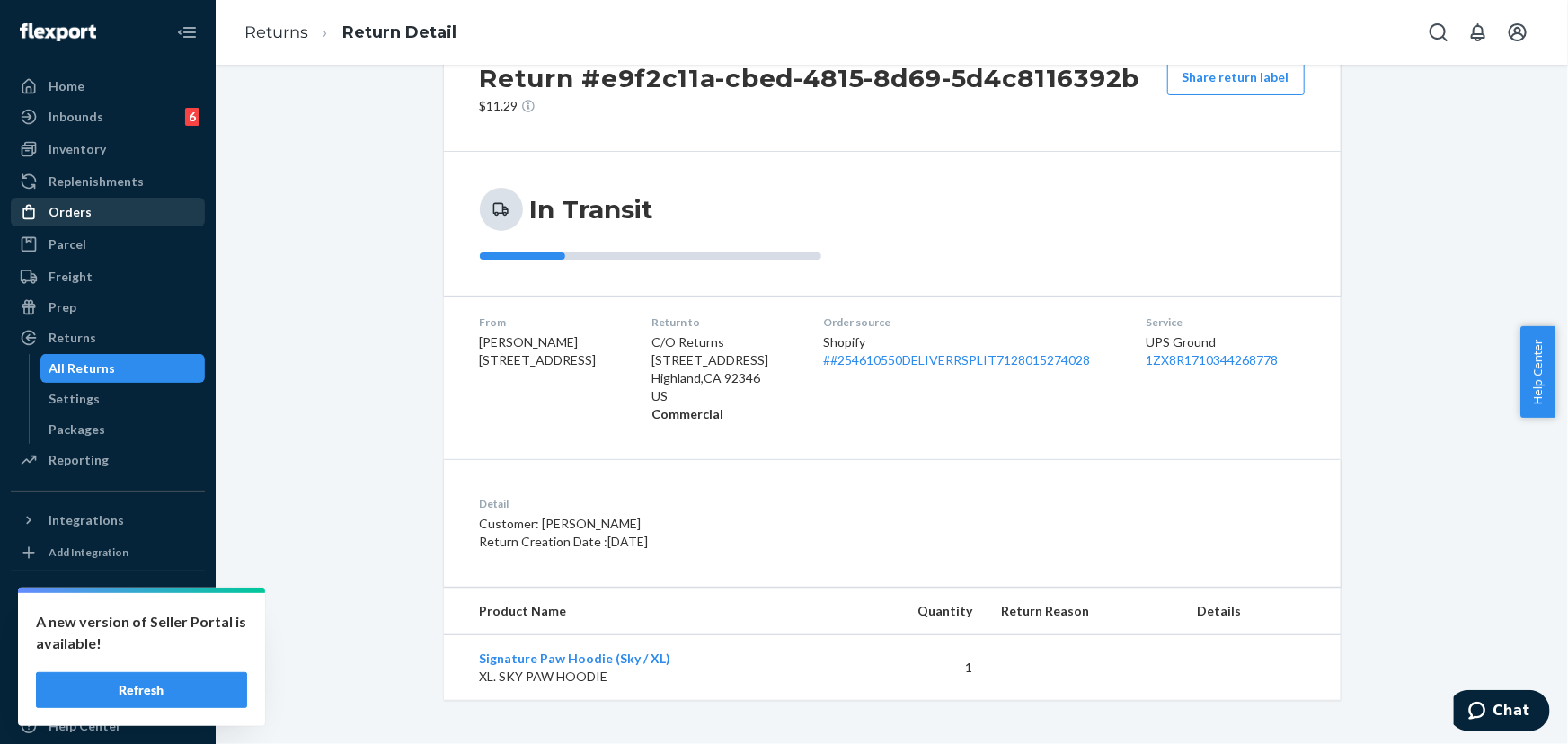
click at [91, 215] on div "Orders" at bounding box center [108, 211] width 191 height 25
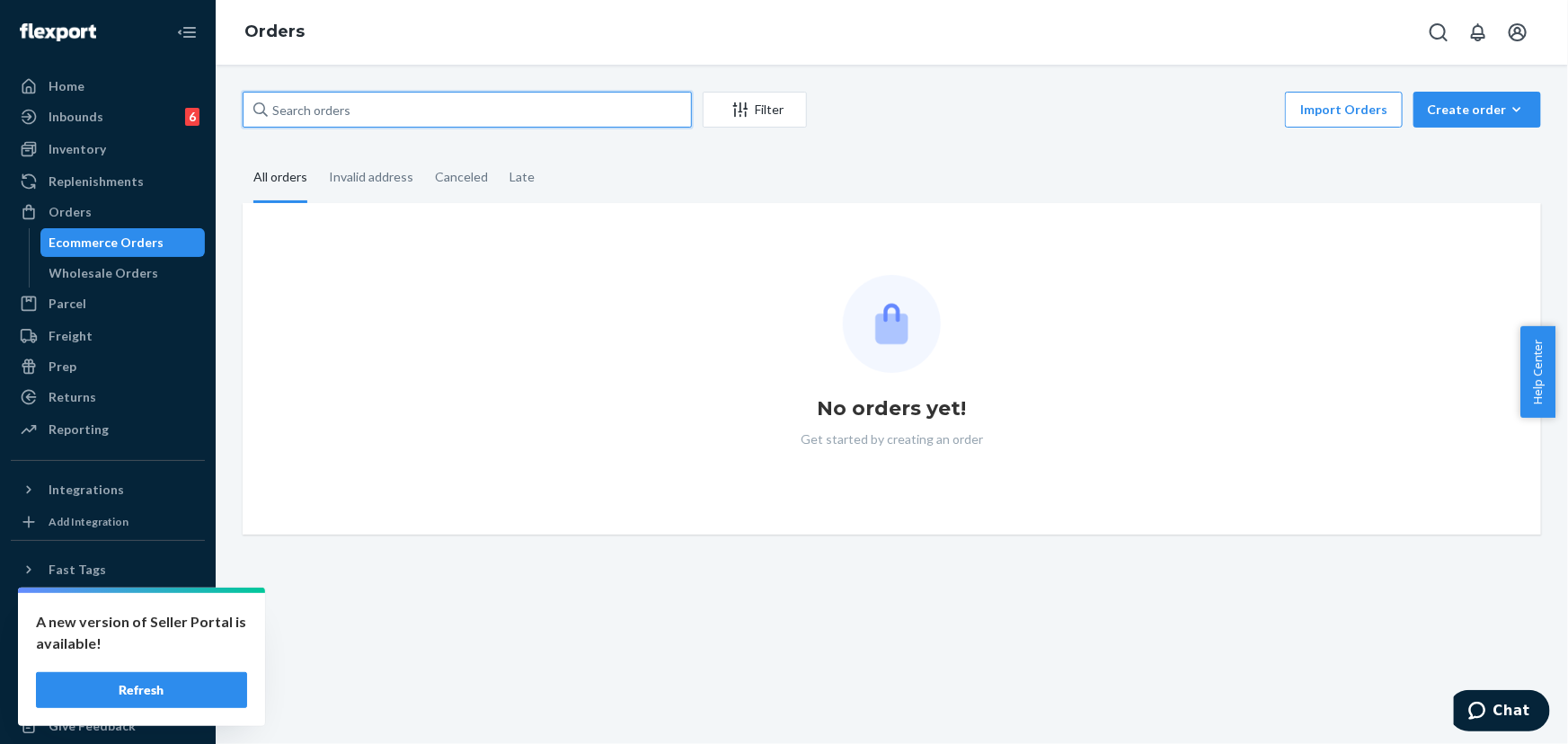
click at [378, 118] on input "text" at bounding box center [468, 110] width 450 height 36
paste input "[PERSON_NAME]"
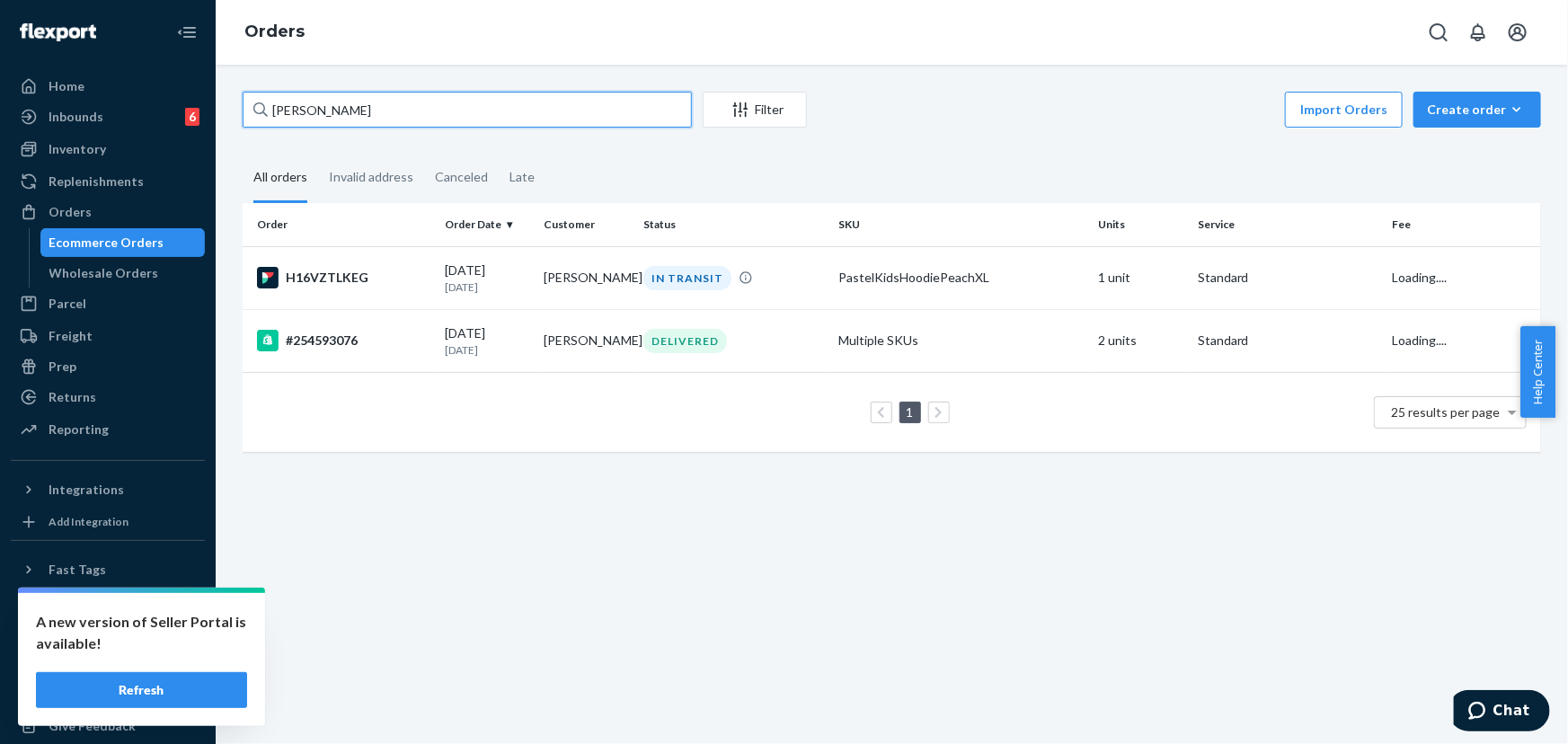
type input "[PERSON_NAME]"
click at [835, 287] on td "PastelKidsHoodiePeachXL" at bounding box center [961, 278] width 260 height 63
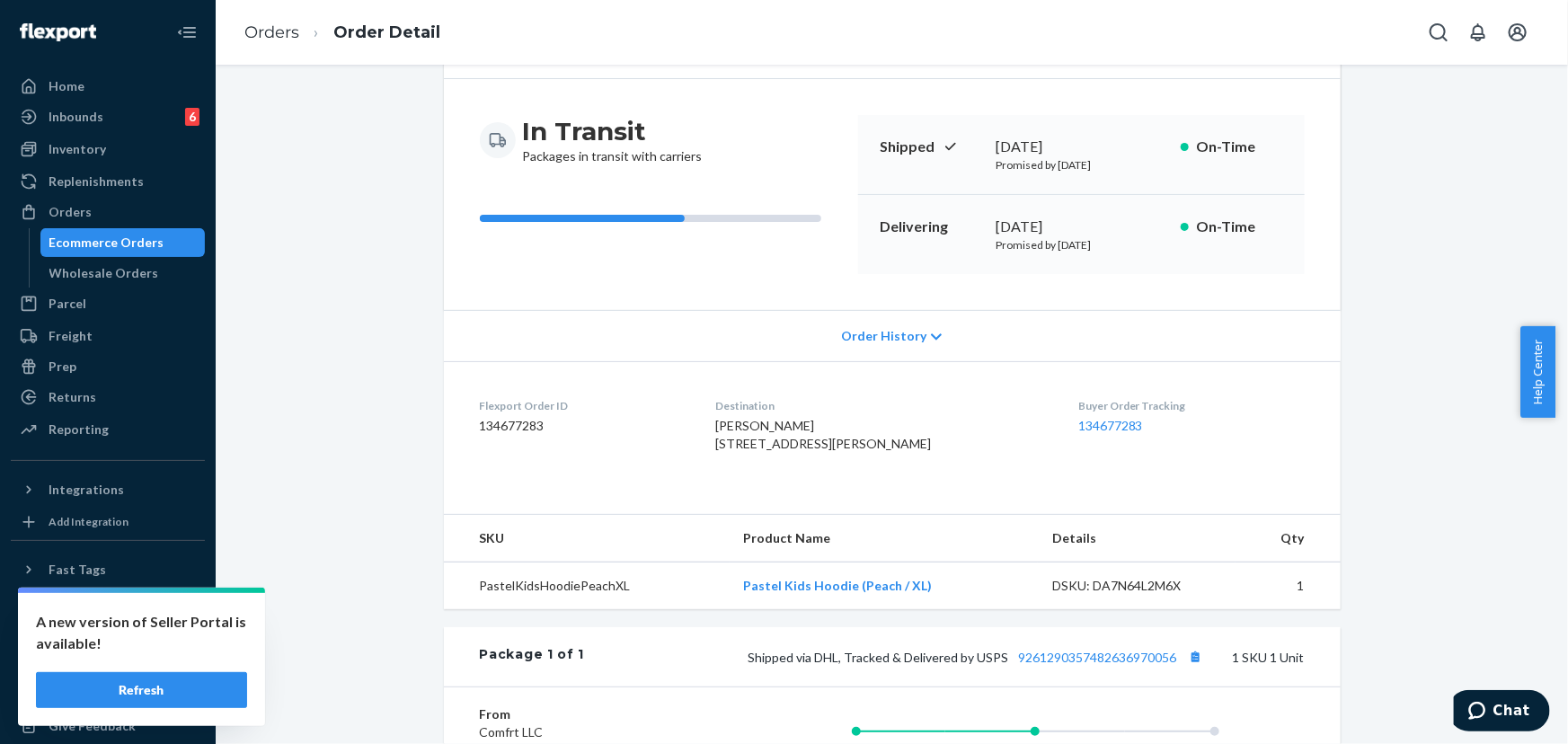
scroll to position [162, 0]
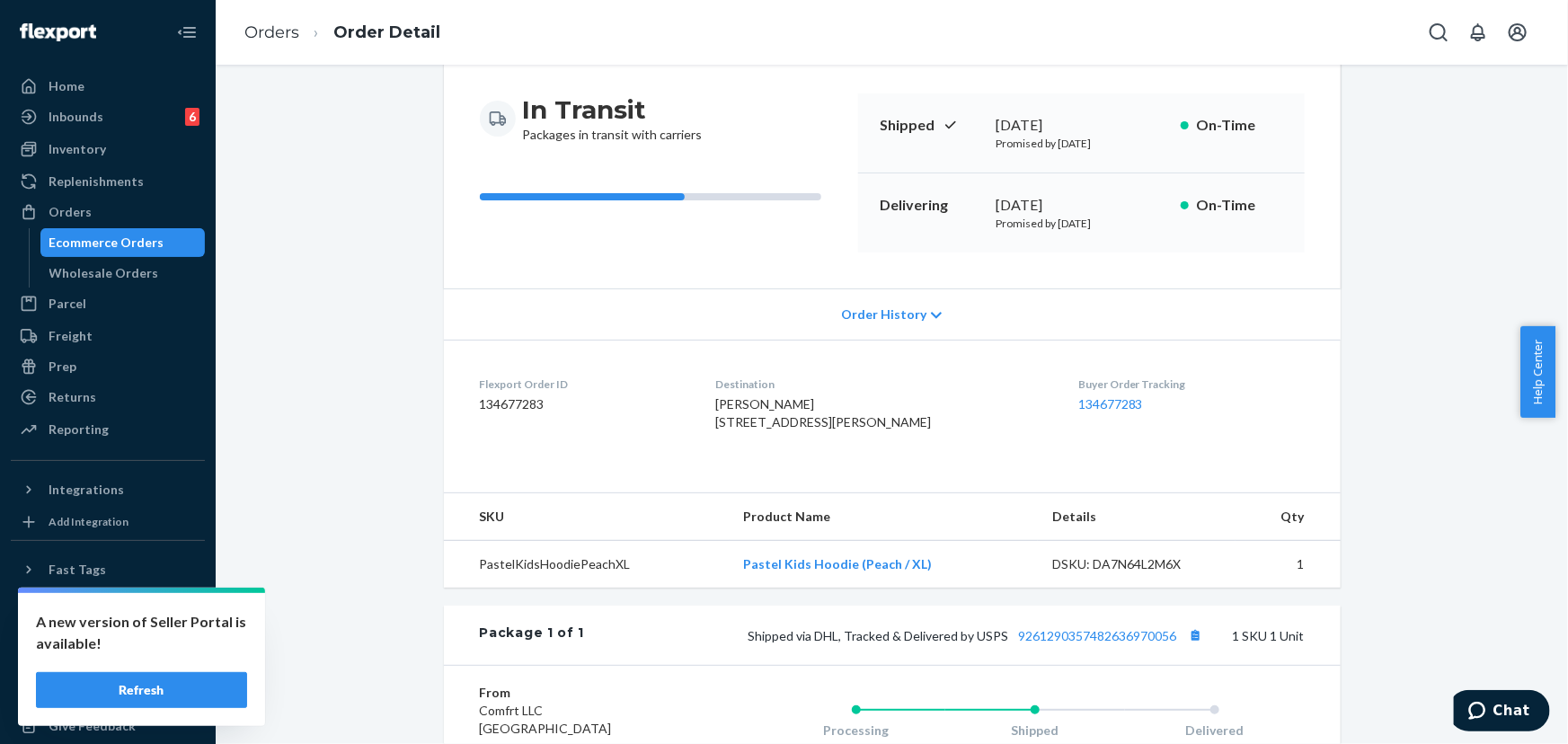
drag, startPoint x: 897, startPoint y: 439, endPoint x: 725, endPoint y: 428, distance: 172.4
click at [725, 428] on div "[PERSON_NAME] [STREET_ADDRESS][PERSON_NAME]" at bounding box center [882, 414] width 334 height 36
copy span "1007 Mulberry Ave NE Montgomery, MN 56069-2600"
drag, startPoint x: 92, startPoint y: 219, endPoint x: 189, endPoint y: 197, distance: 99.5
click at [92, 219] on div "Orders" at bounding box center [108, 211] width 191 height 25
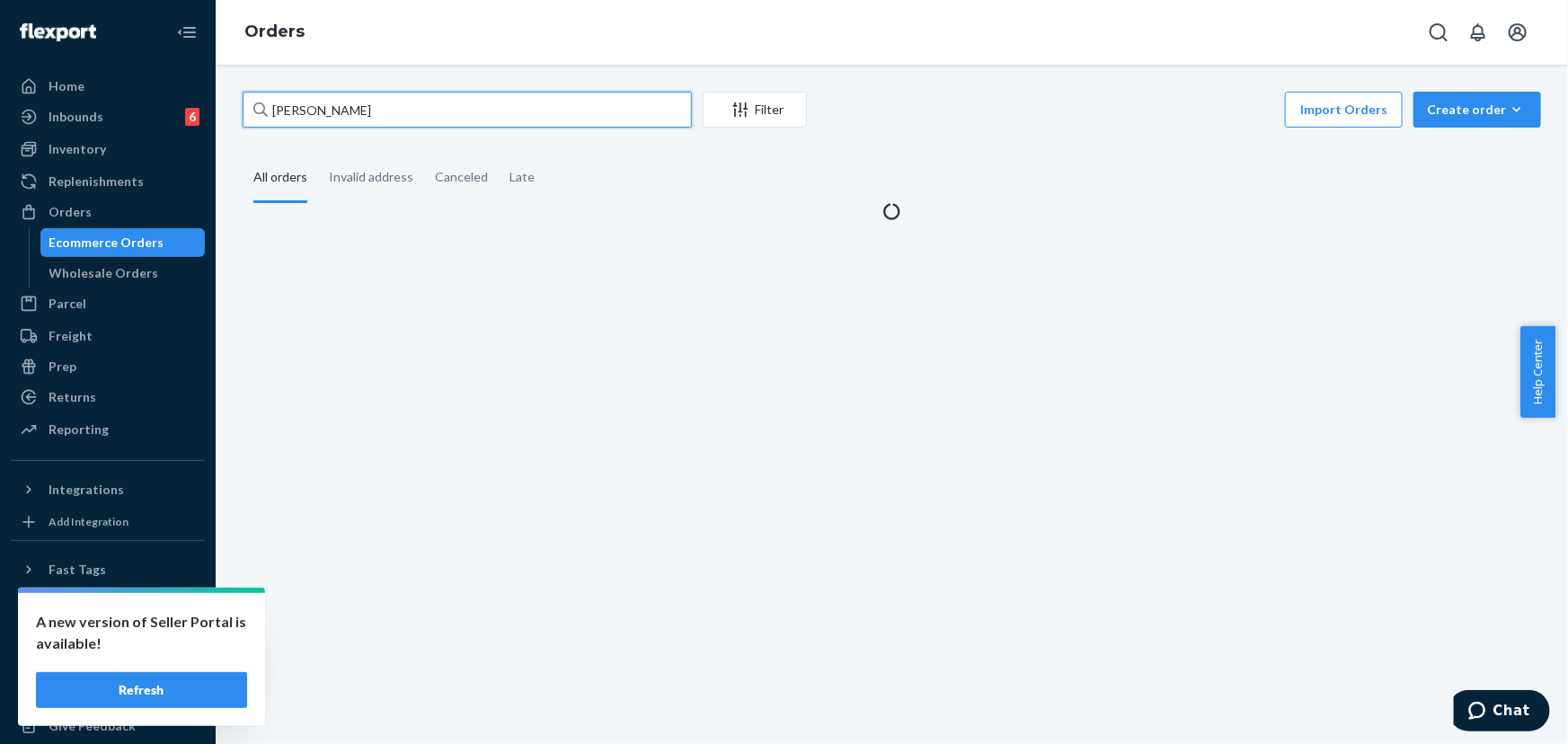
click at [423, 104] on input "[PERSON_NAME]" at bounding box center [468, 110] width 450 height 36
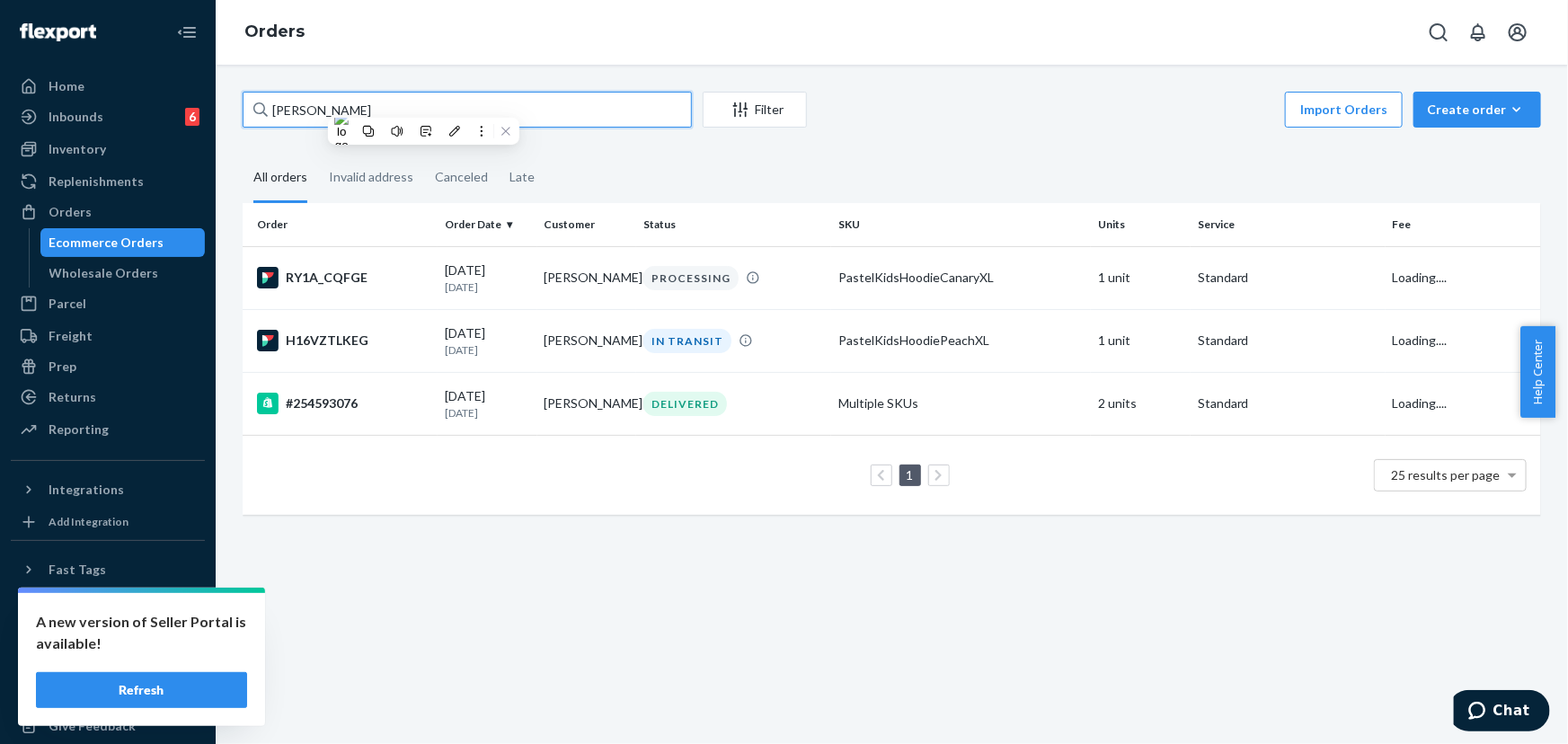
paste input "[PERSON_NAME]"
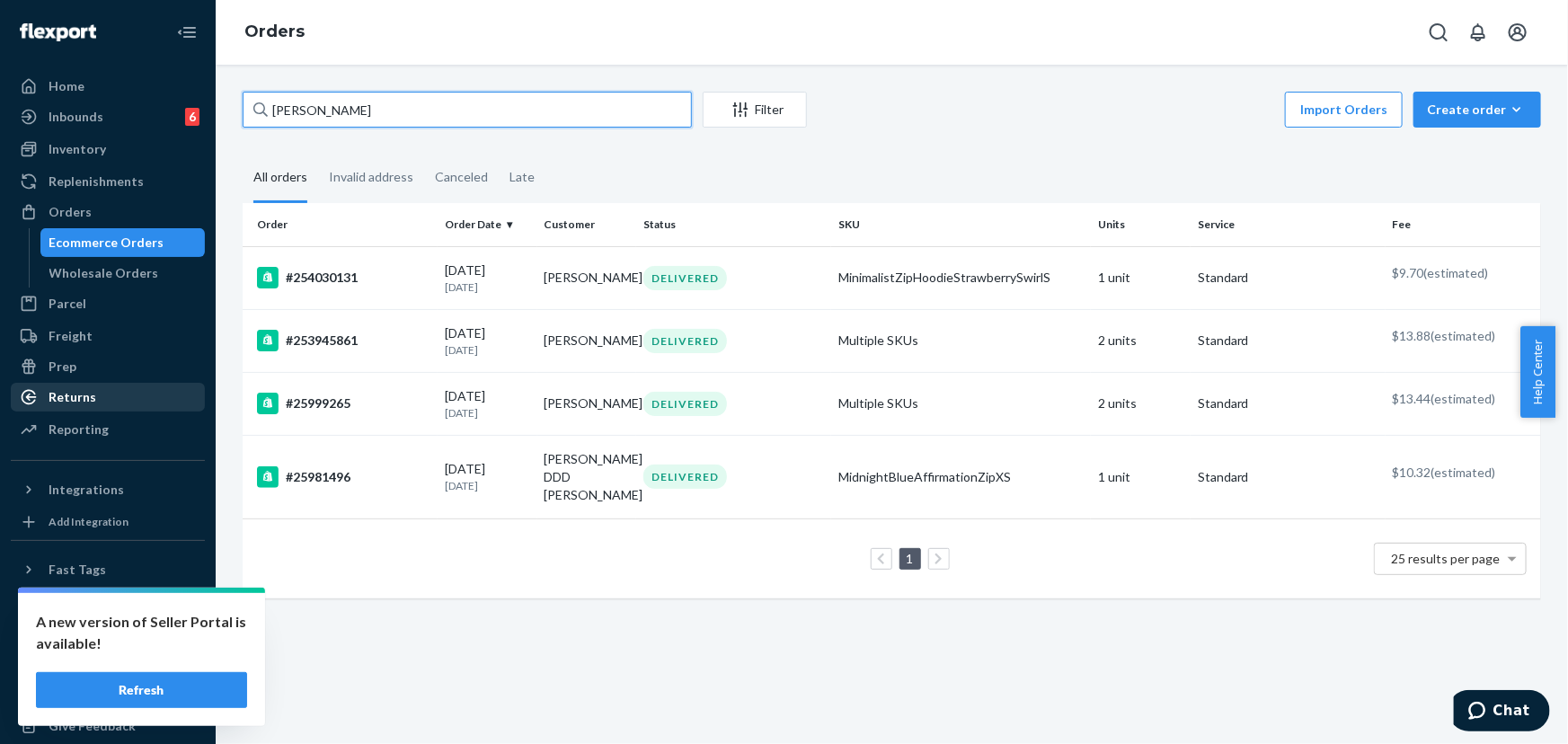
type input "[PERSON_NAME]"
click at [74, 403] on div "Returns" at bounding box center [72, 397] width 47 height 18
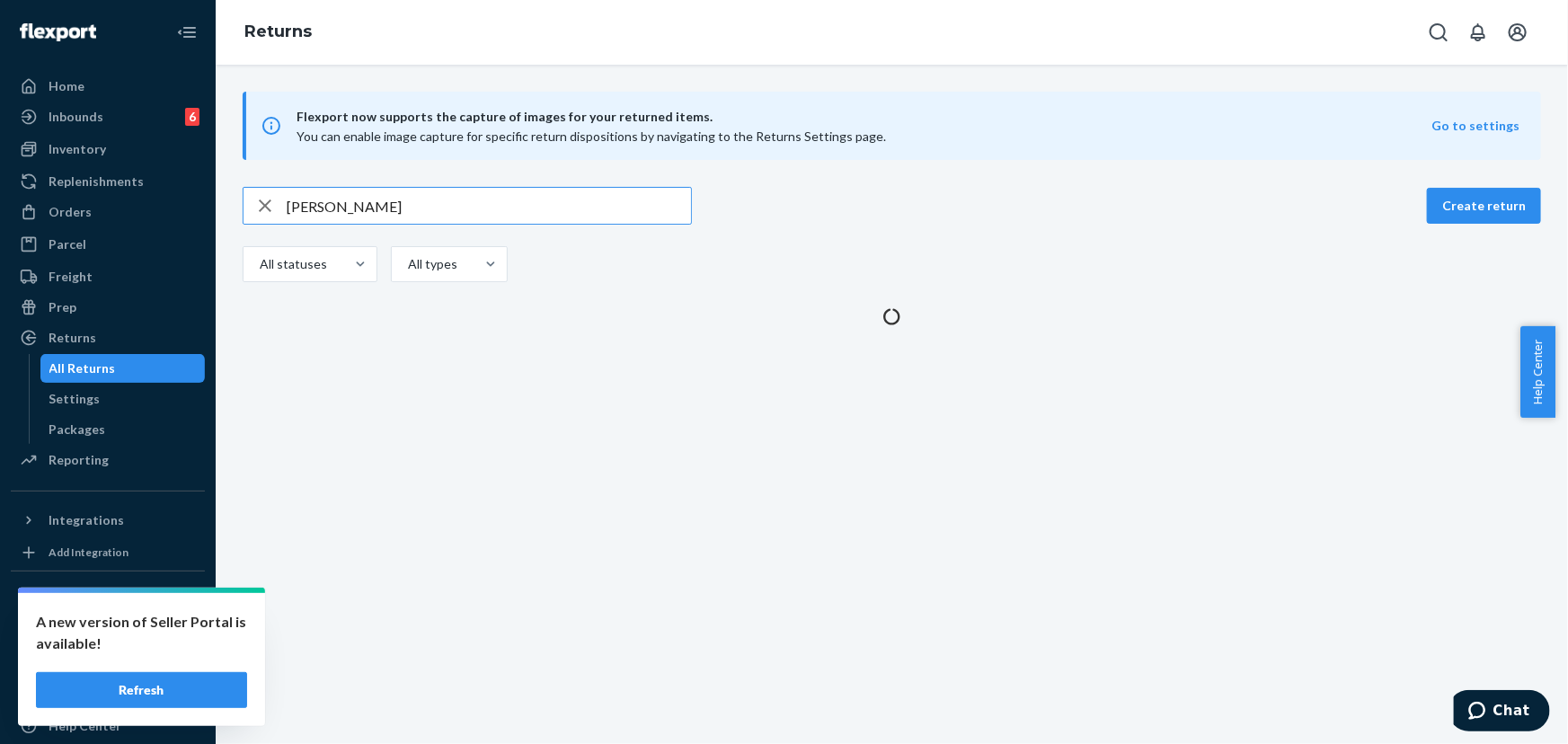
click at [405, 204] on input "[PERSON_NAME]" at bounding box center [488, 206] width 404 height 36
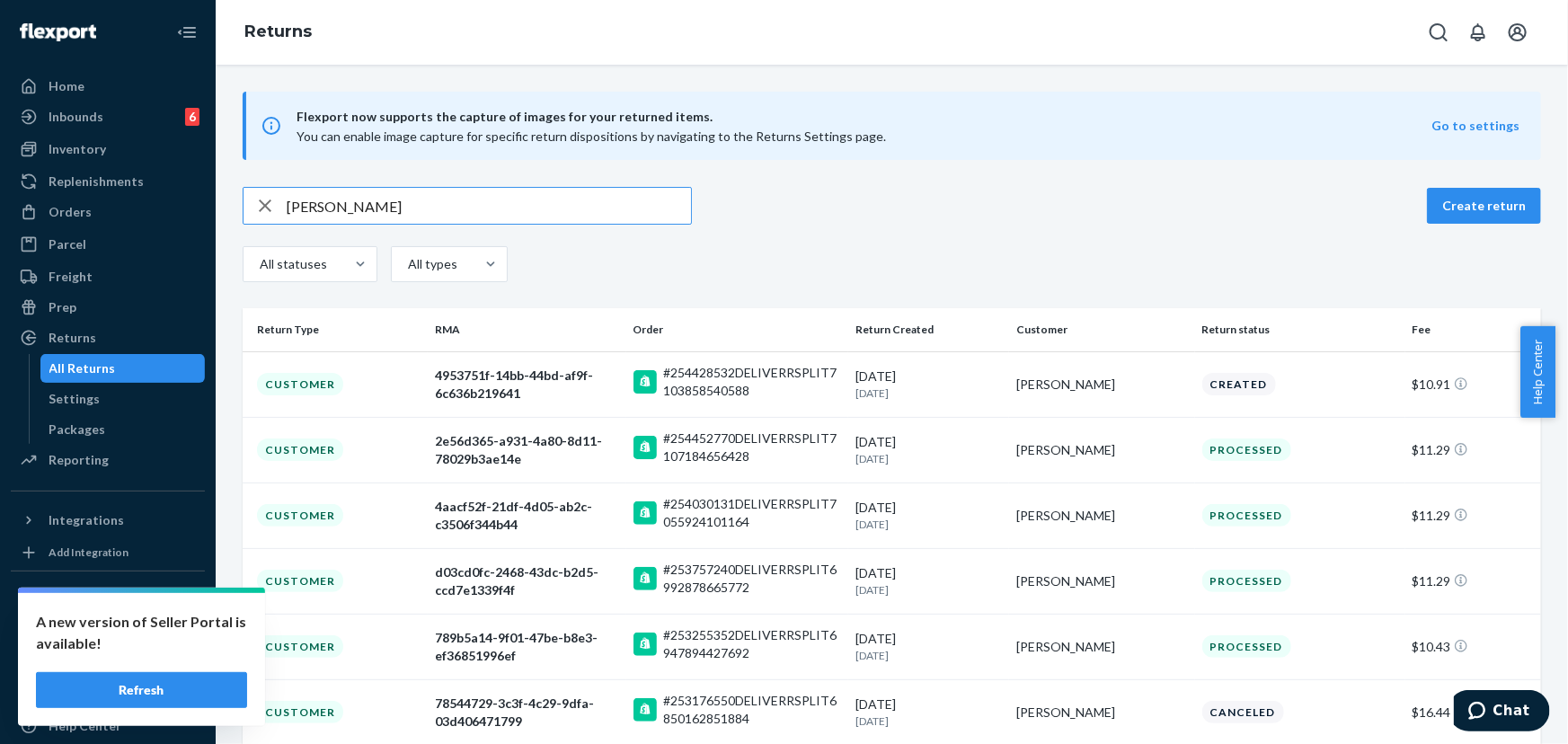
type input "[PERSON_NAME]"
click at [1016, 519] on div "[PERSON_NAME]" at bounding box center [1101, 515] width 171 height 18
